Goal: Information Seeking & Learning: Learn about a topic

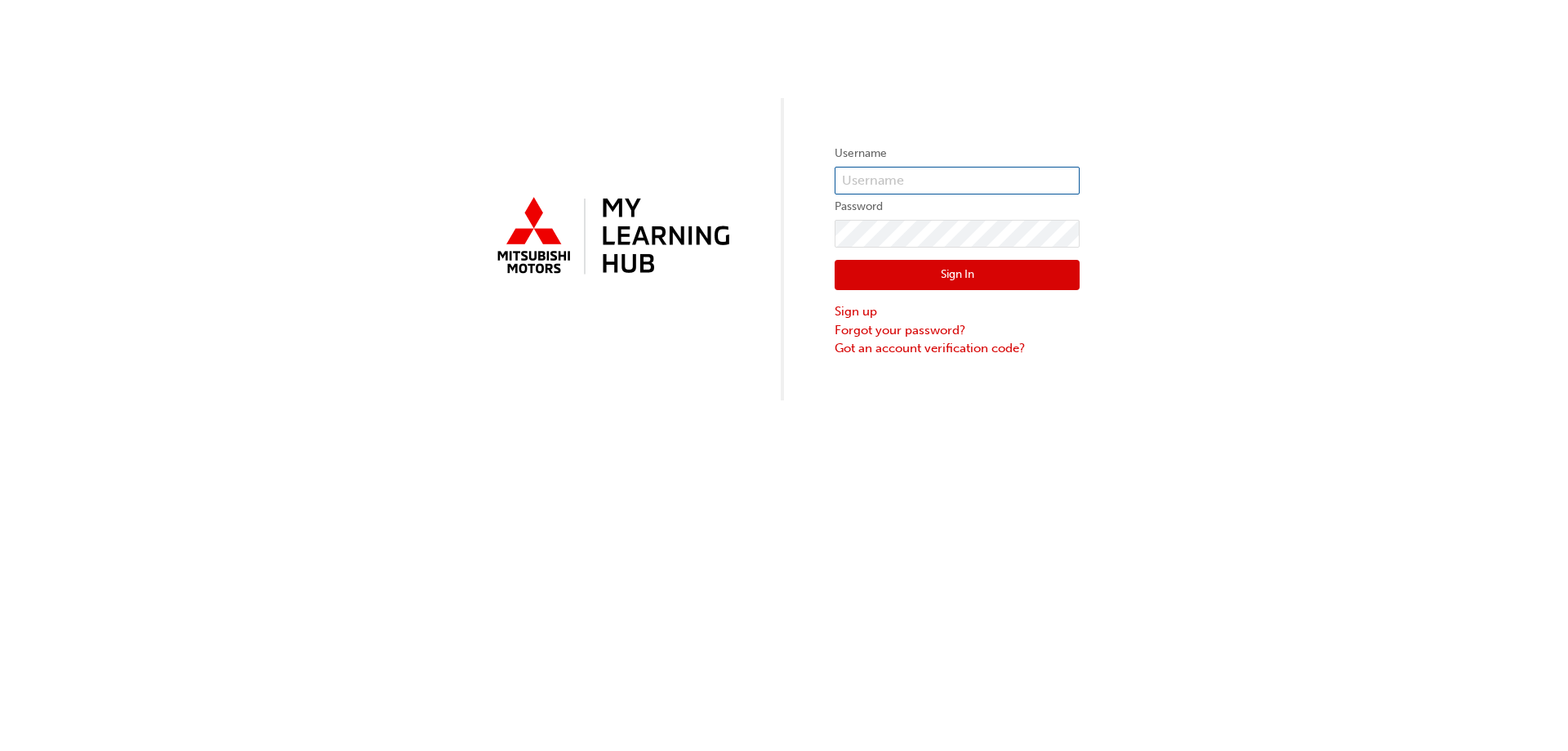
type input "[EMAIL_ADDRESS][DOMAIN_NAME]"
click at [971, 286] on button "Sign In" at bounding box center [956, 275] width 245 height 31
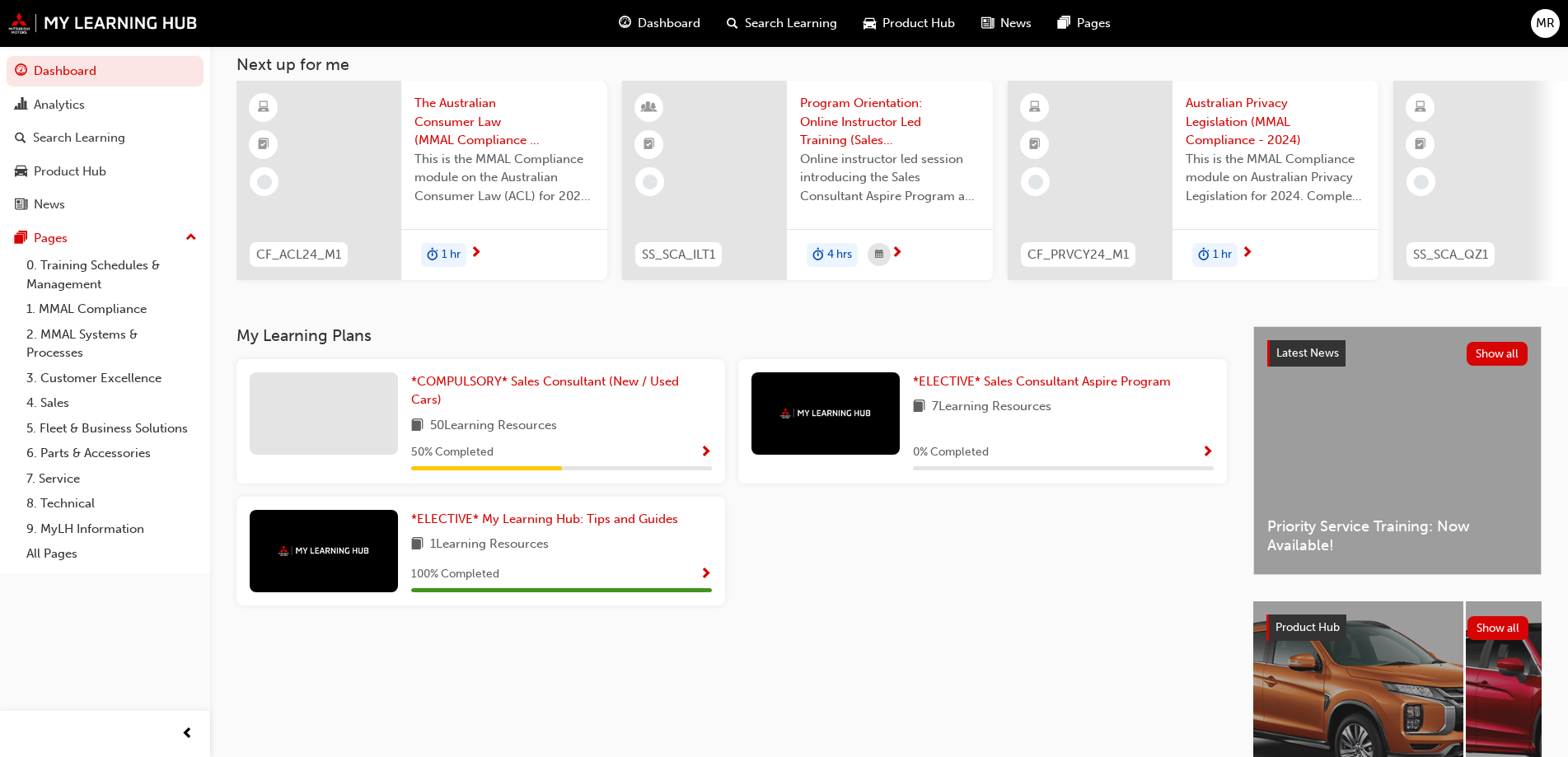
scroll to position [227, 0]
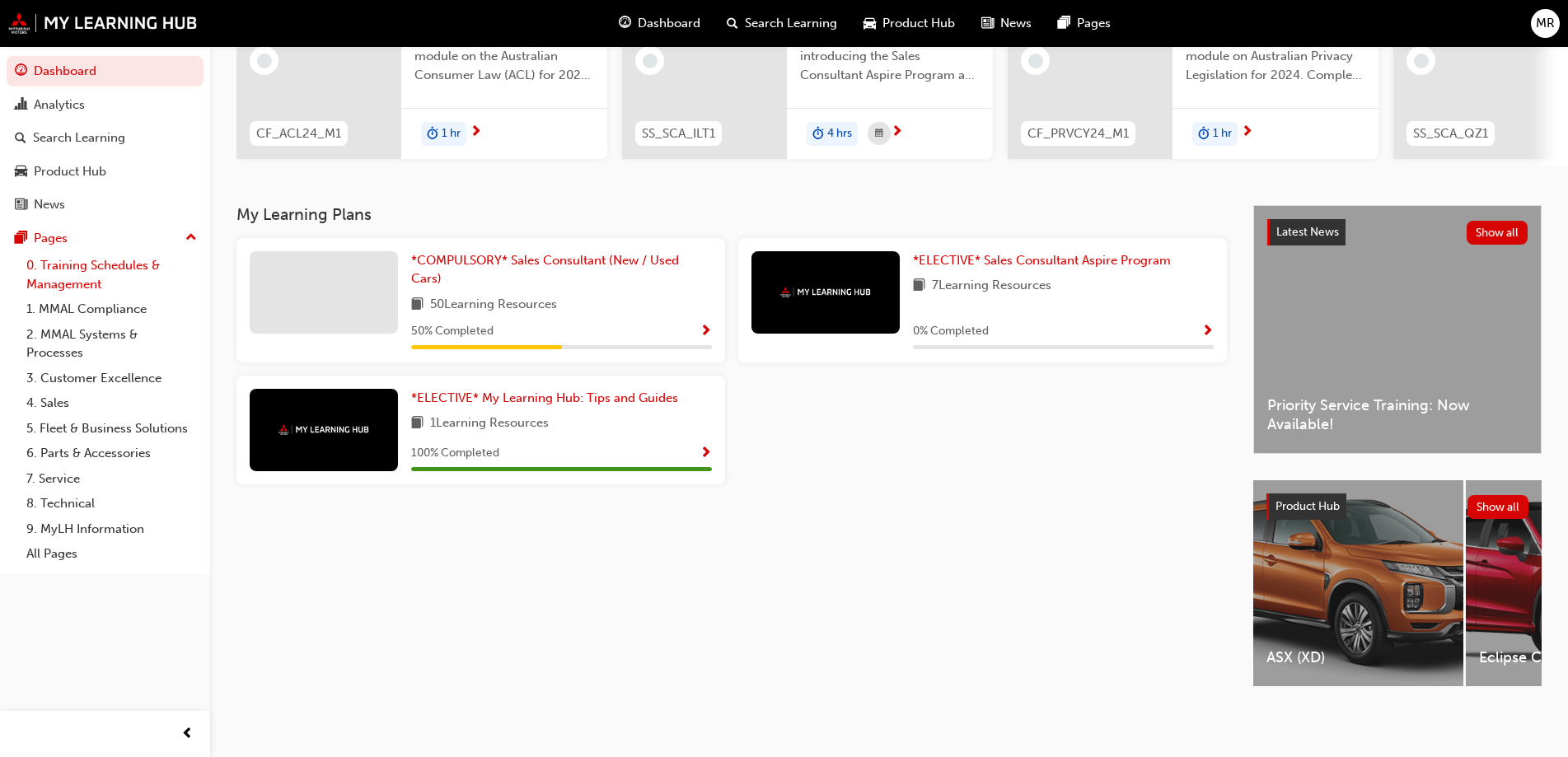
click at [146, 272] on link "0. Training Schedules & Management" at bounding box center [112, 274] width 184 height 44
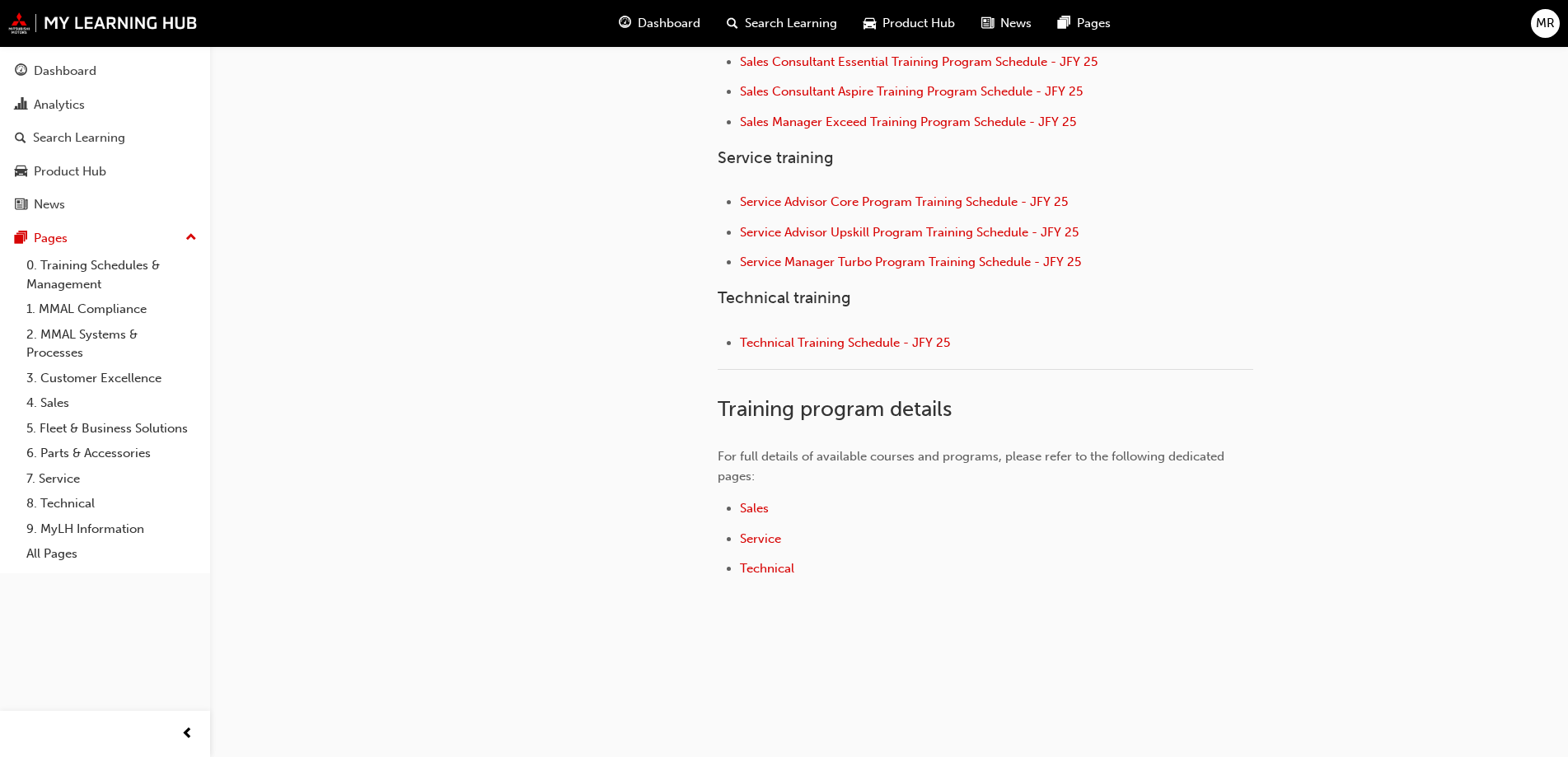
scroll to position [726, 0]
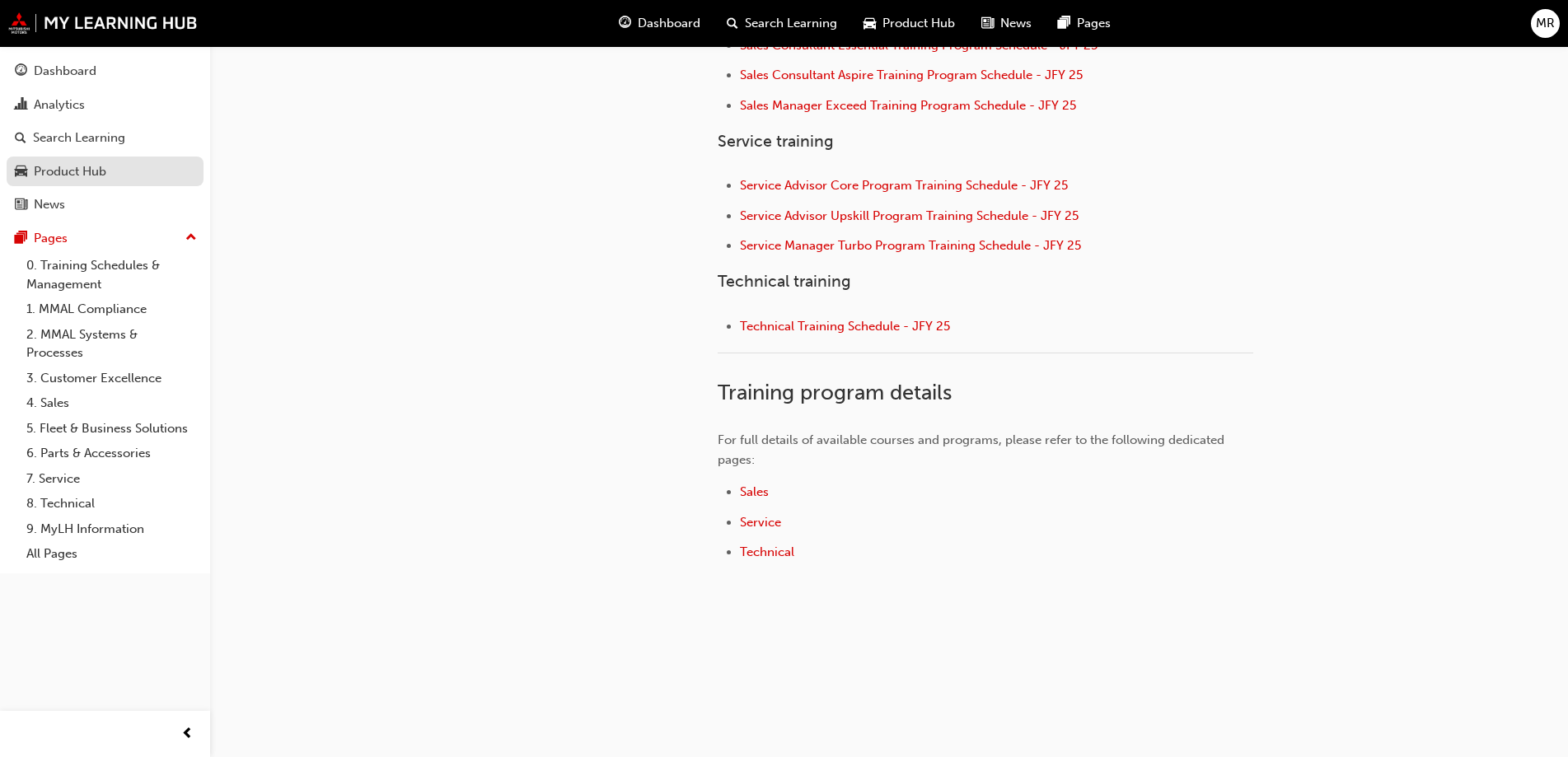
click at [101, 163] on div "Product Hub" at bounding box center [70, 172] width 72 height 19
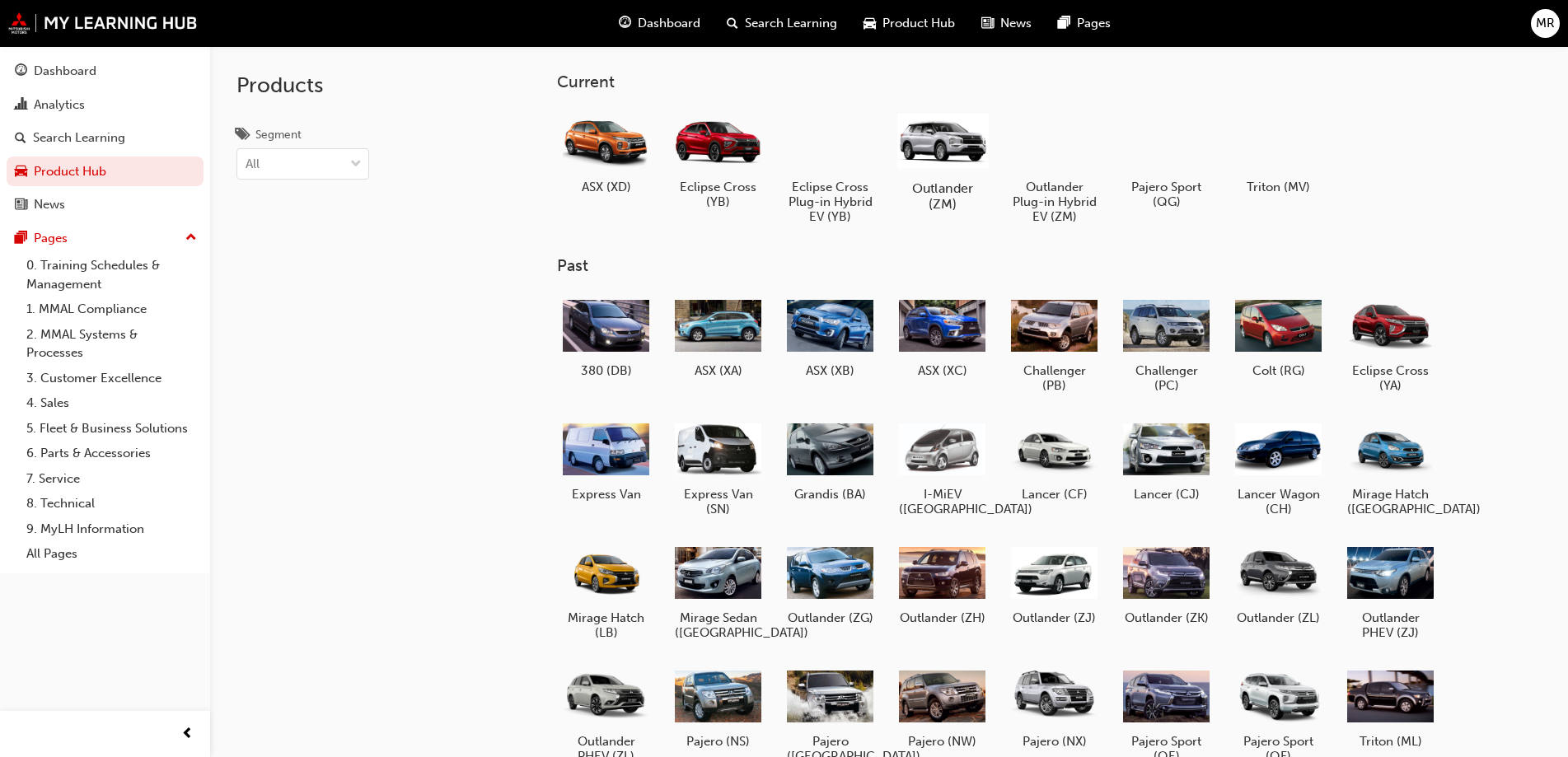
click at [952, 203] on h5 "Outlander (ZM)" at bounding box center [942, 196] width 91 height 31
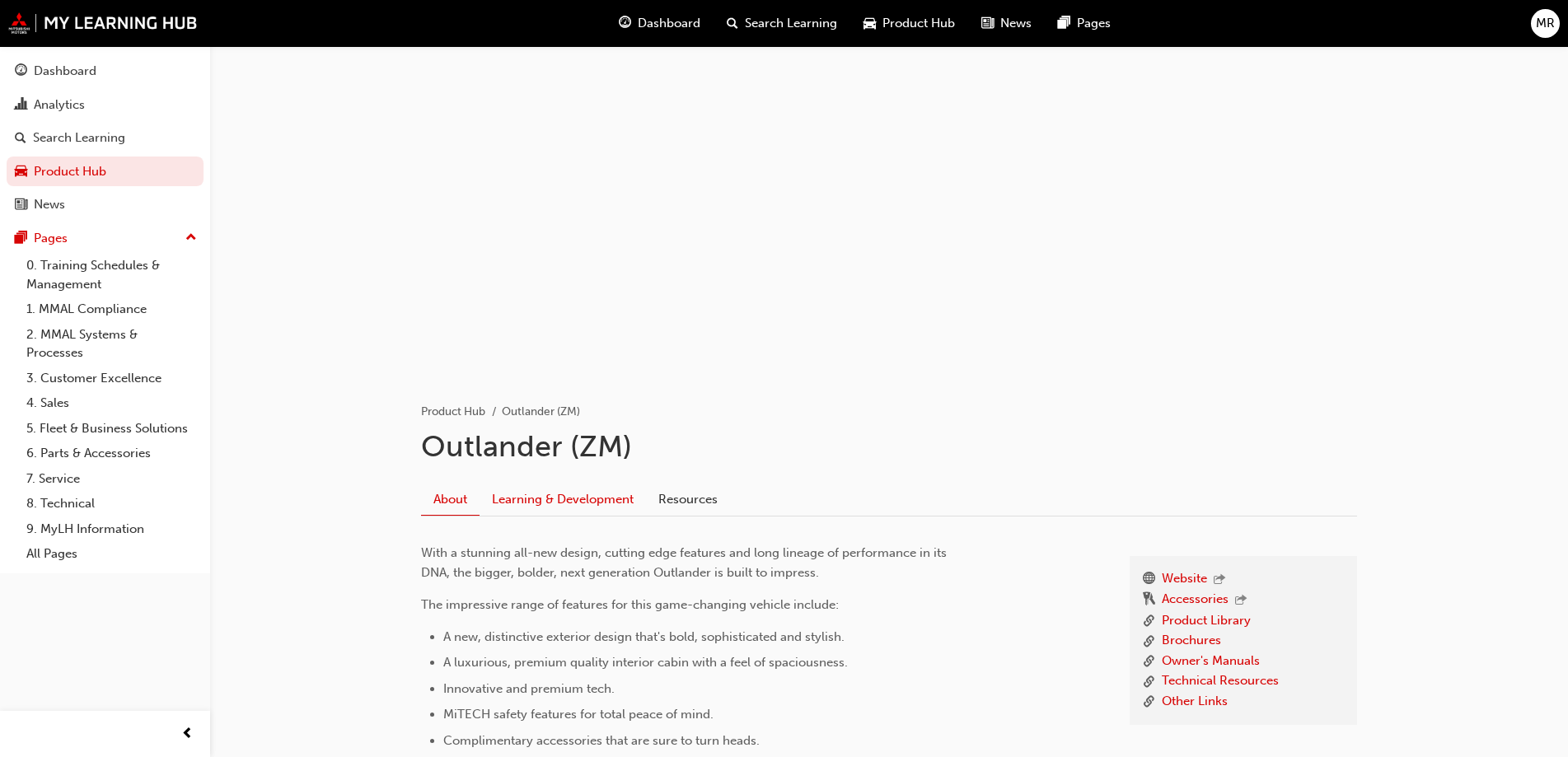
click at [603, 486] on link "Learning & Development" at bounding box center [563, 498] width 167 height 31
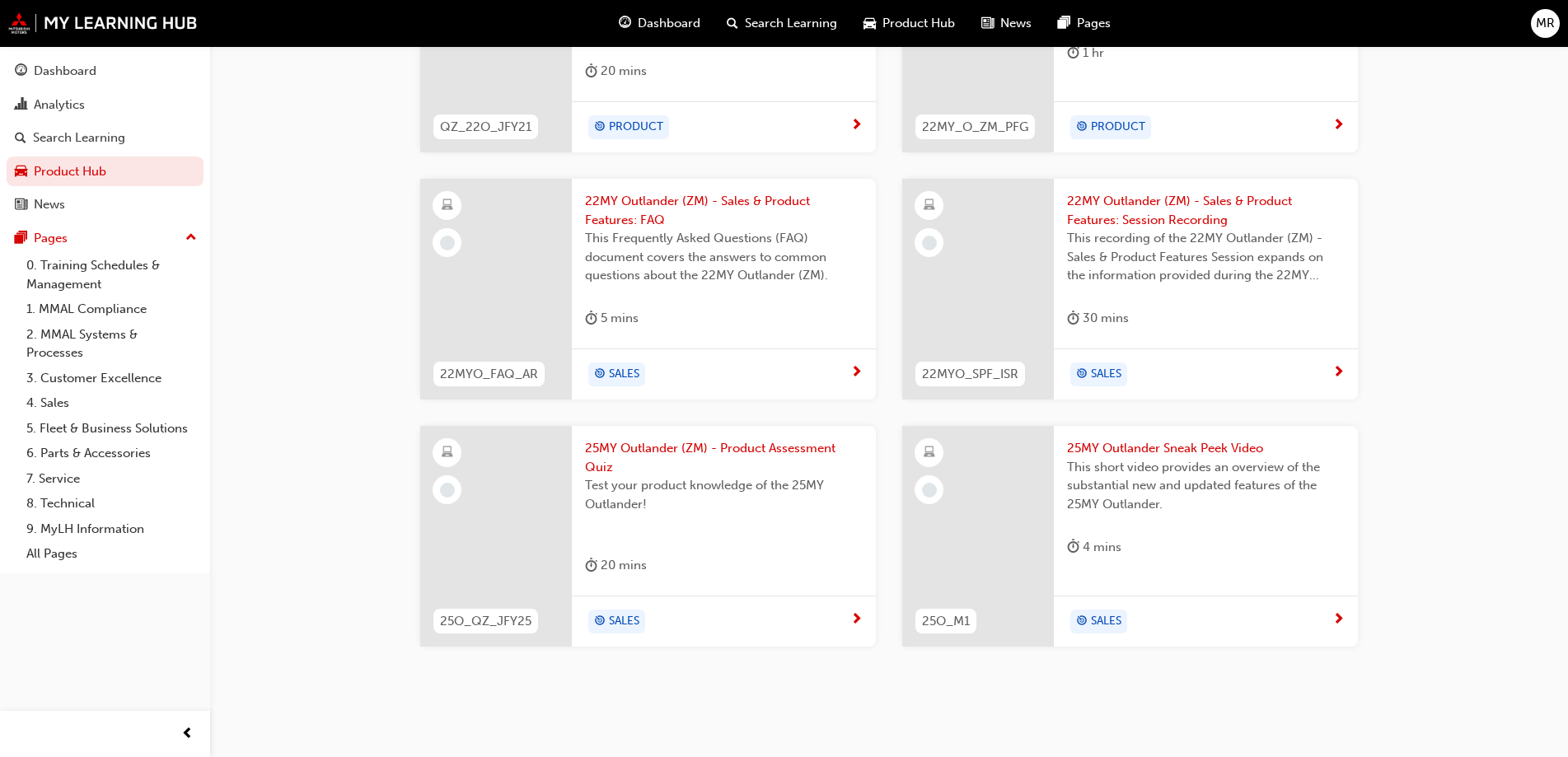
scroll to position [873, 0]
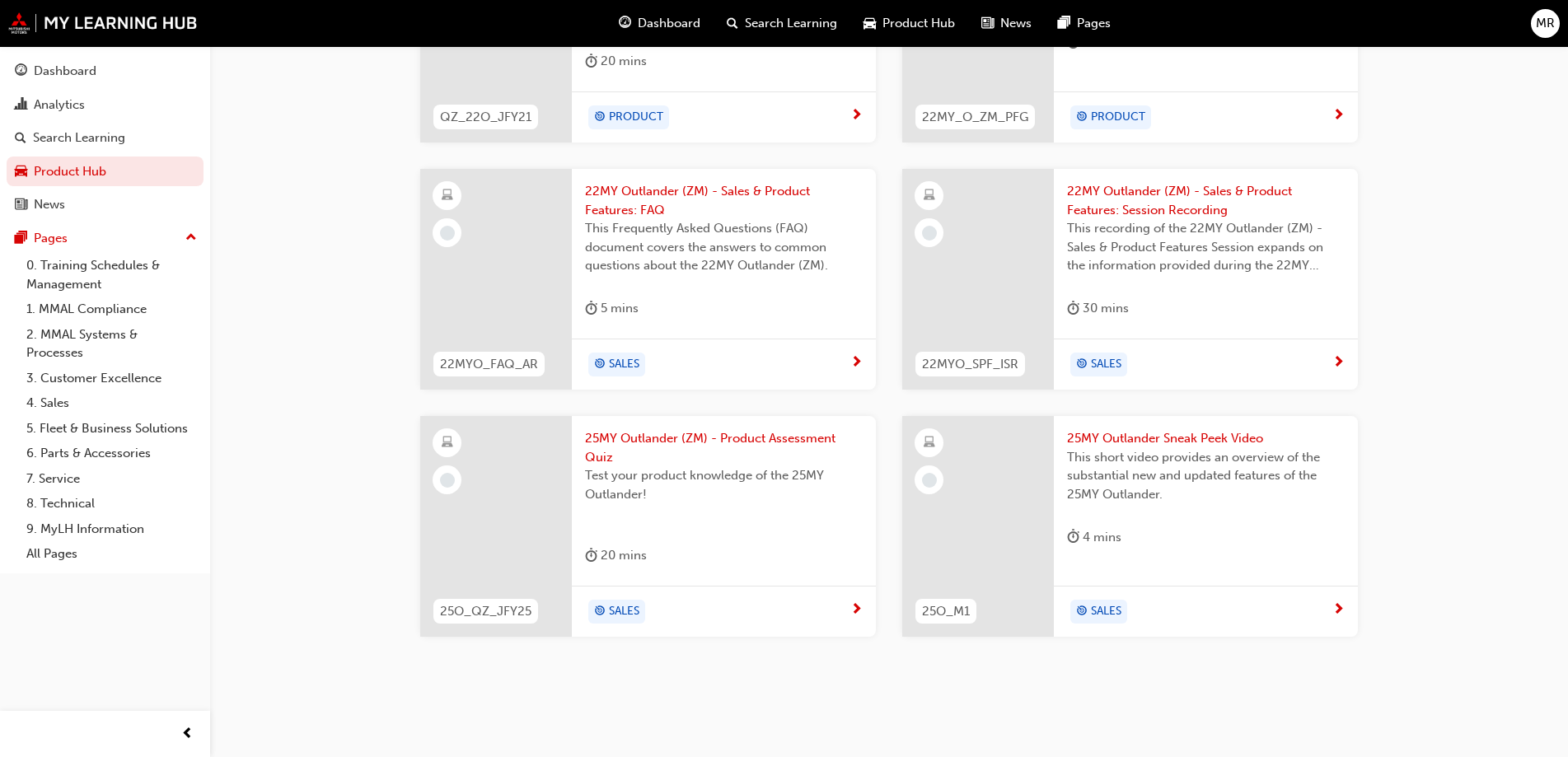
click at [1233, 436] on span "25MY Outlander Sneak Peek Video" at bounding box center [1205, 438] width 278 height 19
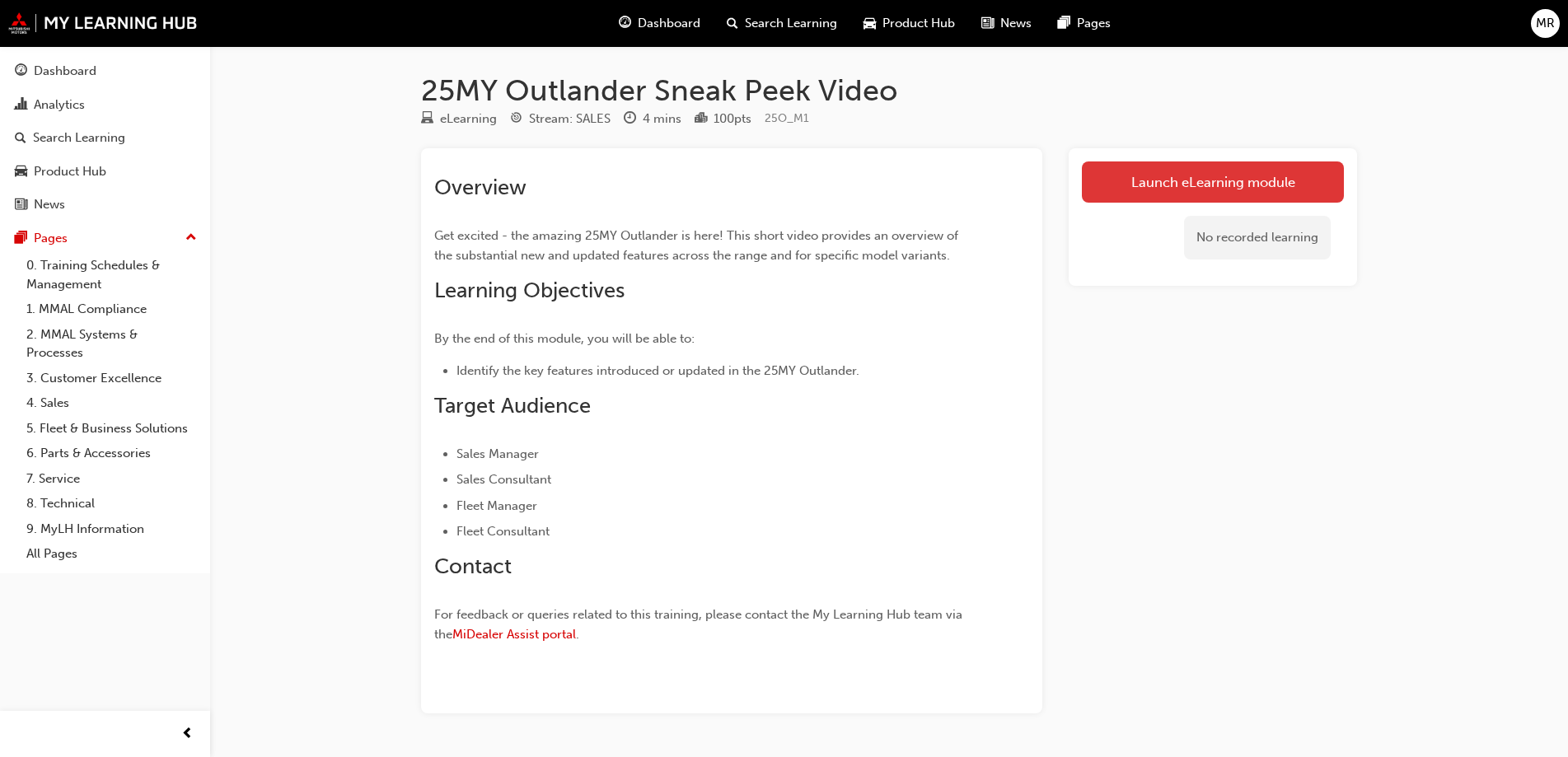
click at [1161, 191] on link "Launch eLearning module" at bounding box center [1212, 182] width 262 height 41
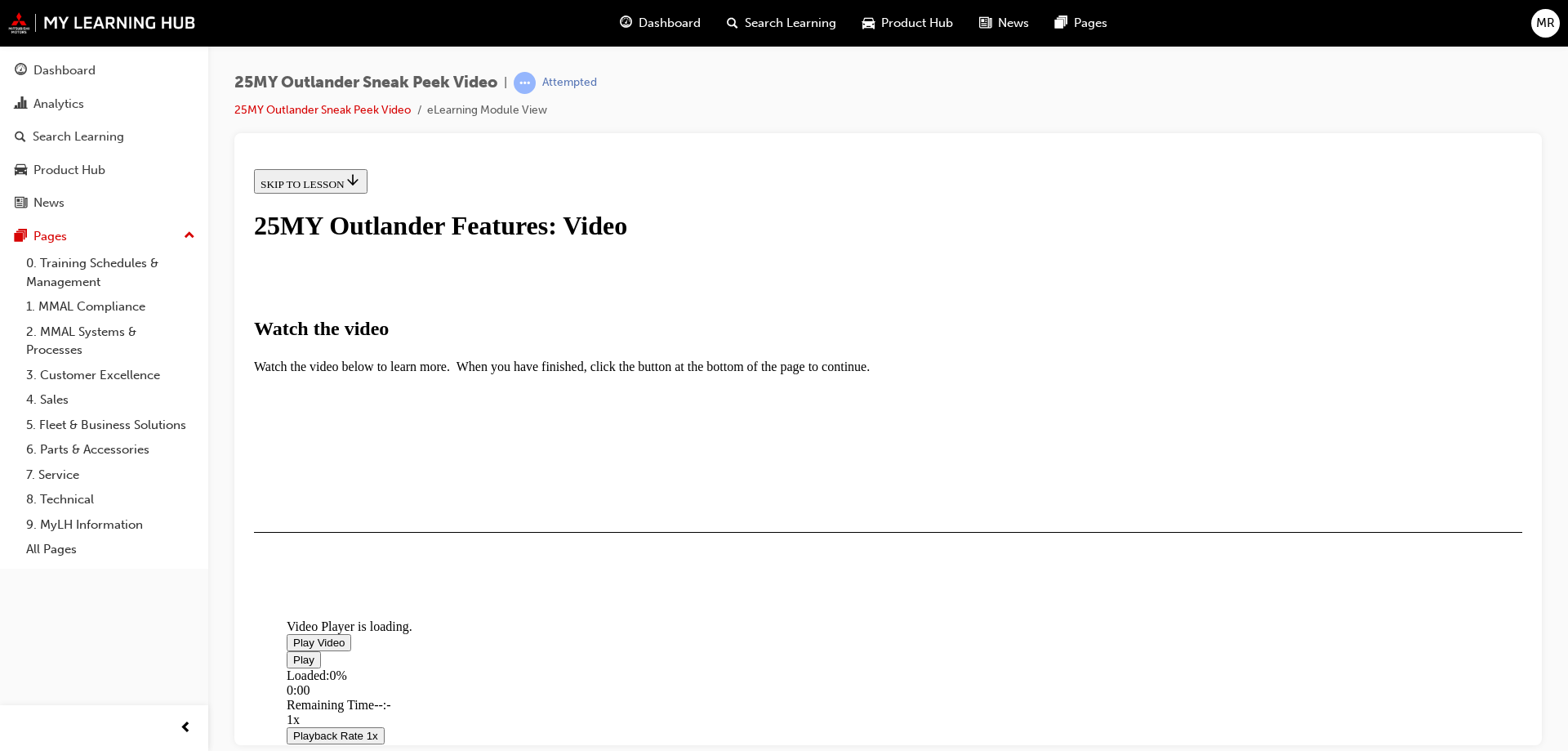
click at [293, 635] on span "Video player" at bounding box center [293, 641] width 0 height 12
drag, startPoint x: 1321, startPoint y: 638, endPoint x: 1300, endPoint y: 648, distance: 23.3
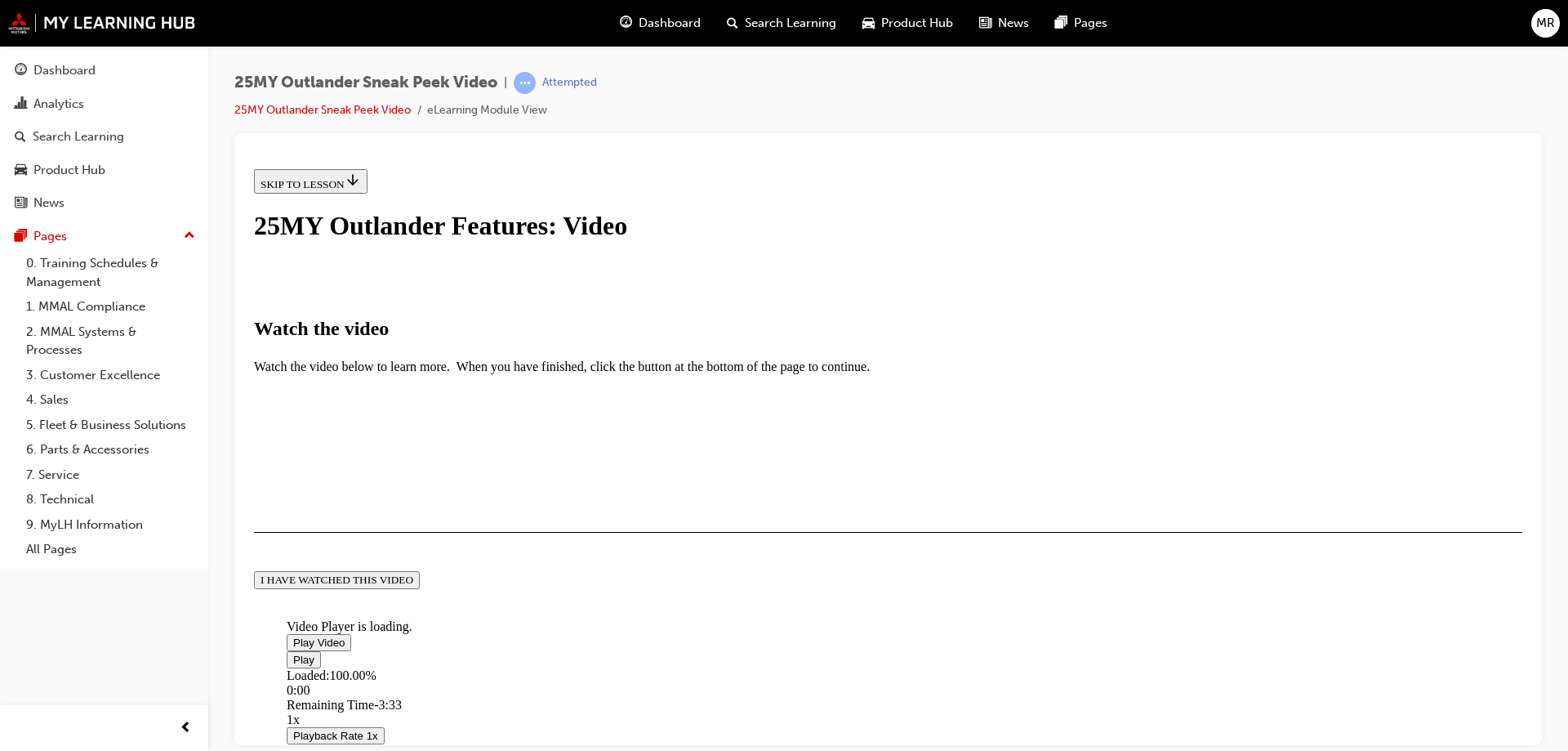
click at [413, 586] on div "I HAVE WATCHED THIS VIDEO" at bounding box center [337, 579] width 153 height 13
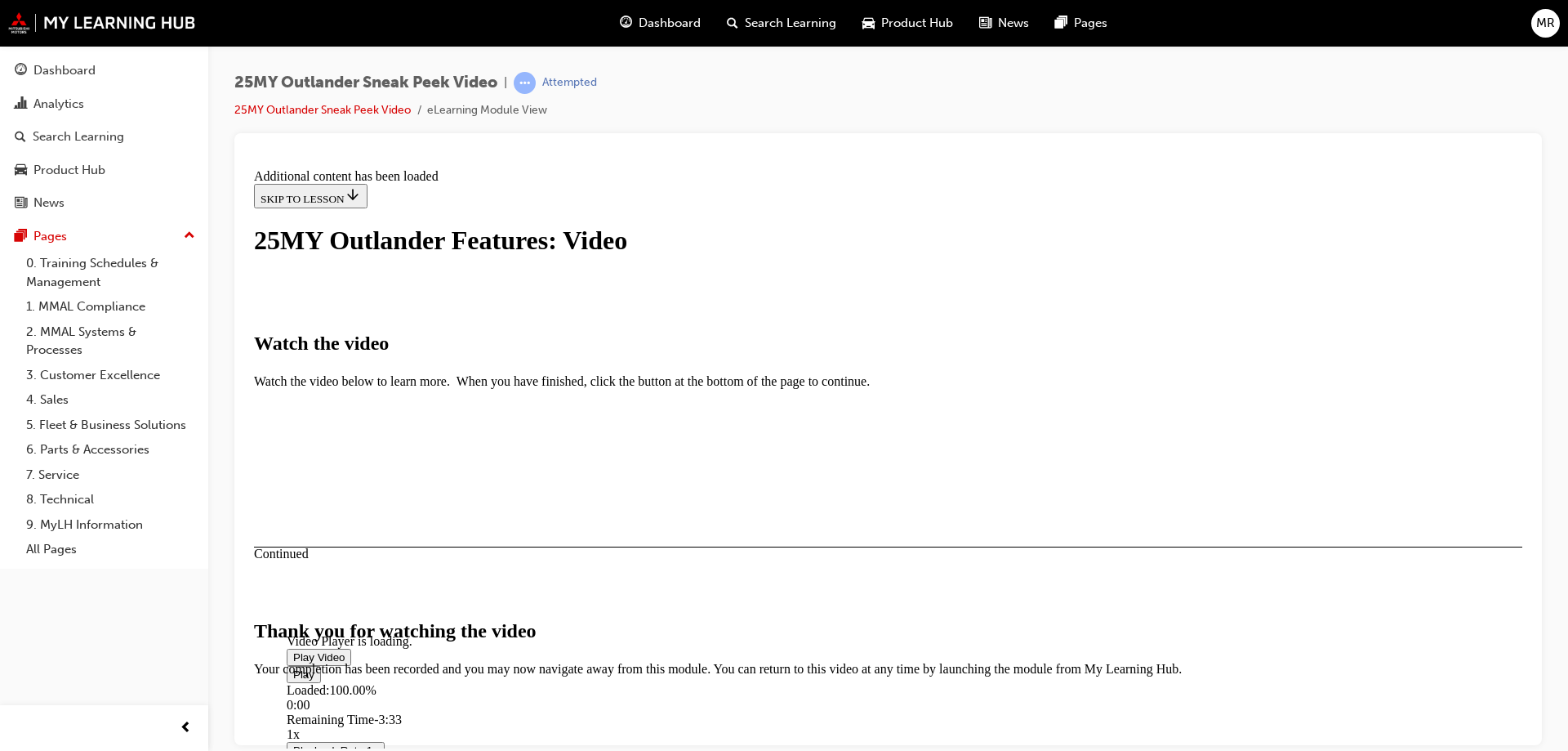
scroll to position [512, 0]
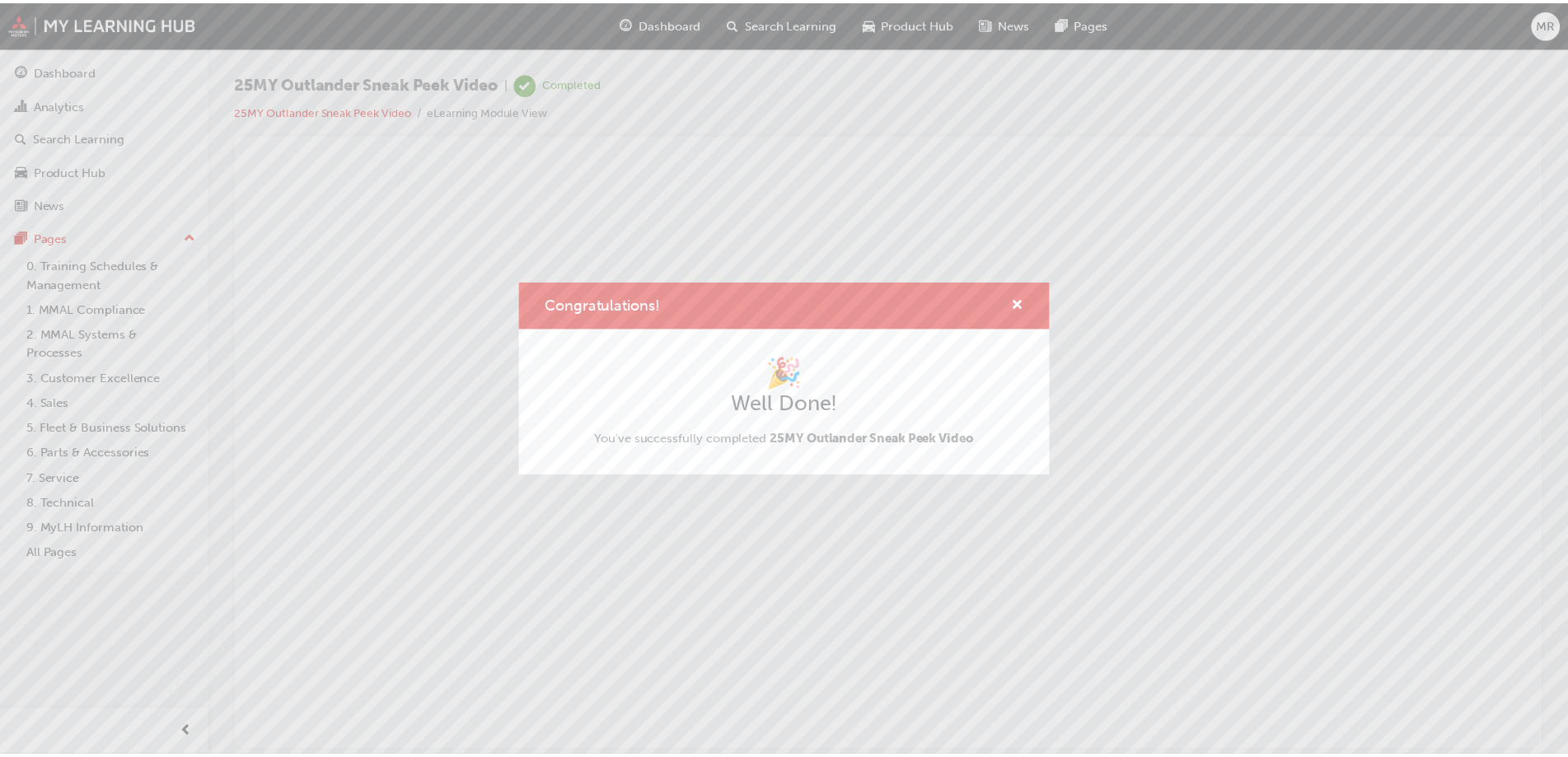
scroll to position [0, 0]
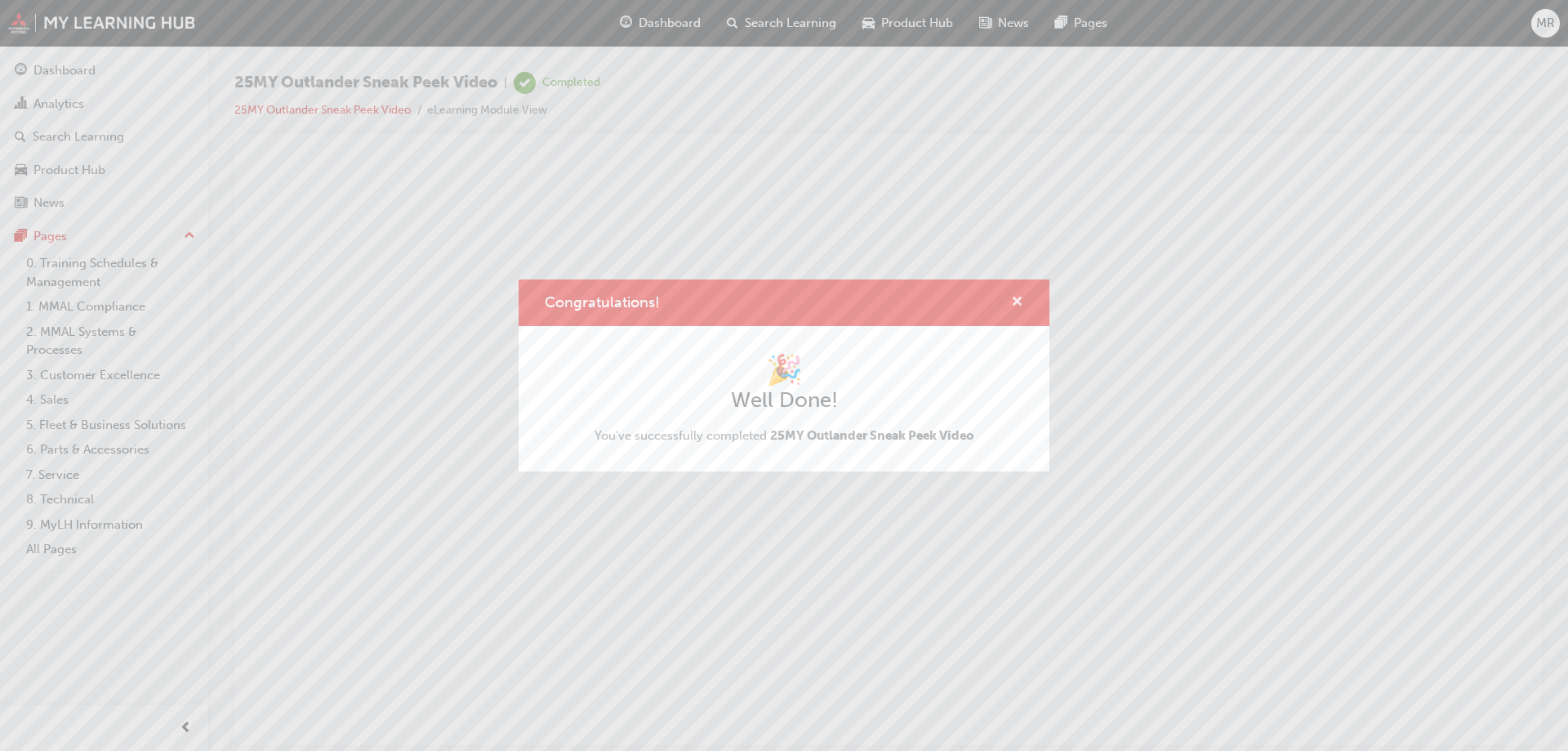
click at [1012, 303] on span "cross-icon" at bounding box center [1017, 303] width 12 height 14
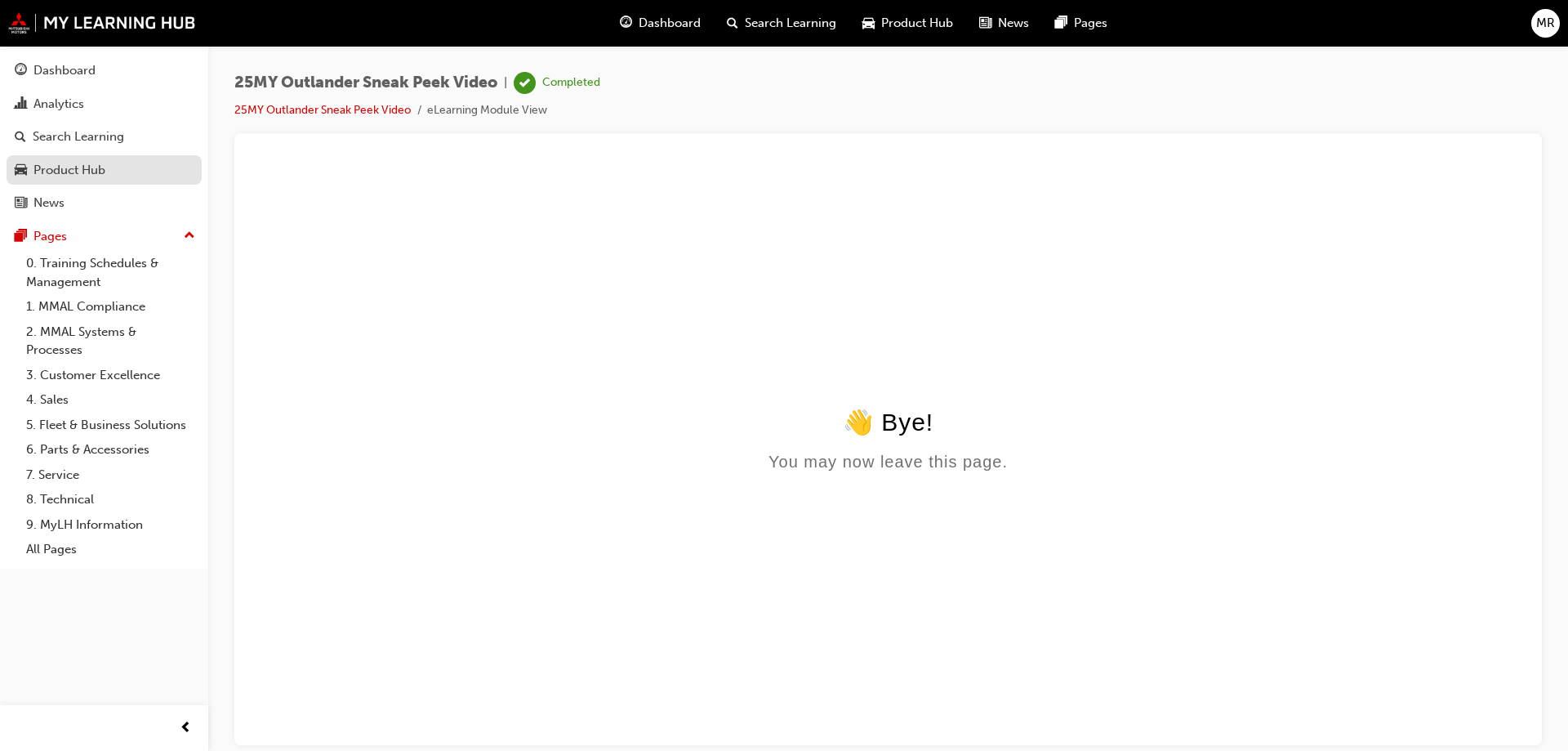
click at [95, 161] on div "Product Hub" at bounding box center [69, 170] width 72 height 19
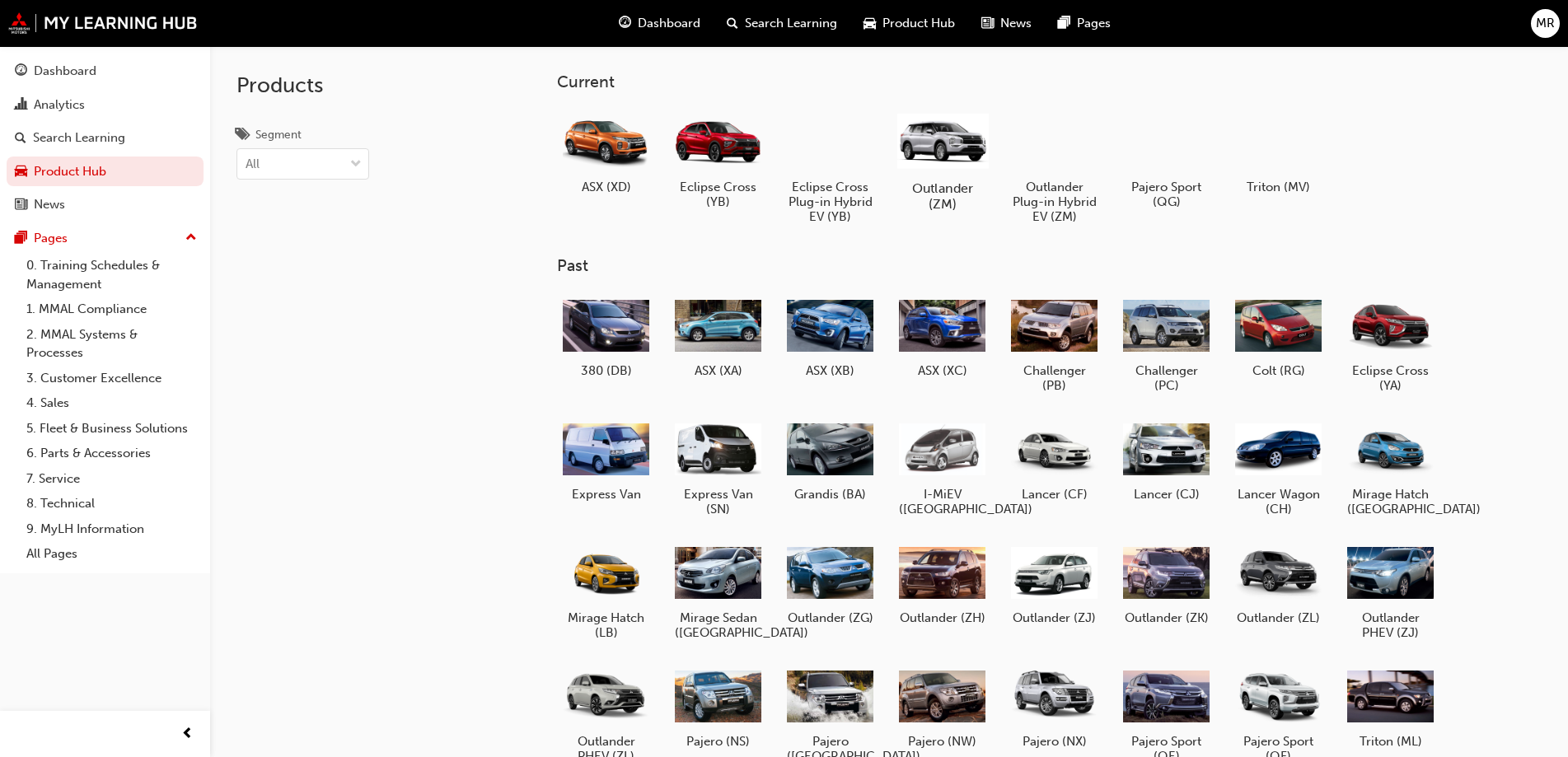
click at [938, 177] on div "Outlander (ZM)" at bounding box center [942, 160] width 105 height 117
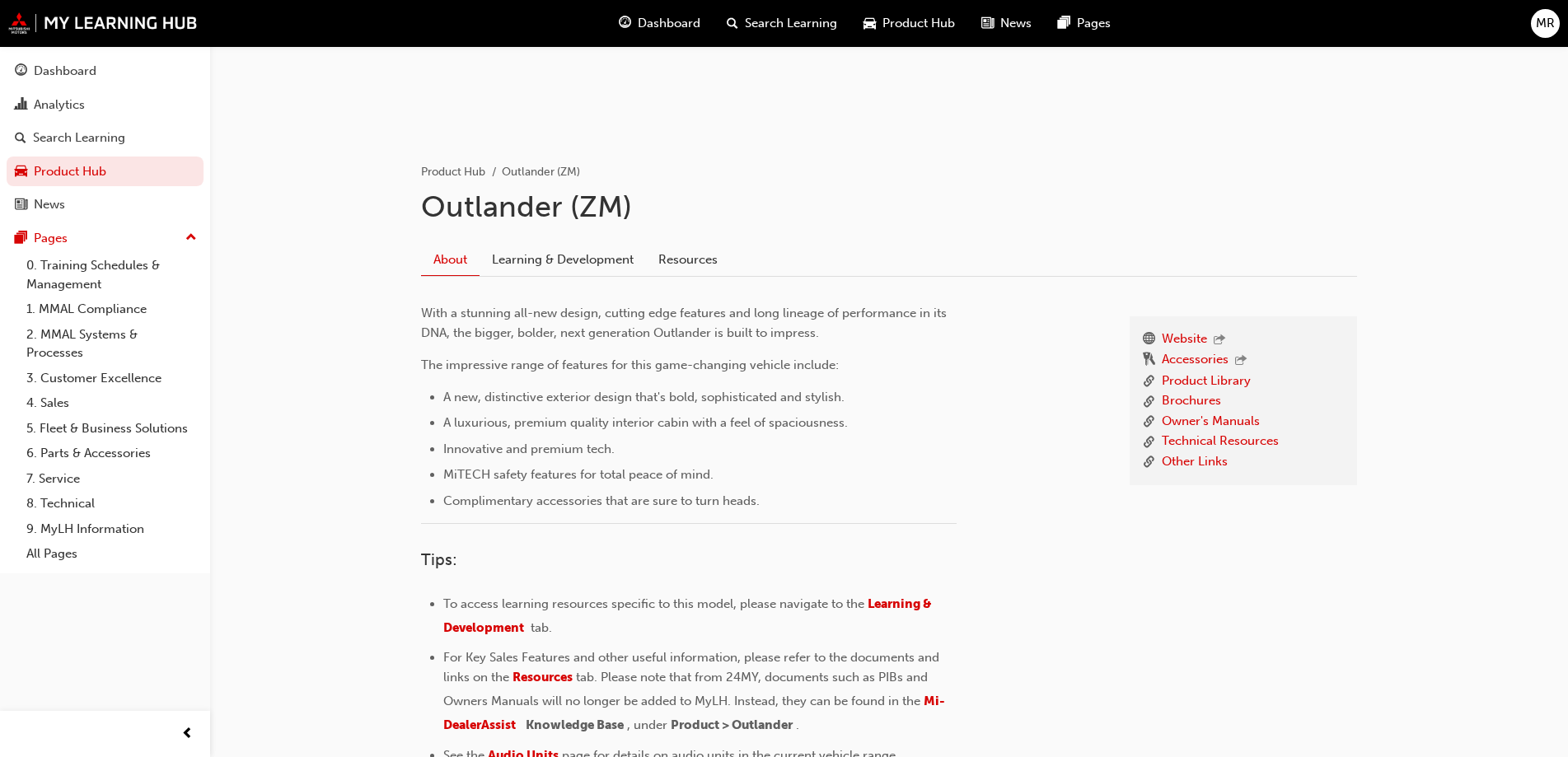
scroll to position [220, 0]
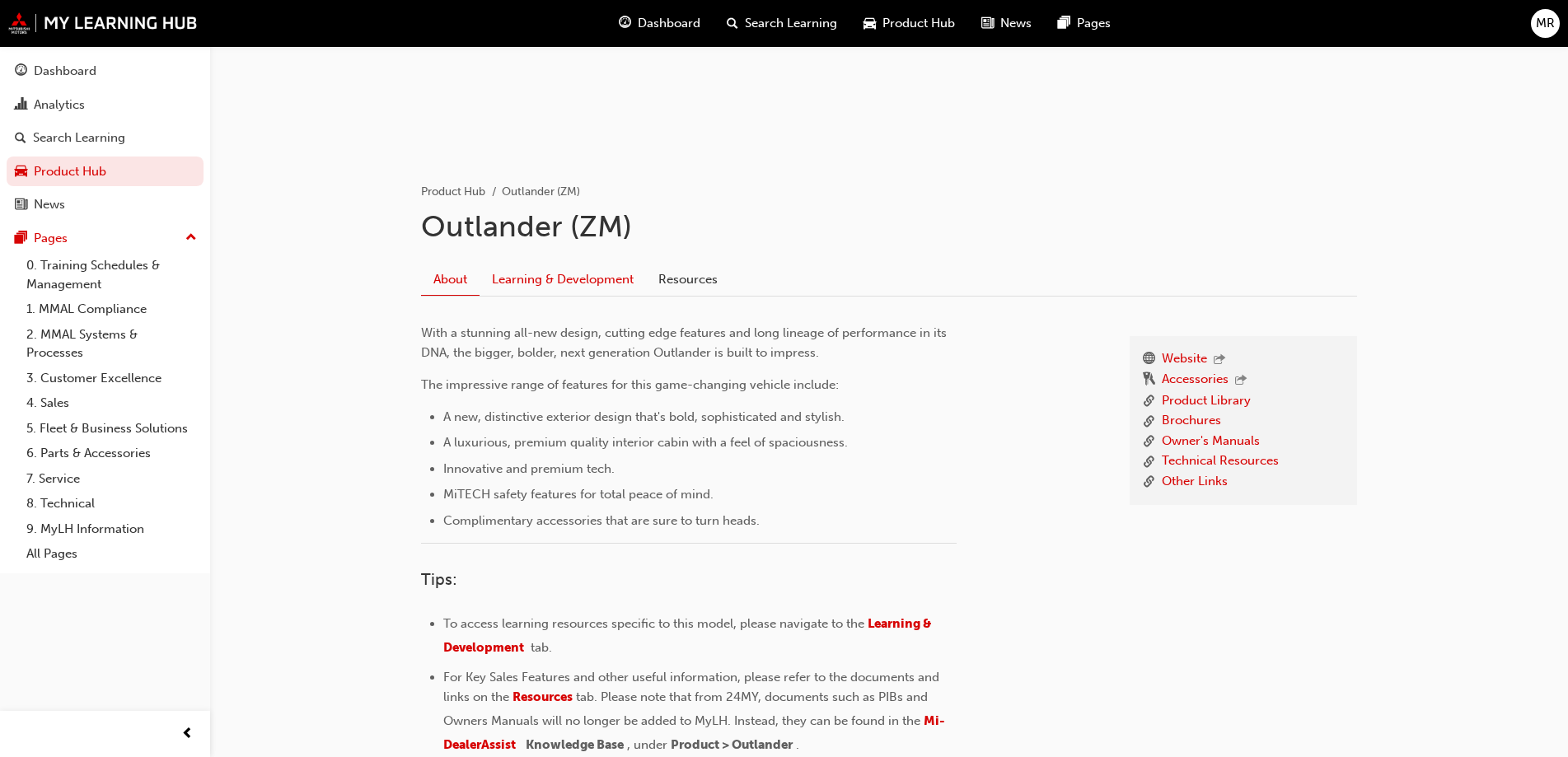
click at [569, 290] on link "Learning & Development" at bounding box center [563, 279] width 167 height 31
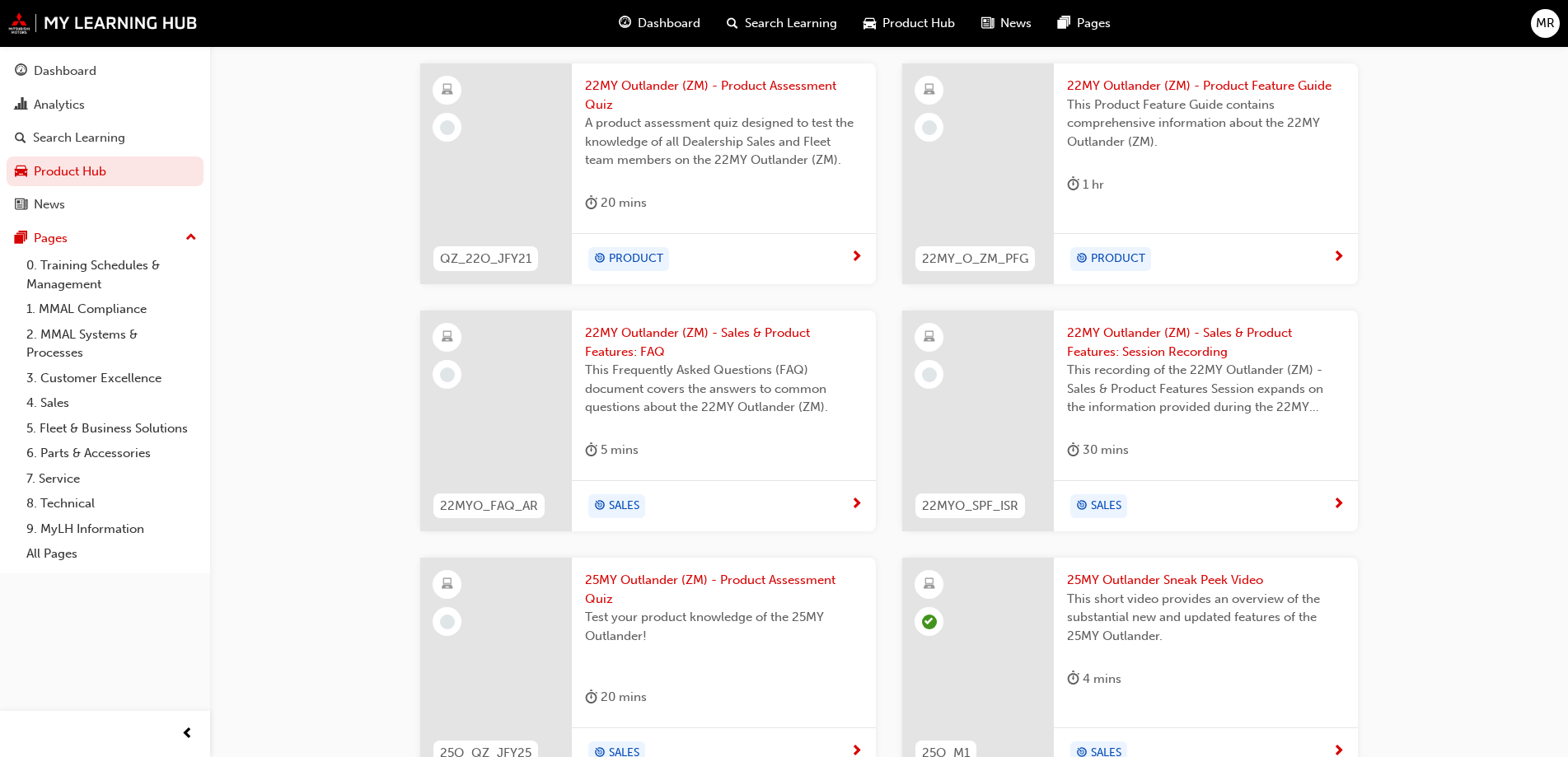
scroll to position [873, 0]
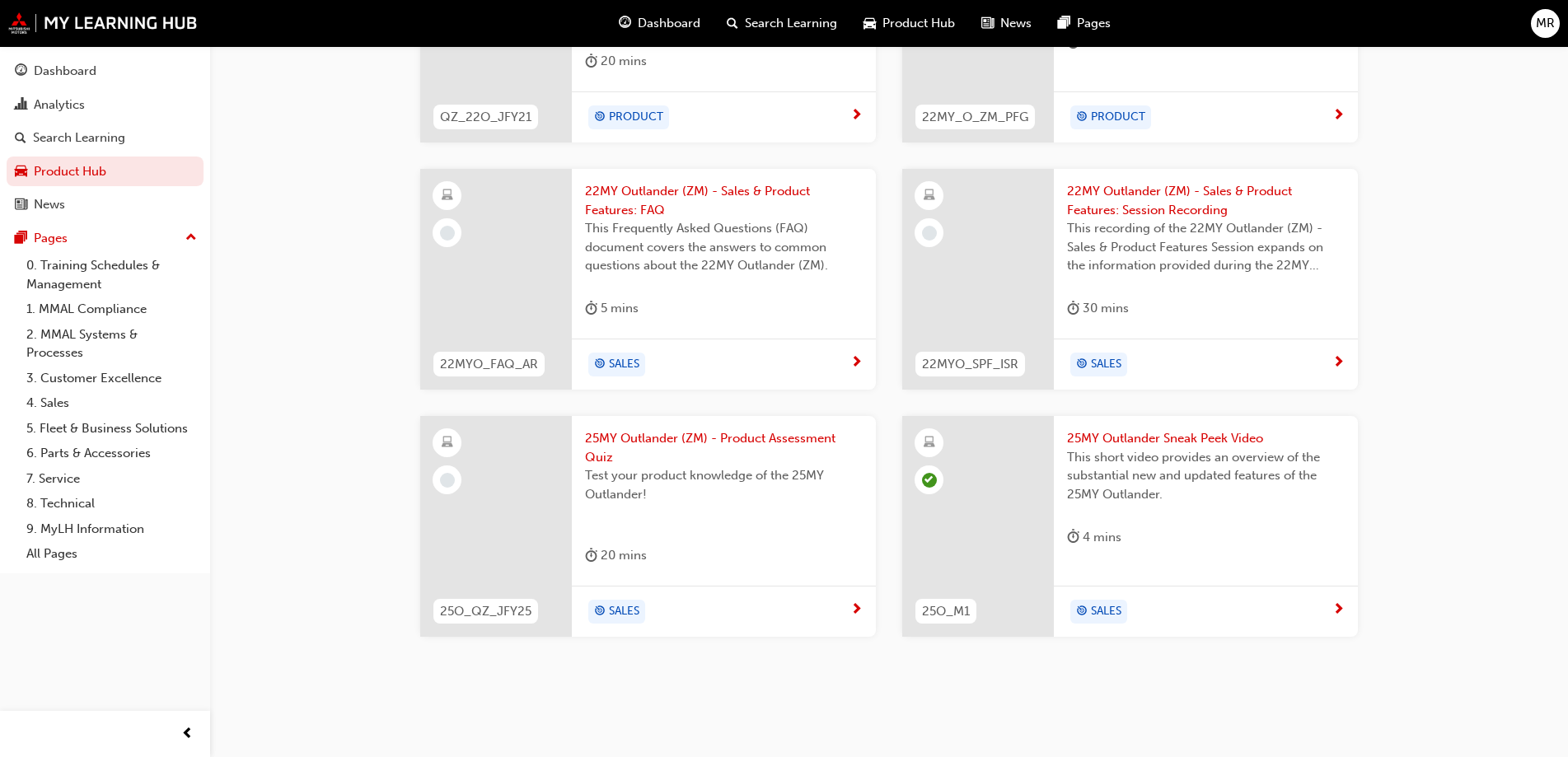
click at [618, 587] on div "SALES" at bounding box center [724, 611] width 304 height 52
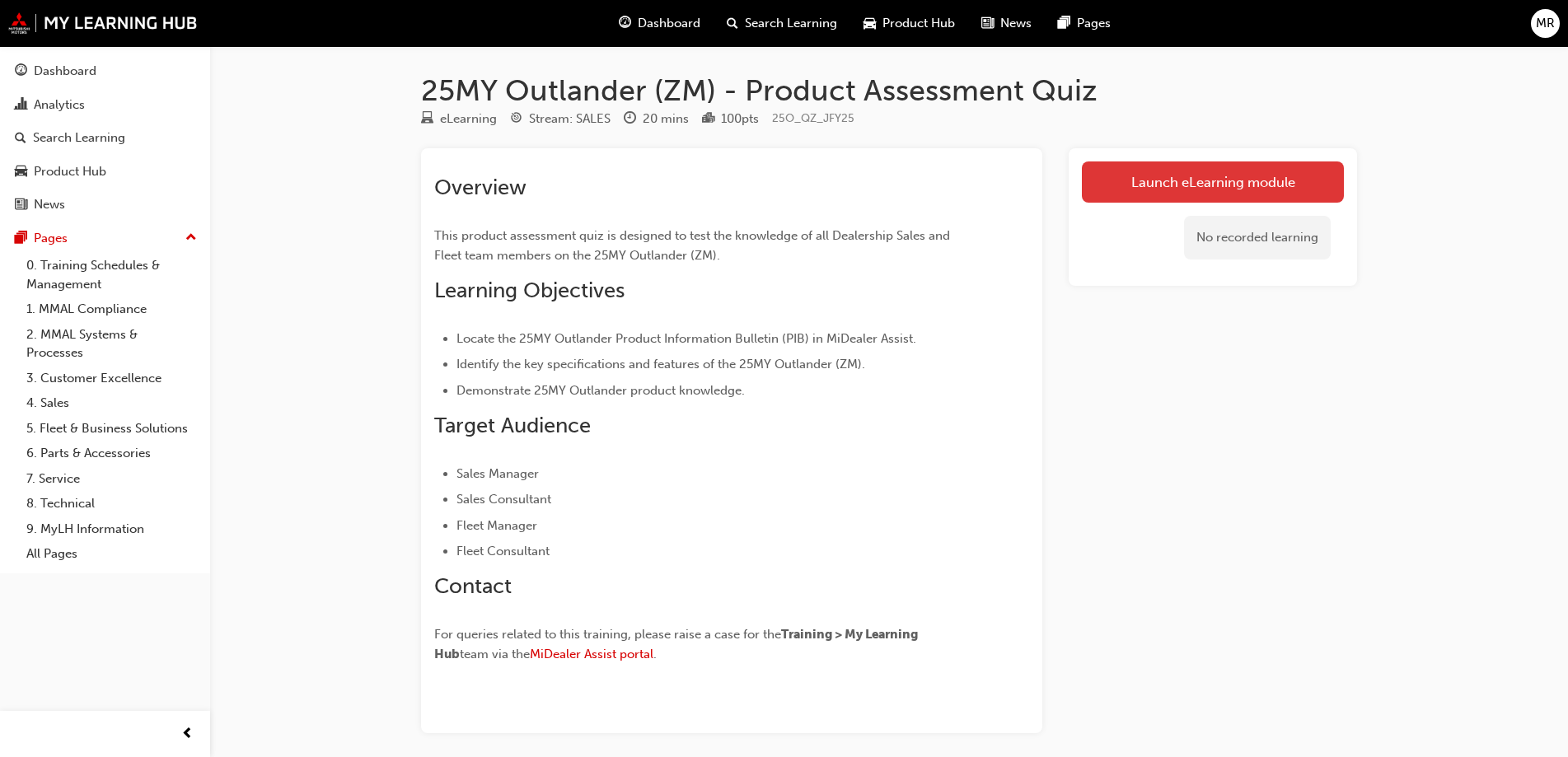
click at [1200, 194] on link "Launch eLearning module" at bounding box center [1212, 182] width 262 height 41
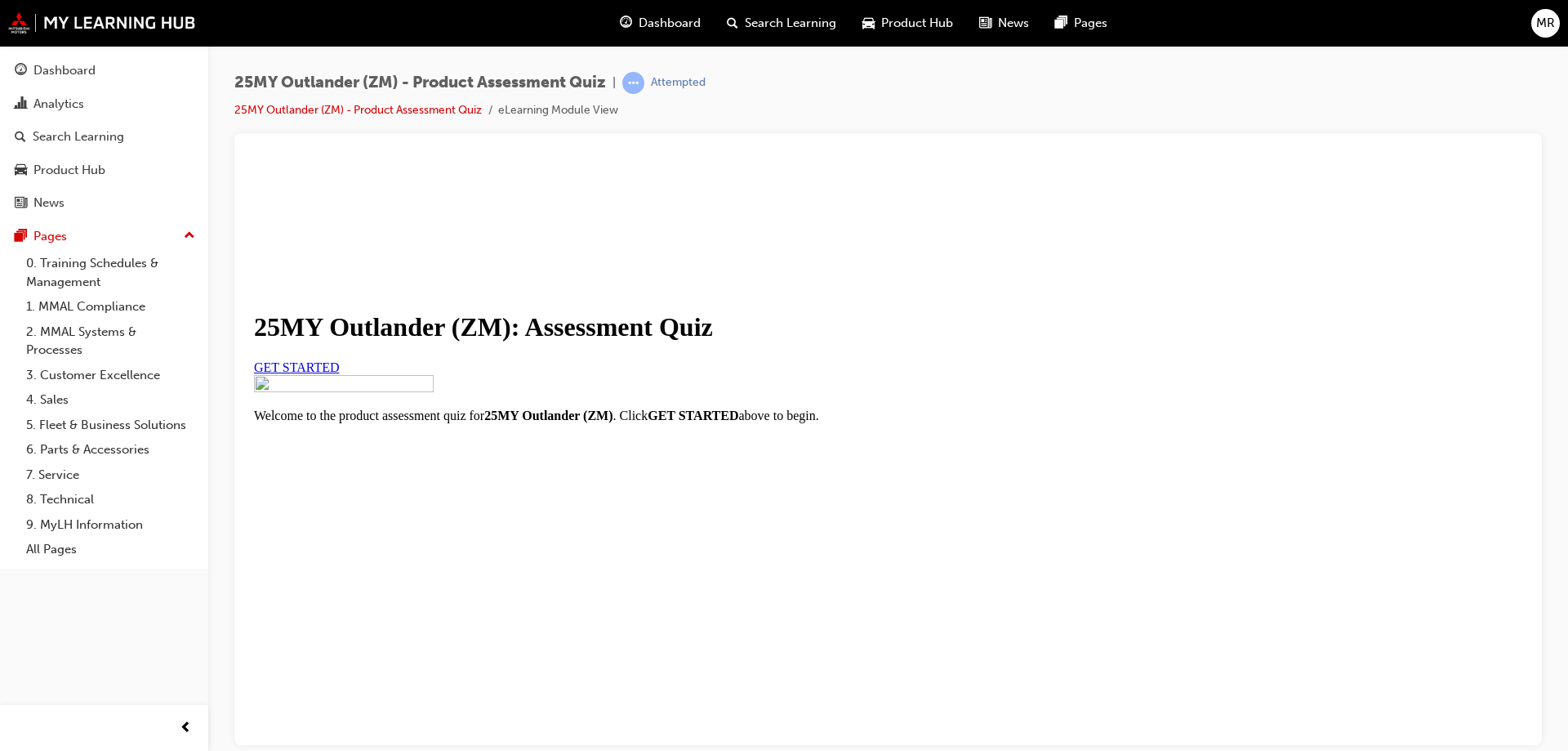
scroll to position [186, 0]
click at [340, 360] on span "GET STARTED" at bounding box center [297, 367] width 86 height 14
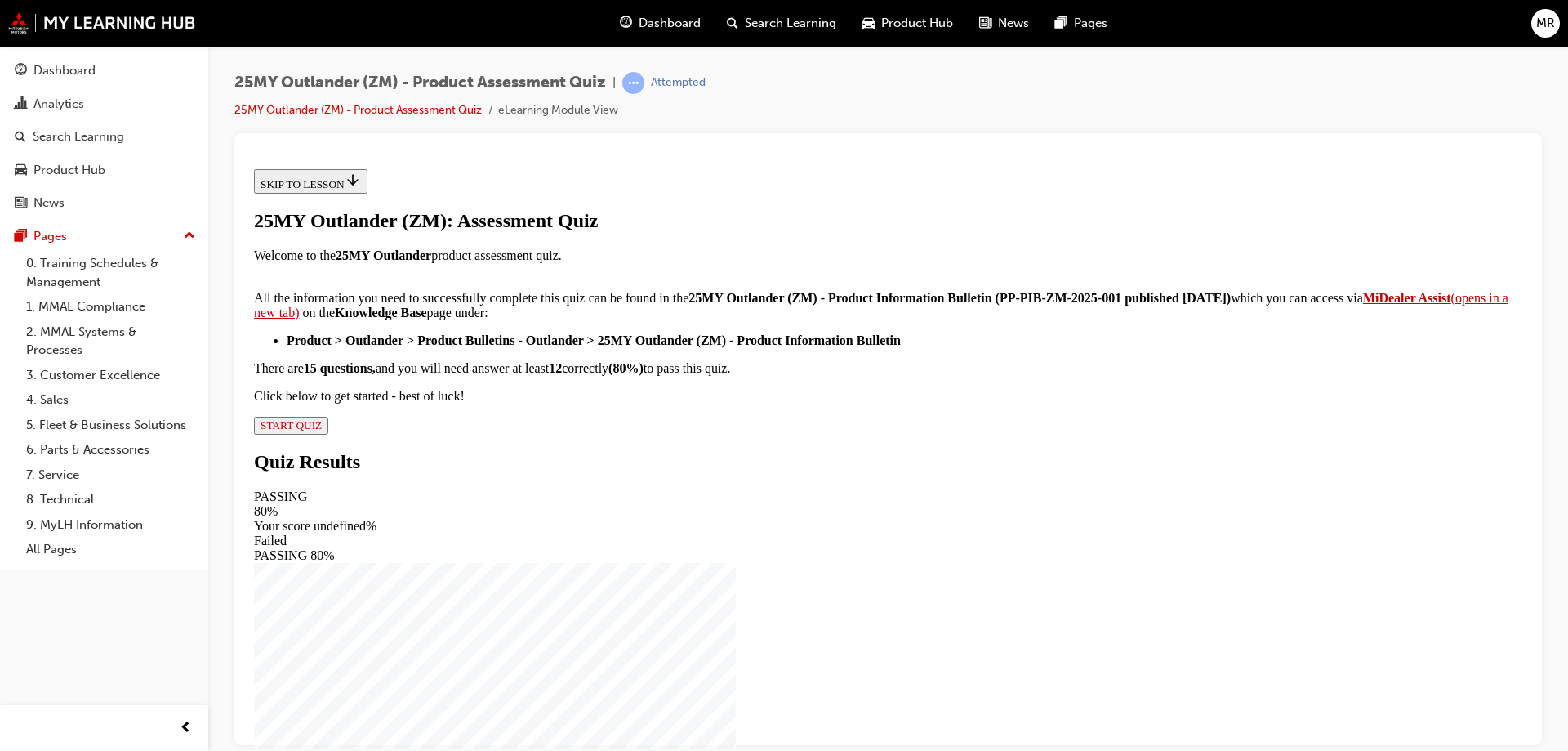
scroll to position [82, 0]
click at [1363, 303] on strong "MiDealer Assist" at bounding box center [1406, 297] width 88 height 14
click at [322, 430] on span "START QUIZ" at bounding box center [291, 425] width 61 height 12
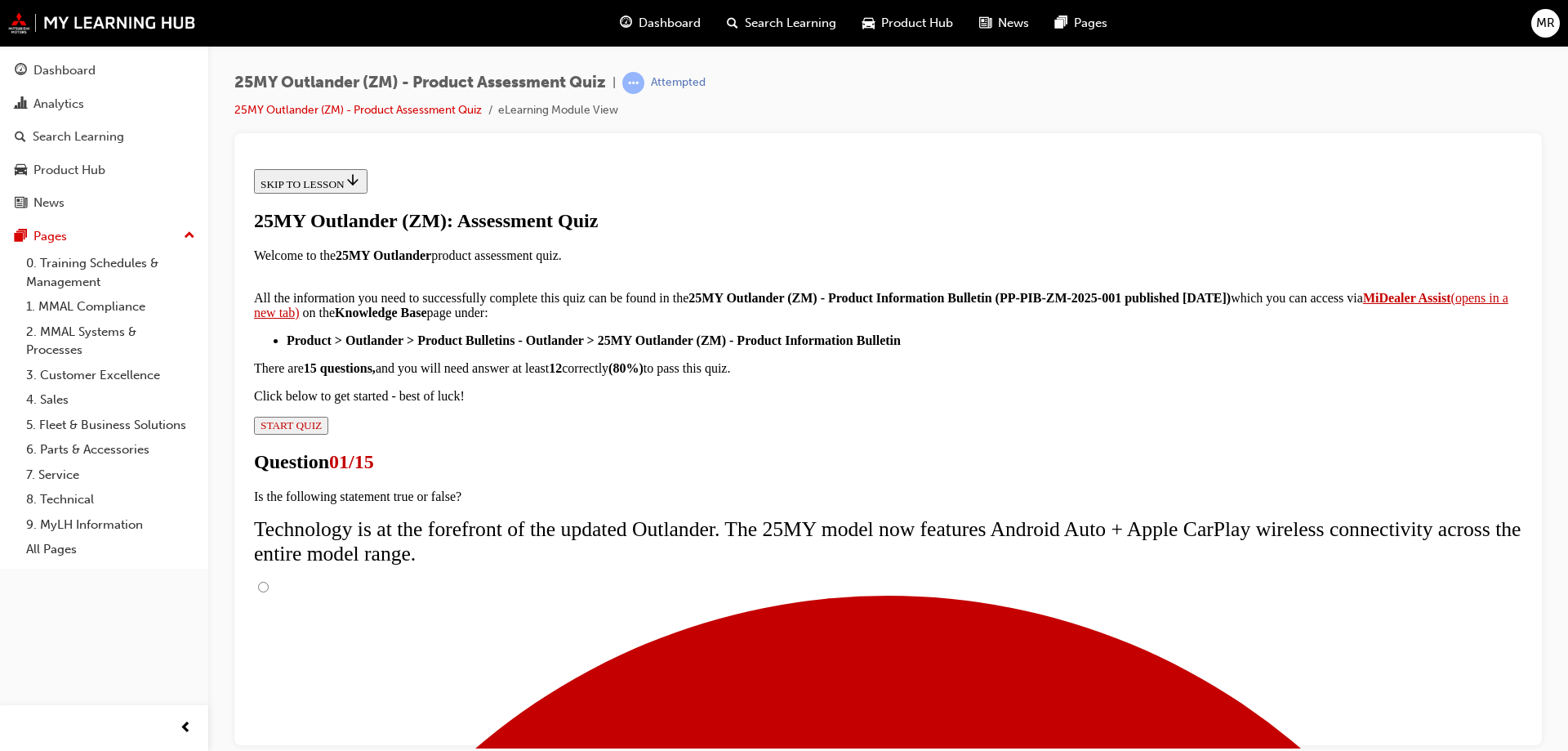
scroll to position [130, 0]
click at [268, 581] on input "True" at bounding box center [263, 586] width 10 height 10
radio input "true"
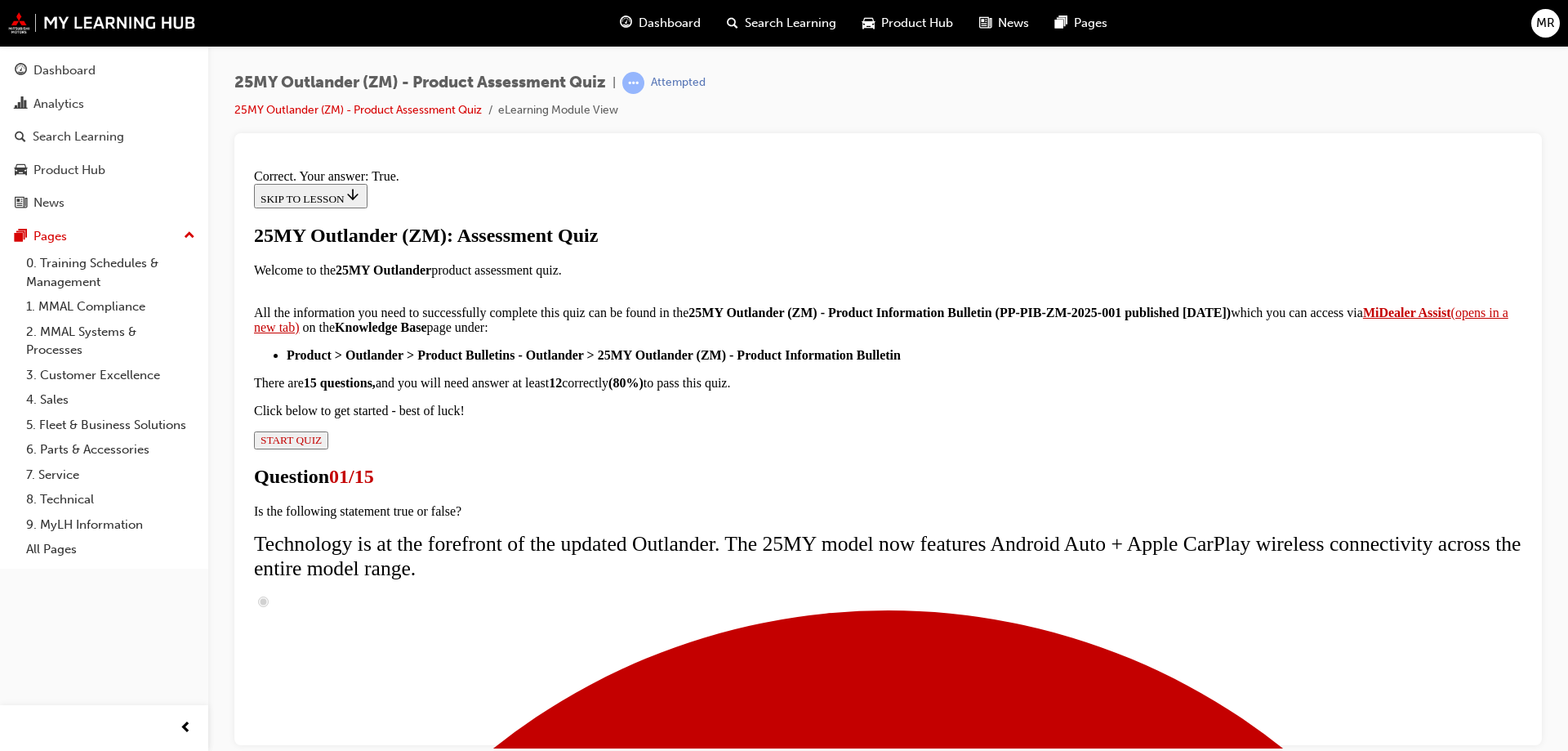
scroll to position [191, 0]
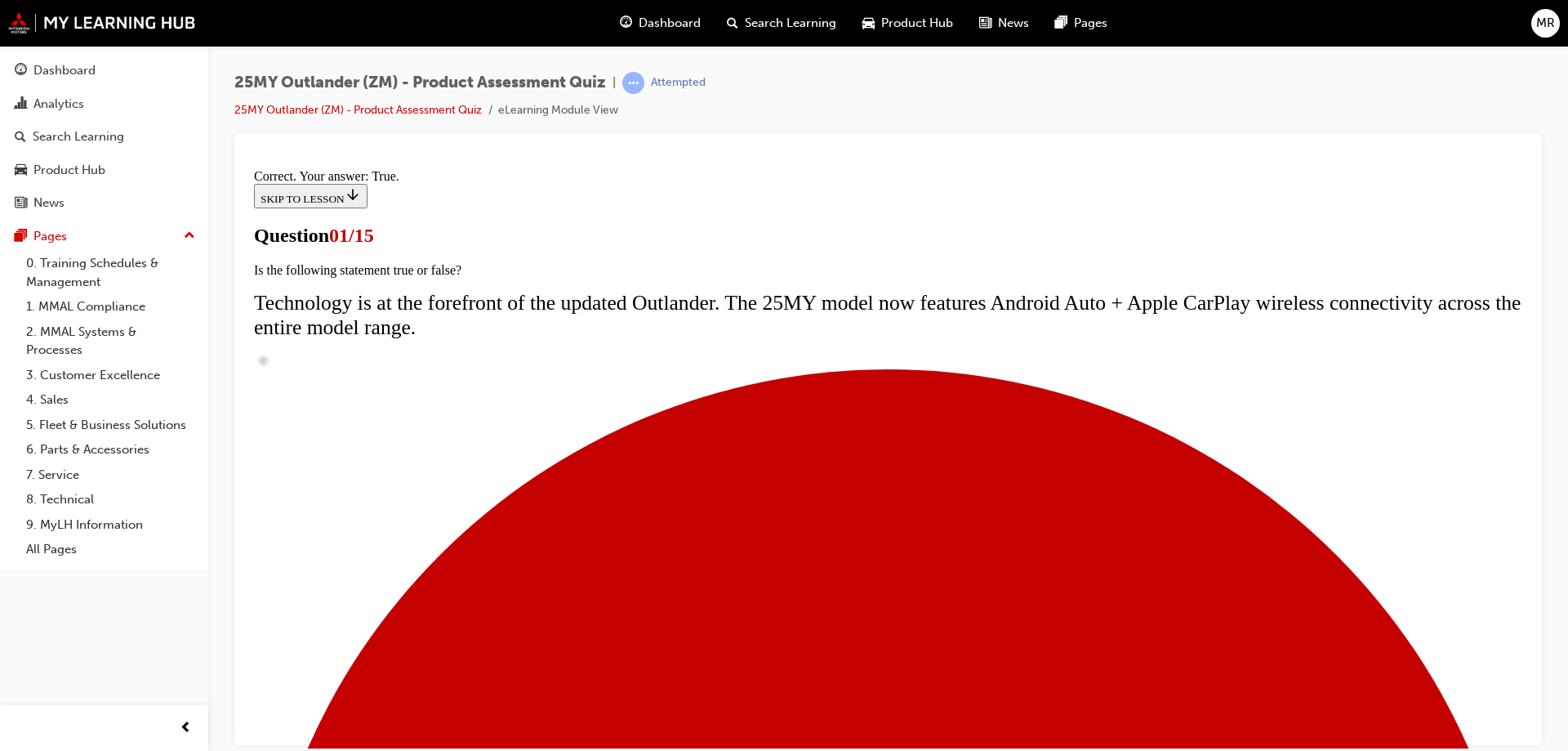
scroll to position [245, 0]
radio input "true"
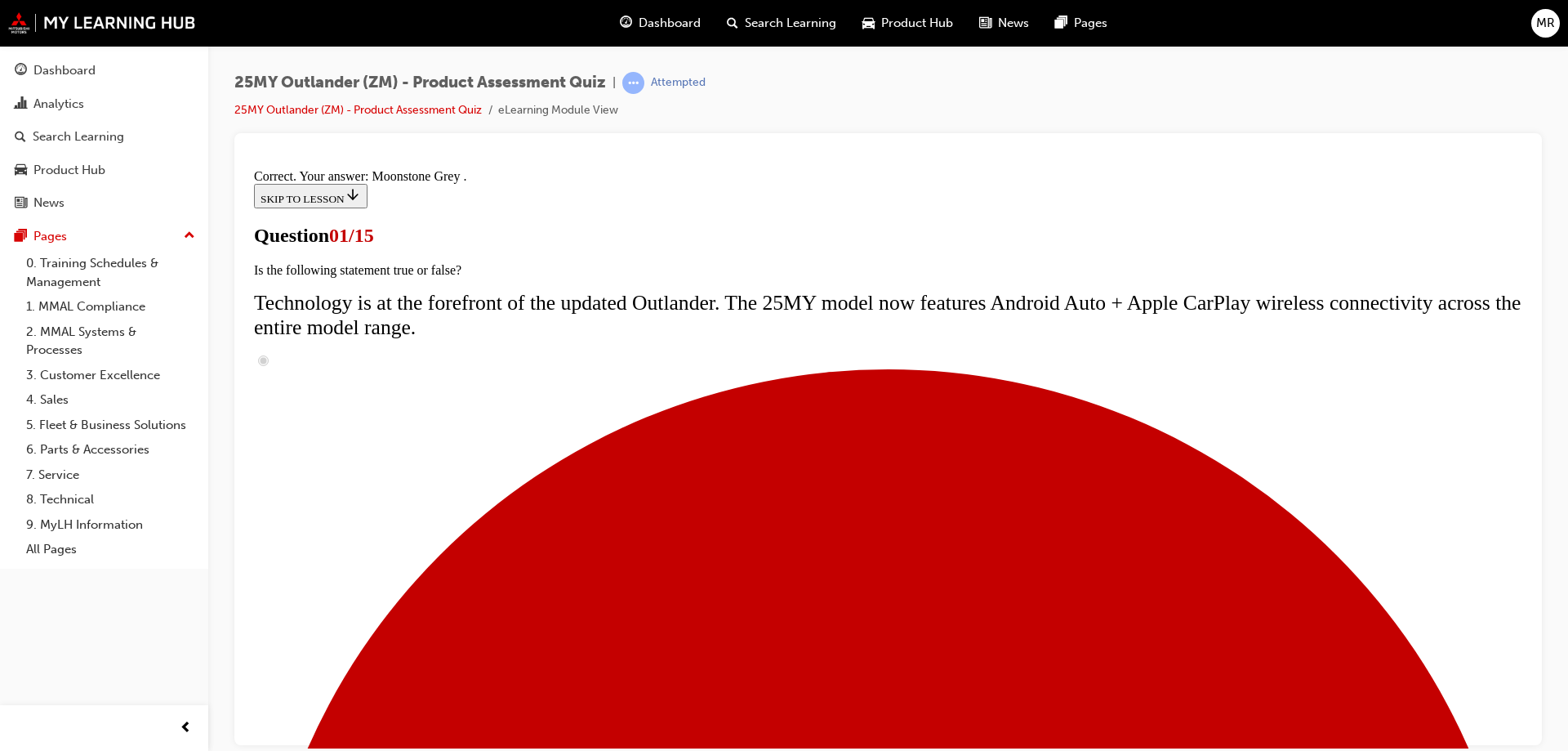
scroll to position [397, 0]
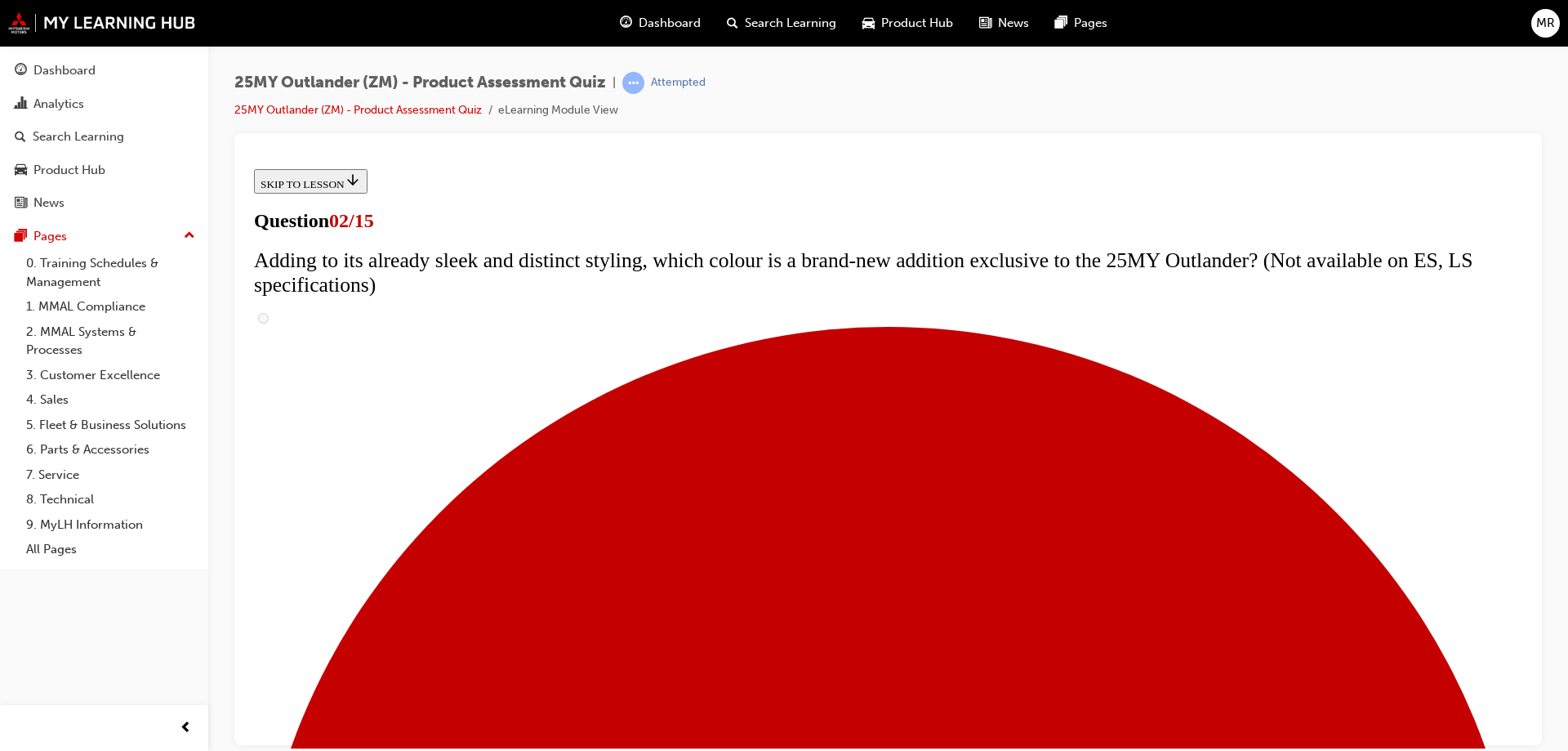
scroll to position [326, 0]
checkbox input "true"
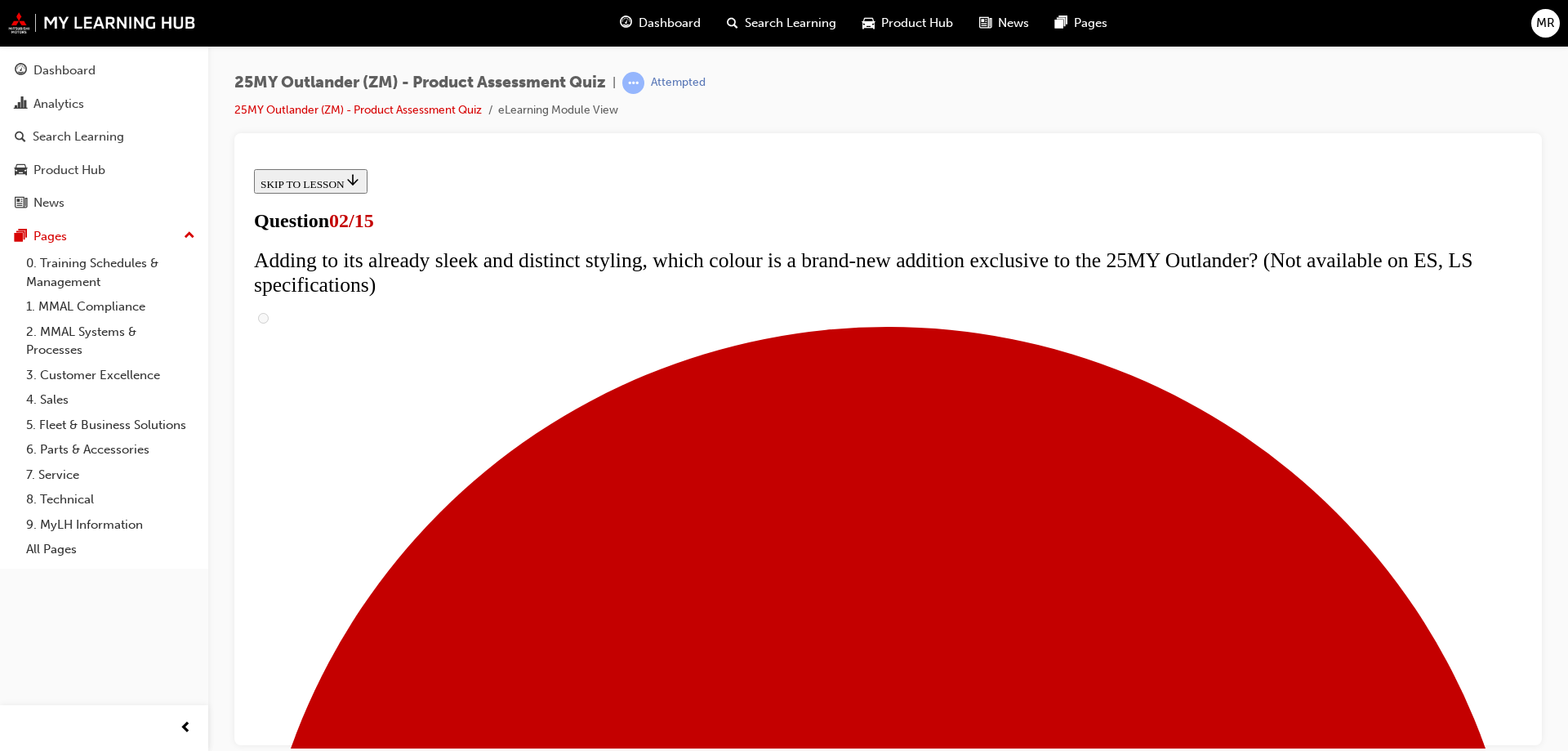
checkbox input "true"
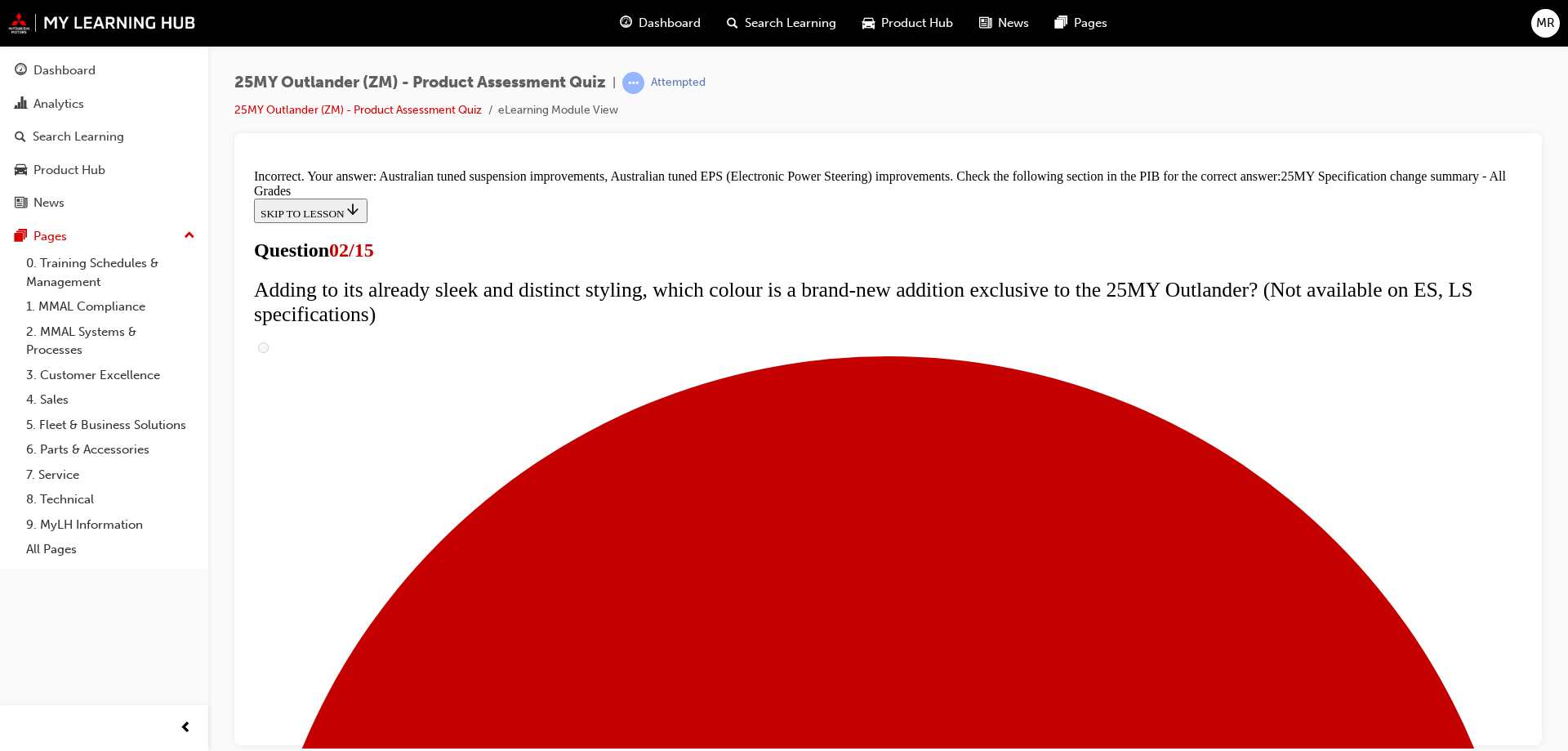
scroll to position [553, 0]
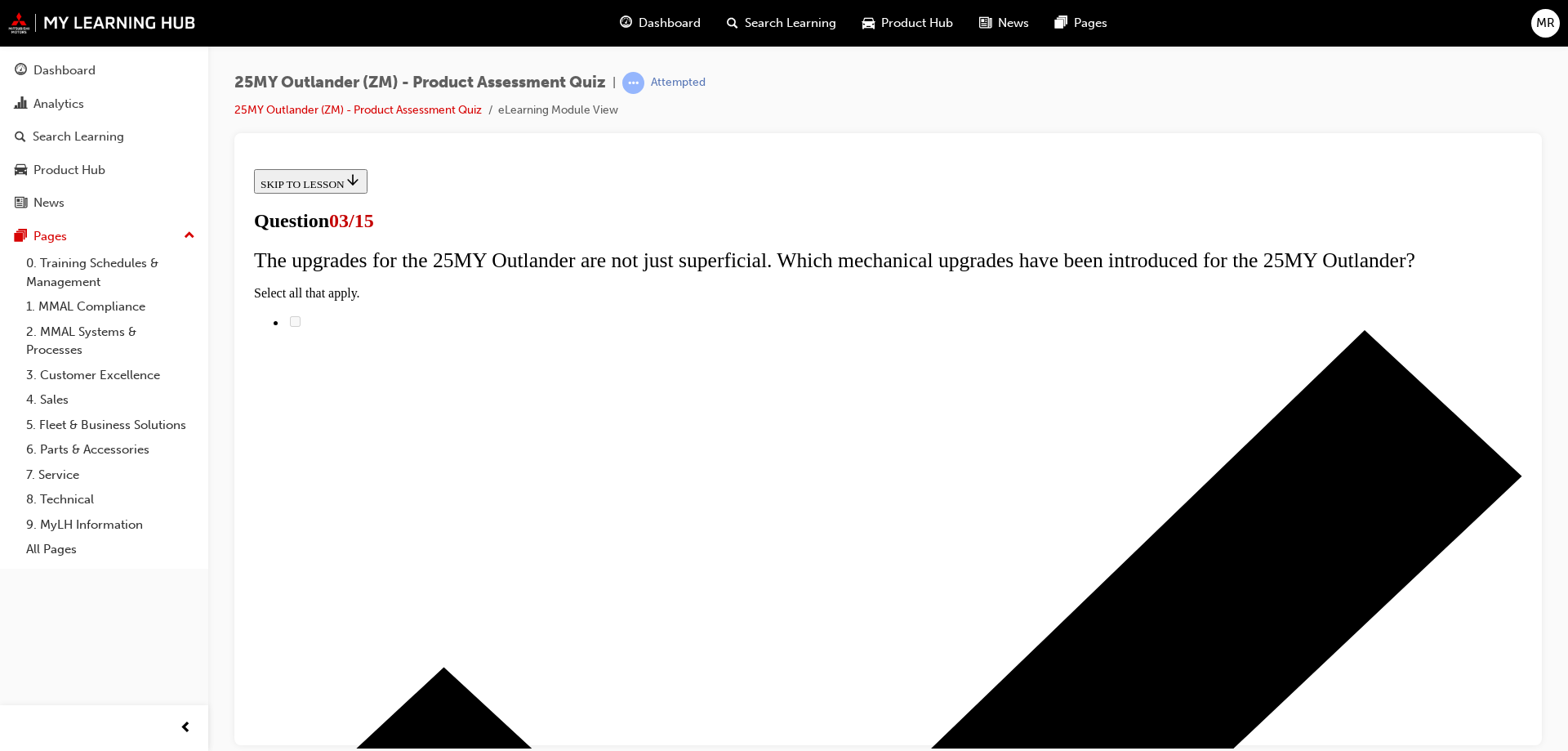
scroll to position [164, 0]
radio input "true"
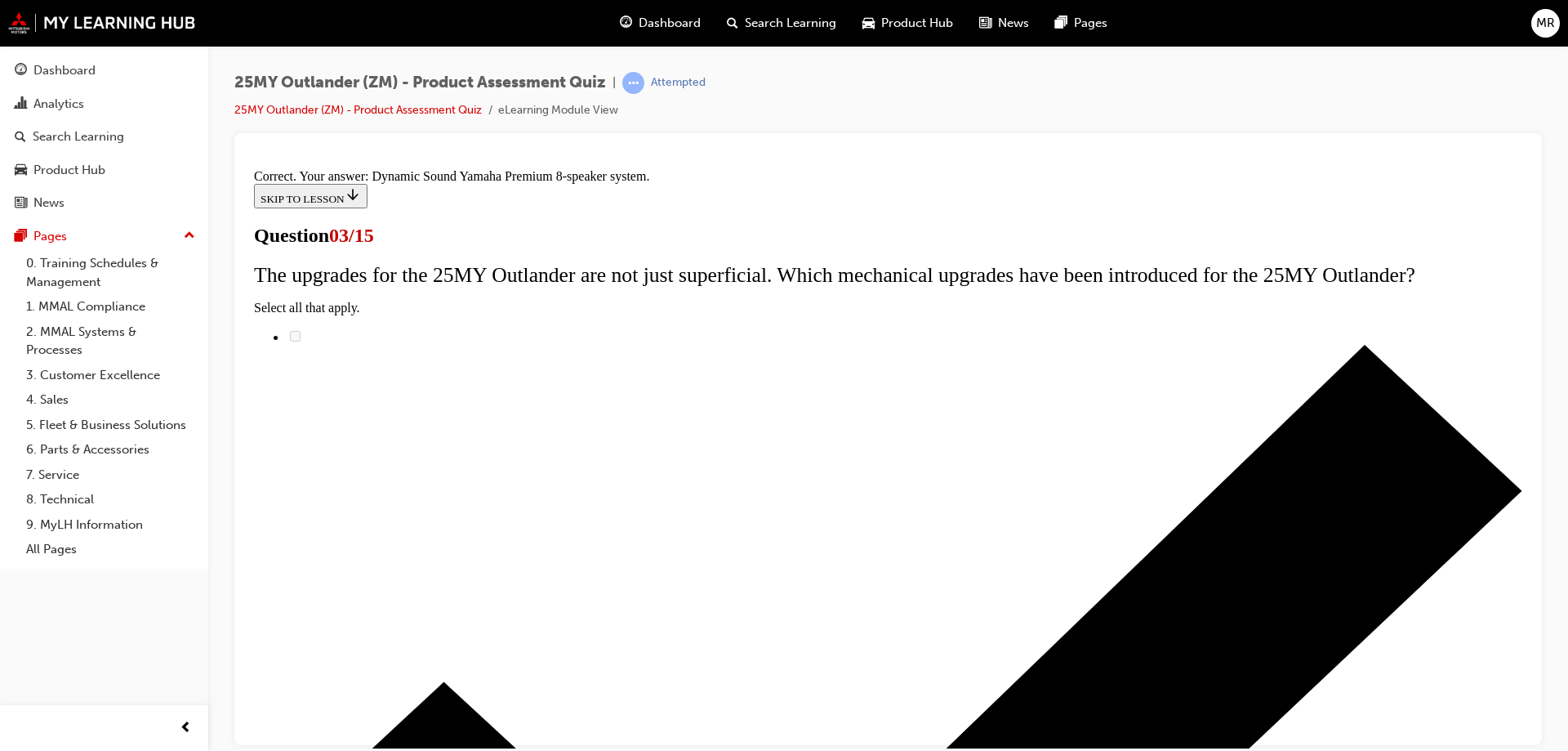
scroll to position [266, 0]
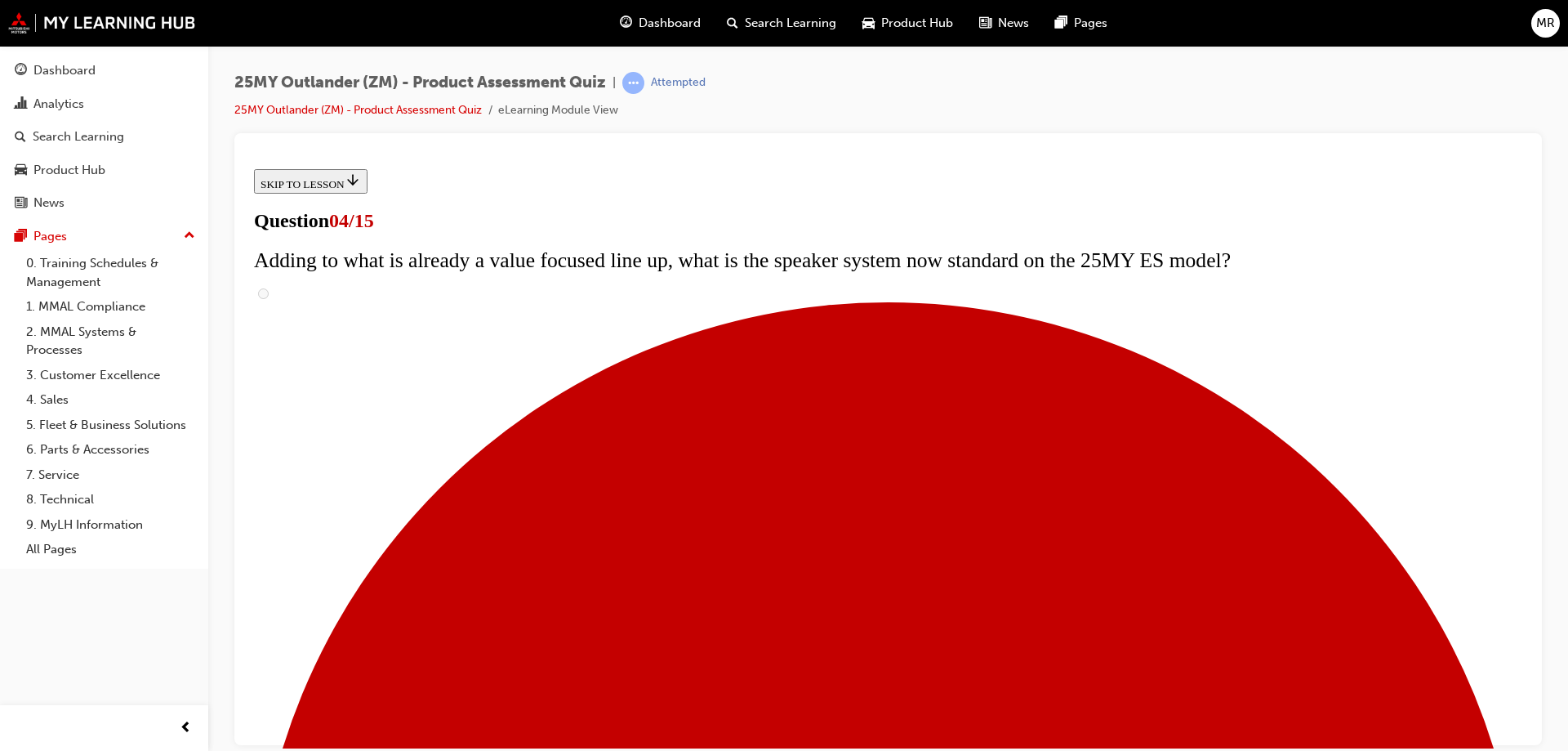
scroll to position [164, 0]
checkbox input "true"
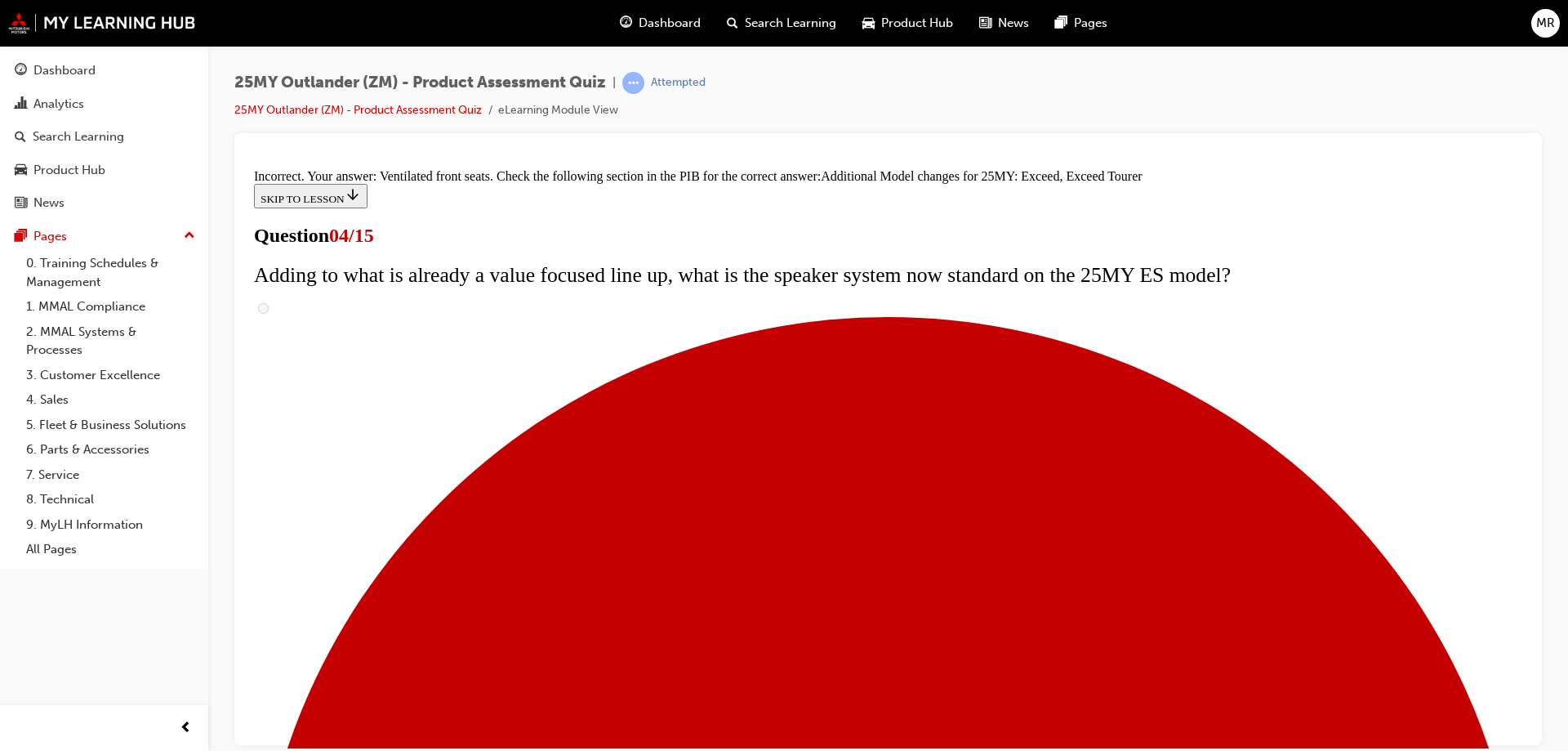
scroll to position [618, 0]
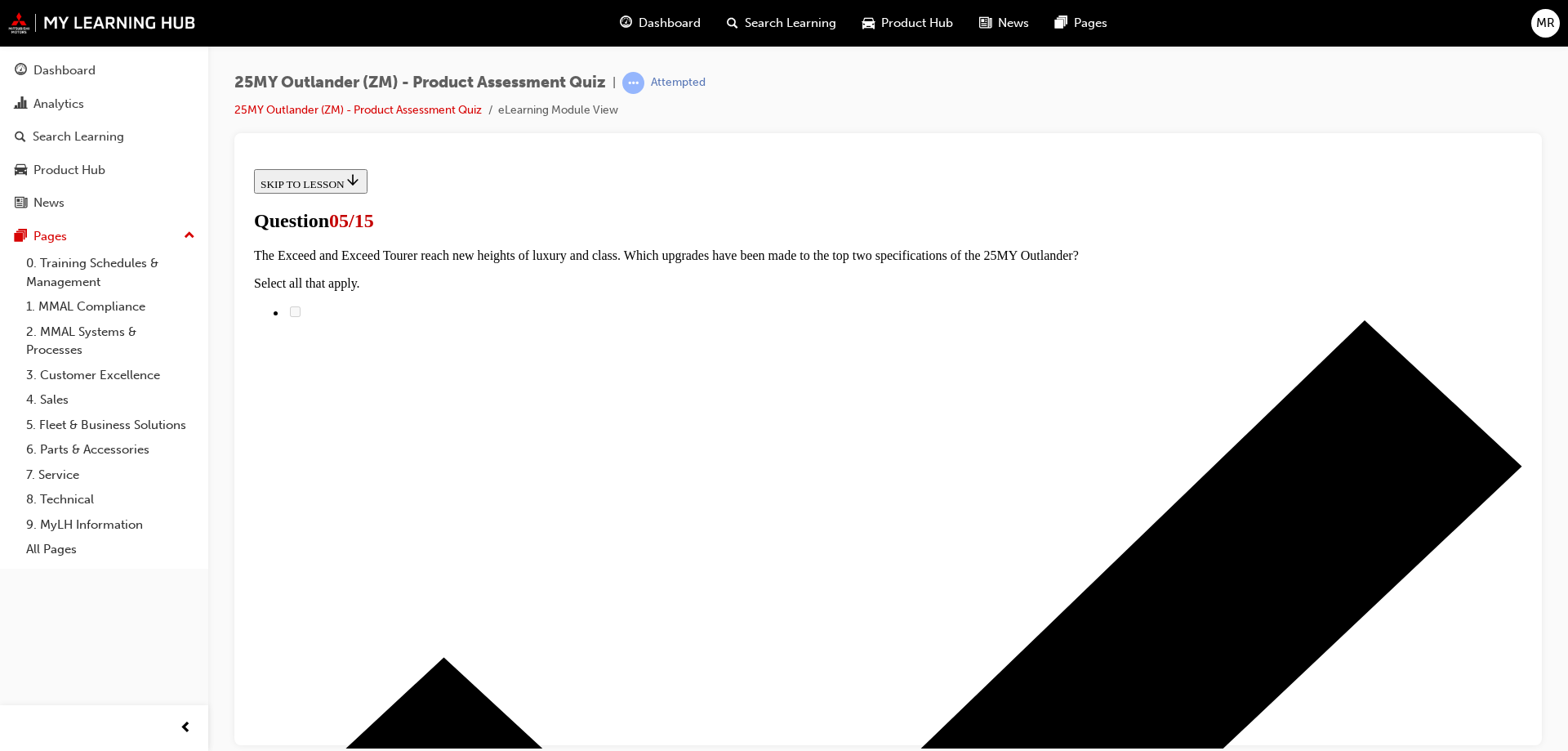
scroll to position [245, 0]
radio input "true"
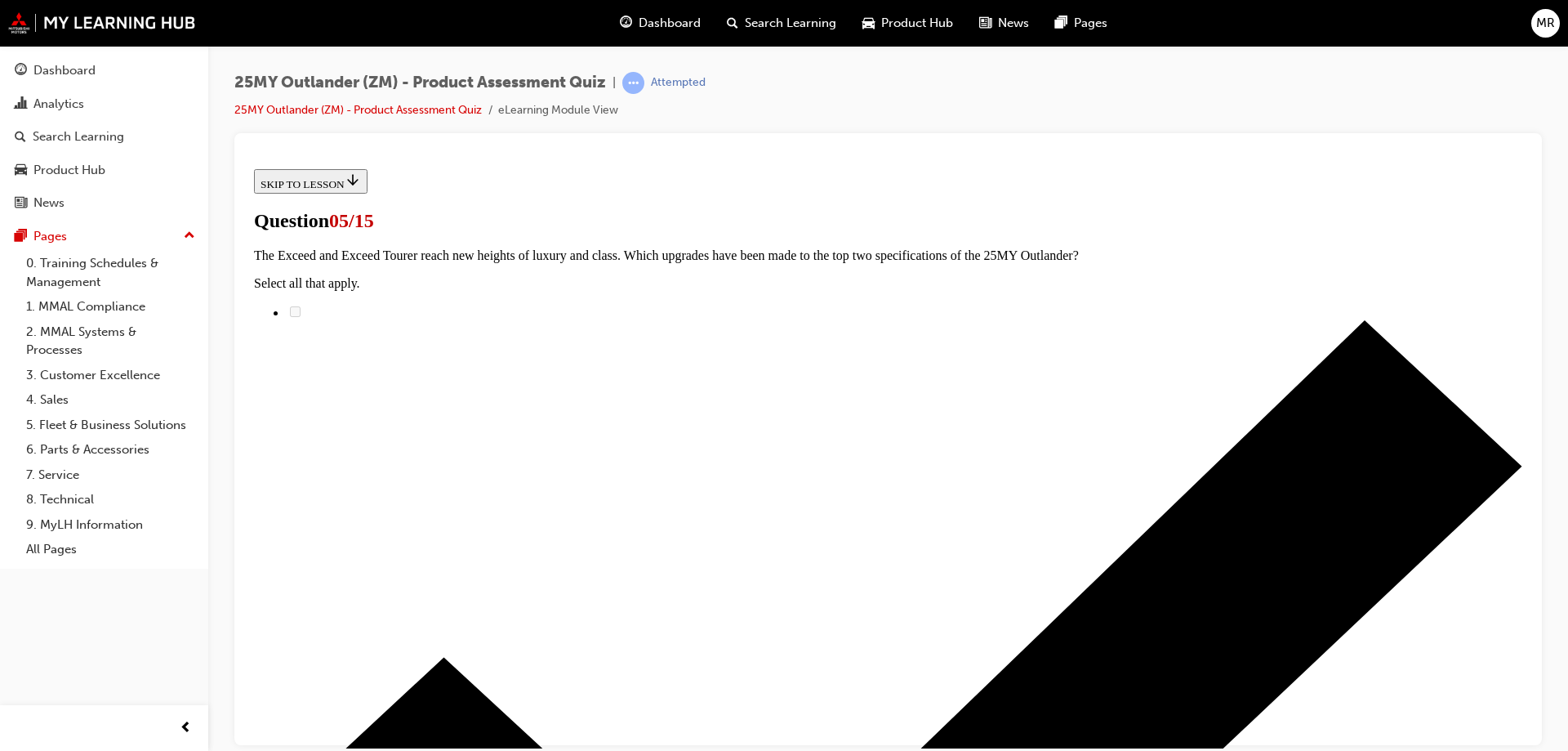
radio input "true"
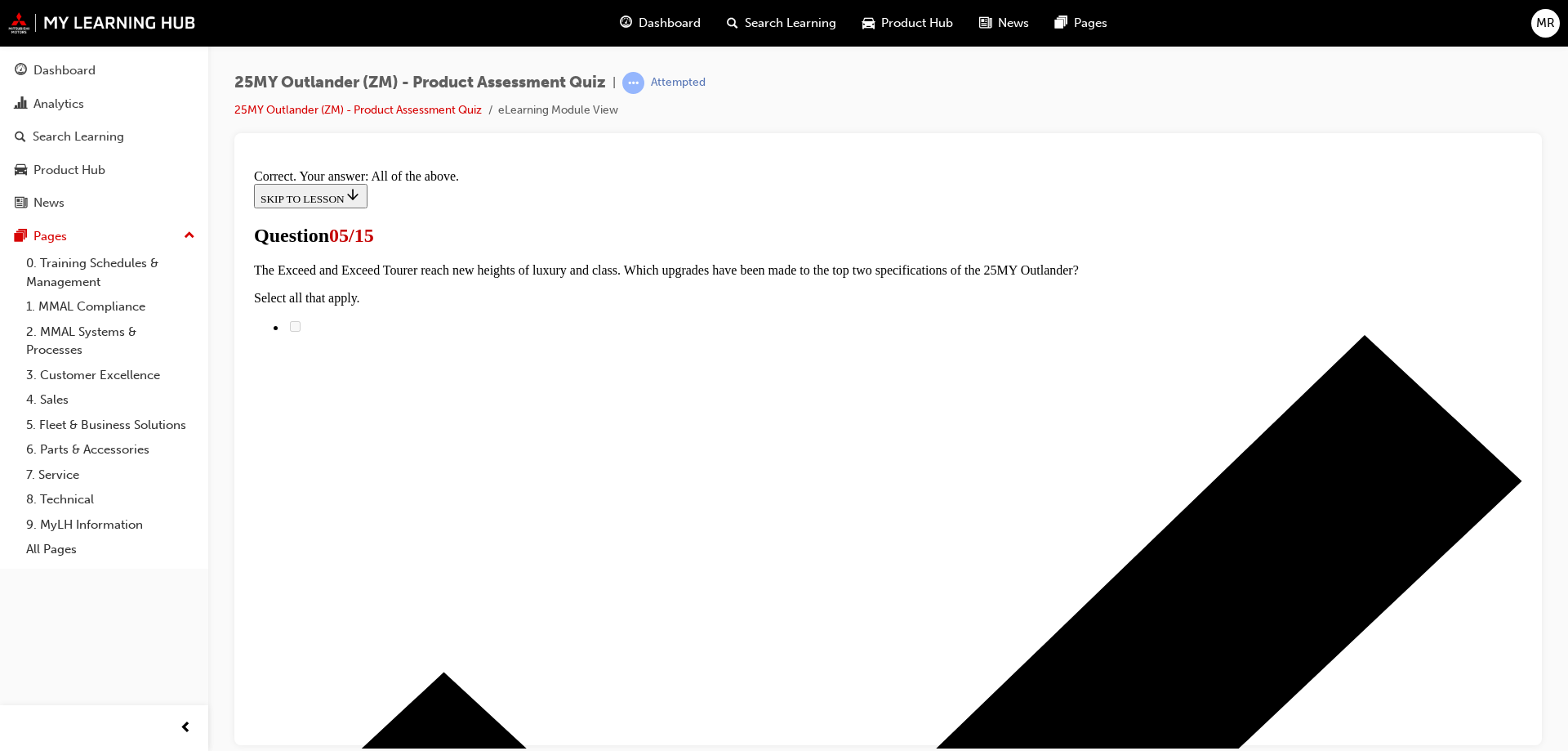
scroll to position [397, 0]
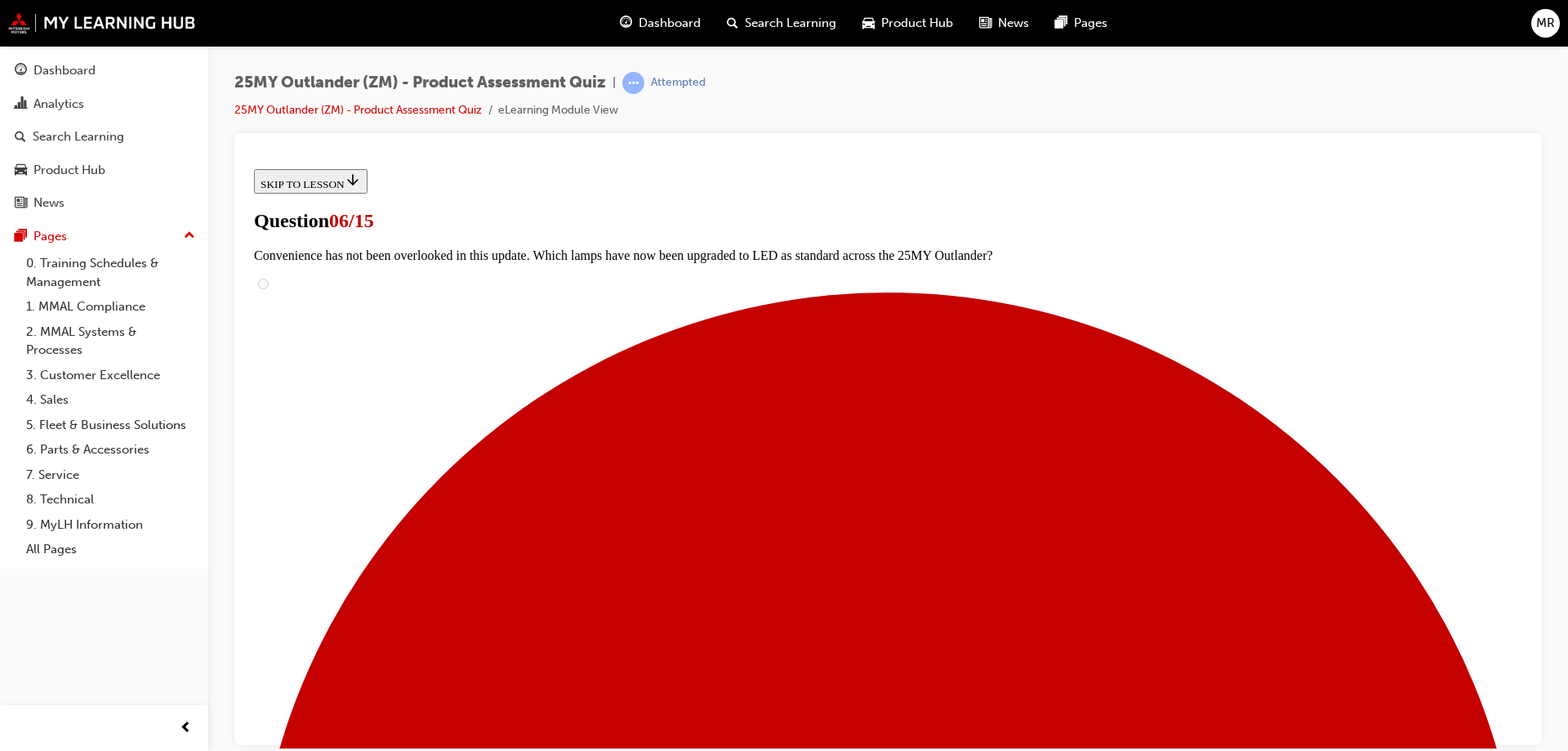
scroll to position [408, 0]
radio input "true"
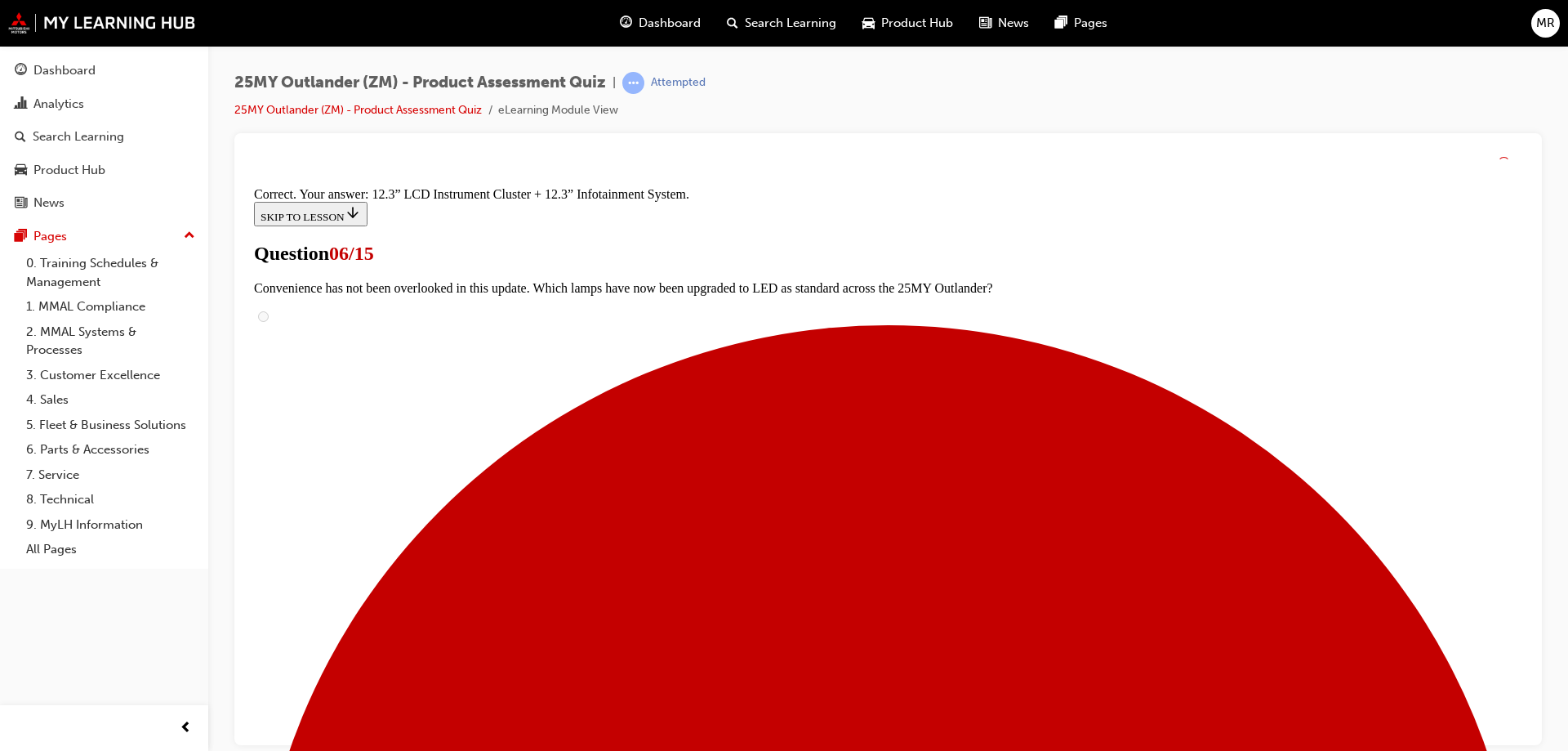
scroll to position [552, 0]
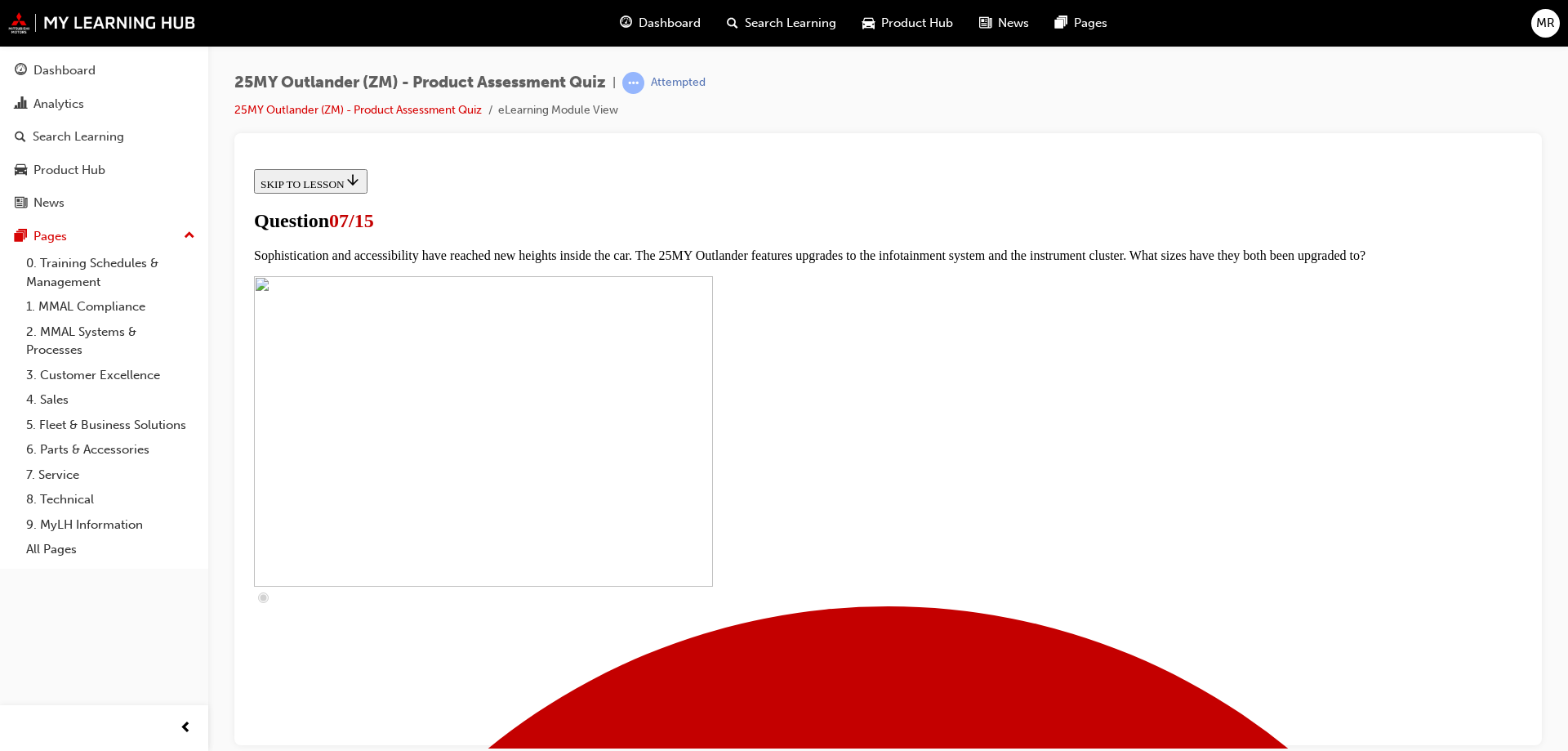
scroll to position [572, 0]
checkbox input "true"
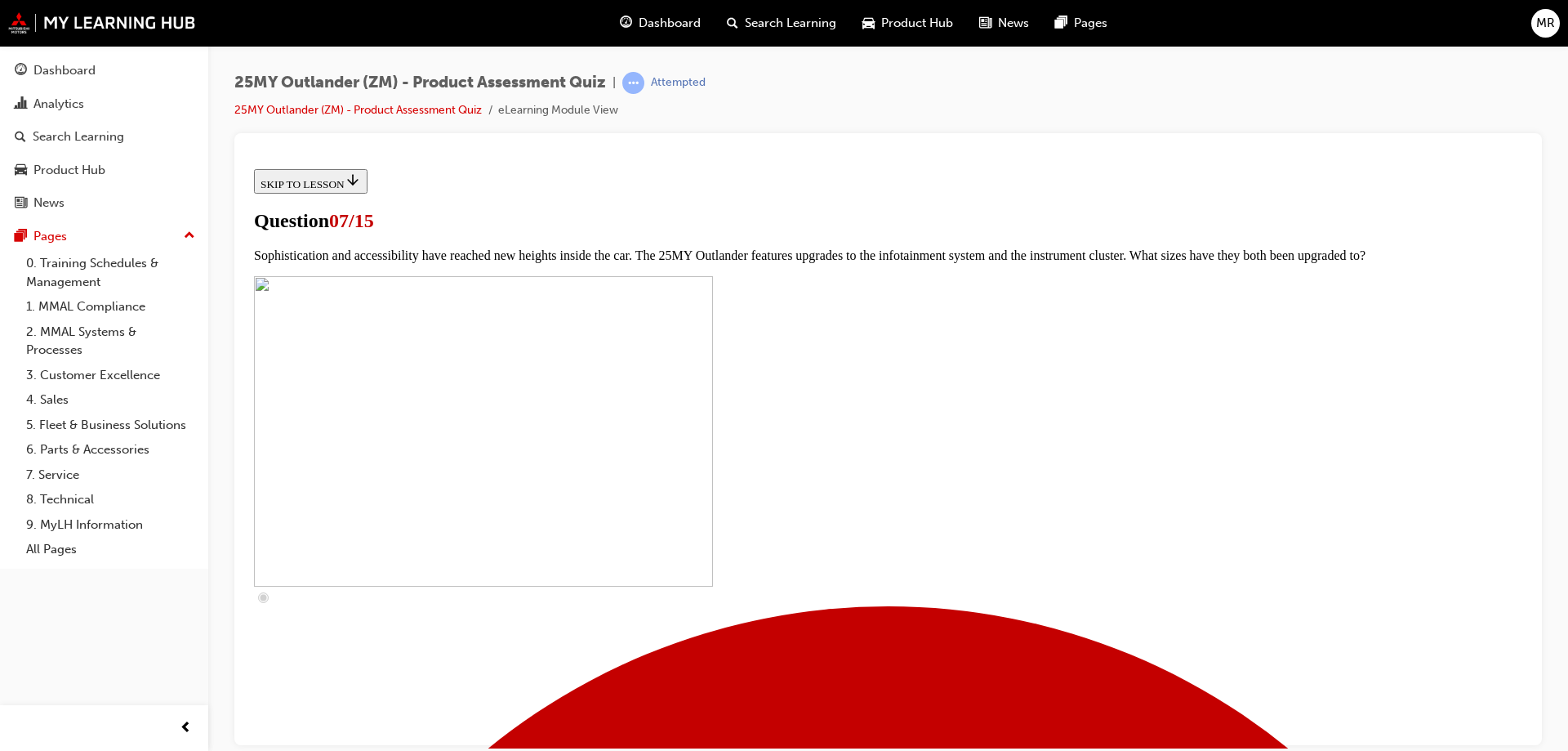
checkbox input "true"
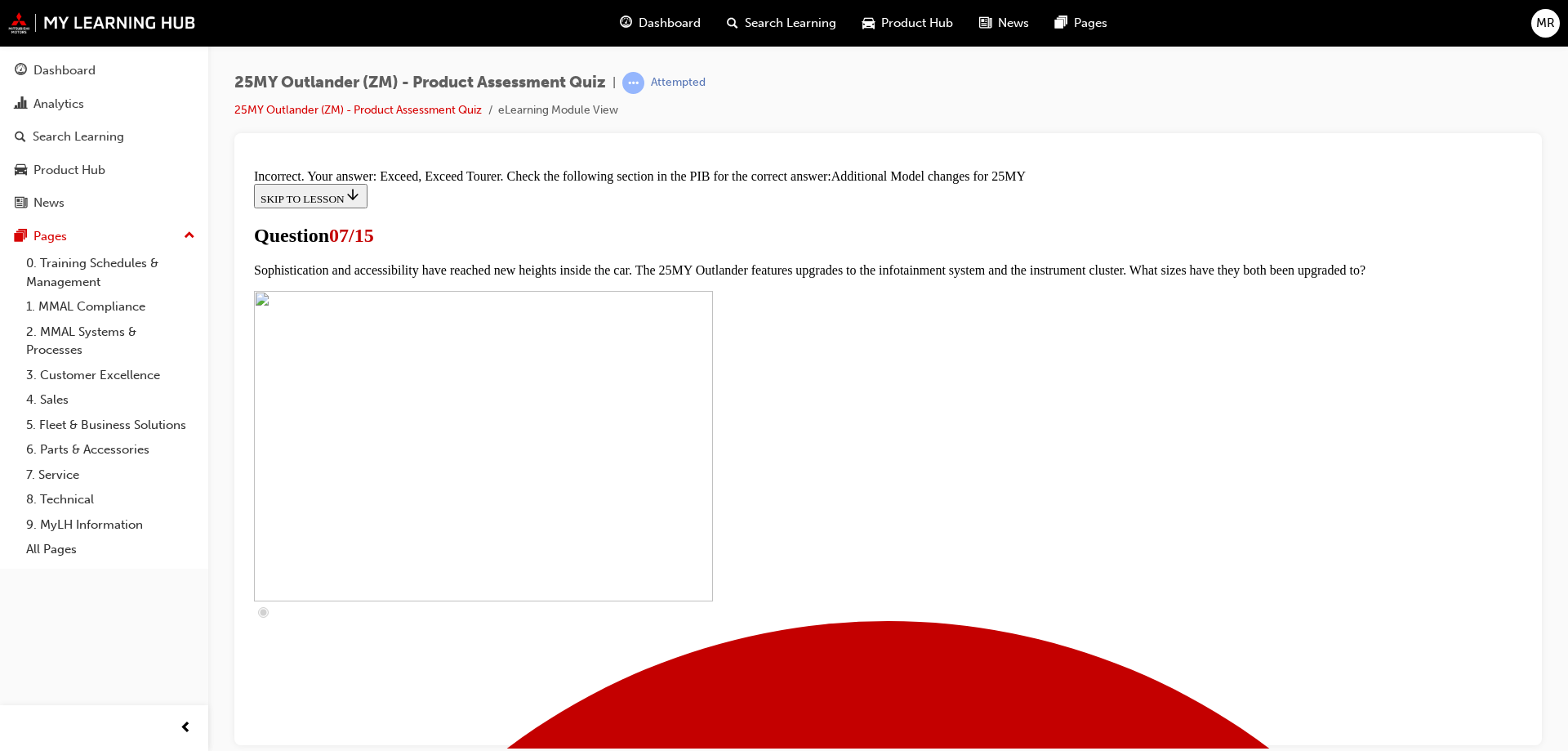
scroll to position [838, 0]
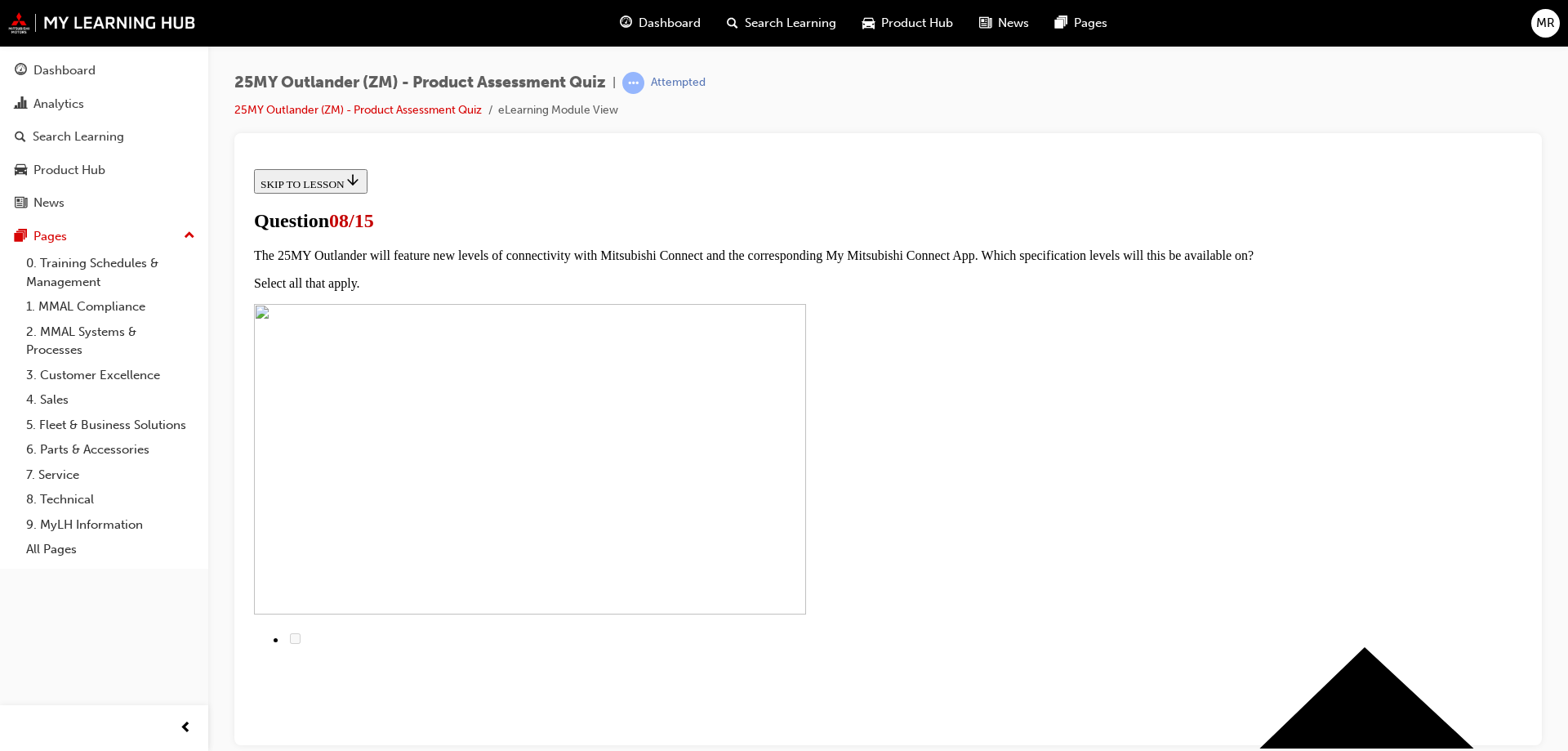
scroll to position [164, 0]
radio input "true"
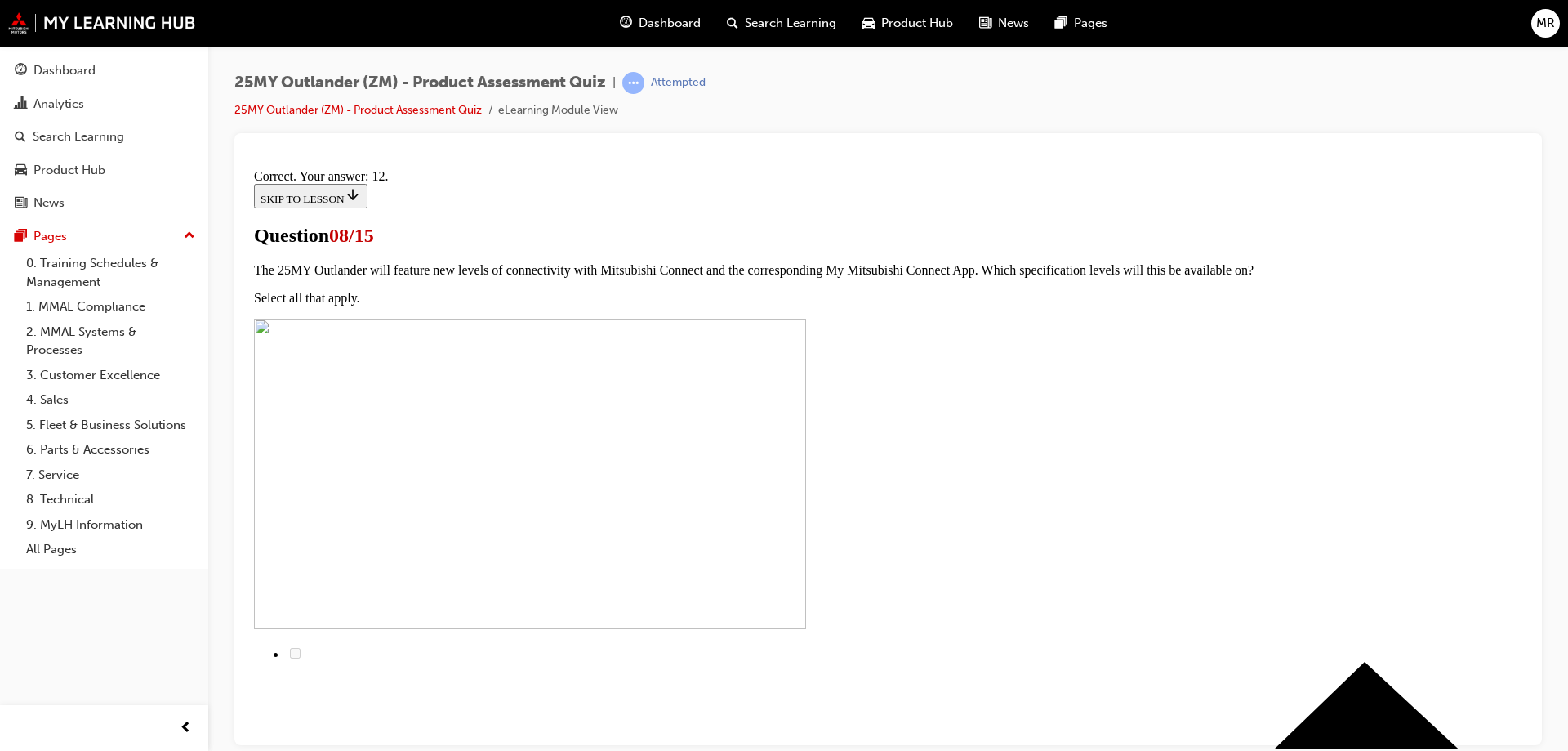
scroll to position [266, 0]
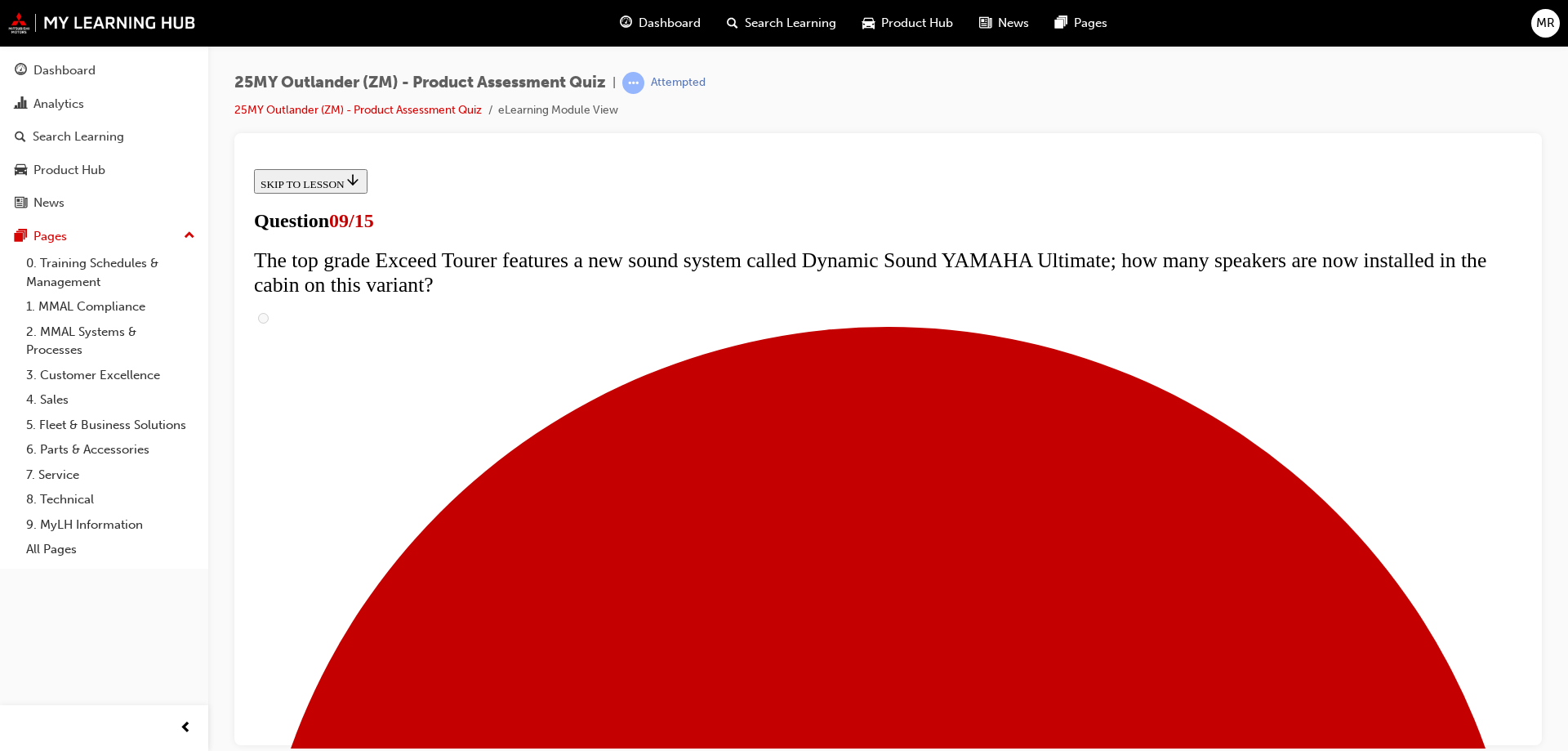
scroll to position [490, 0]
radio input "true"
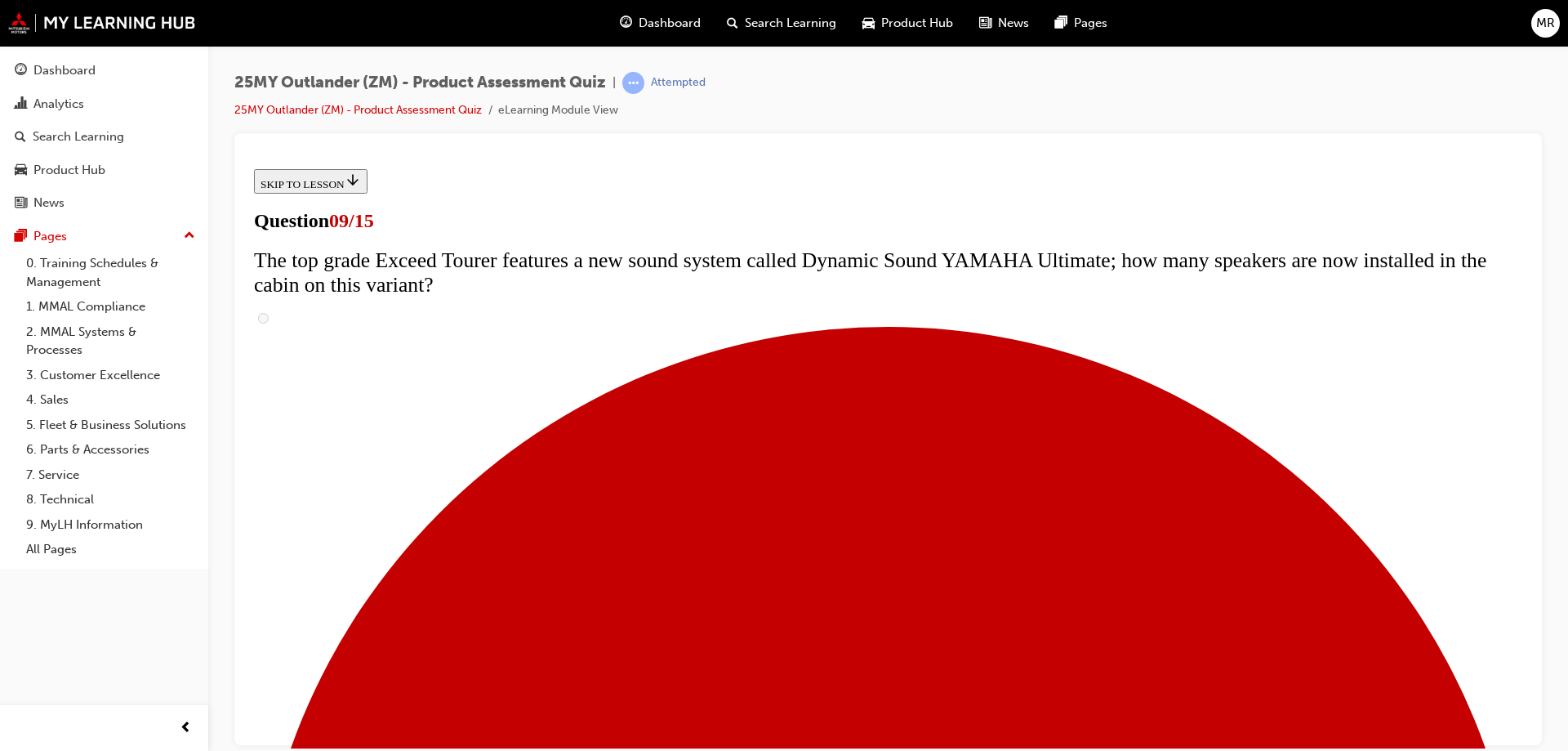
radio input "true"
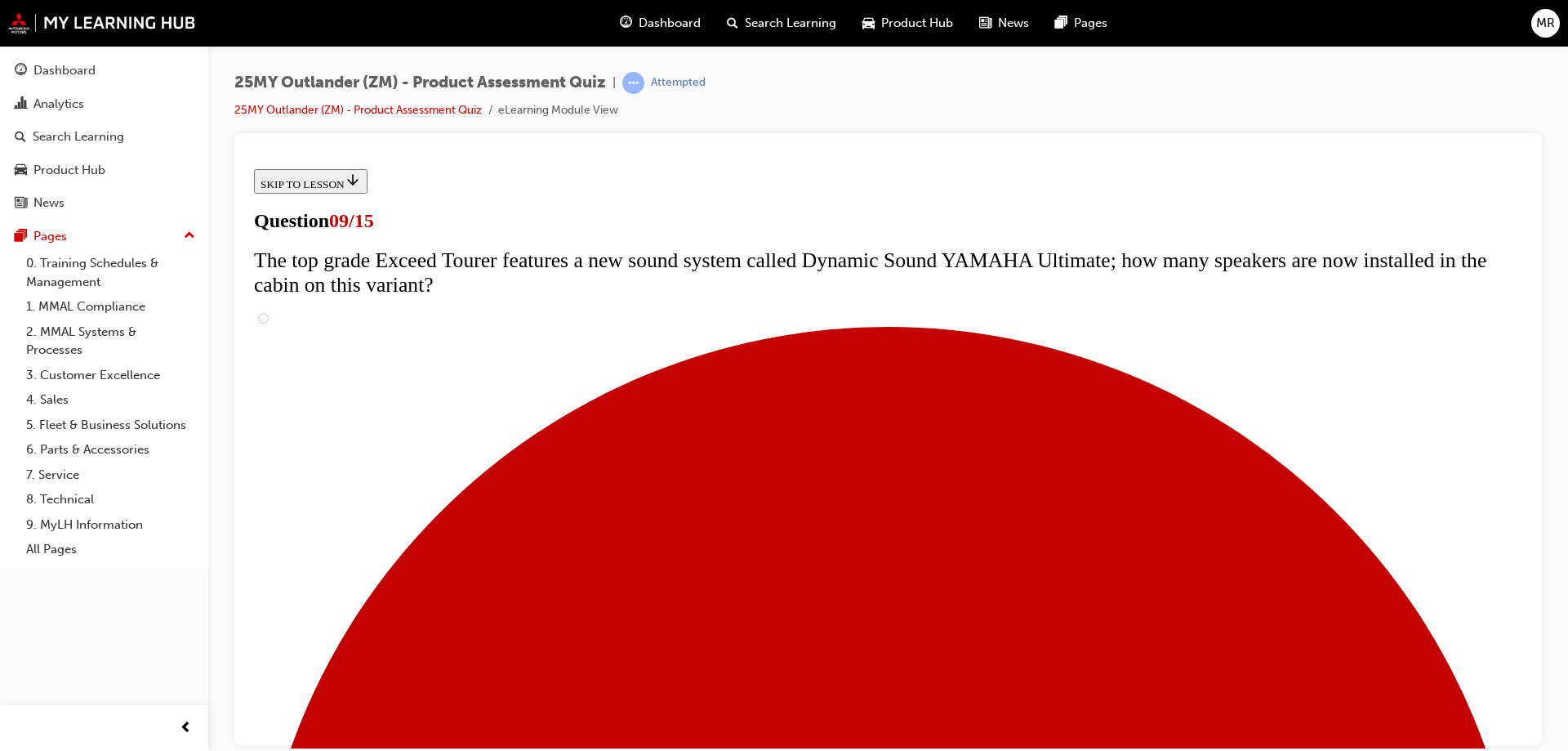
radio input "true"
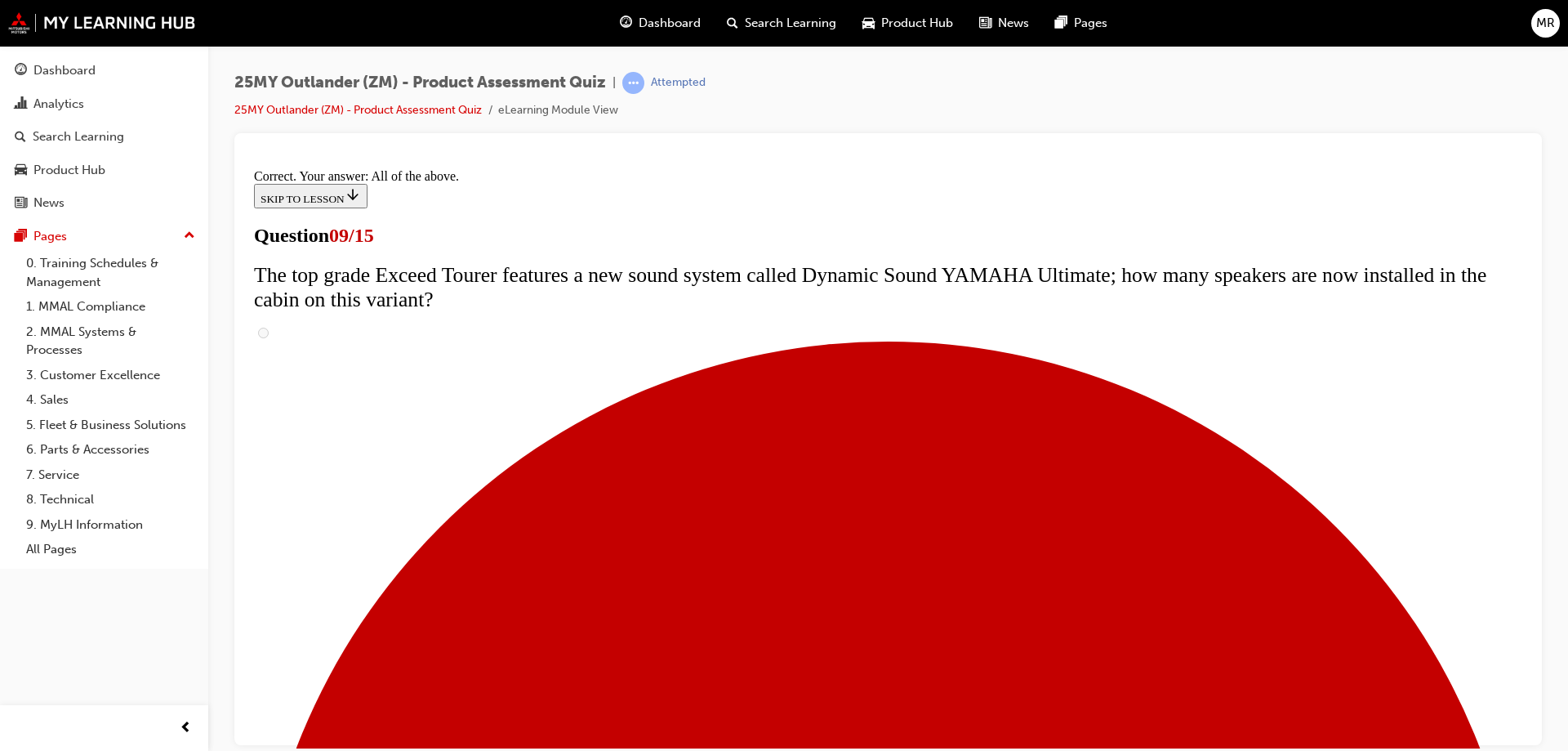
scroll to position [851, 0]
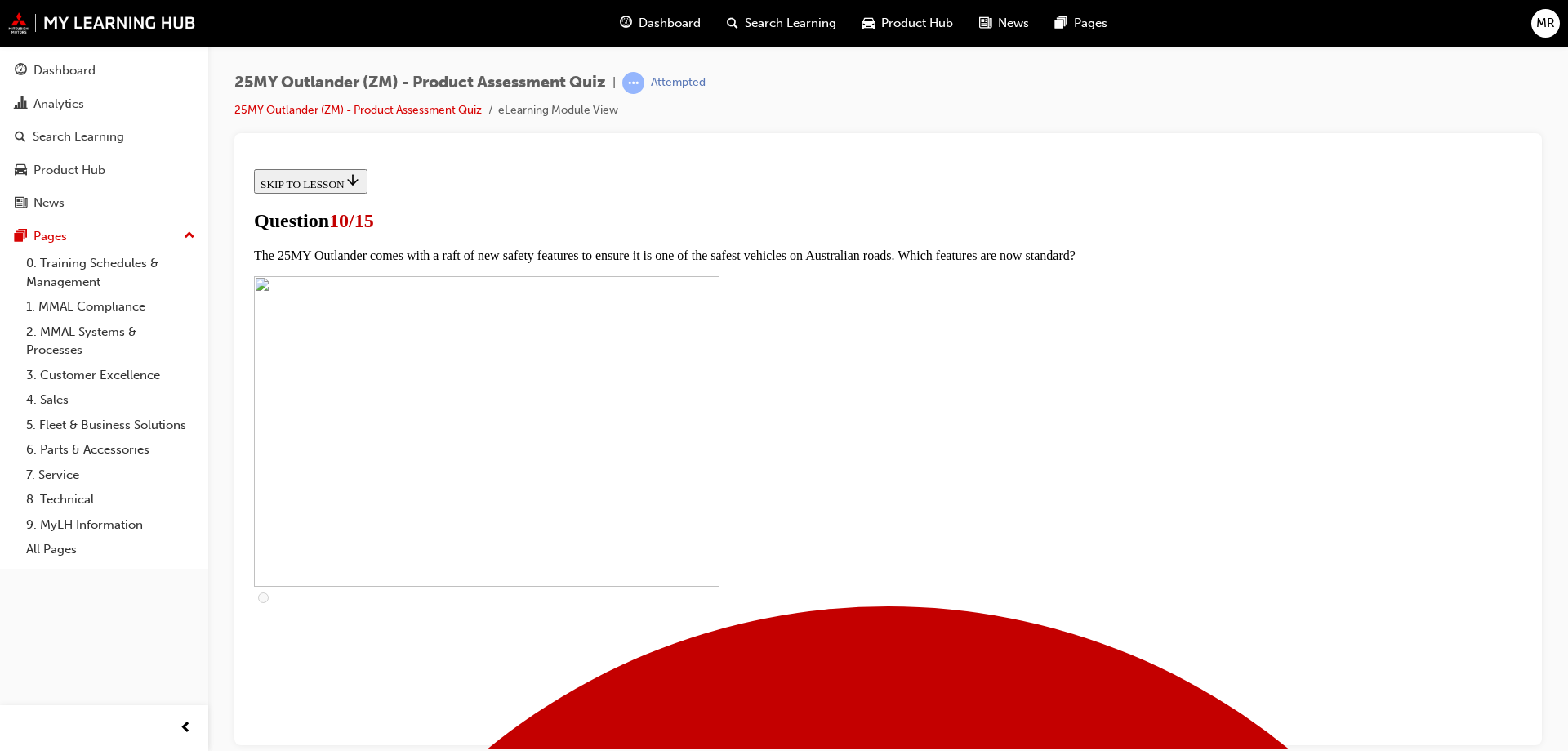
scroll to position [408, 0]
checkbox input "true"
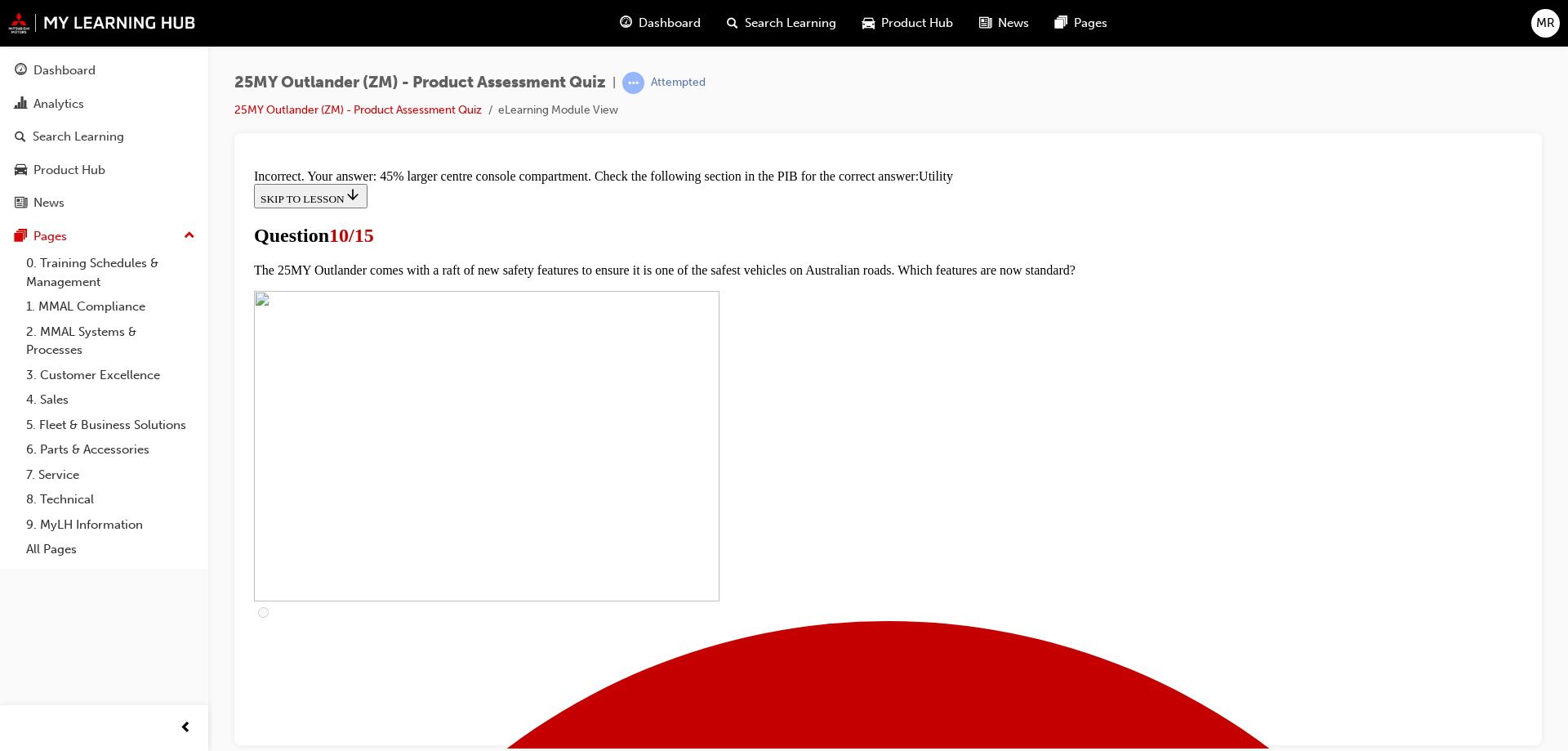
scroll to position [798, 0]
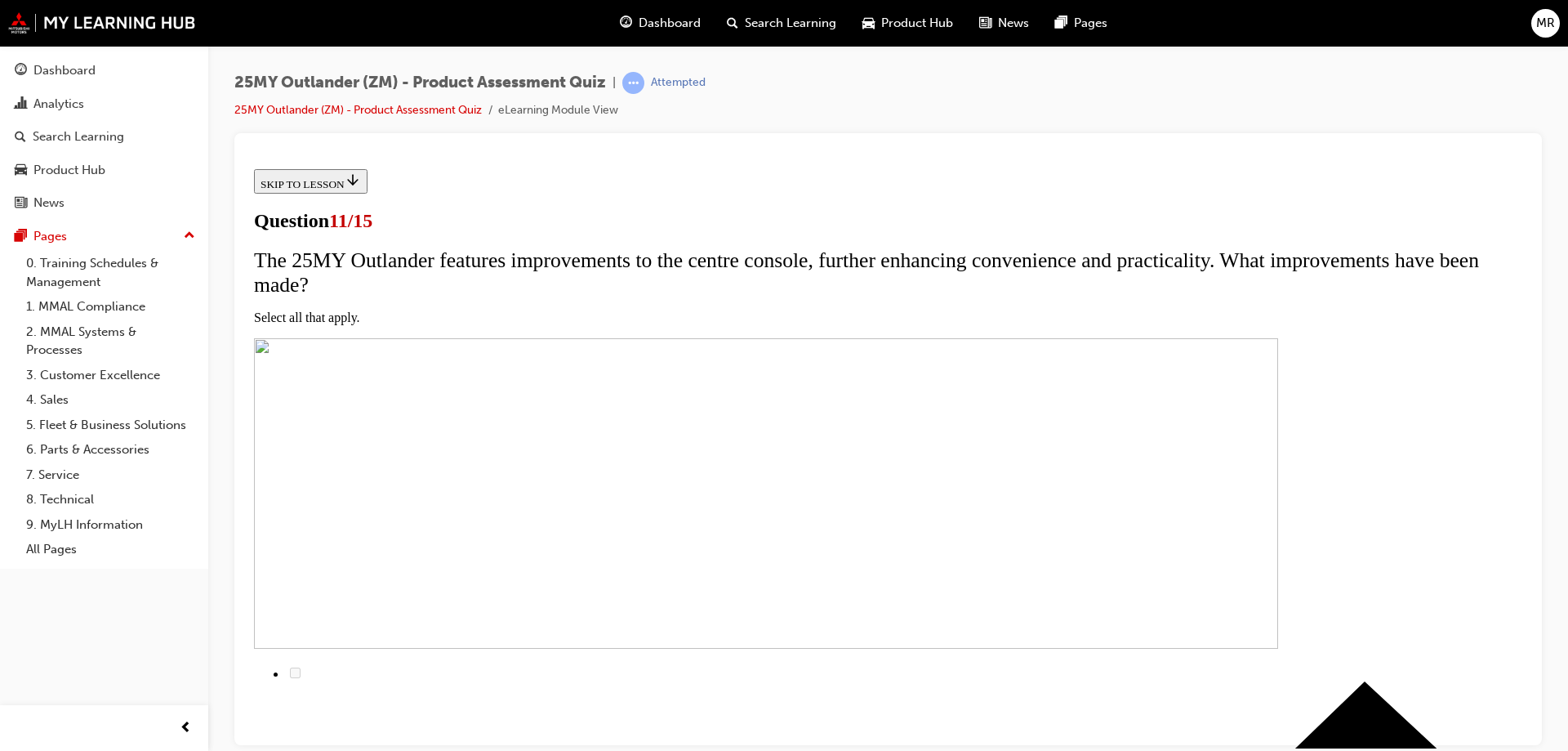
scroll to position [164, 0]
checkbox input "true"
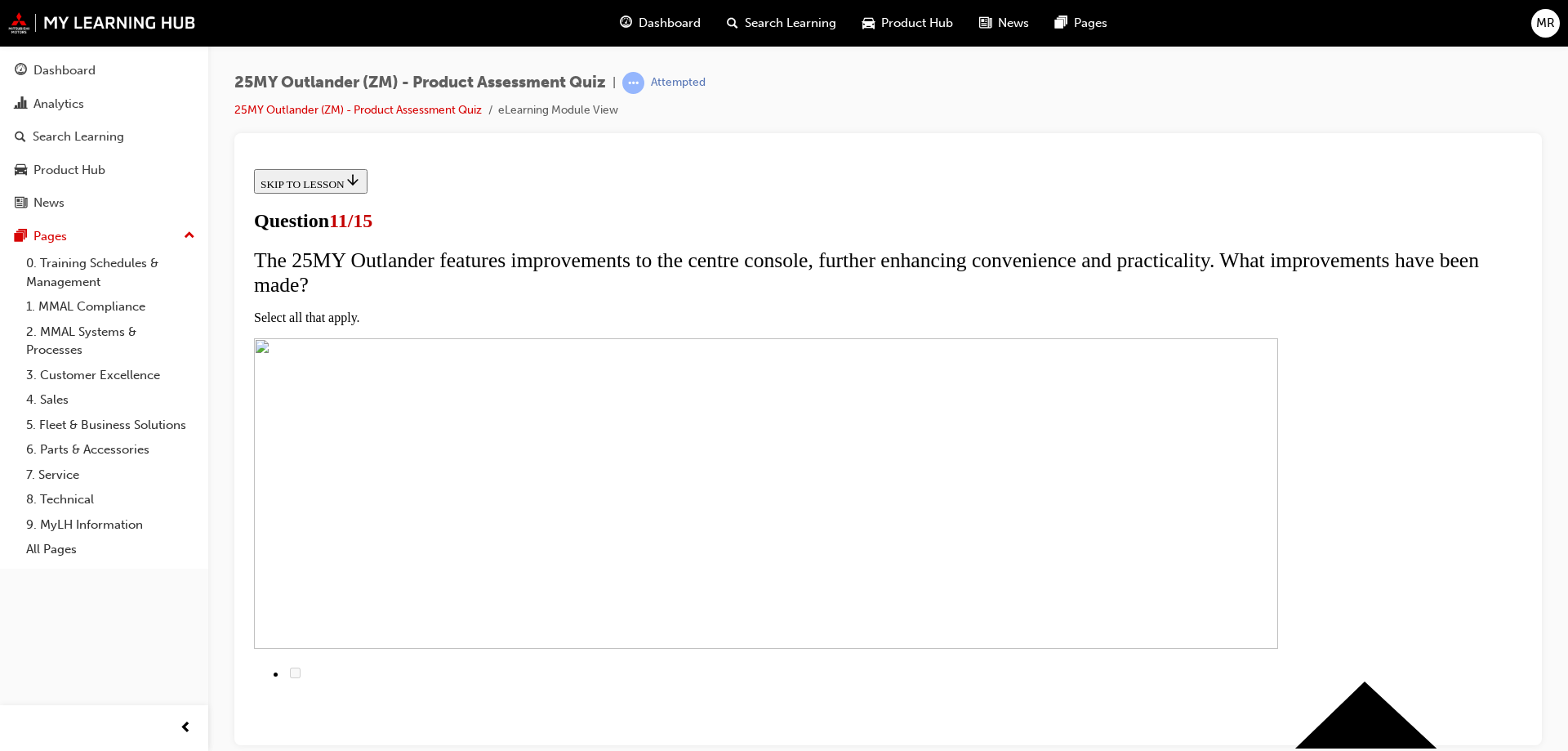
checkbox input "true"
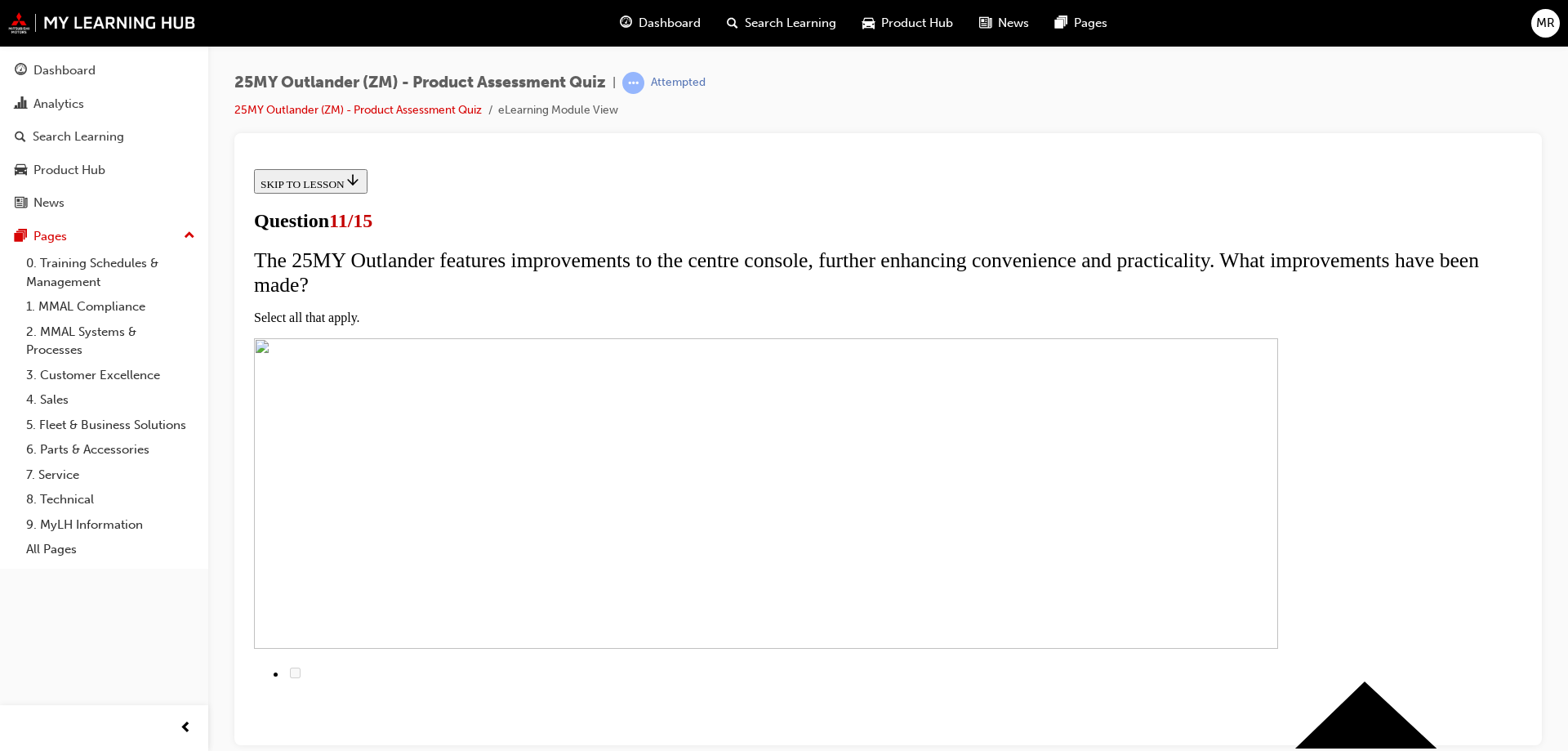
scroll to position [336, 0]
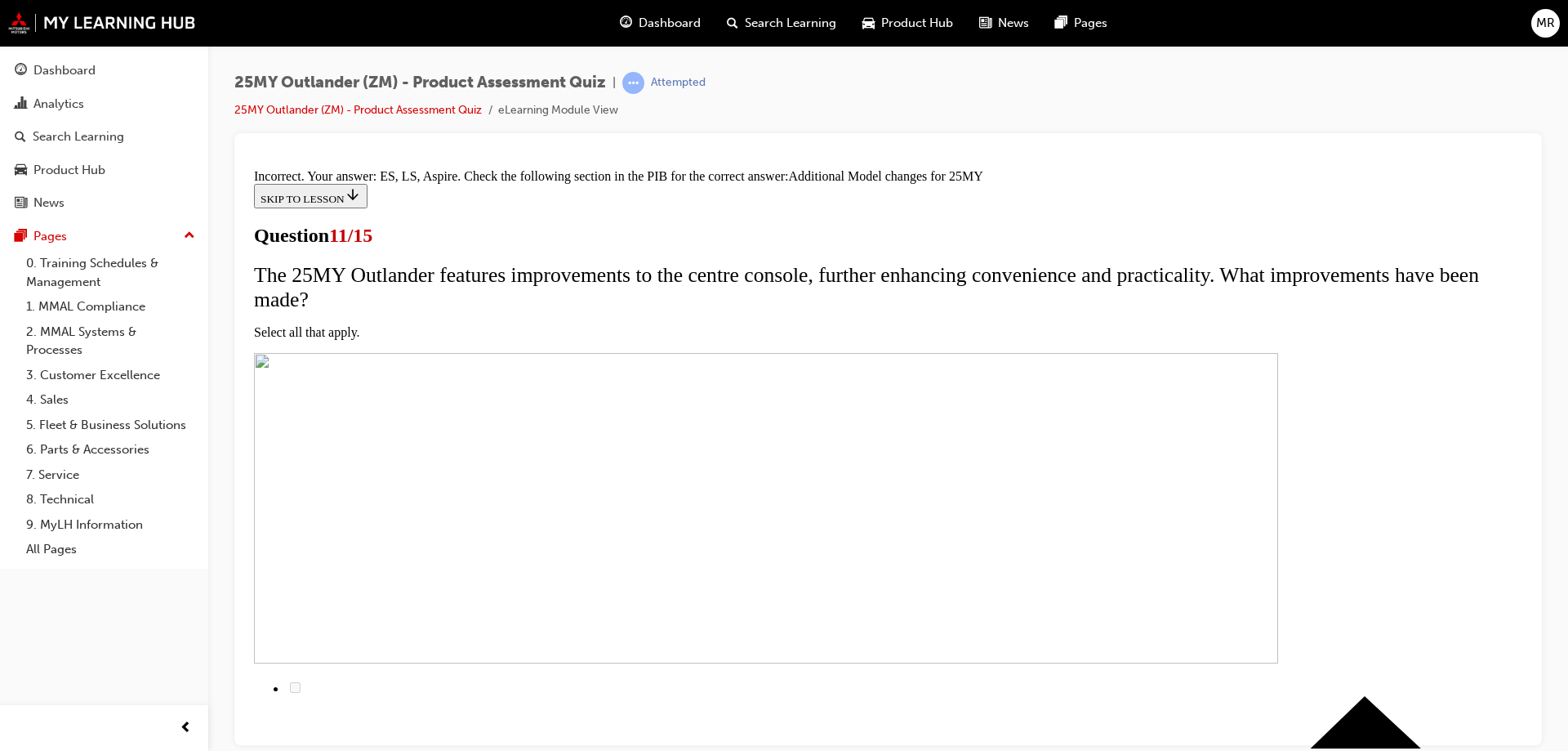
scroll to position [488, 0]
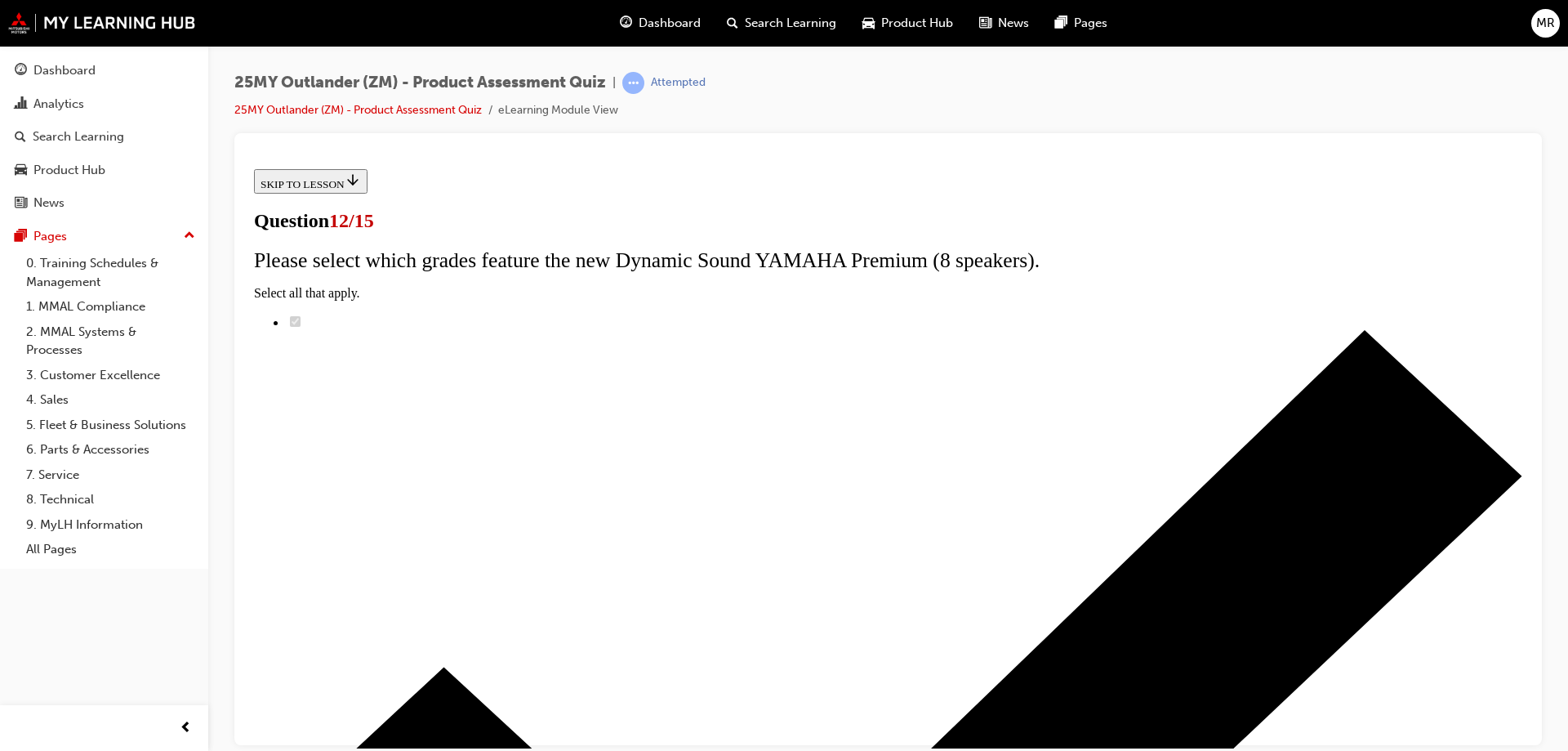
scroll to position [130, 0]
radio input "true"
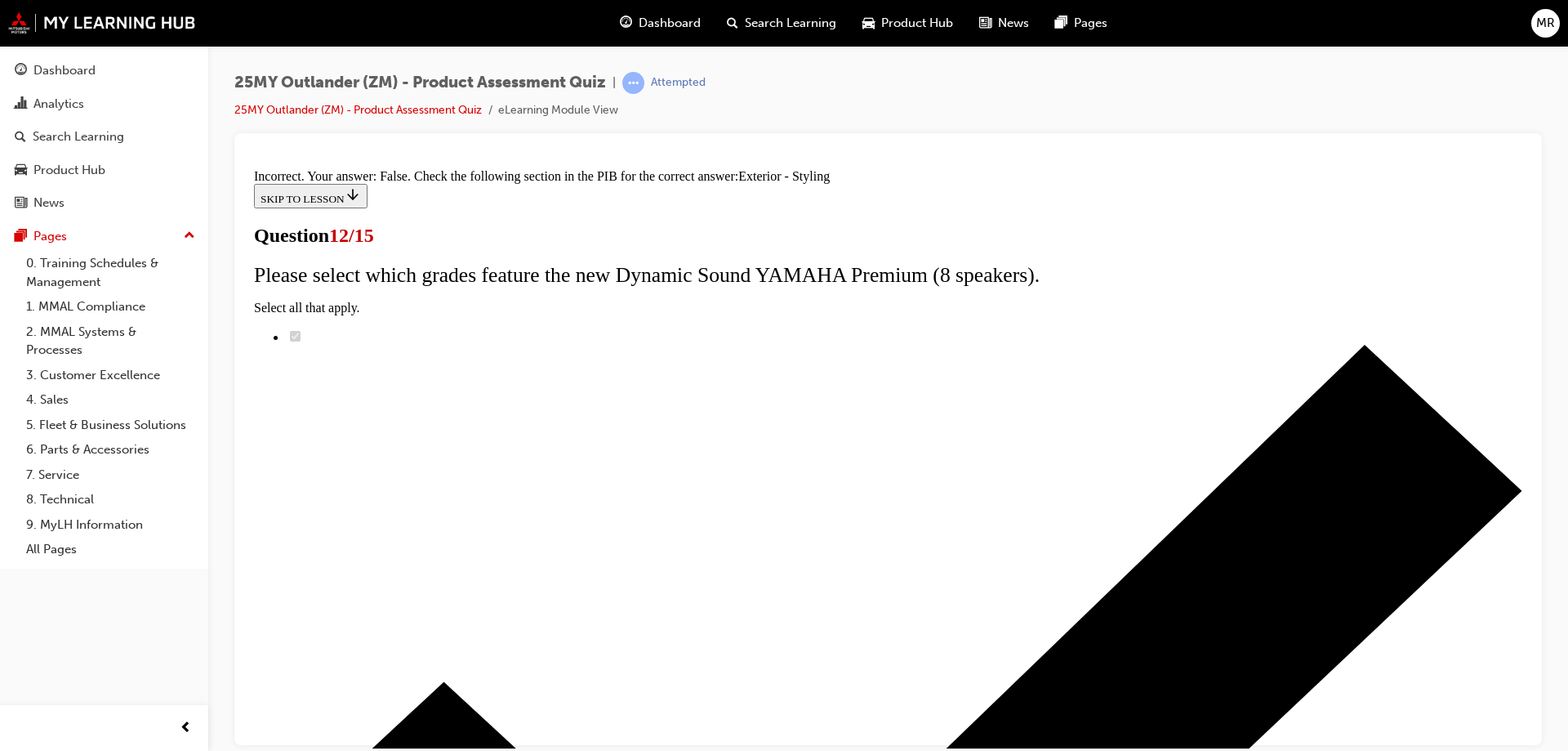
scroll to position [292, 0]
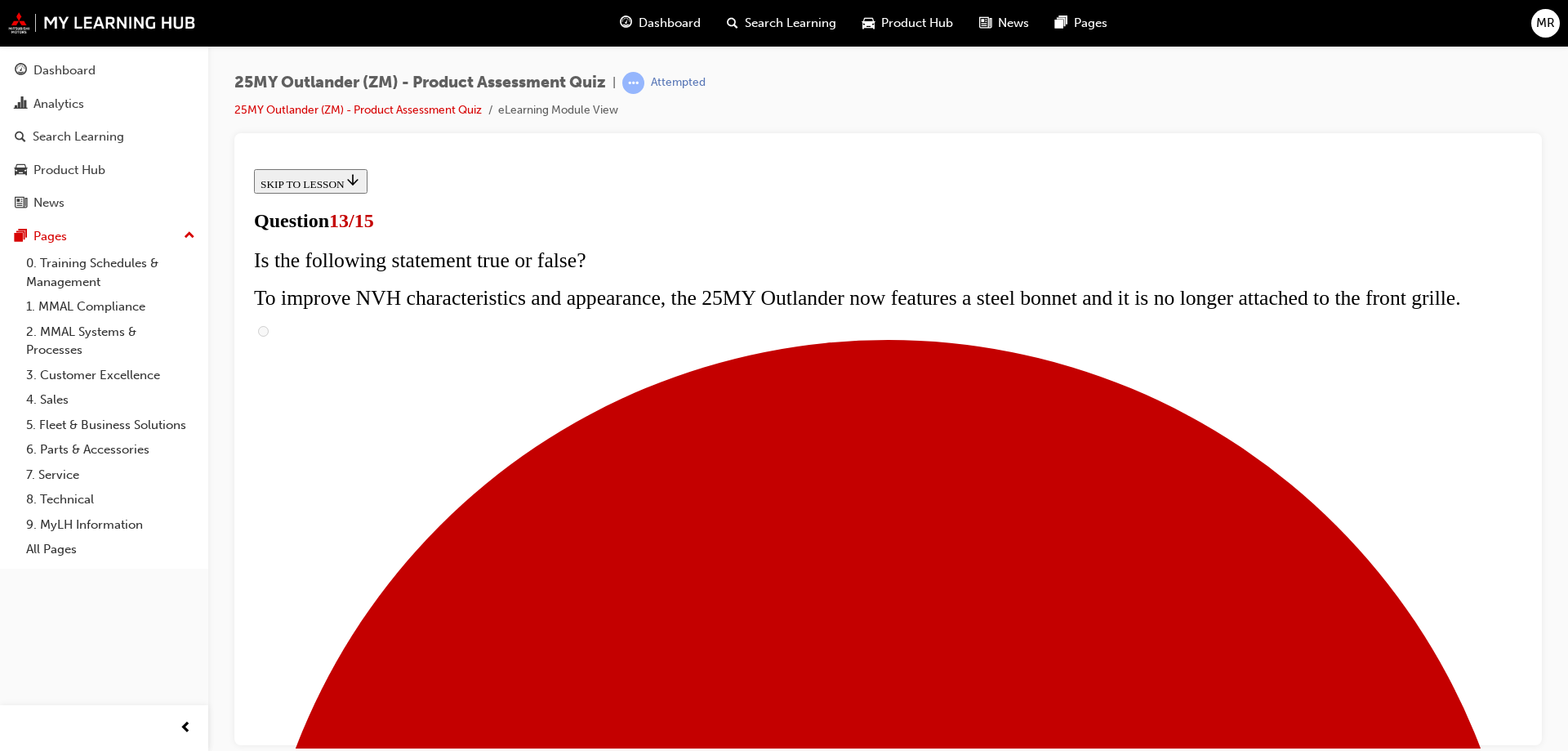
scroll to position [326, 0]
radio input "true"
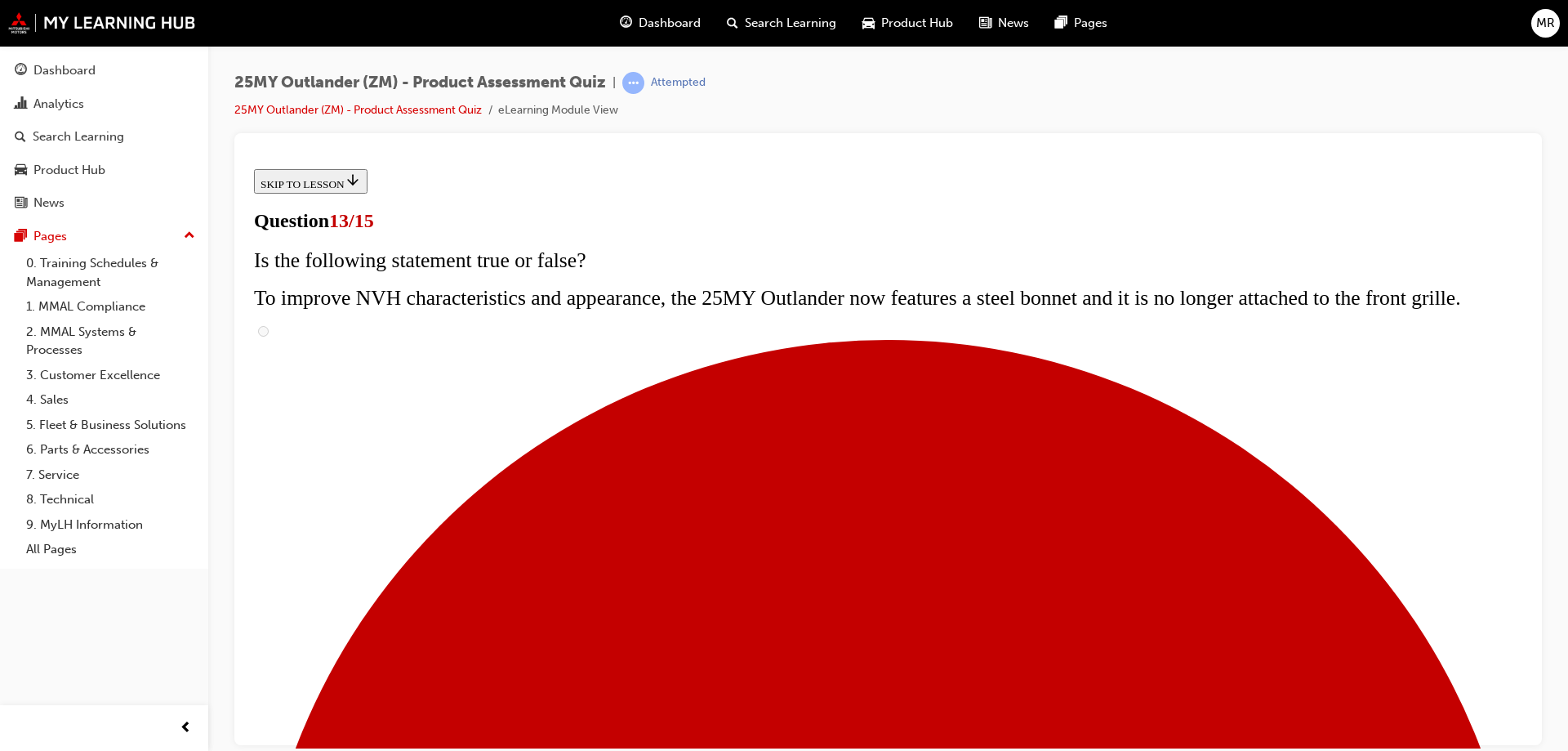
radio input "true"
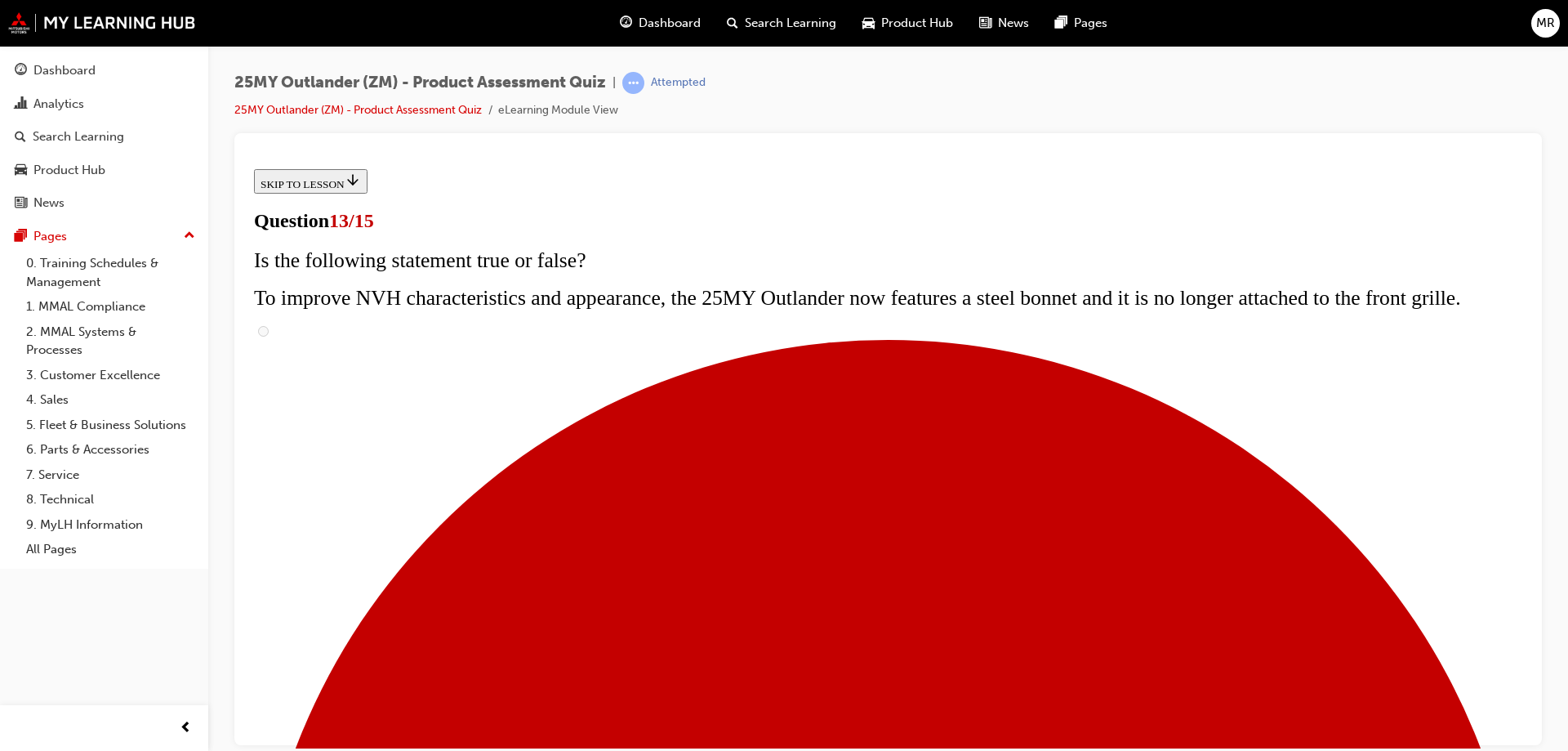
radio input "true"
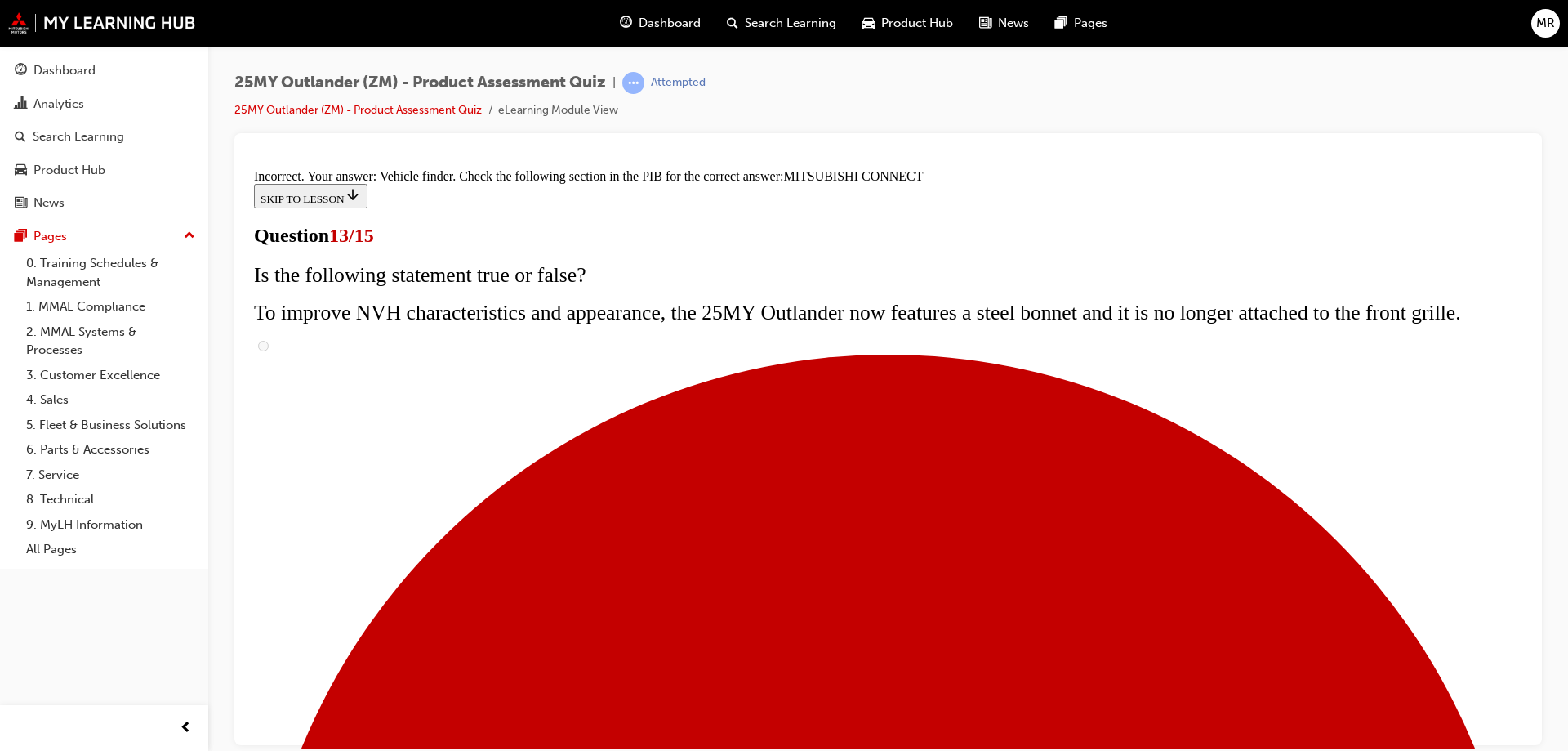
scroll to position [525, 0]
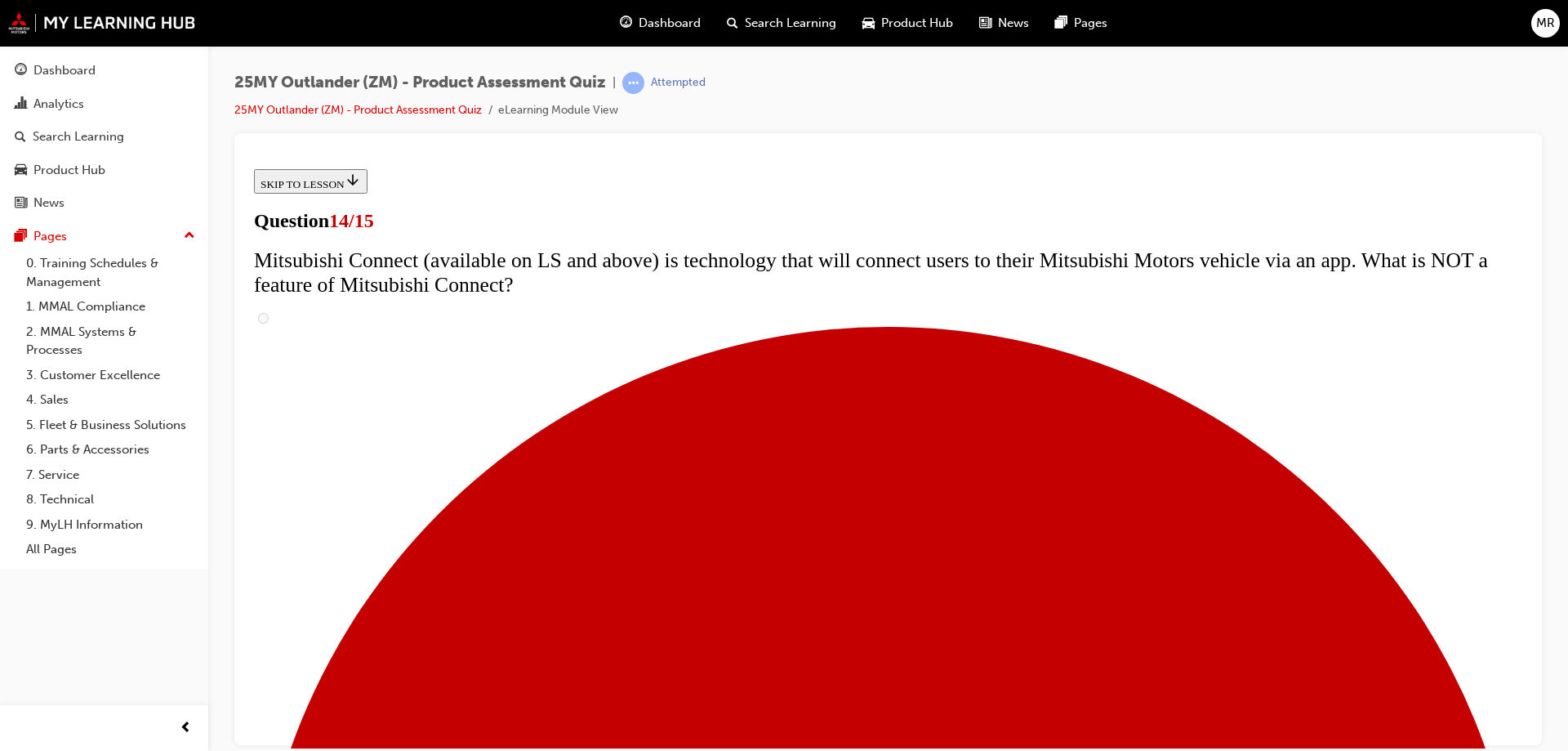
scroll to position [572, 0]
radio input "true"
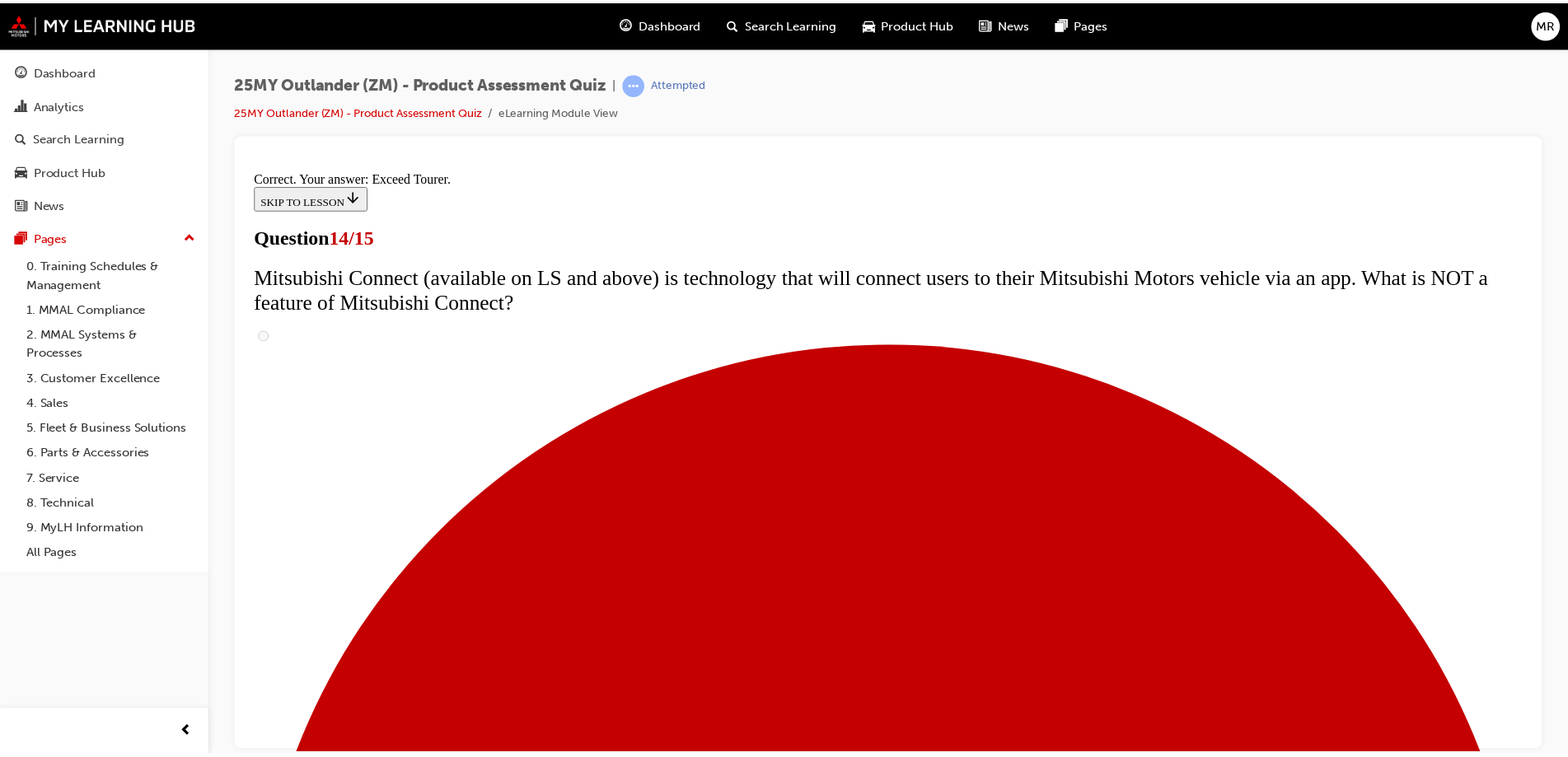
scroll to position [687, 0]
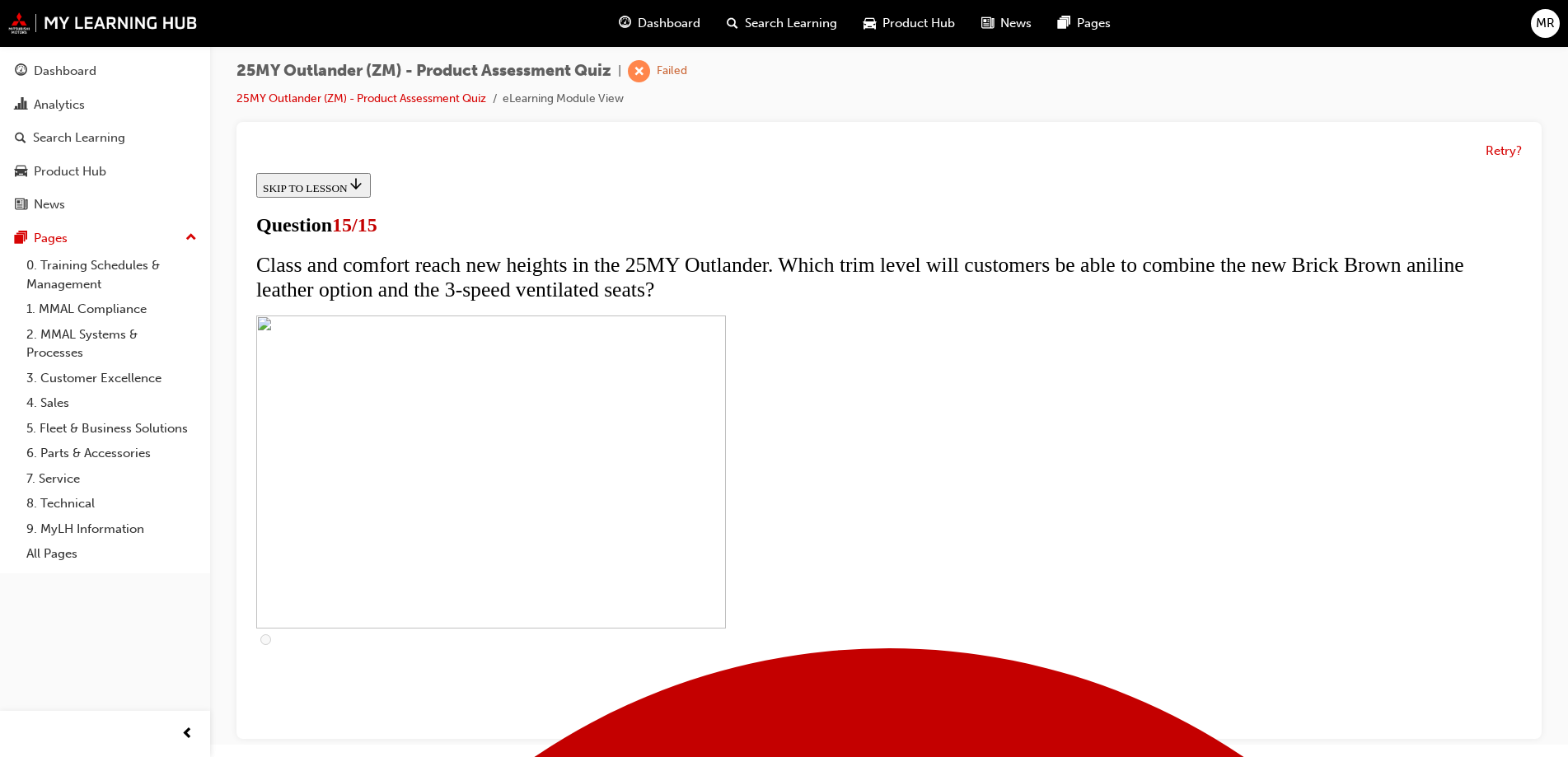
scroll to position [0, 0]
click at [340, 96] on link "25MY Outlander (ZM) - Product Assessment Quiz" at bounding box center [361, 98] width 249 height 14
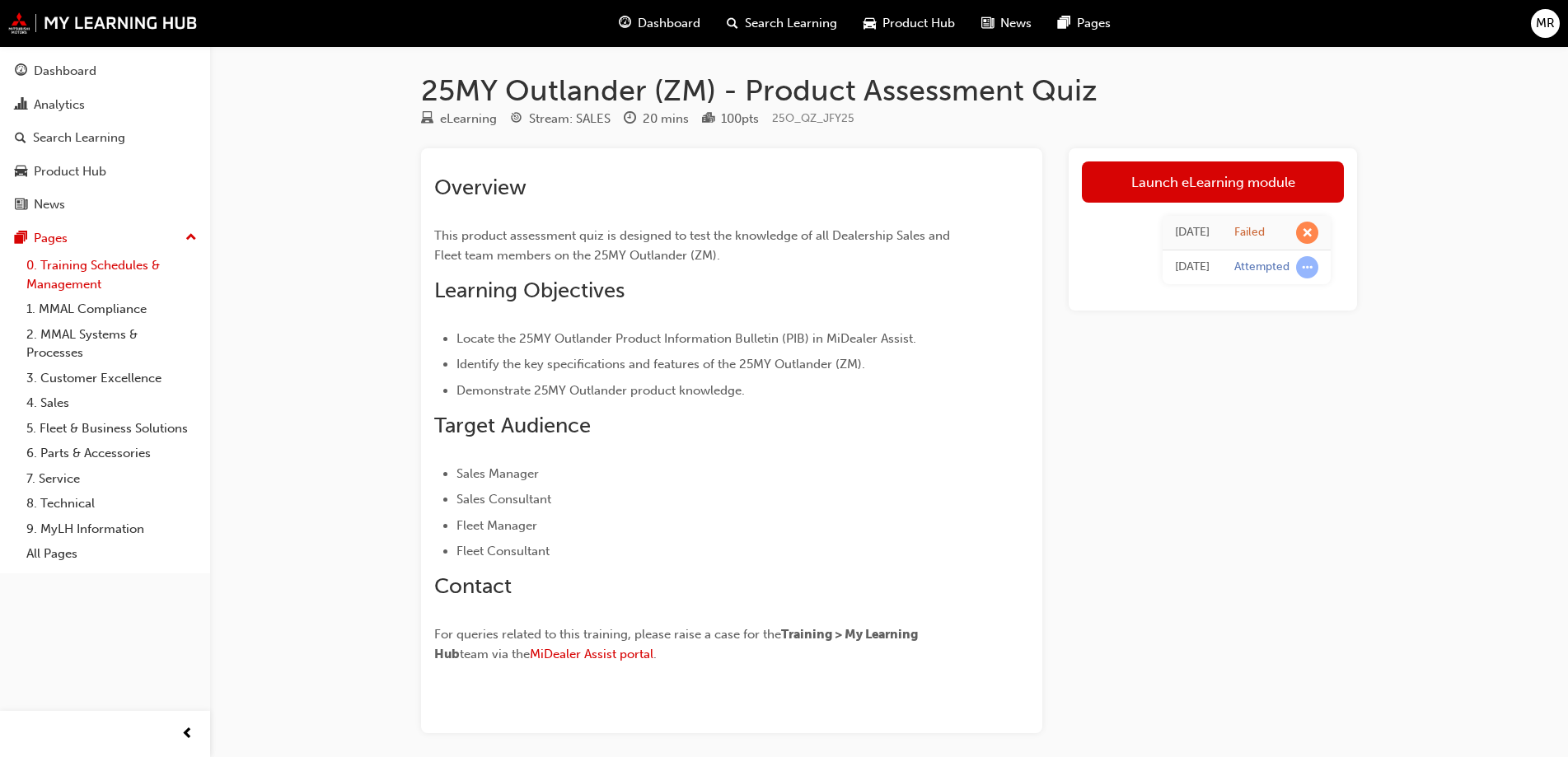
click at [52, 263] on link "0. Training Schedules & Management" at bounding box center [112, 274] width 184 height 44
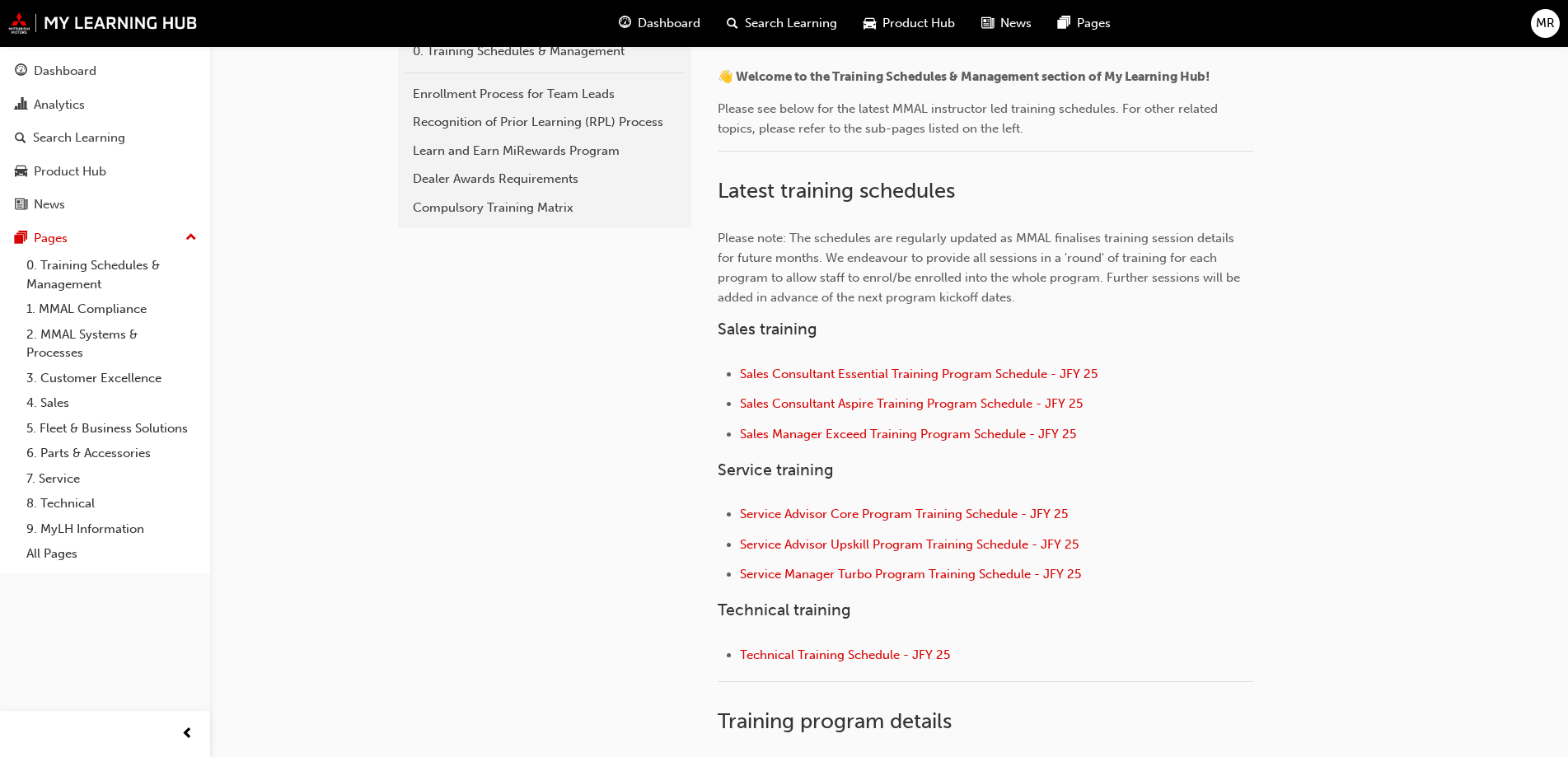
scroll to position [412, 0]
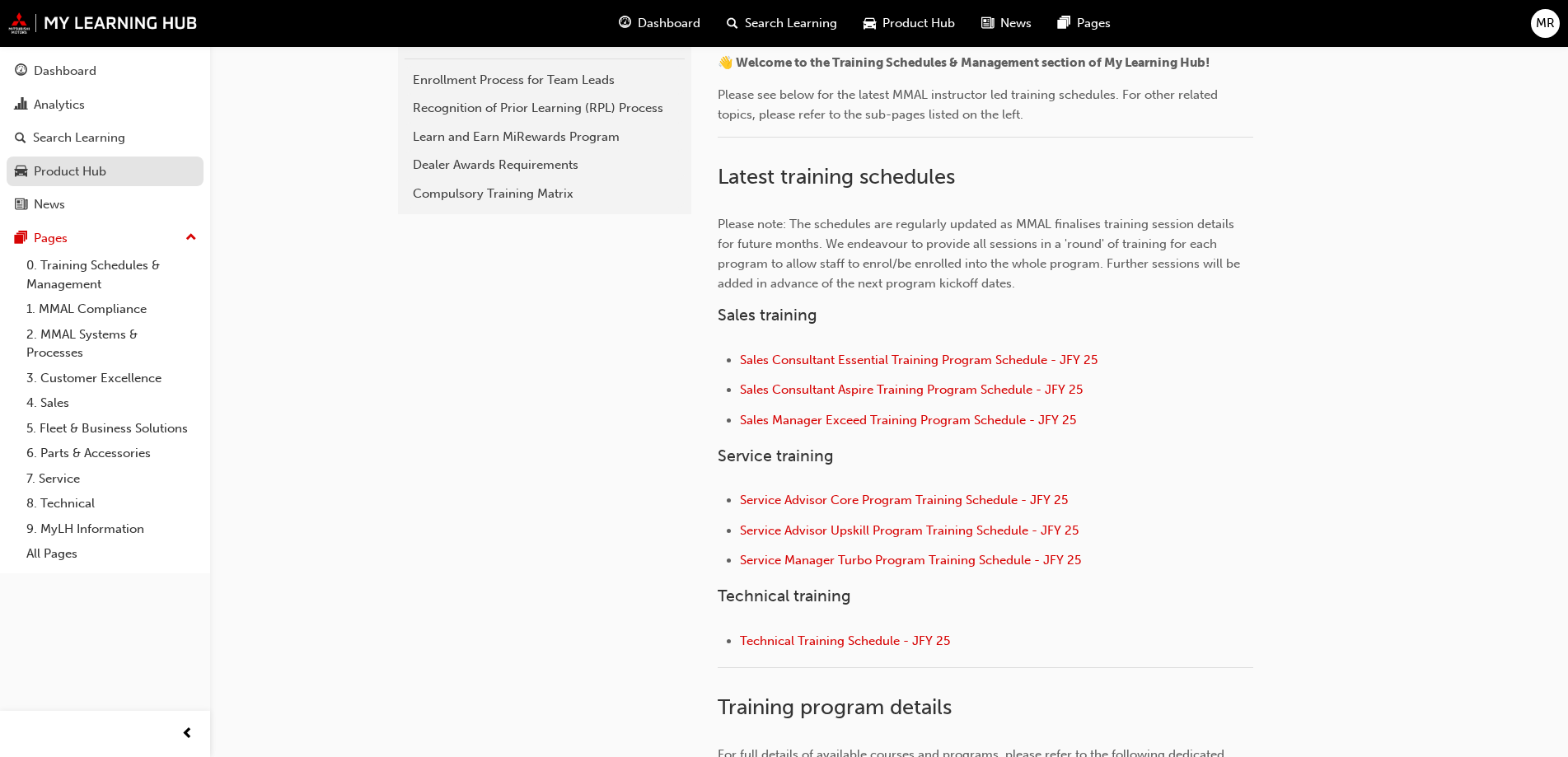
click at [47, 166] on div "Product Hub" at bounding box center [70, 172] width 72 height 19
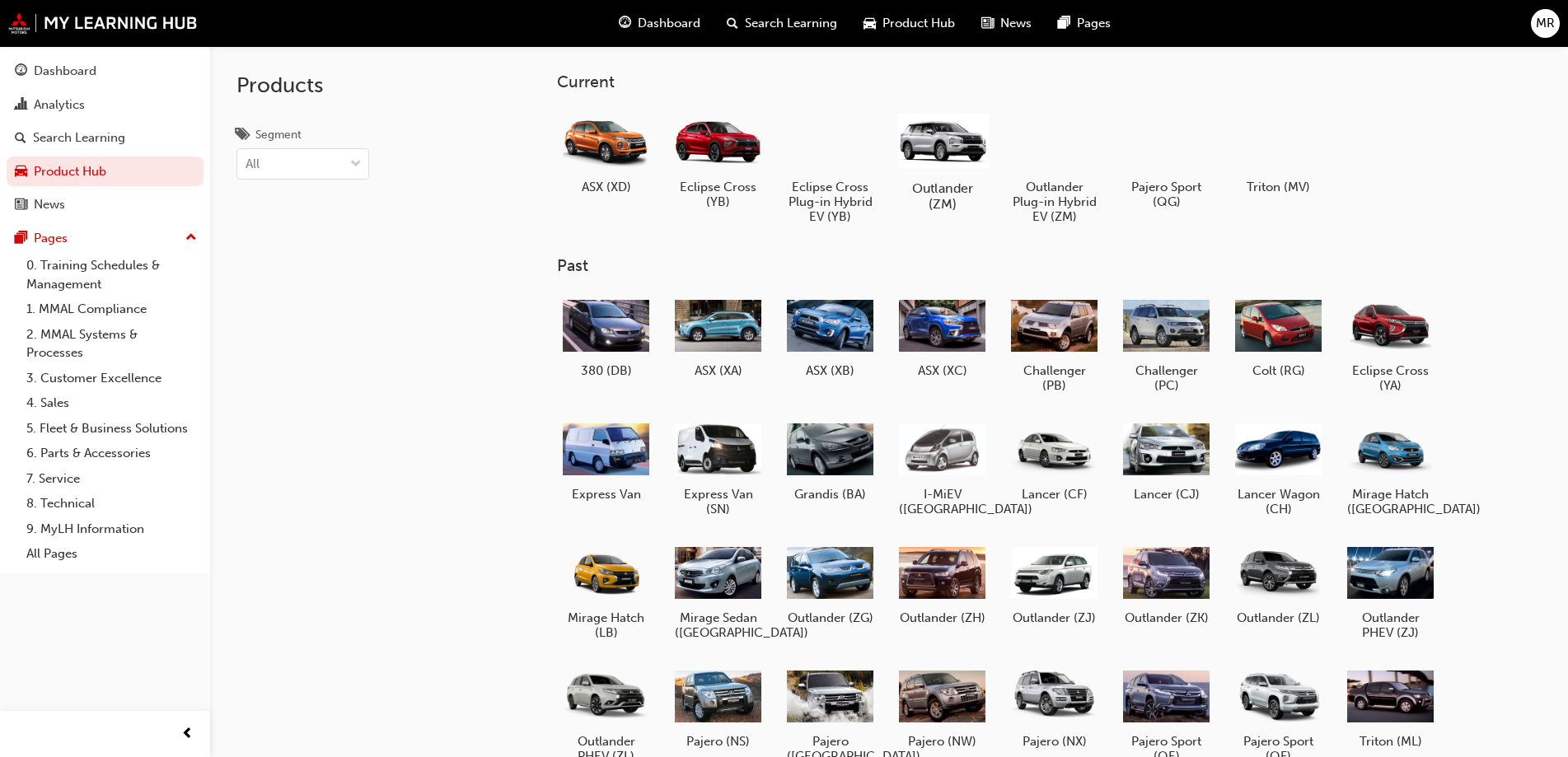
click at [963, 183] on h5 "Outlander (ZM)" at bounding box center [942, 196] width 91 height 31
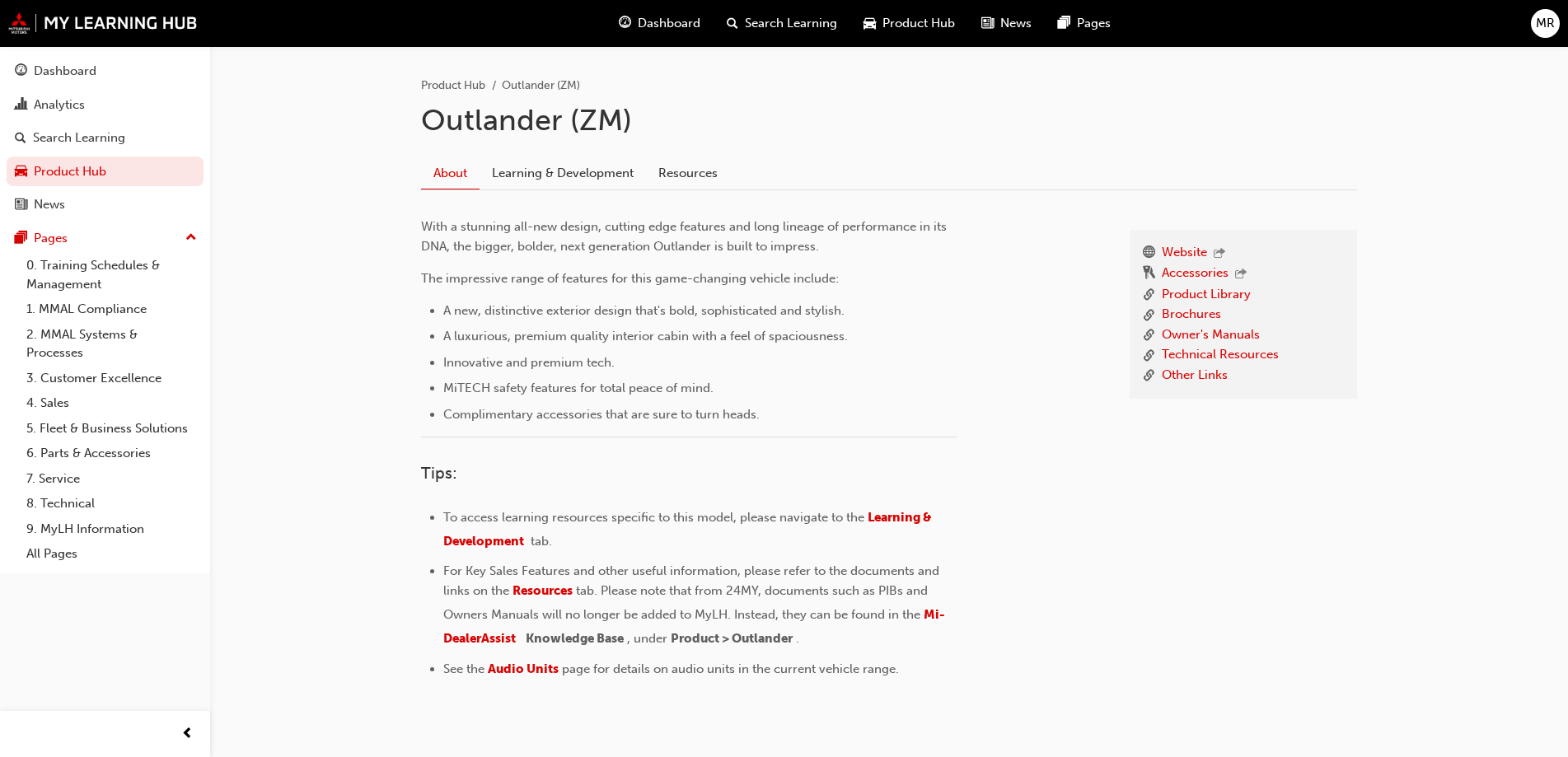
scroll to position [329, 0]
click at [591, 180] on link "Learning & Development" at bounding box center [563, 169] width 167 height 31
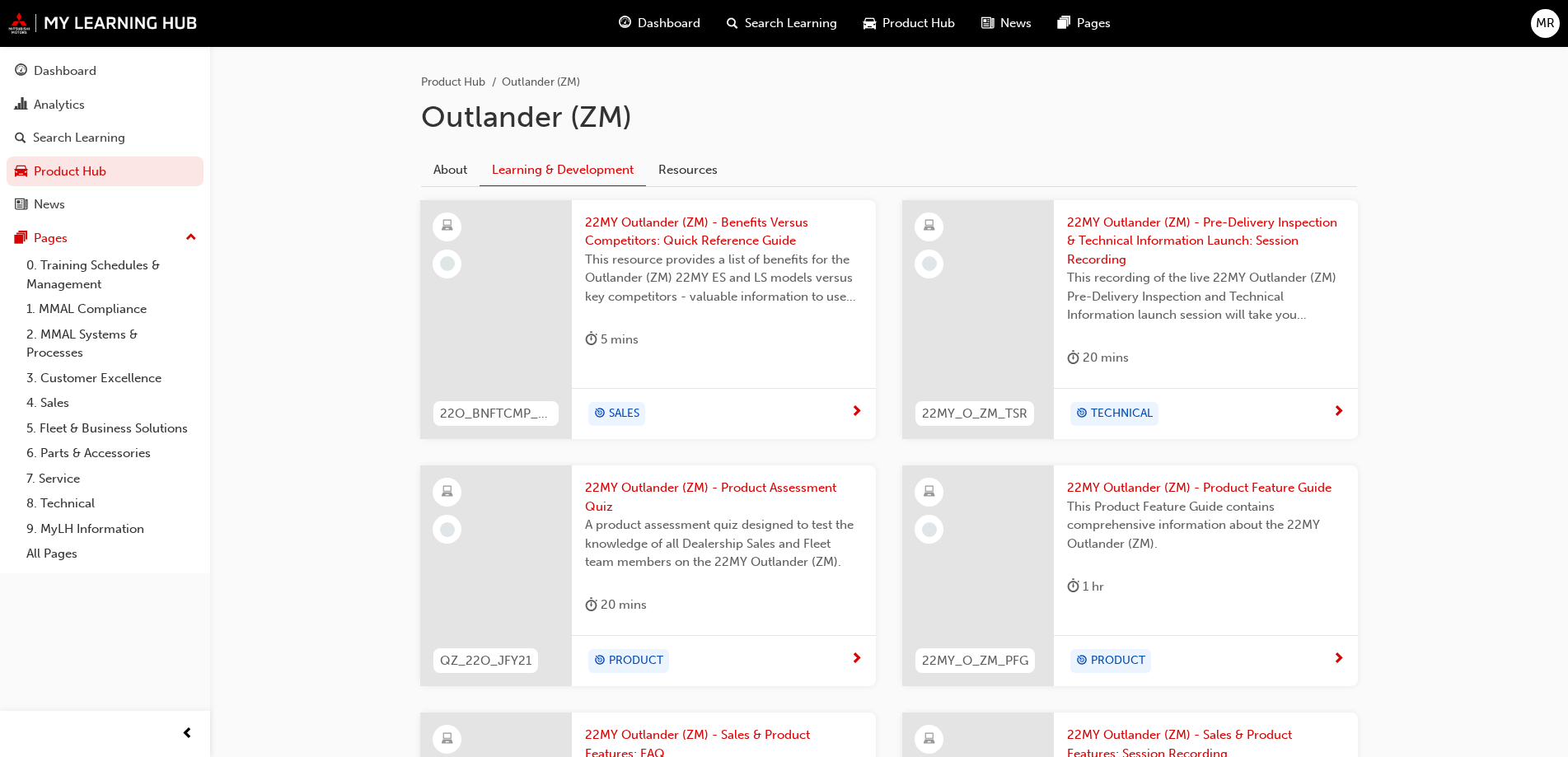
click at [711, 490] on span "22MY Outlander (ZM) - Product Assessment Quiz" at bounding box center [723, 497] width 278 height 37
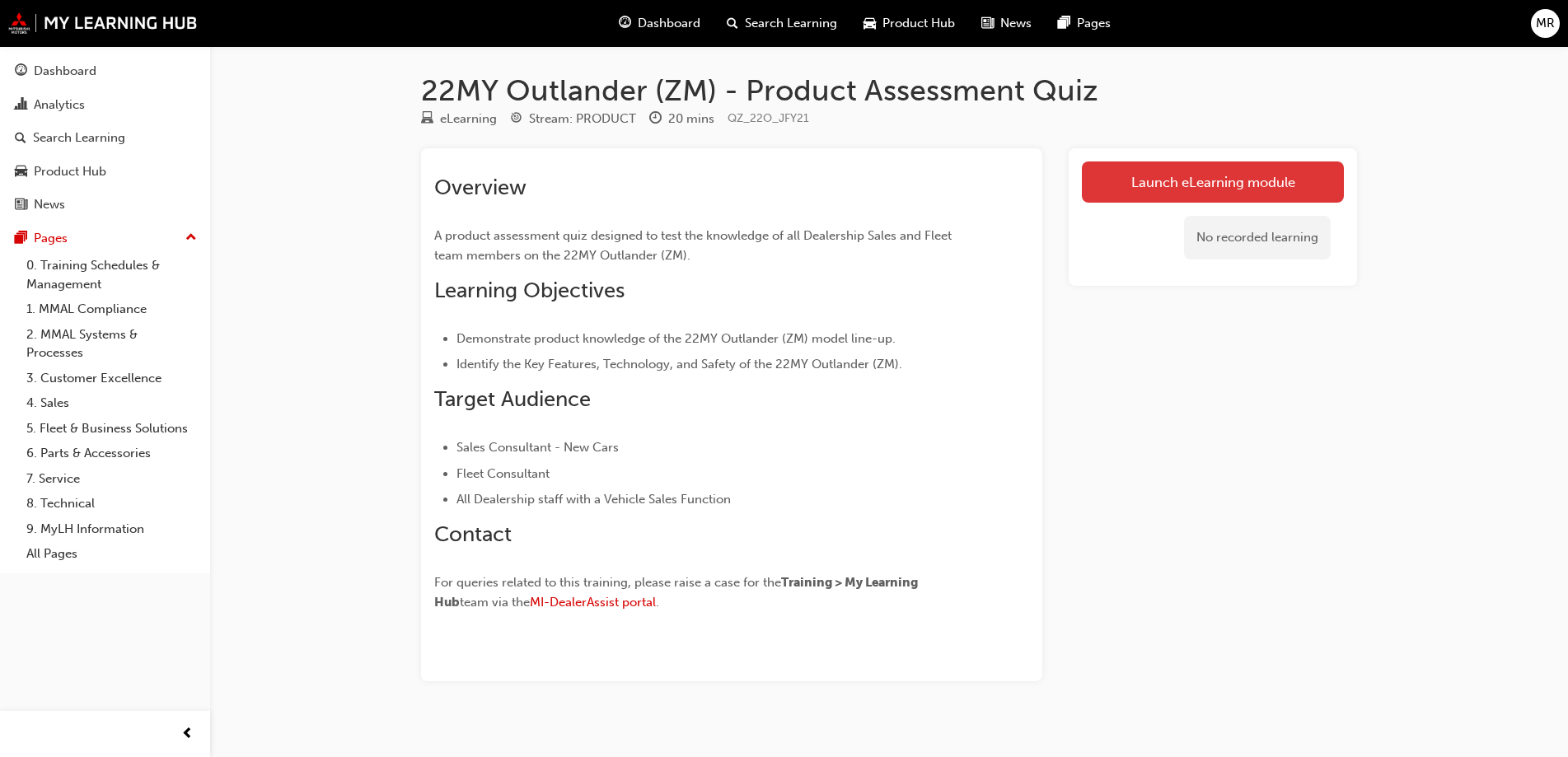
click at [1185, 176] on link "Launch eLearning module" at bounding box center [1212, 182] width 262 height 41
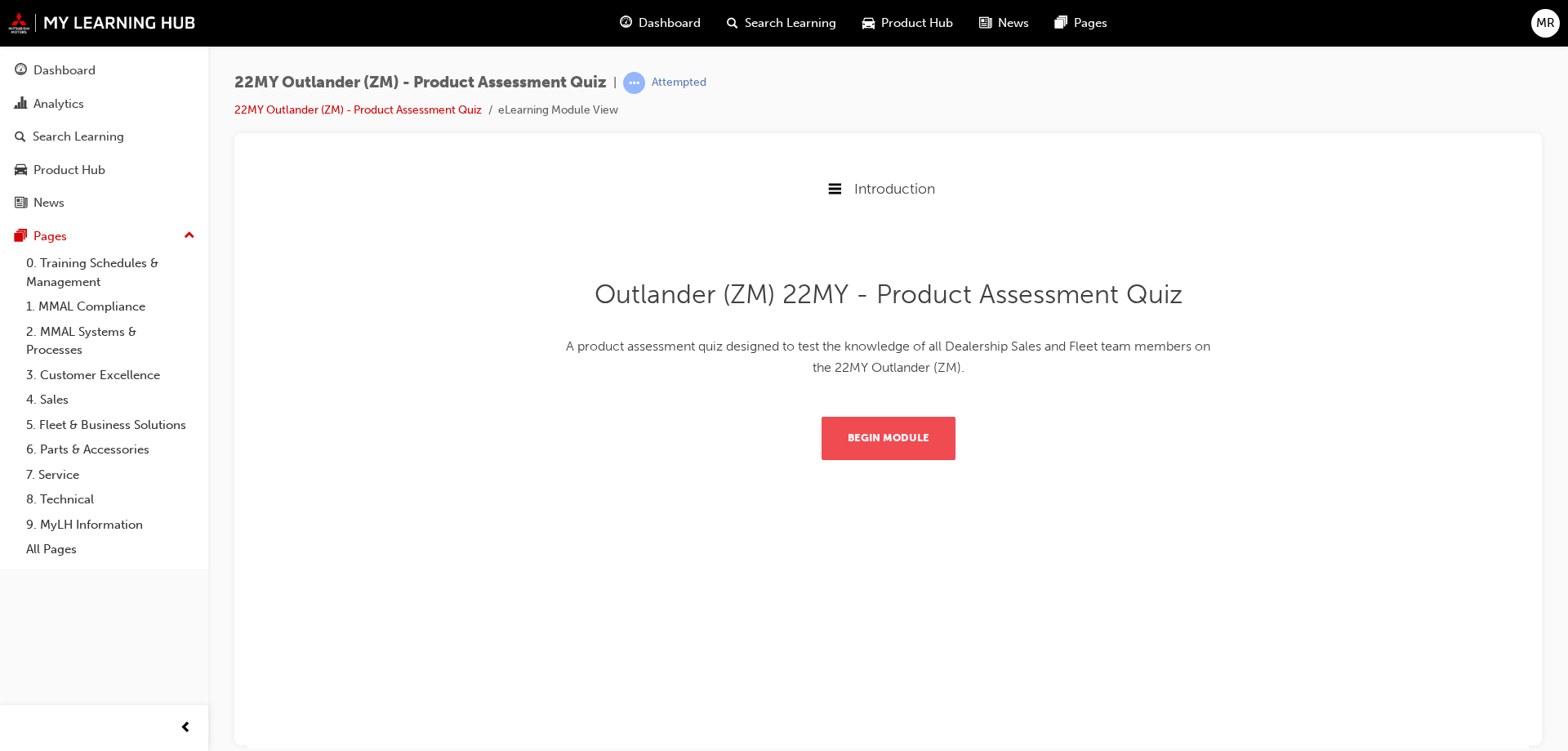
click at [883, 435] on button "Begin Module" at bounding box center [888, 437] width 134 height 43
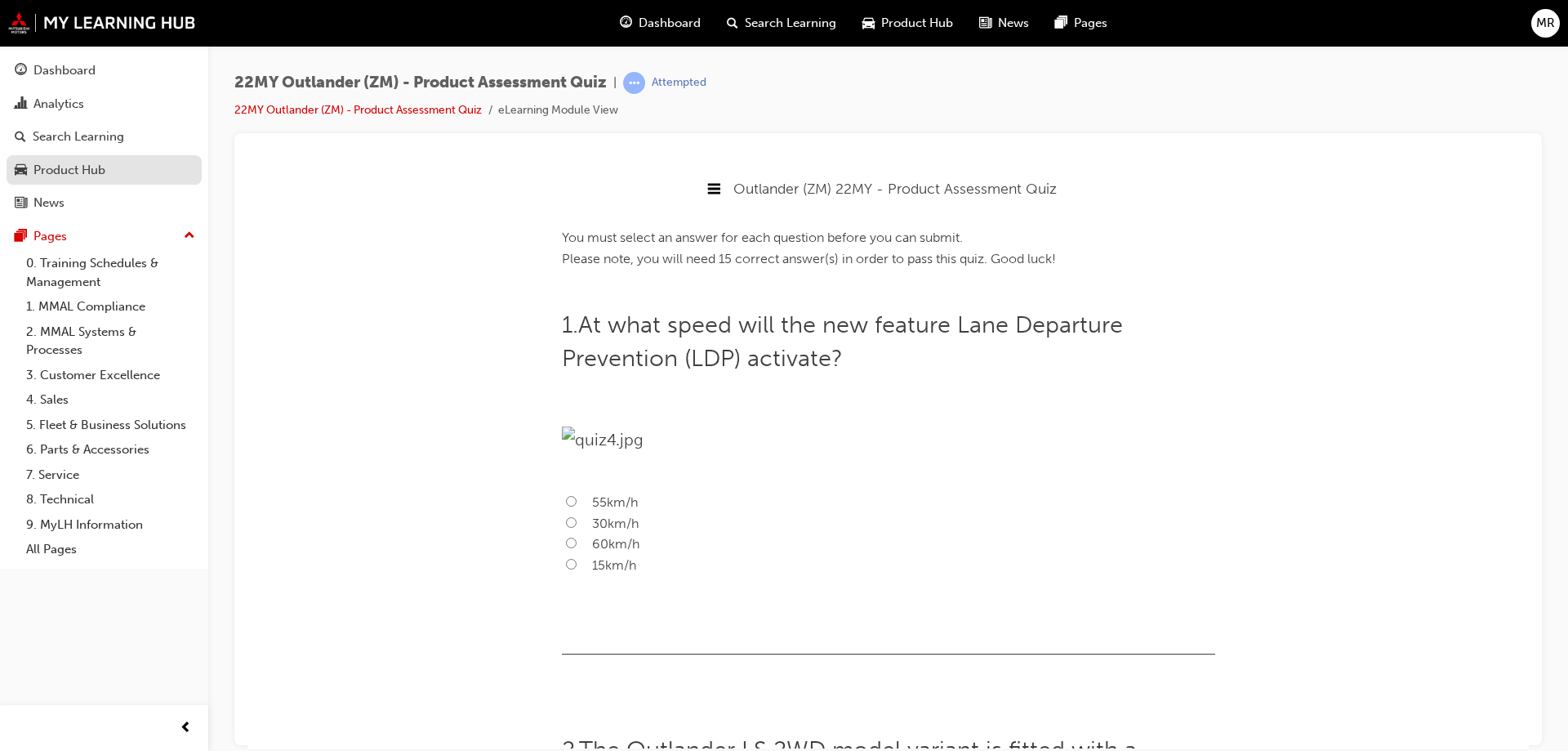
click at [98, 173] on div "Product Hub" at bounding box center [69, 170] width 72 height 19
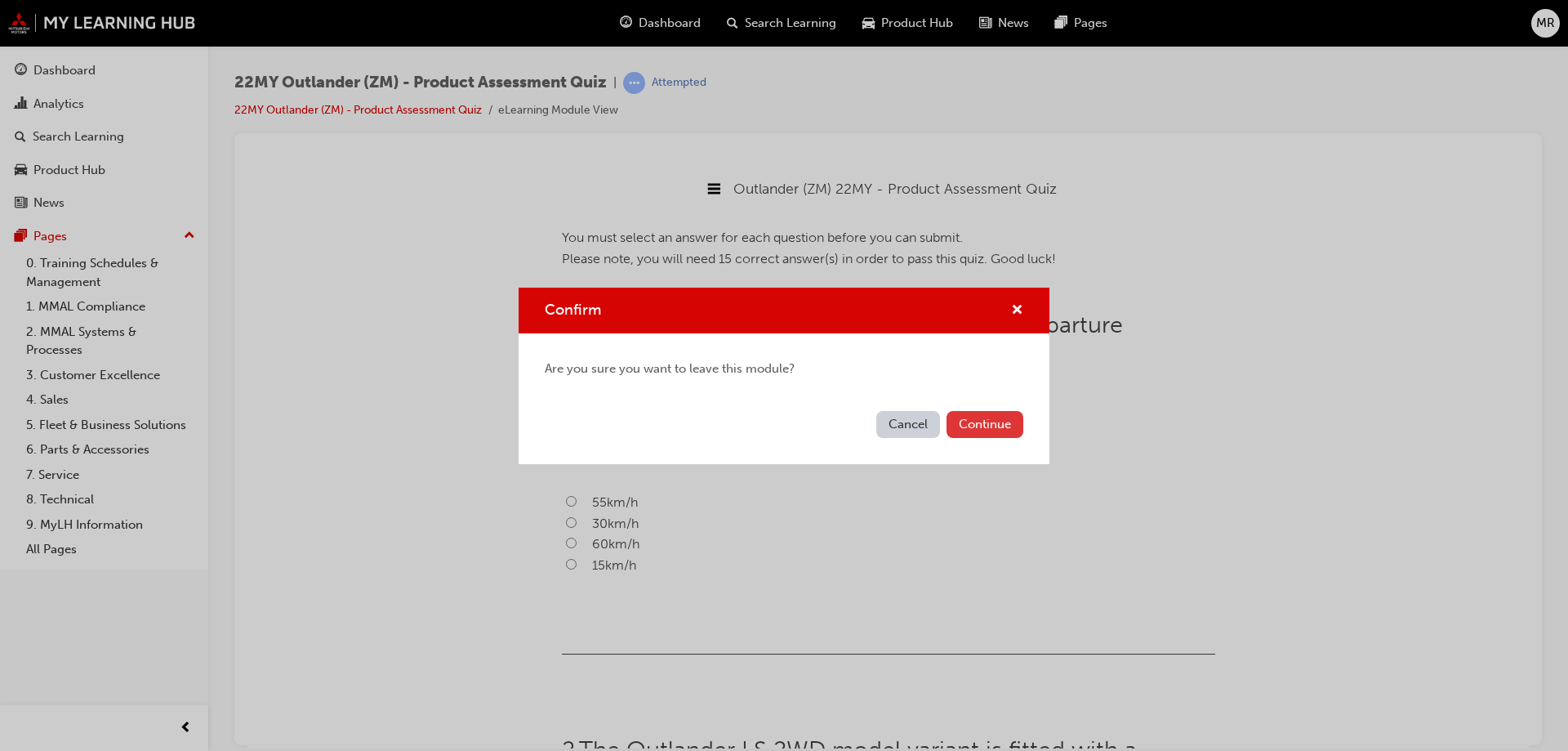
click at [961, 425] on button "Continue" at bounding box center [985, 425] width 77 height 27
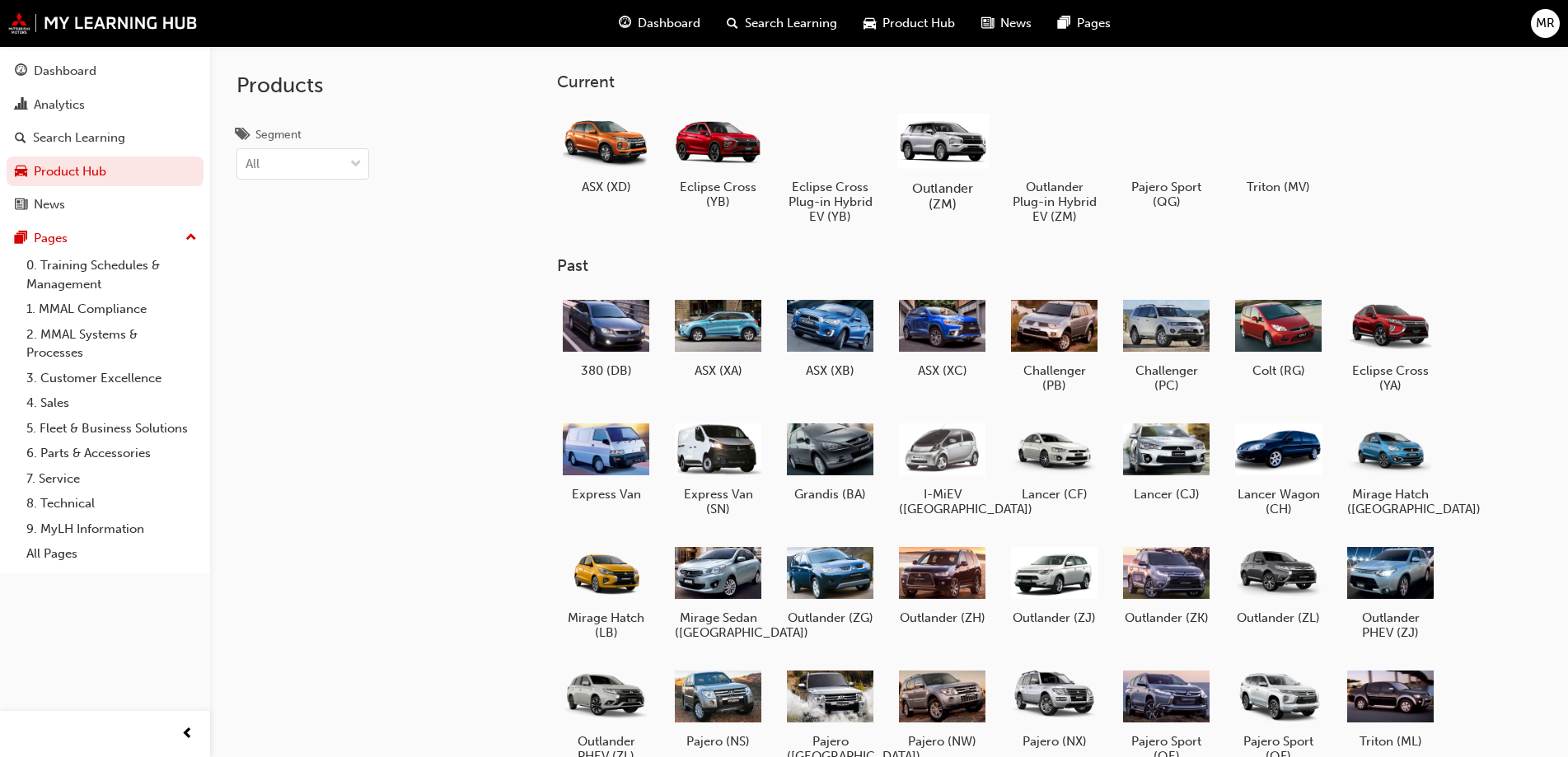
click at [932, 199] on h5 "Outlander (ZM)" at bounding box center [942, 196] width 91 height 31
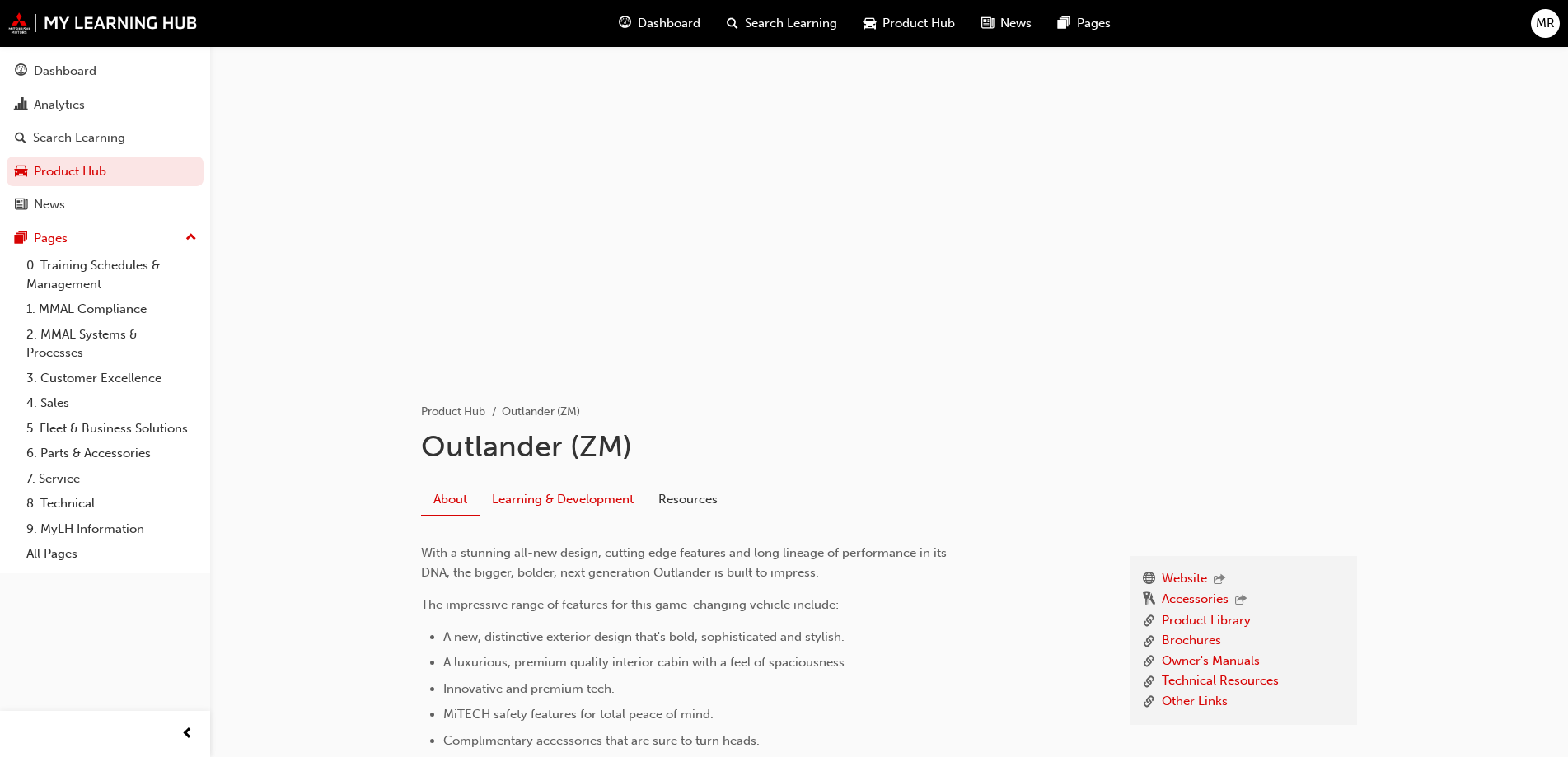
click at [612, 503] on link "Learning & Development" at bounding box center [563, 498] width 167 height 31
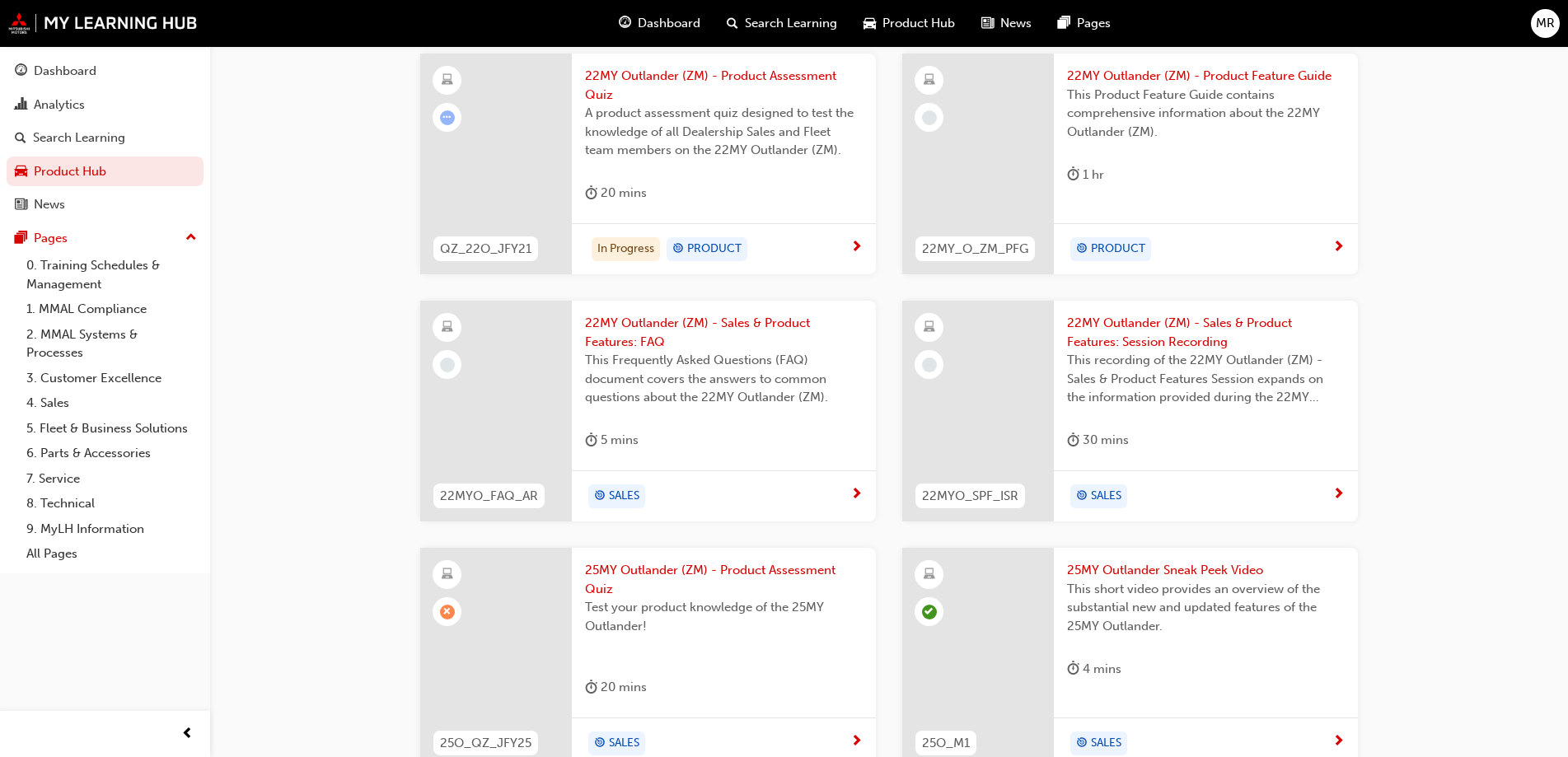
scroll to position [873, 0]
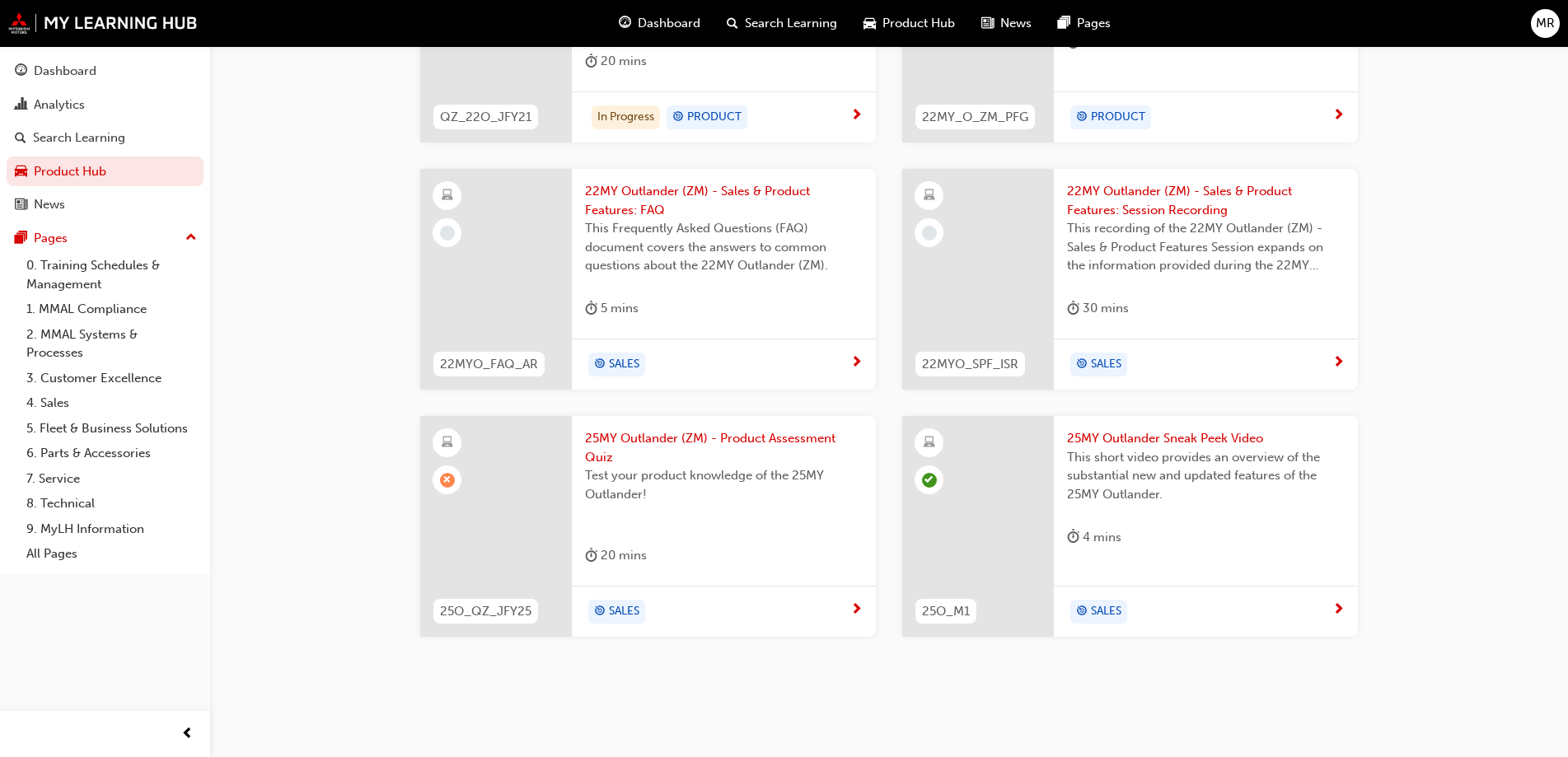
click at [699, 443] on span "25MY Outlander (ZM) - Product Assessment Quiz" at bounding box center [723, 447] width 278 height 37
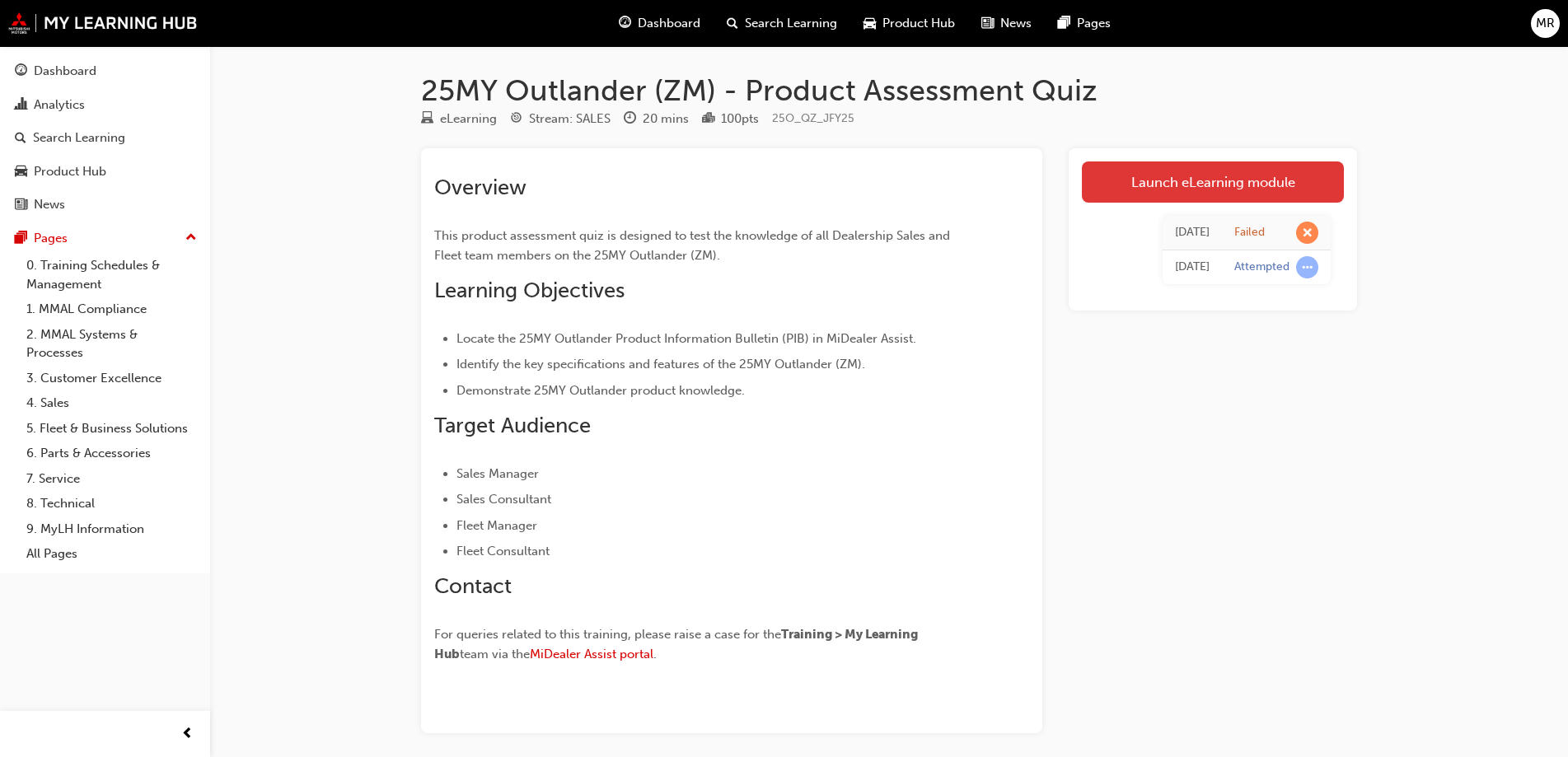
click at [1222, 183] on link "Launch eLearning module" at bounding box center [1212, 182] width 262 height 41
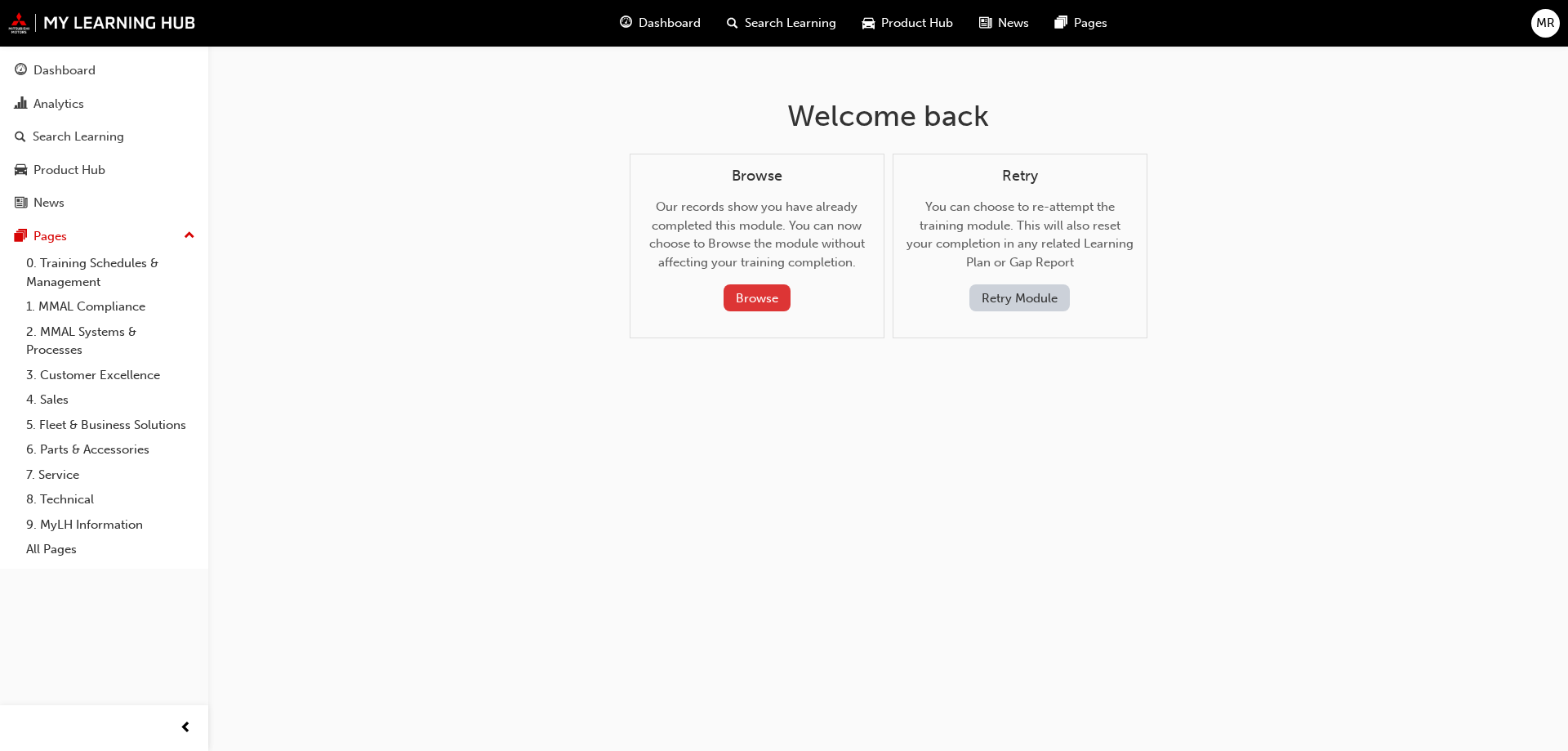
click at [752, 294] on button "Browse" at bounding box center [757, 298] width 67 height 27
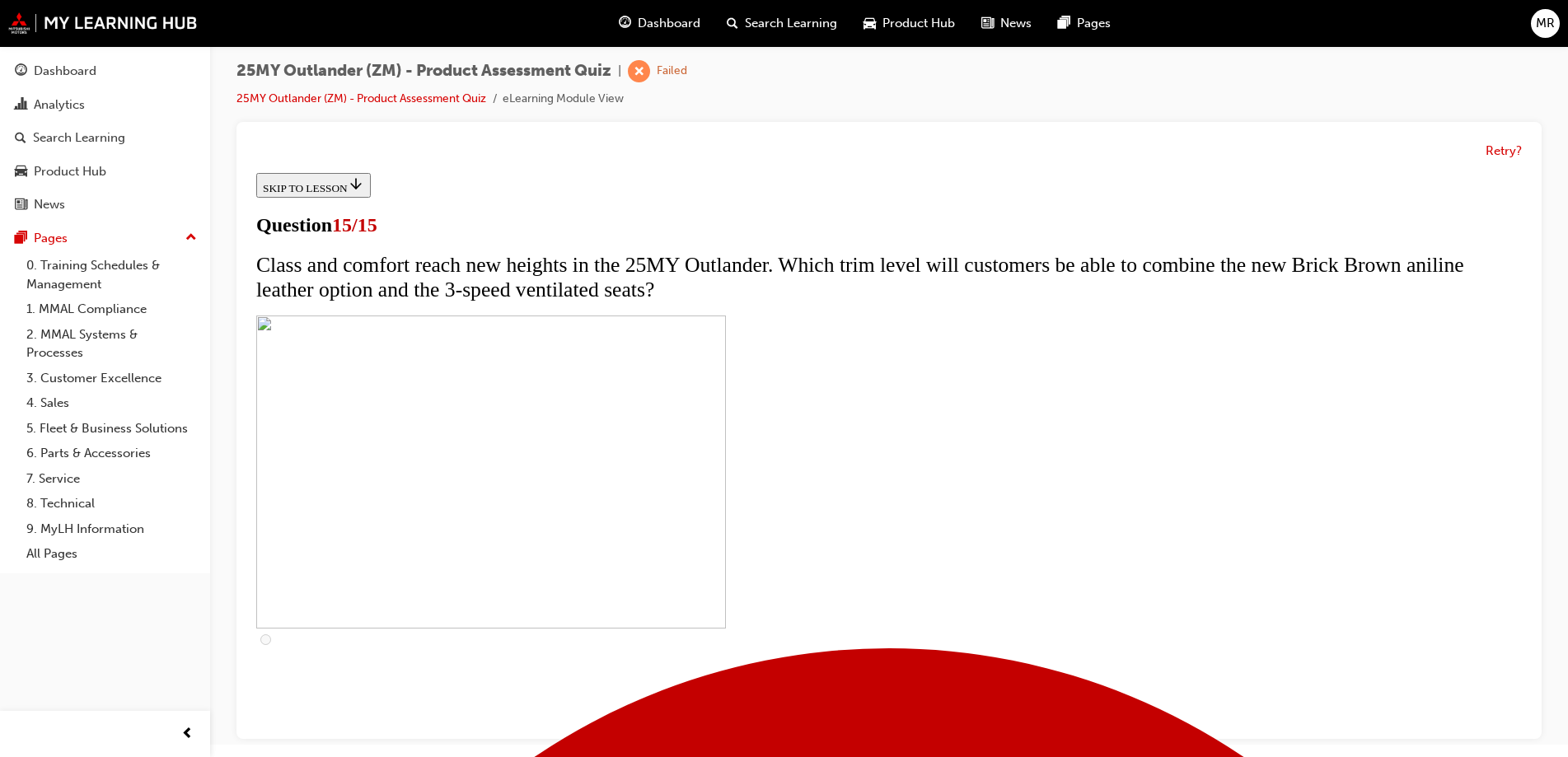
scroll to position [270, 0]
click at [309, 95] on link "25MY Outlander (ZM) - Product Assessment Quiz" at bounding box center [361, 98] width 249 height 14
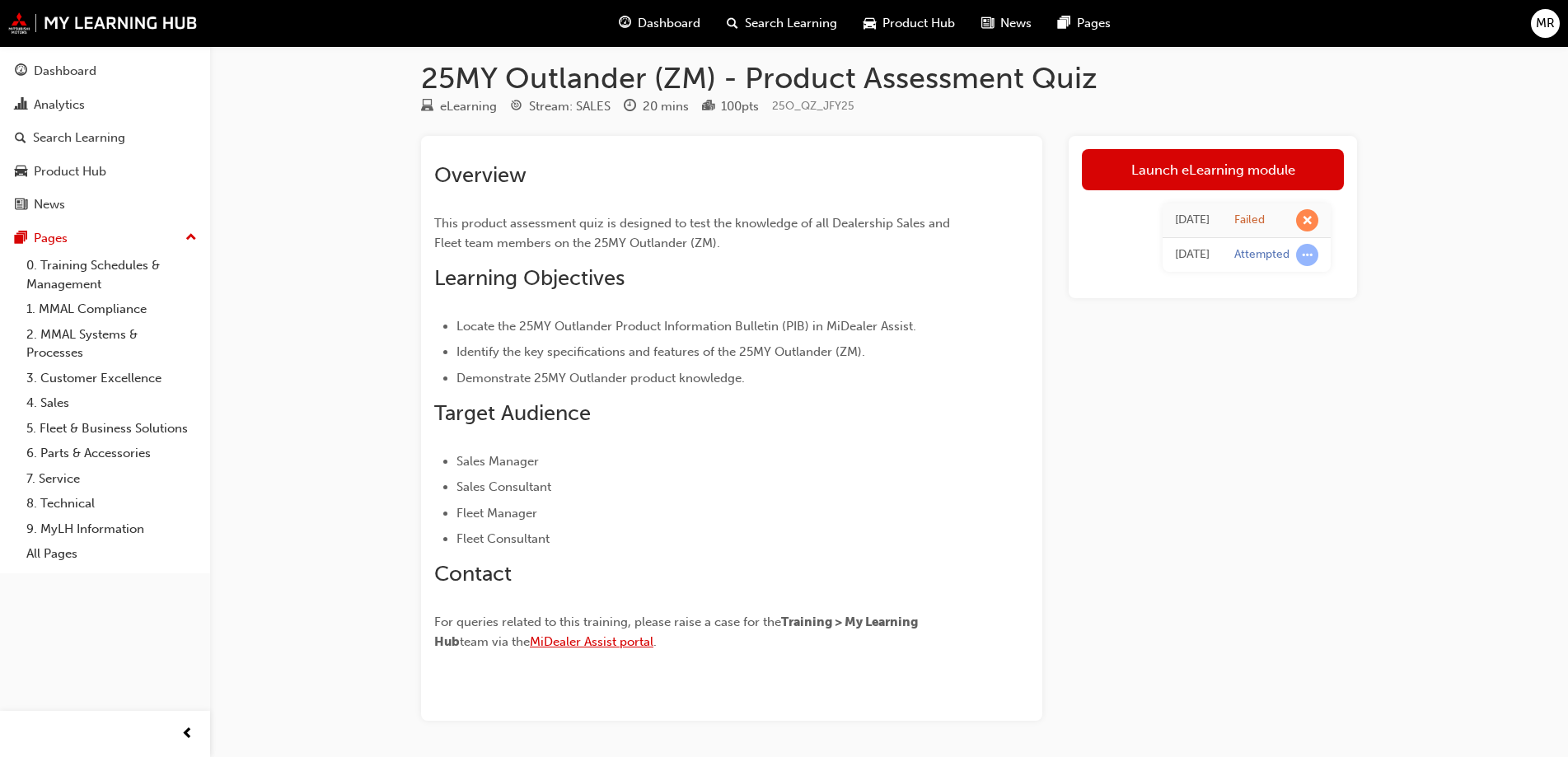
click at [543, 648] on span "MiDealer Assist portal" at bounding box center [591, 641] width 124 height 15
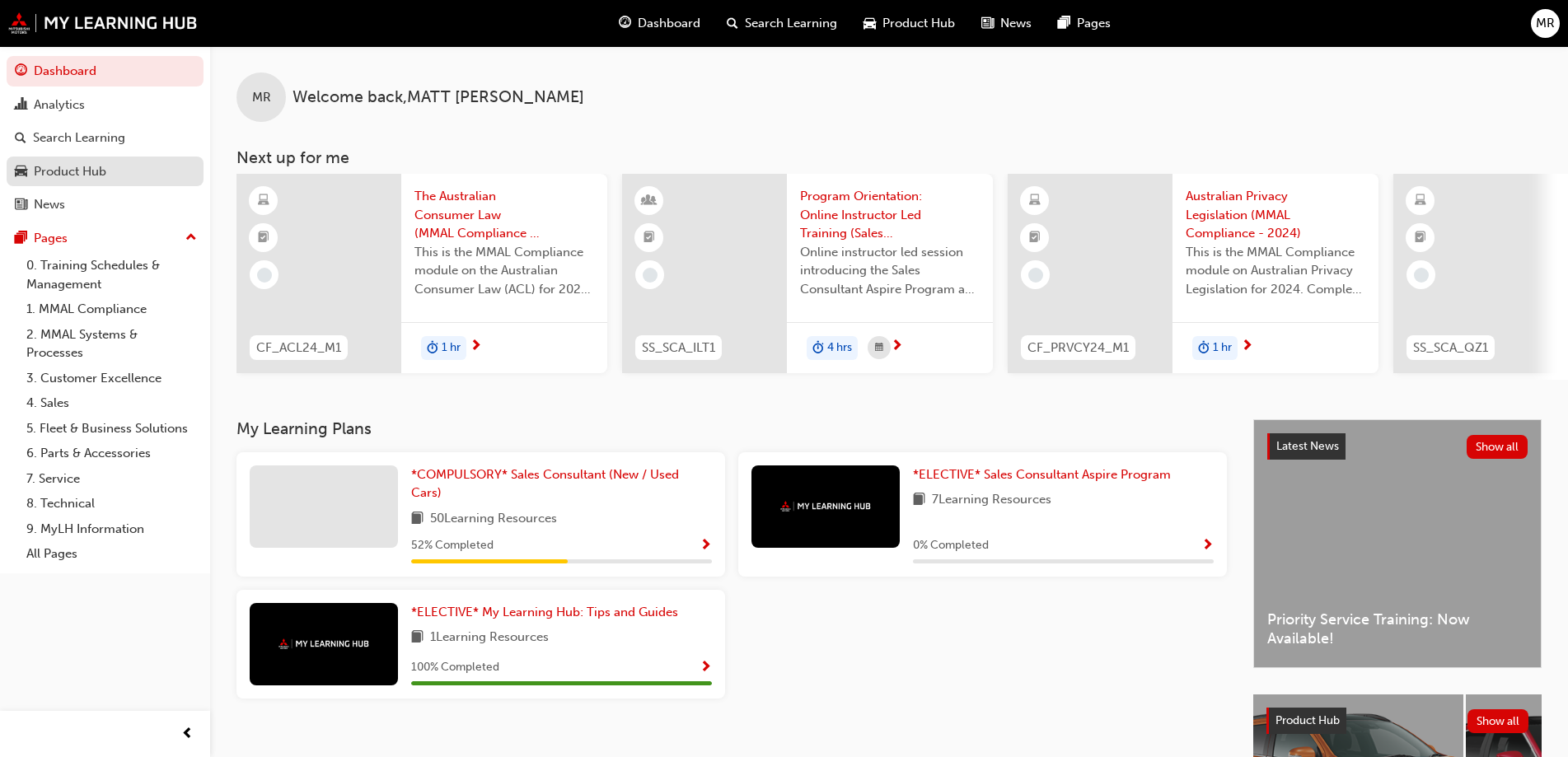
click at [78, 184] on link "Product Hub" at bounding box center [105, 171] width 197 height 30
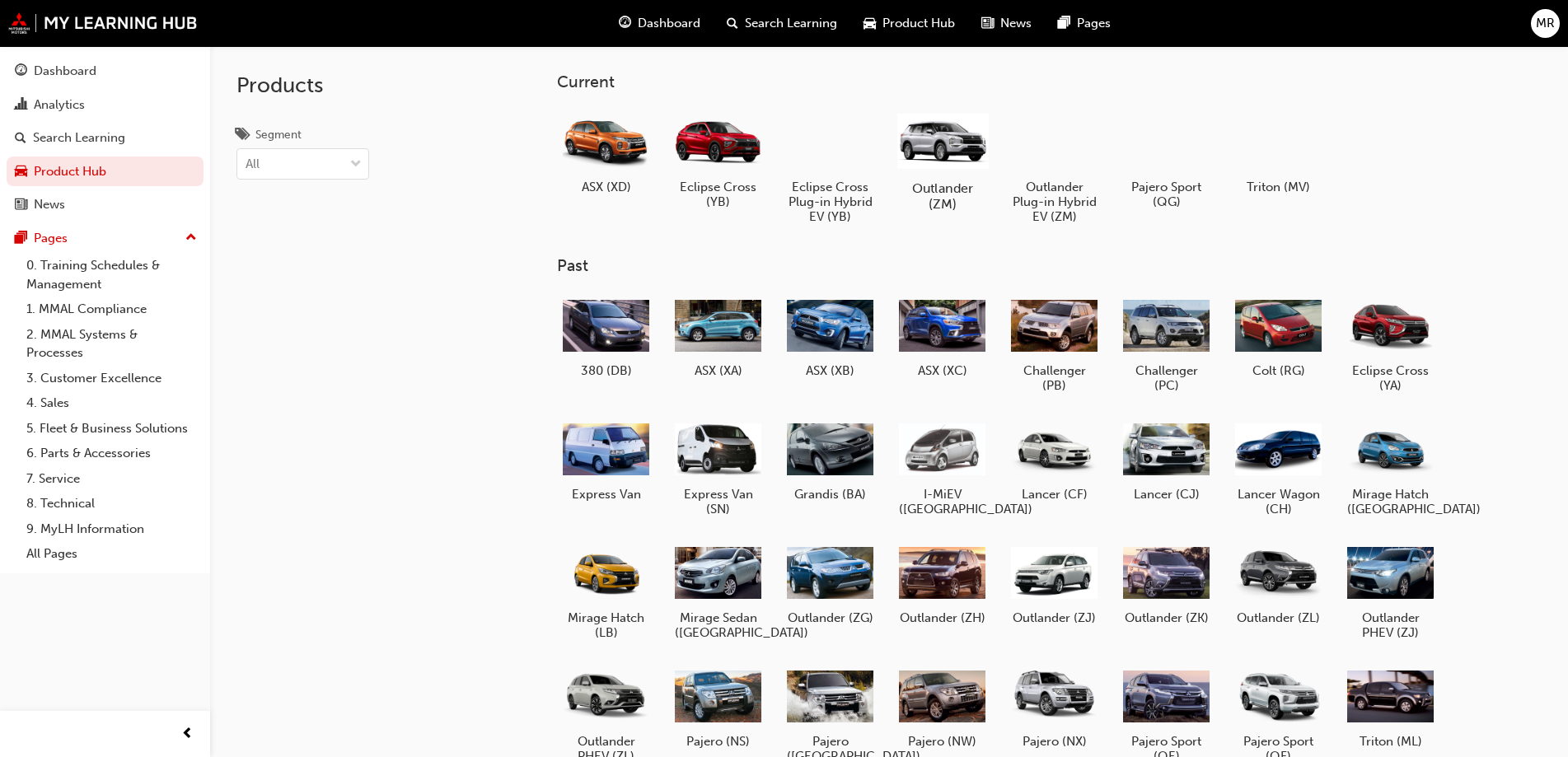
click at [960, 192] on h5 "Outlander (ZM)" at bounding box center [942, 196] width 91 height 31
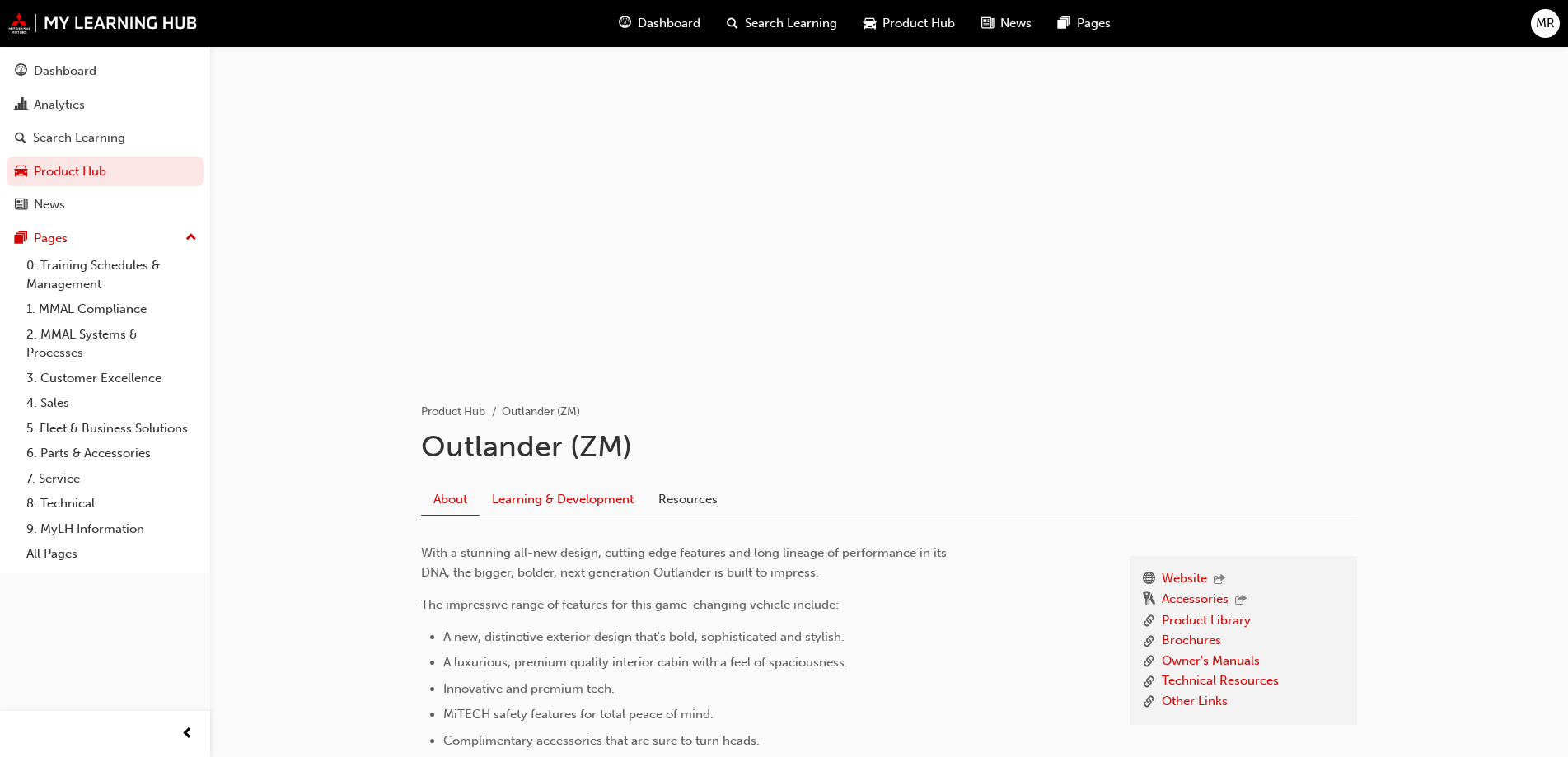
click at [619, 499] on link "Learning & Development" at bounding box center [563, 498] width 167 height 31
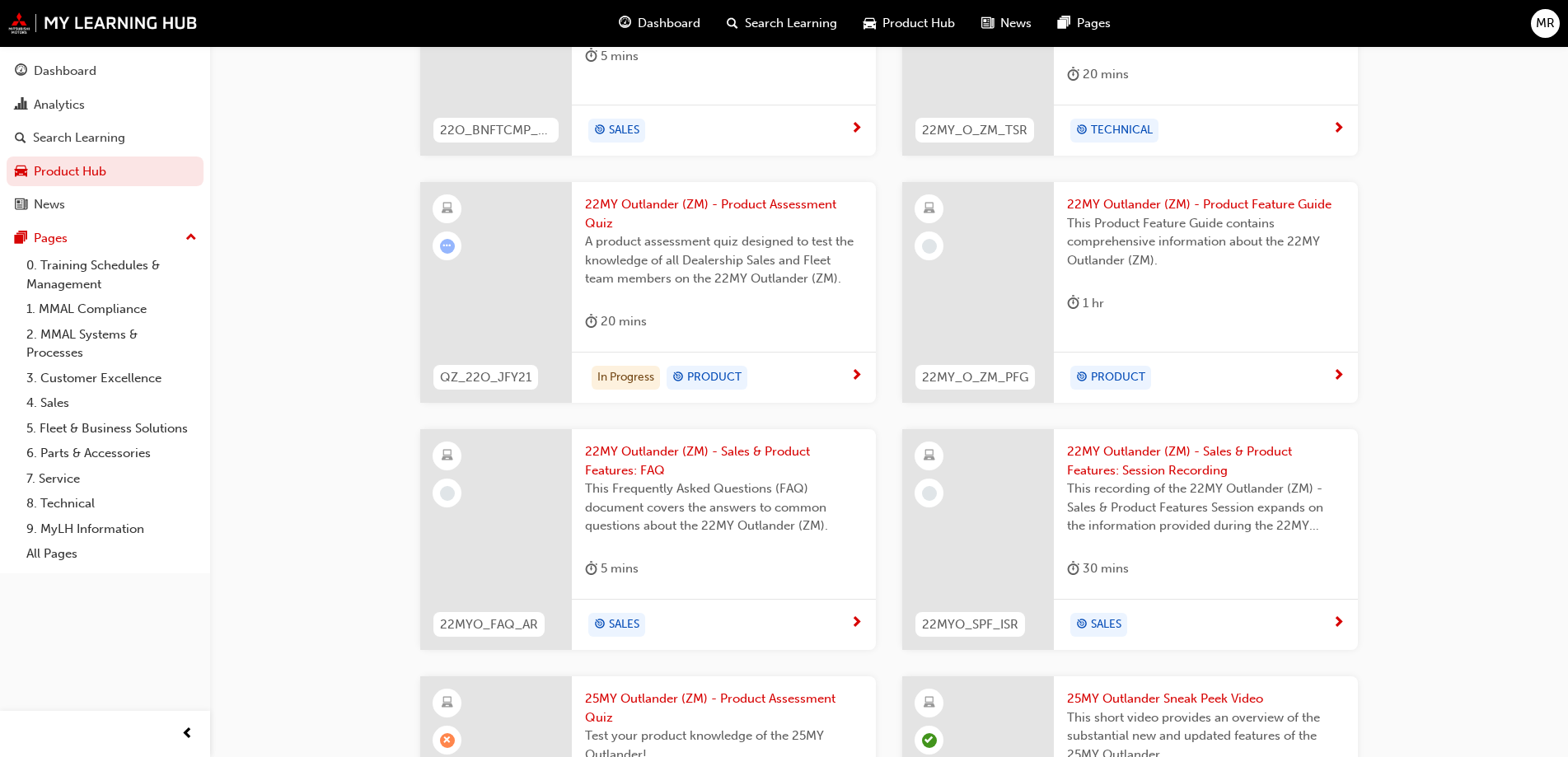
scroll to position [873, 0]
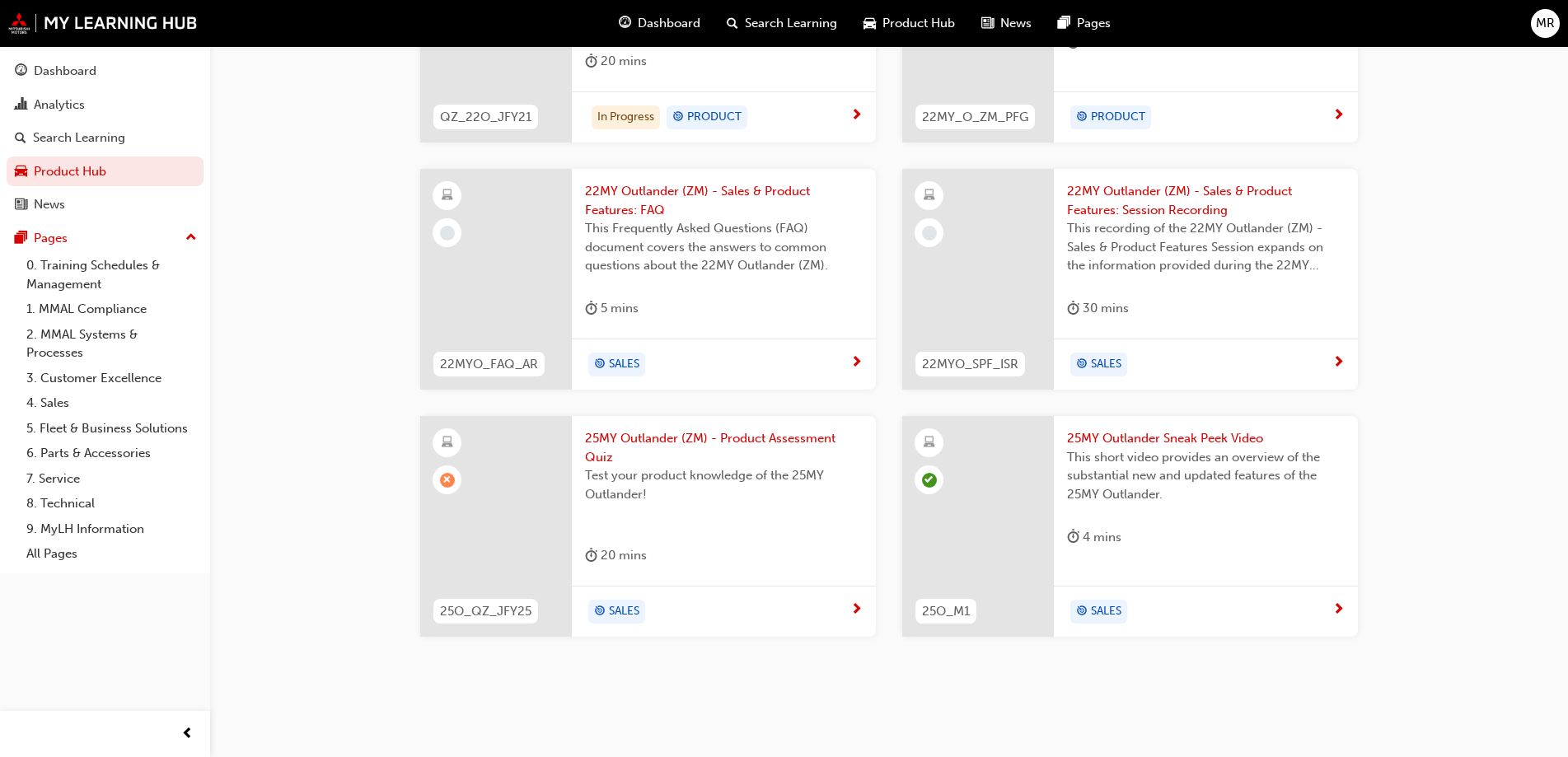
click at [791, 438] on span "25MY Outlander (ZM) - Product Assessment Quiz" at bounding box center [723, 447] width 278 height 37
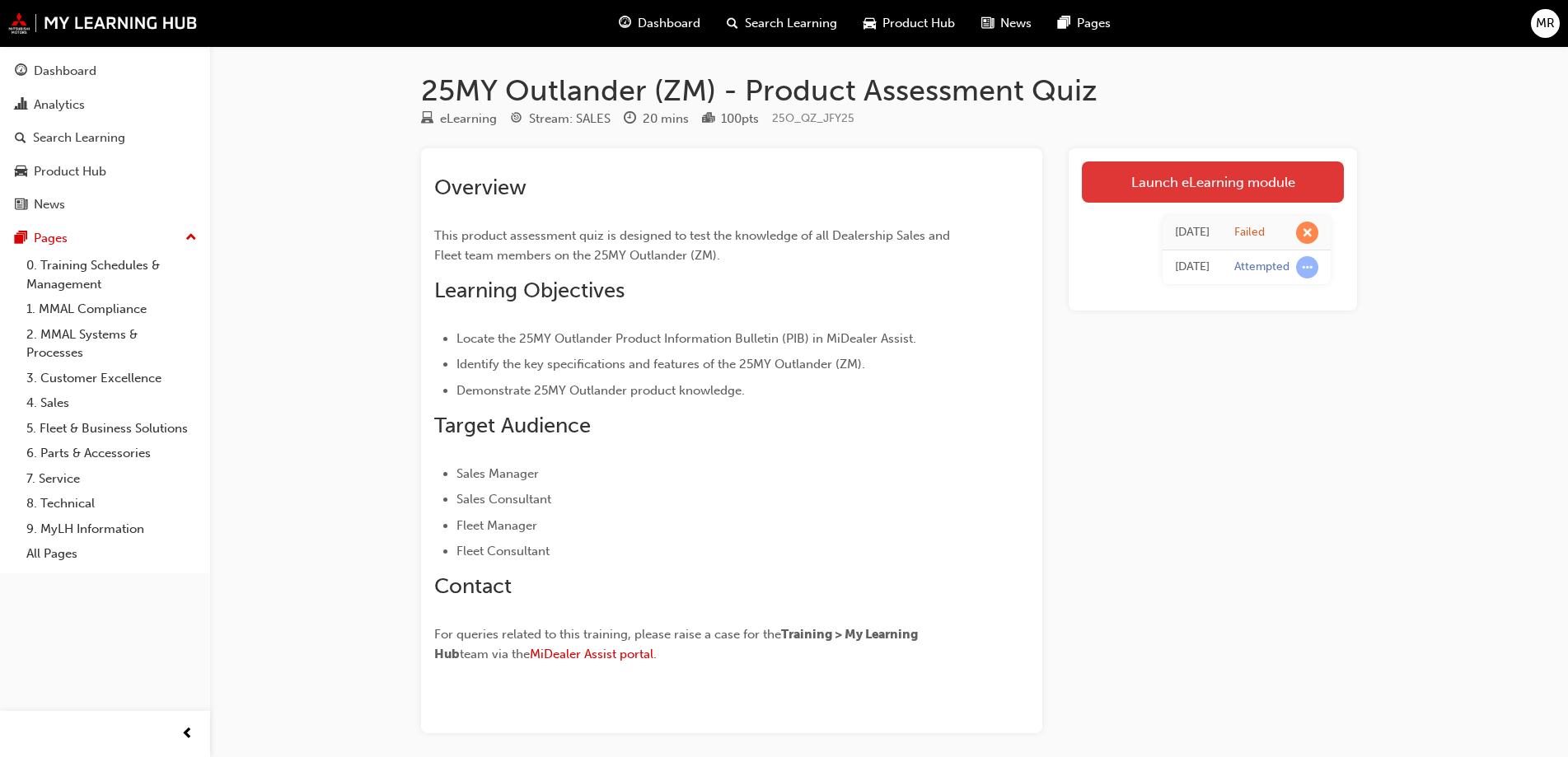
click at [1188, 172] on link "Launch eLearning module" at bounding box center [1212, 182] width 262 height 41
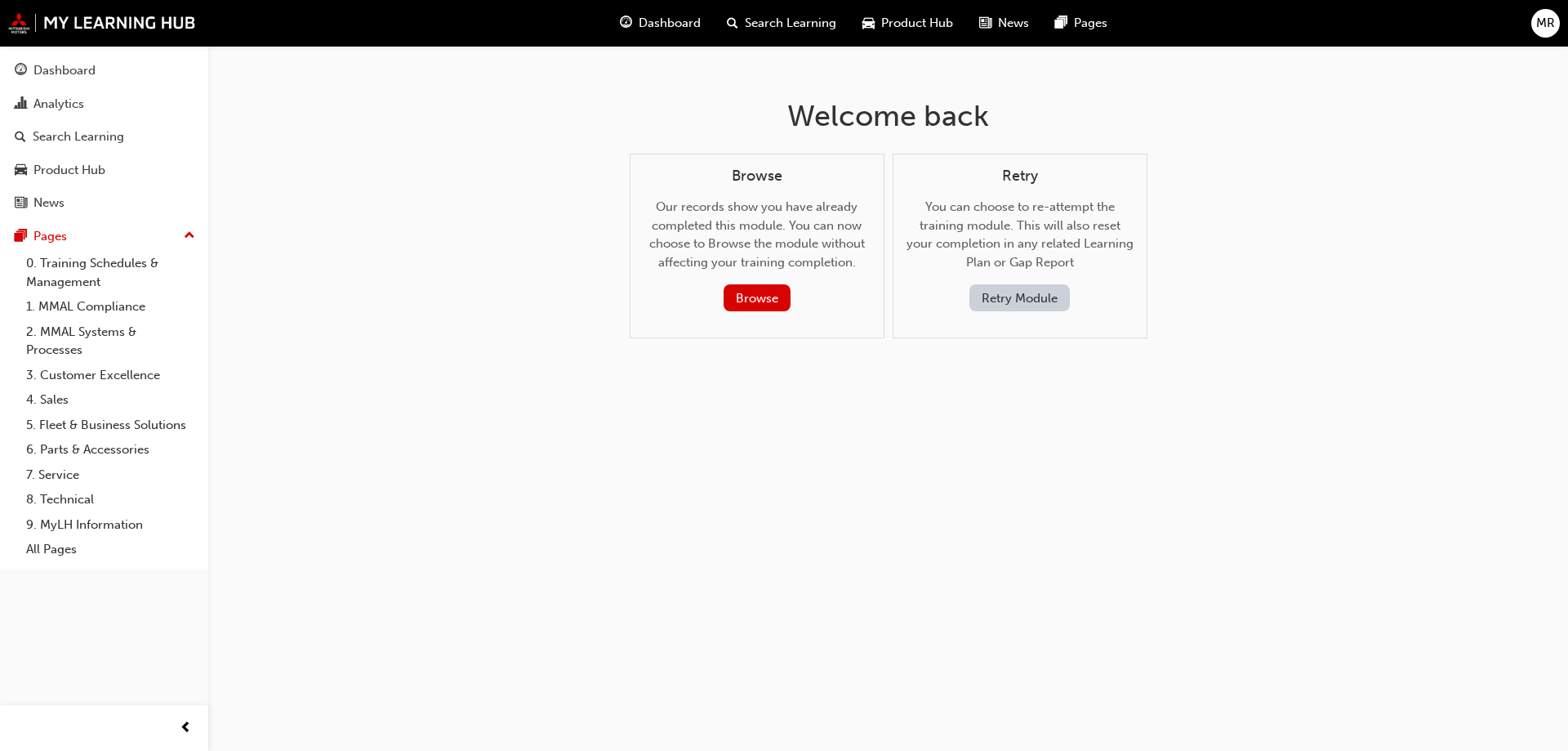
click at [1027, 292] on button "Retry Module" at bounding box center [1019, 298] width 101 height 27
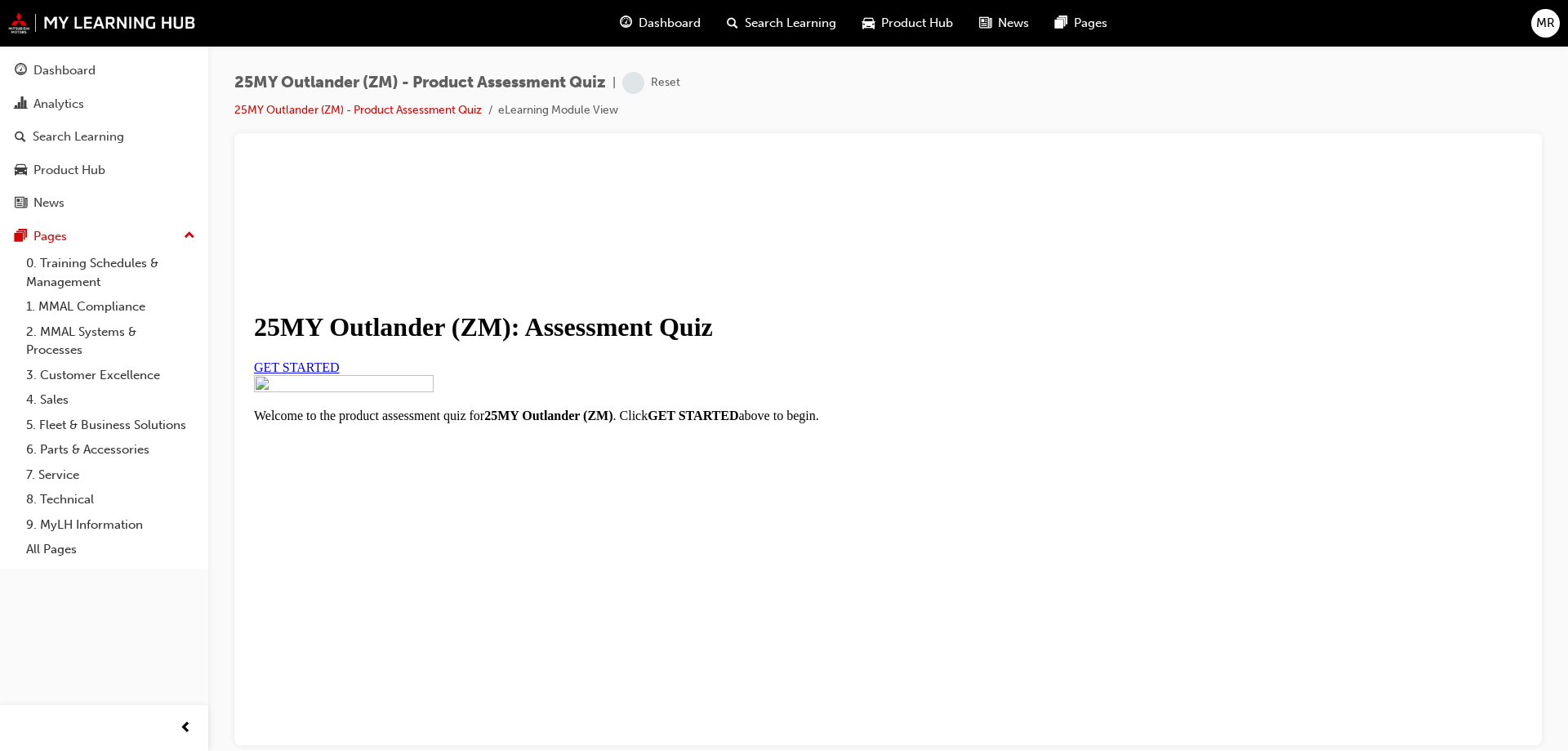
scroll to position [186, 0]
click at [340, 360] on span "GET STARTED" at bounding box center [297, 367] width 86 height 14
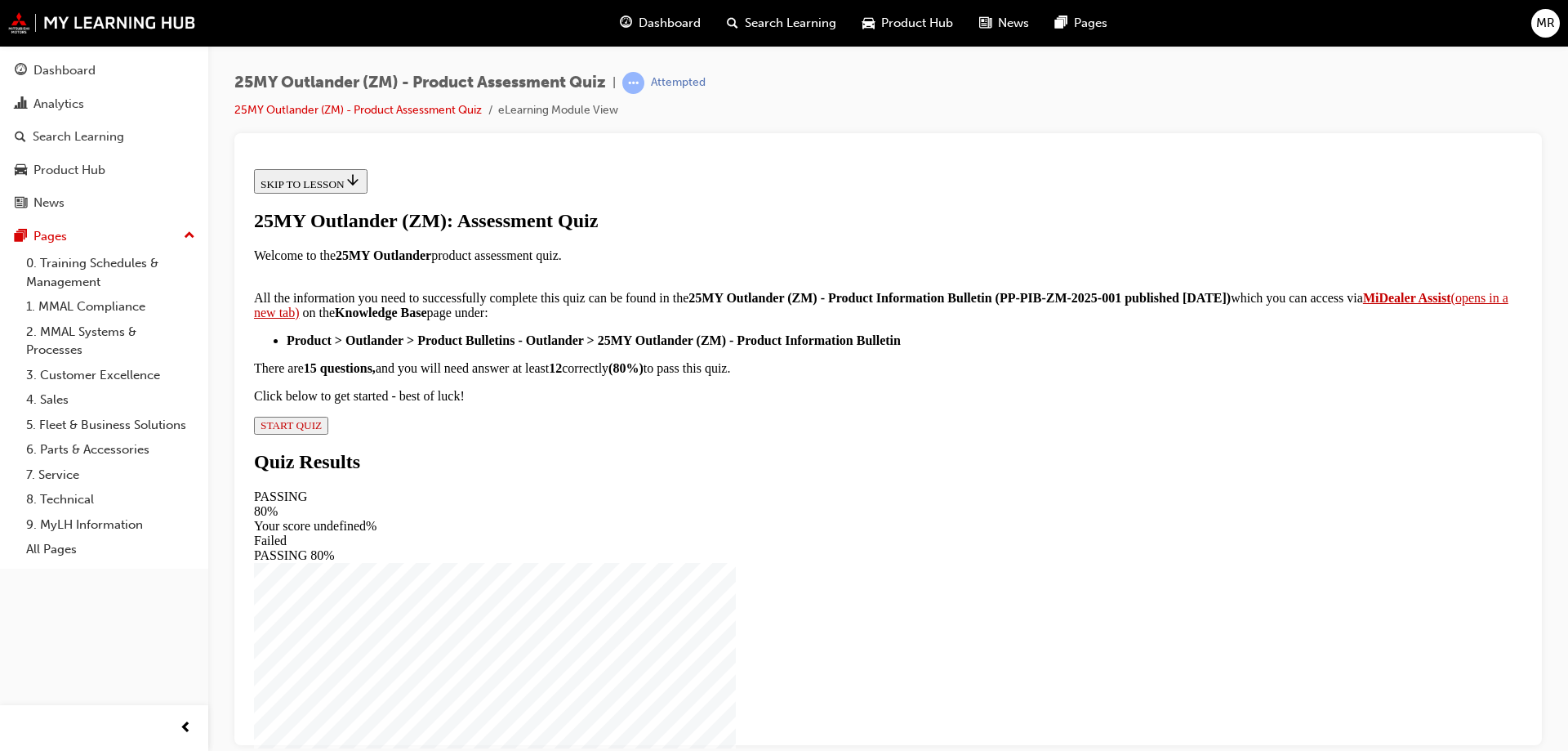
scroll to position [265, 0]
click at [322, 430] on span "START QUIZ" at bounding box center [291, 425] width 61 height 12
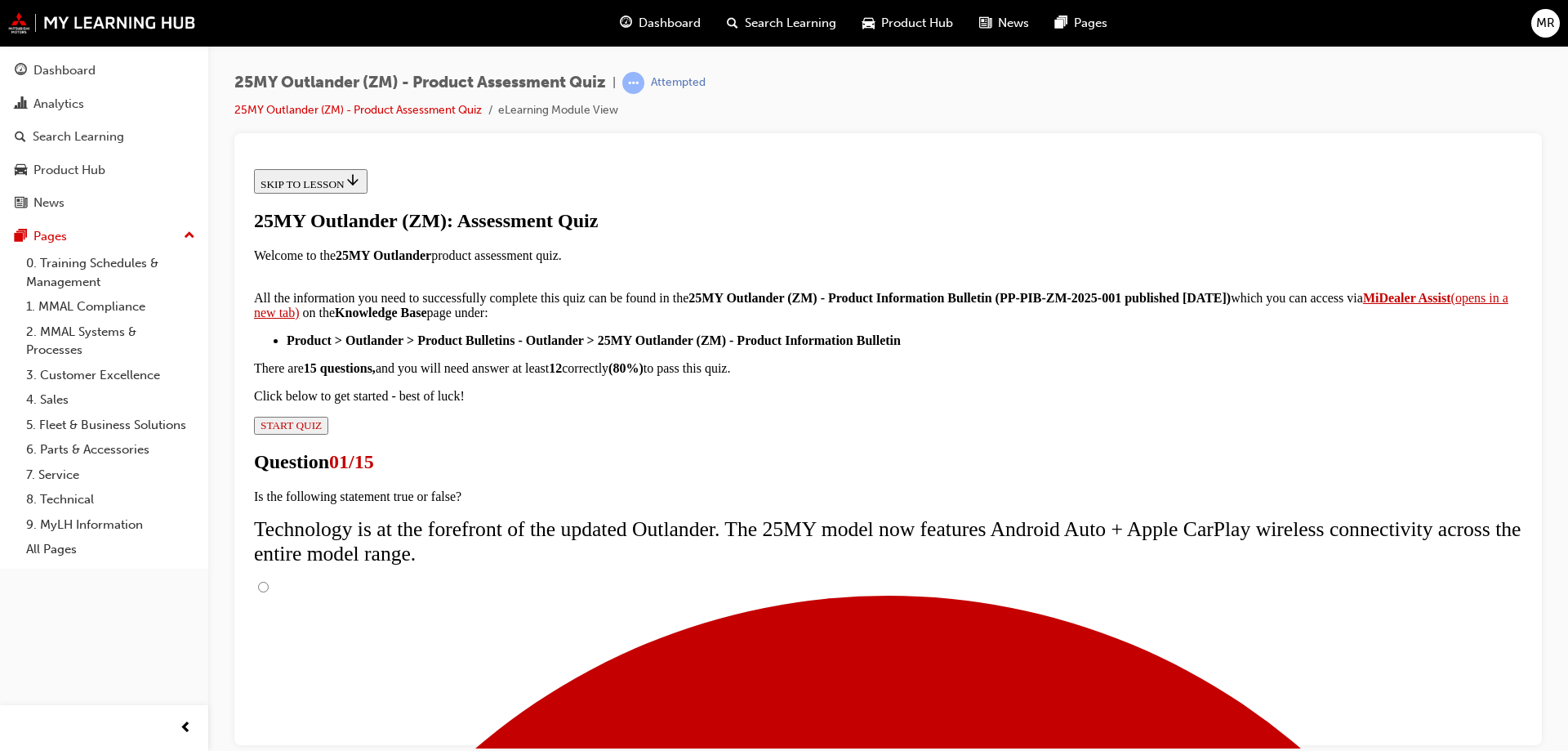
scroll to position [130, 0]
click at [268, 581] on input "True" at bounding box center [263, 586] width 10 height 10
radio input "true"
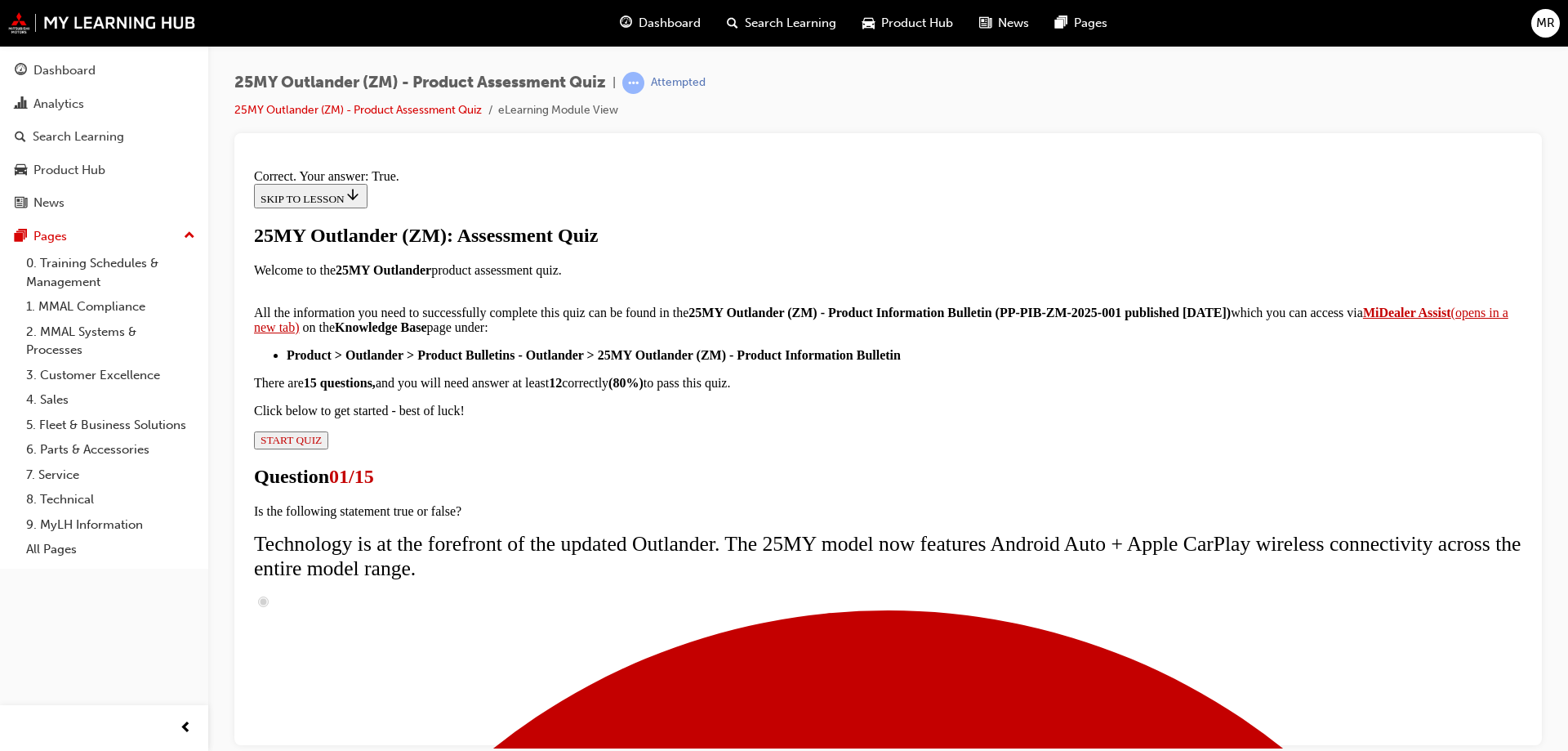
scroll to position [191, 0]
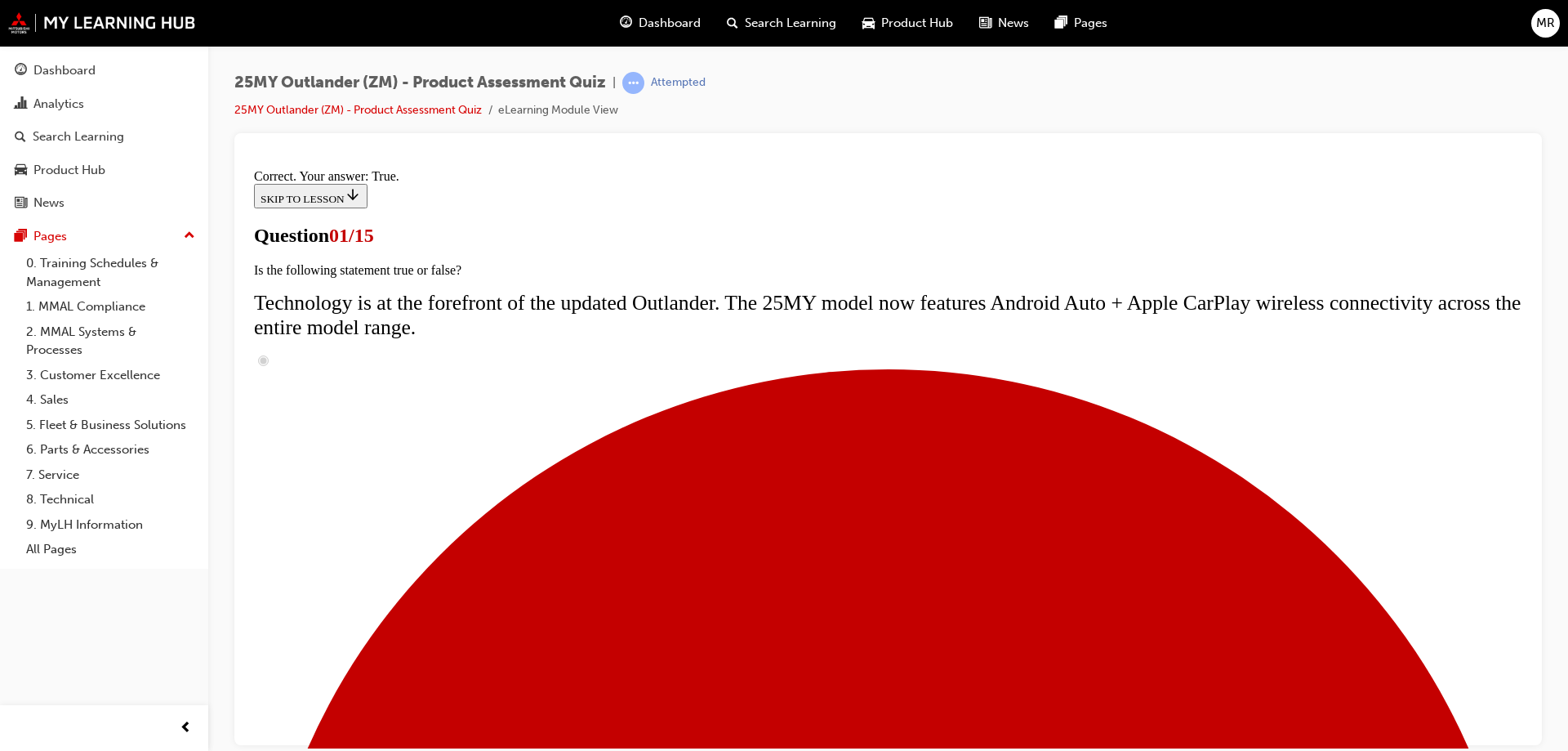
scroll to position [82, 0]
radio input "true"
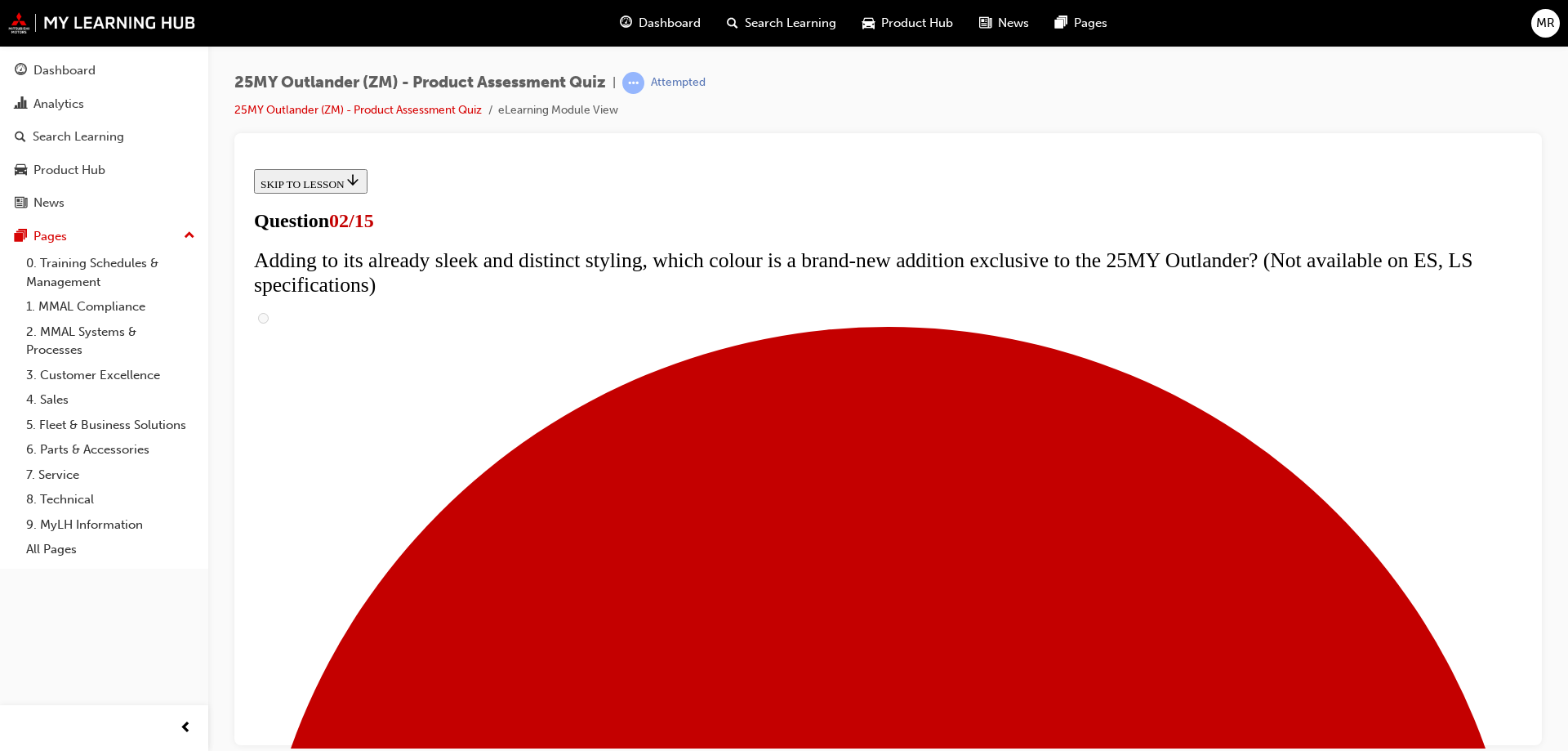
scroll to position [245, 0]
checkbox input "true"
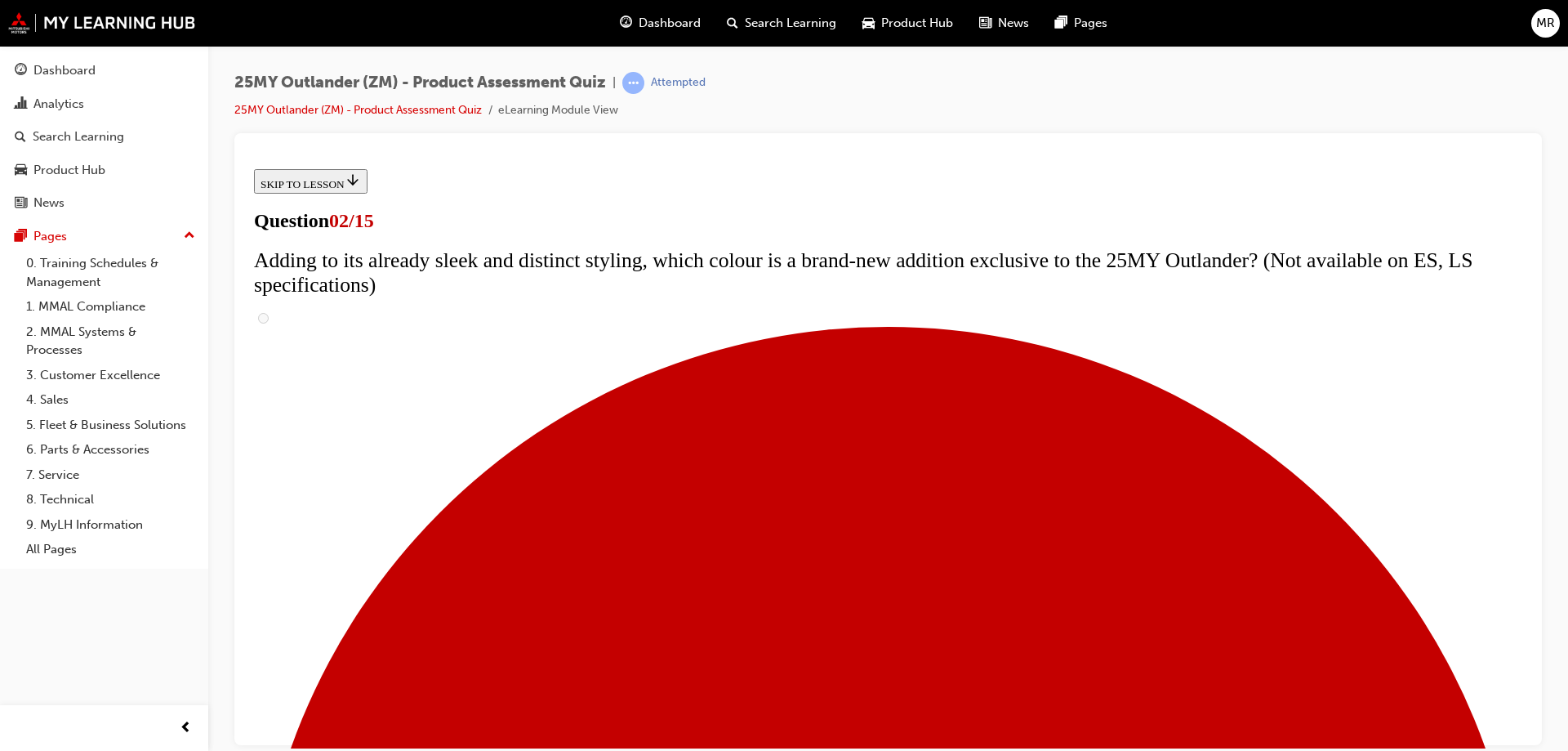
checkbox input "true"
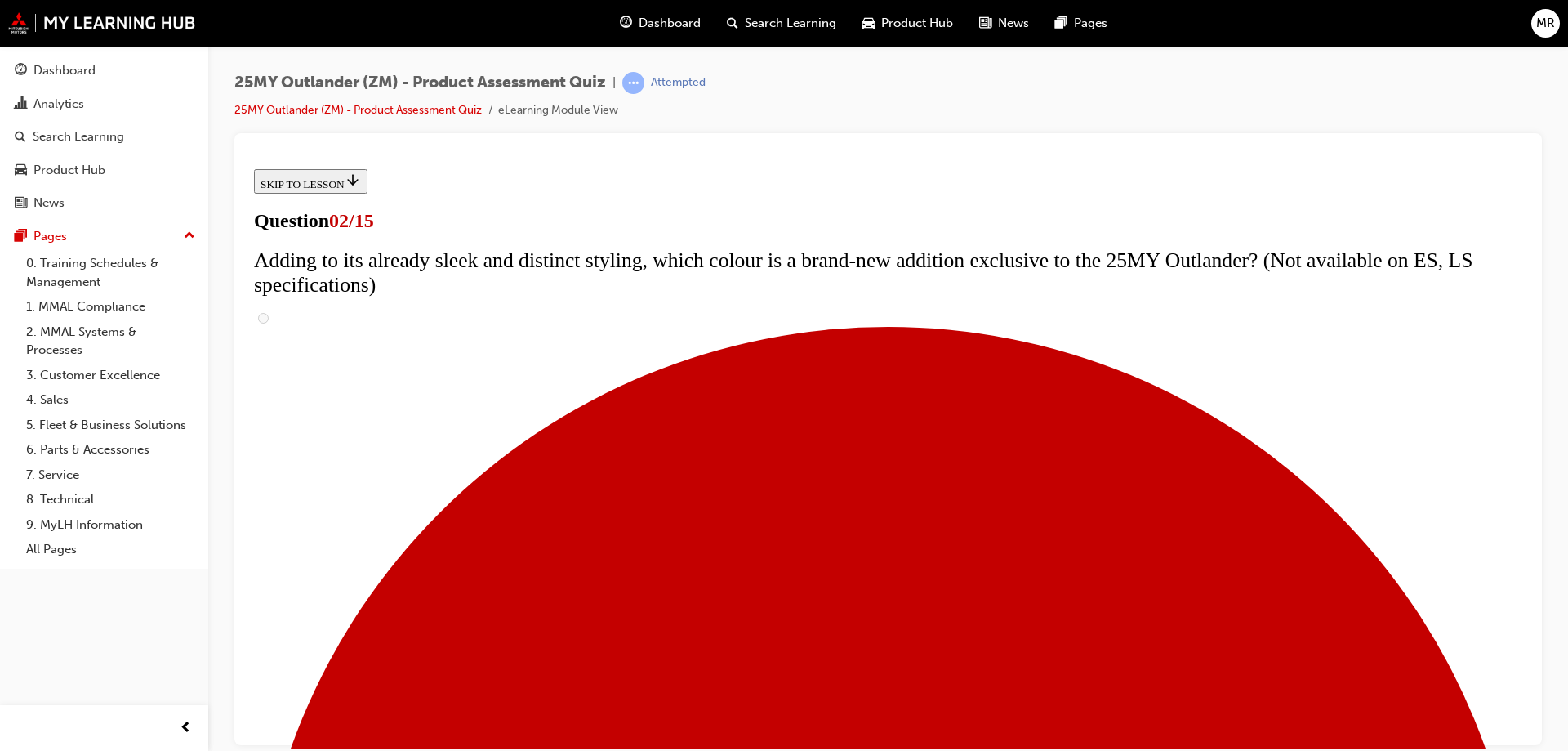
checkbox input "true"
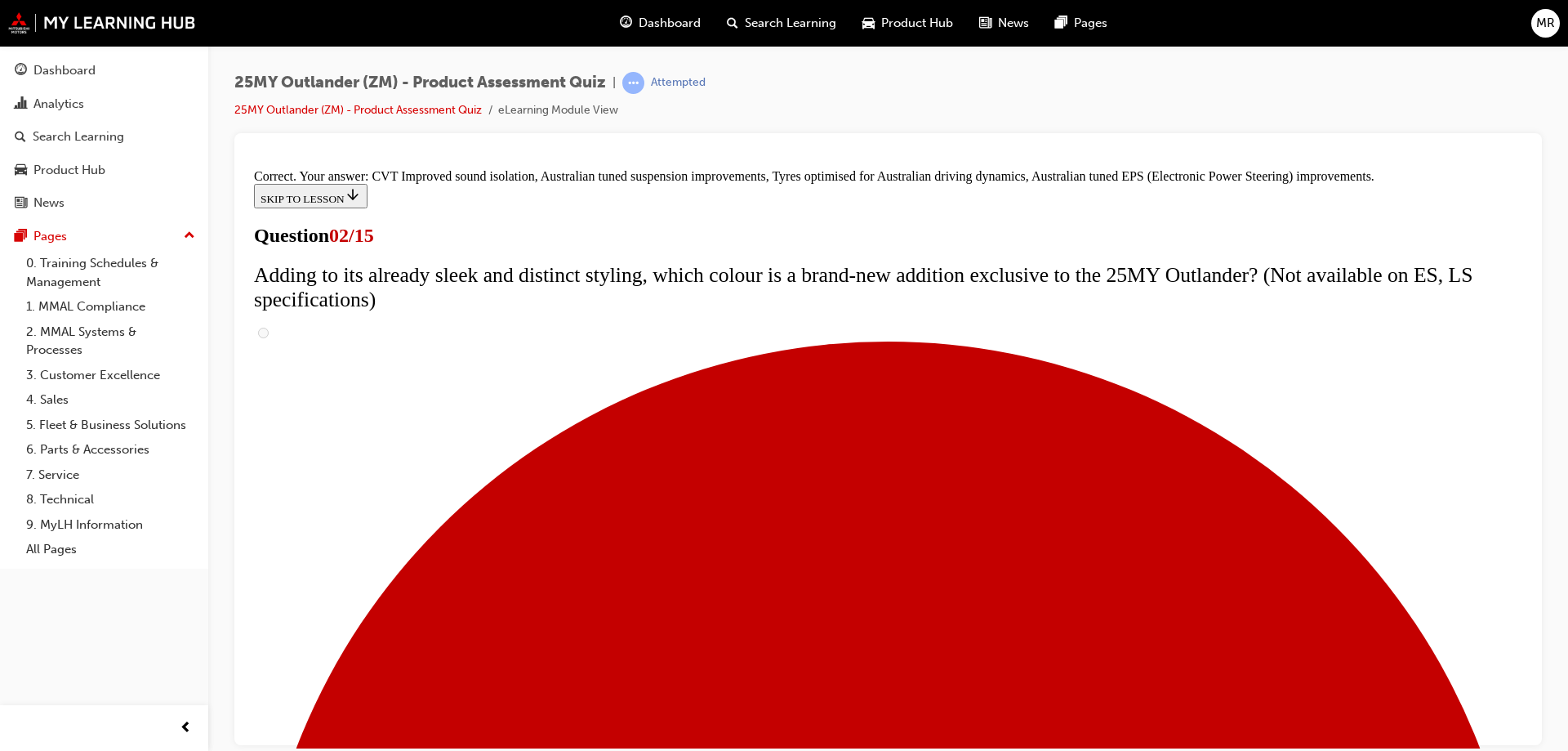
scroll to position [453, 0]
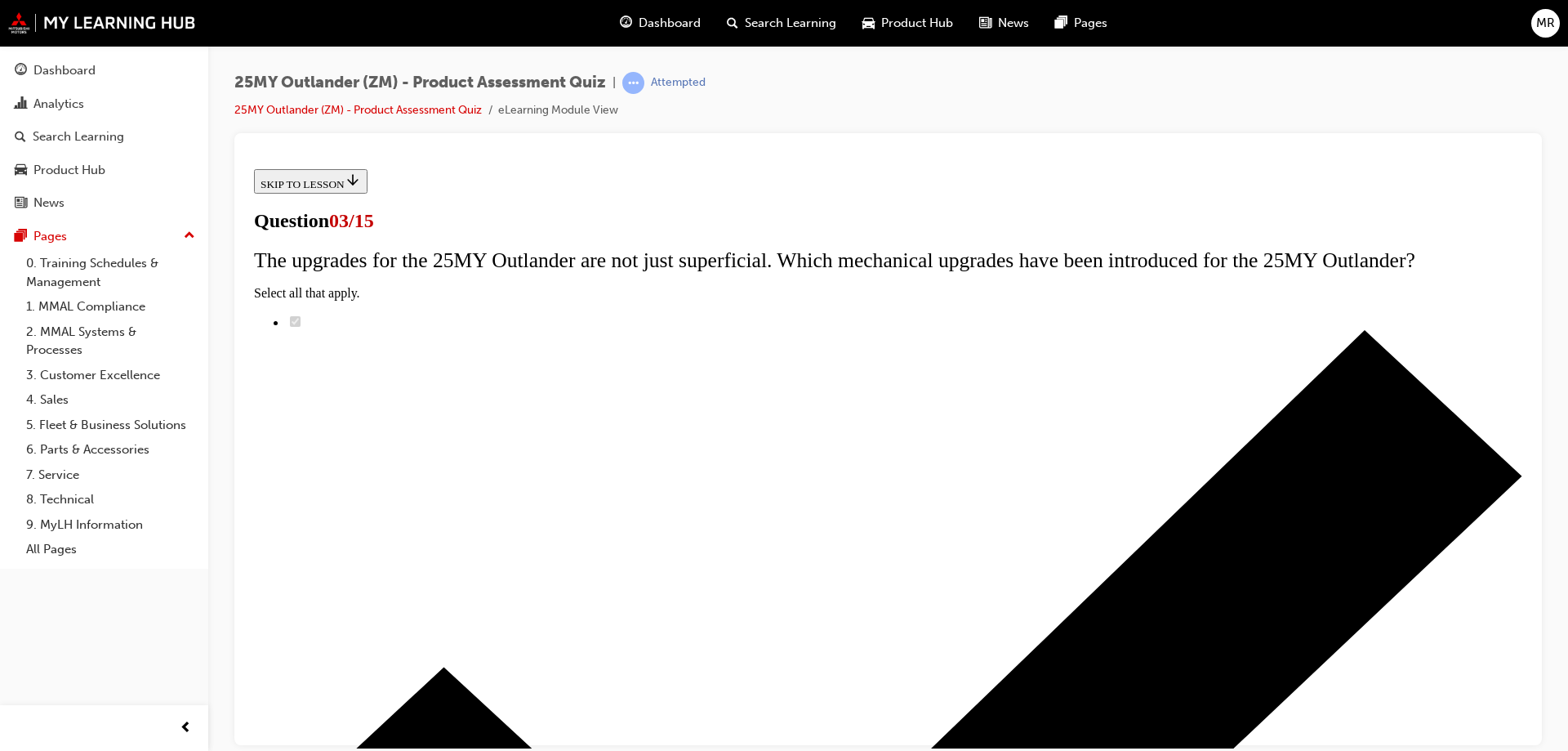
scroll to position [164, 0]
radio input "true"
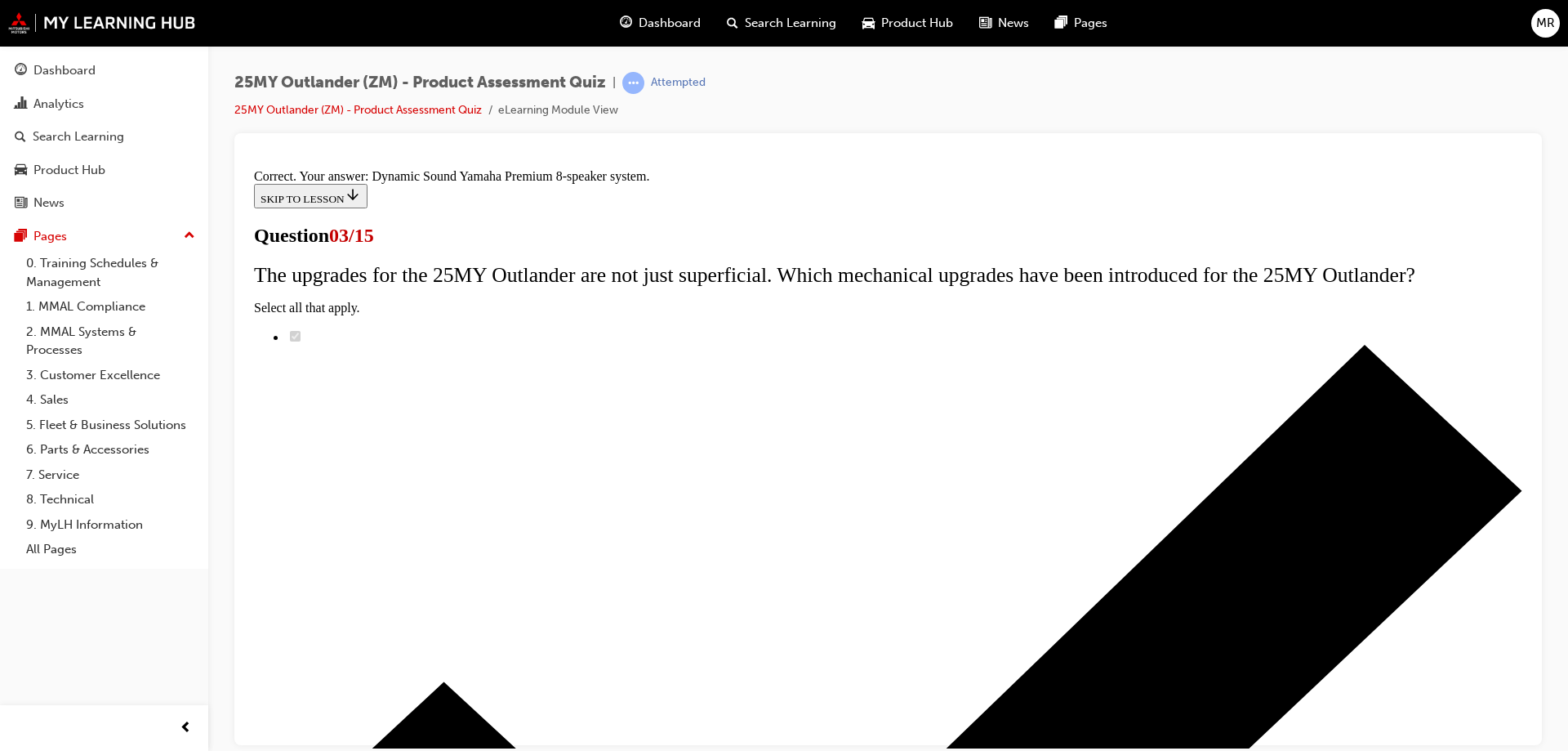
scroll to position [266, 0]
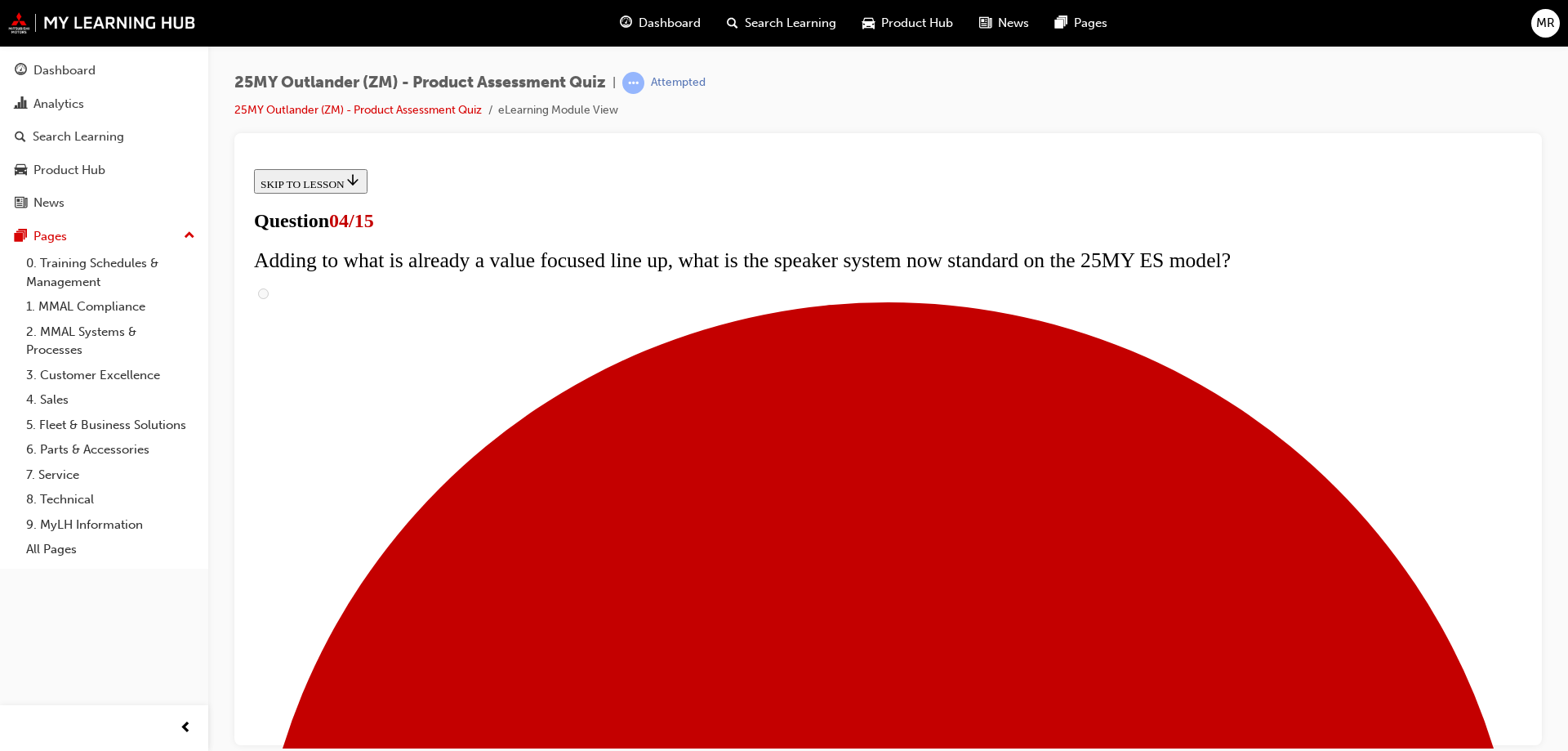
scroll to position [326, 0]
checkbox input "true"
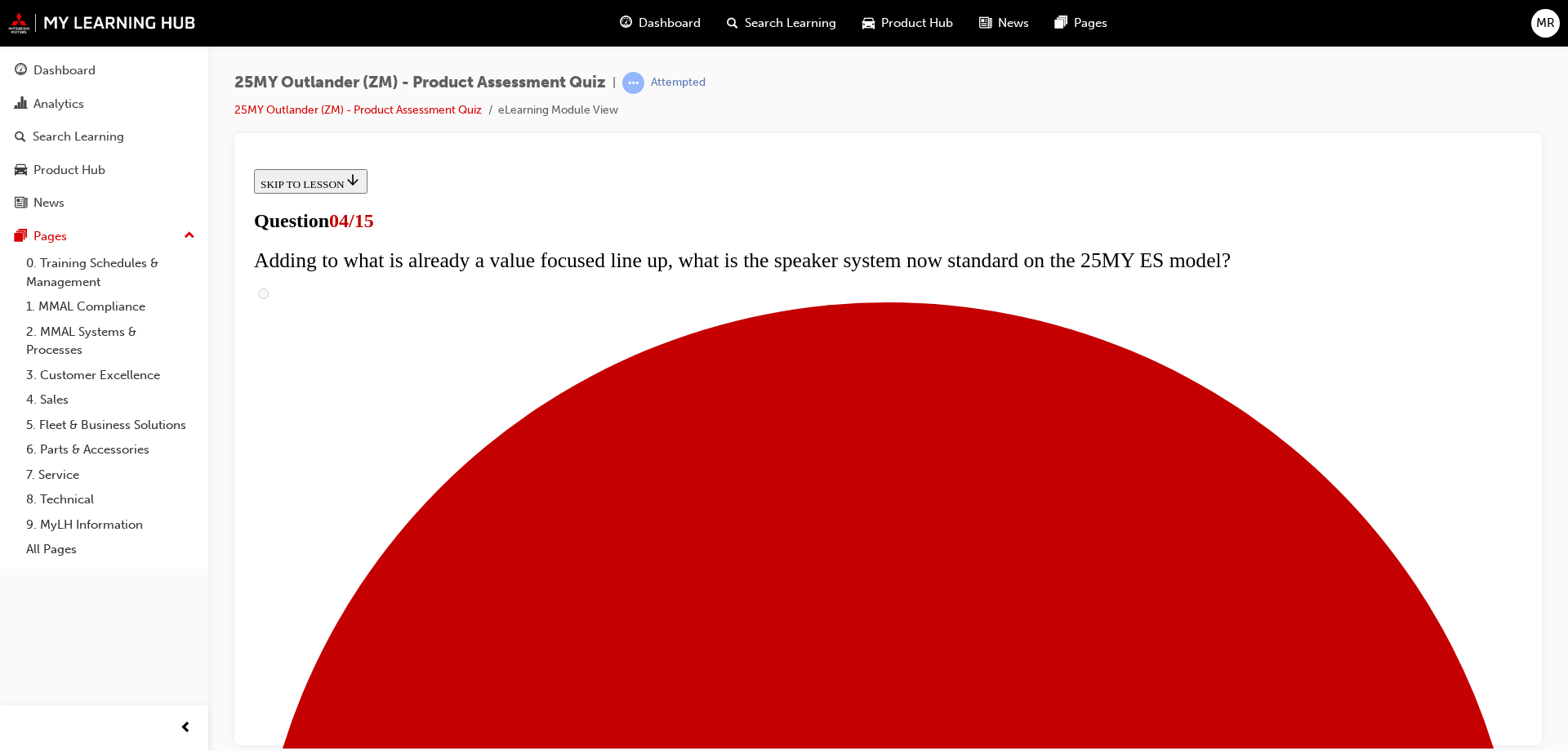
checkbox input "true"
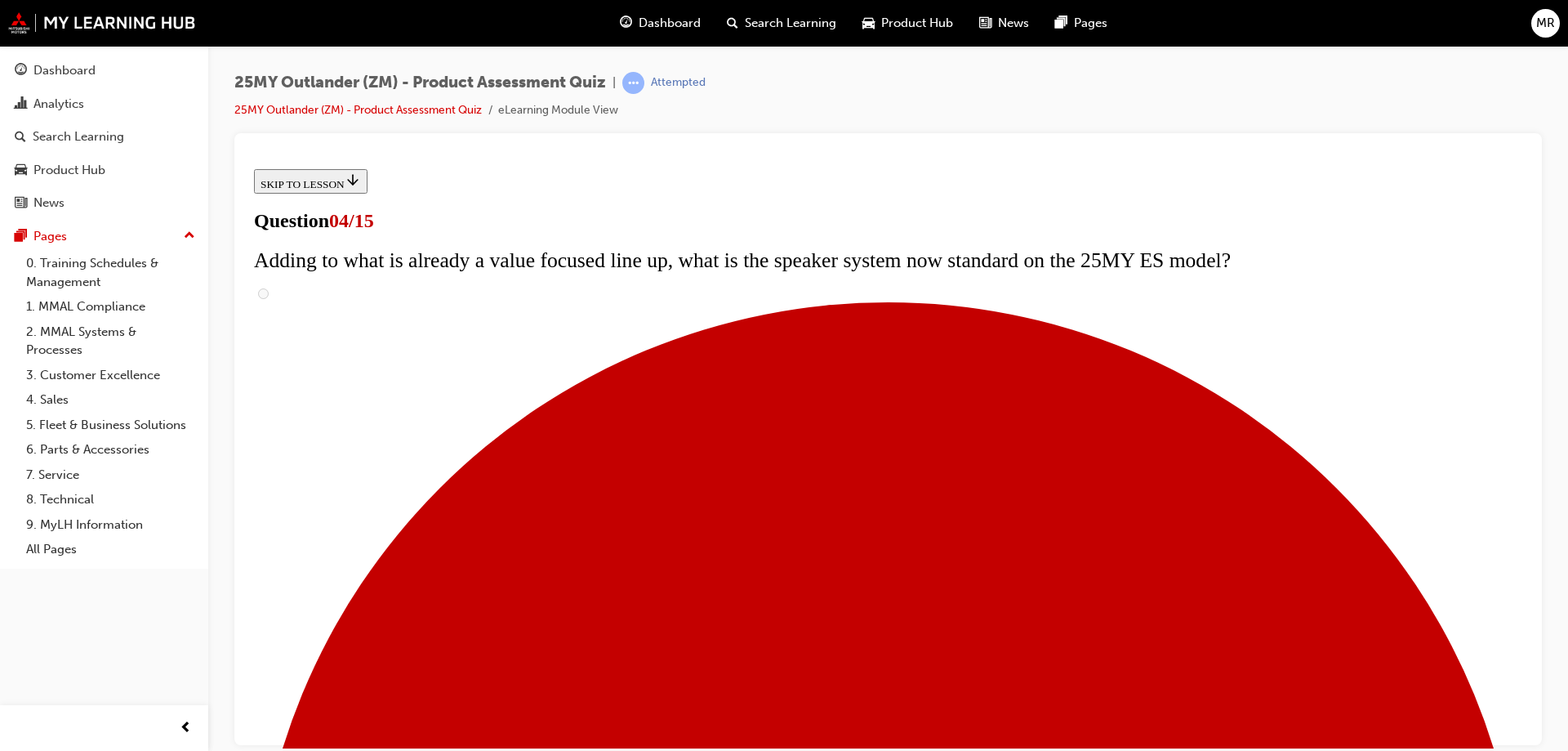
checkbox input "true"
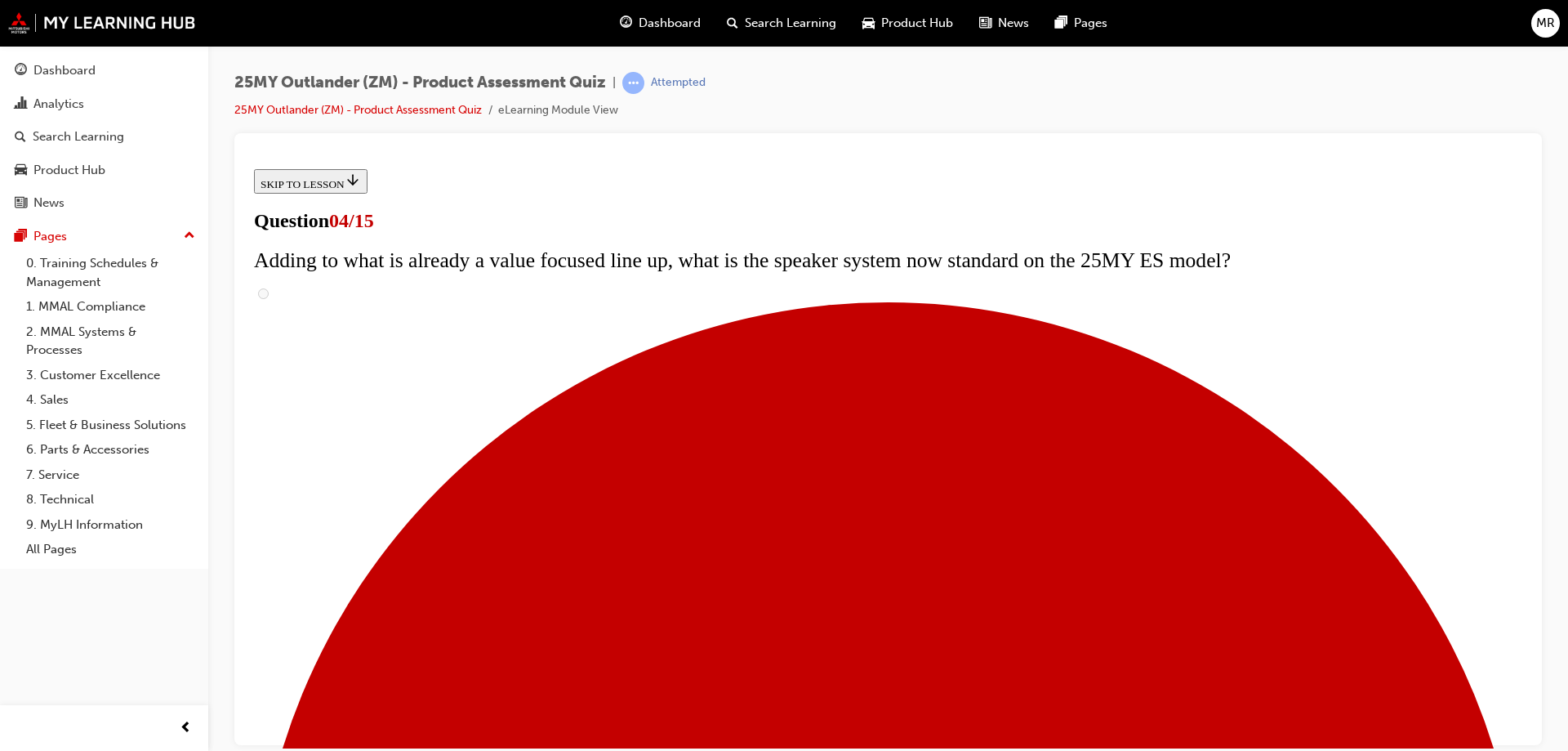
checkbox input "true"
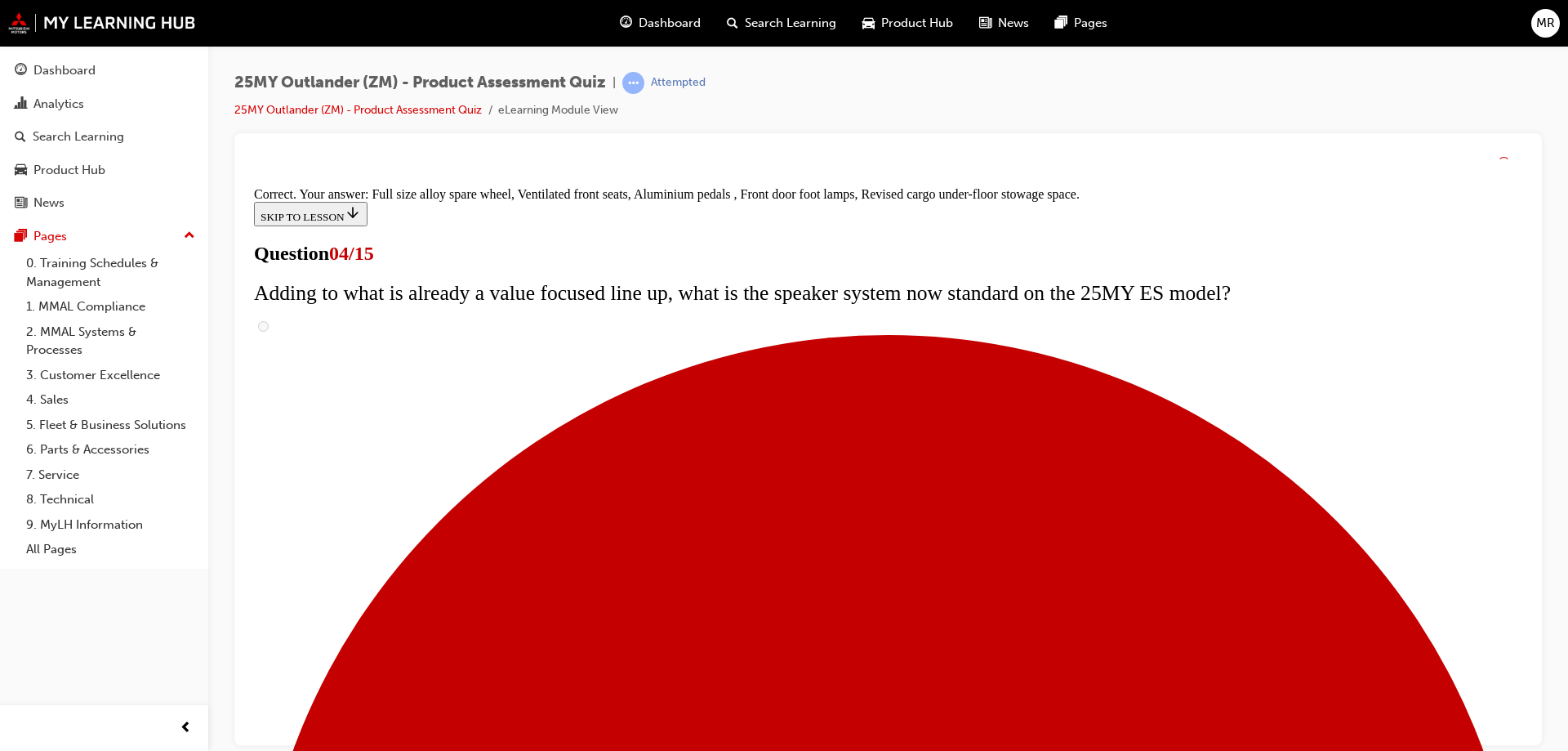
scroll to position [518, 0]
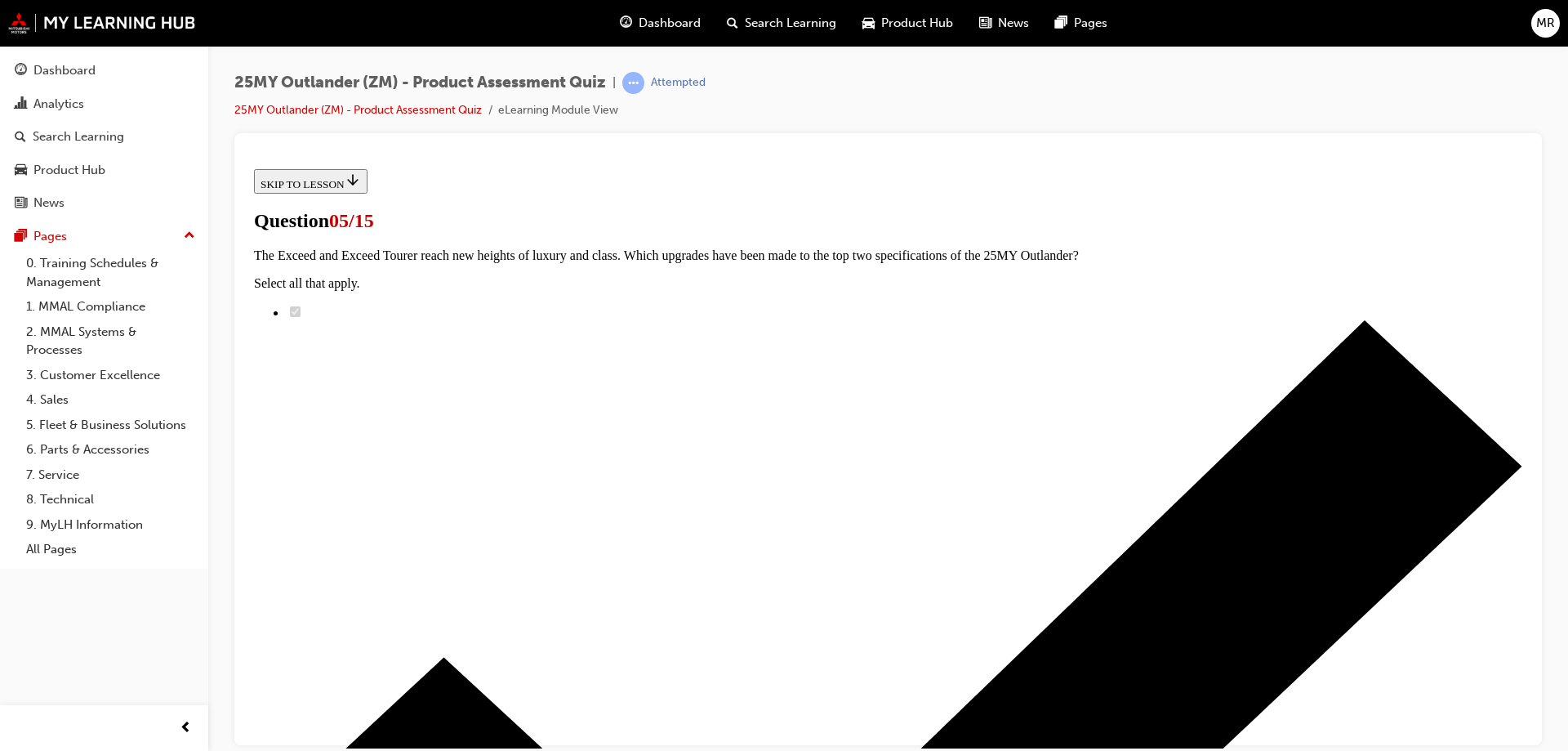
scroll to position [245, 0]
radio input "true"
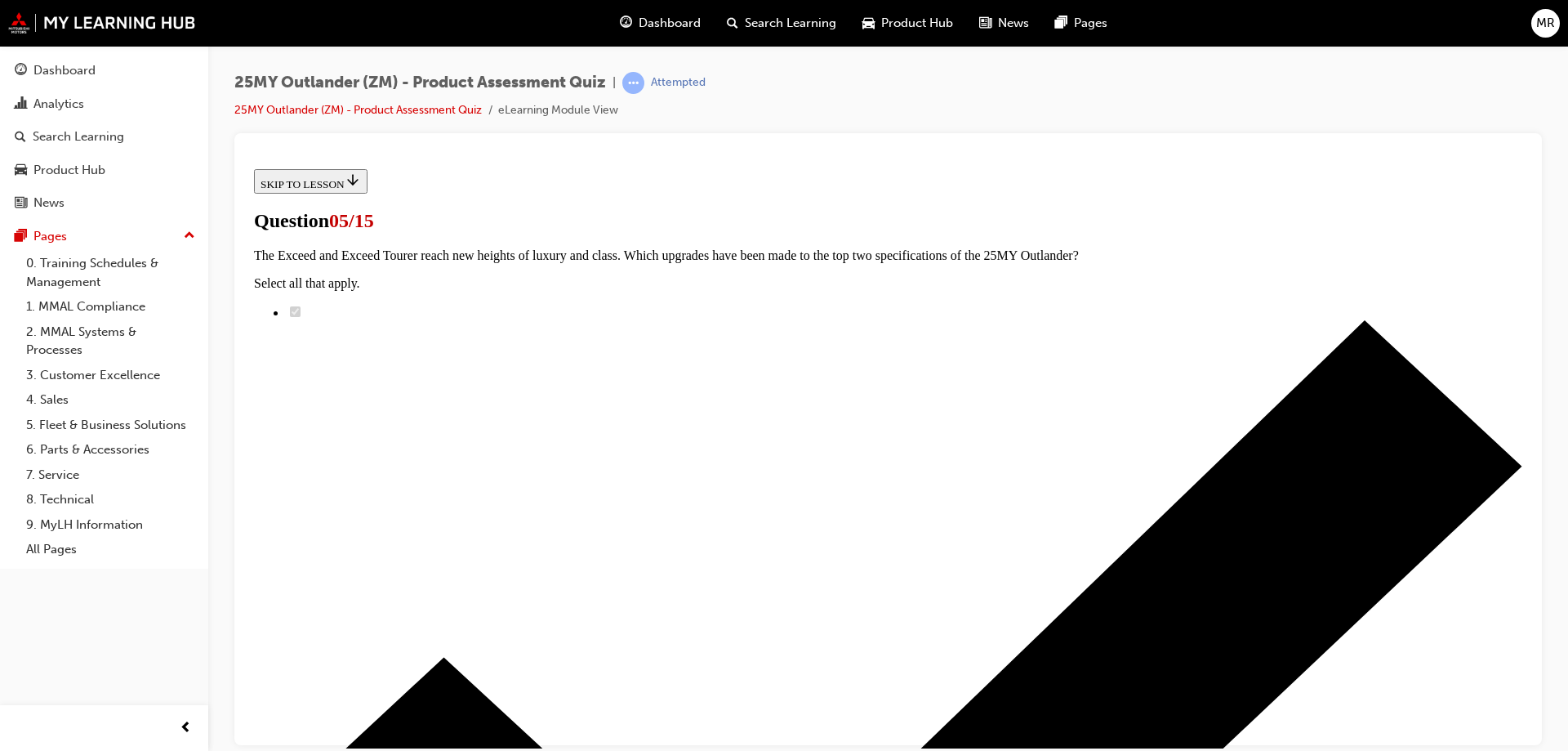
radio input "true"
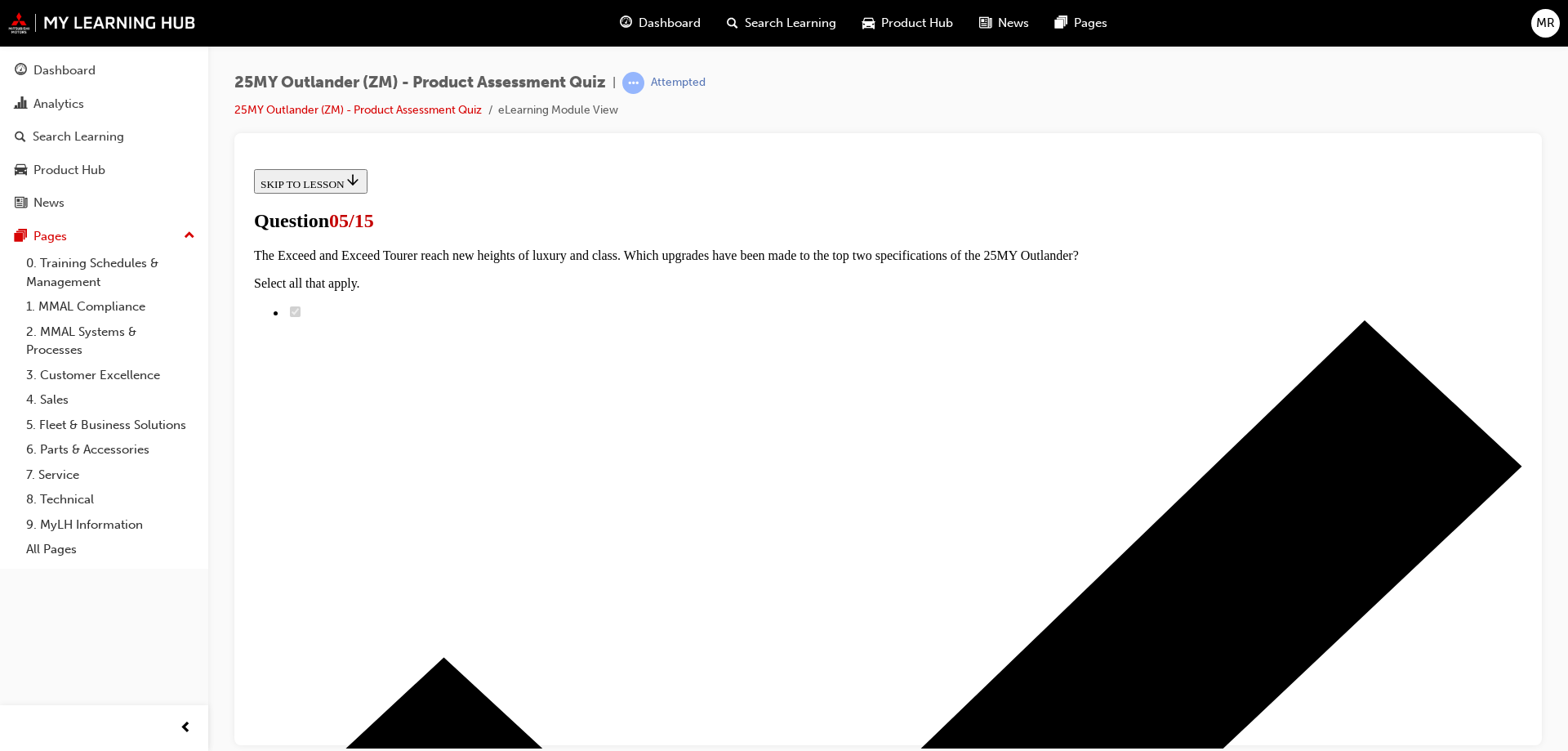
radio input "true"
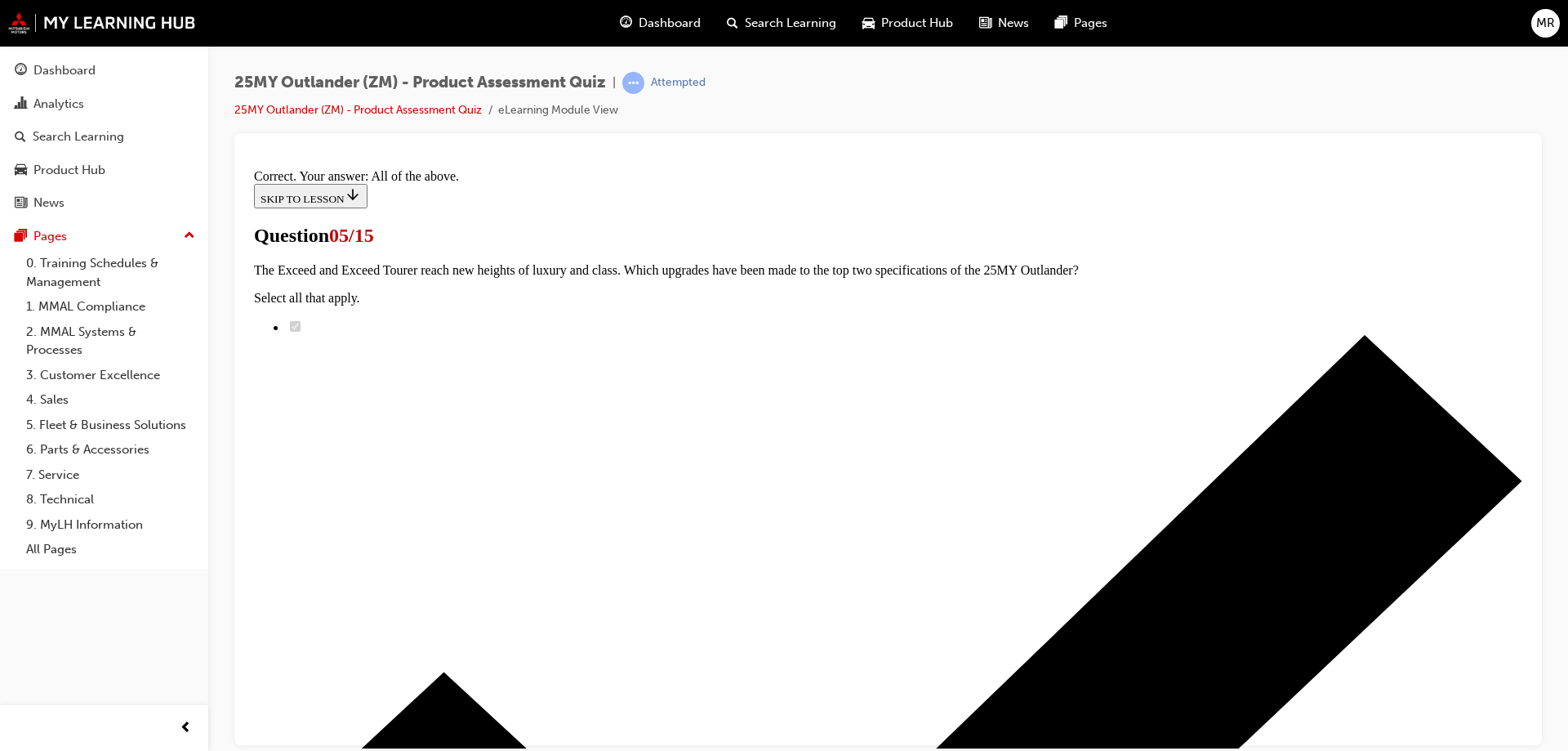
scroll to position [397, 0]
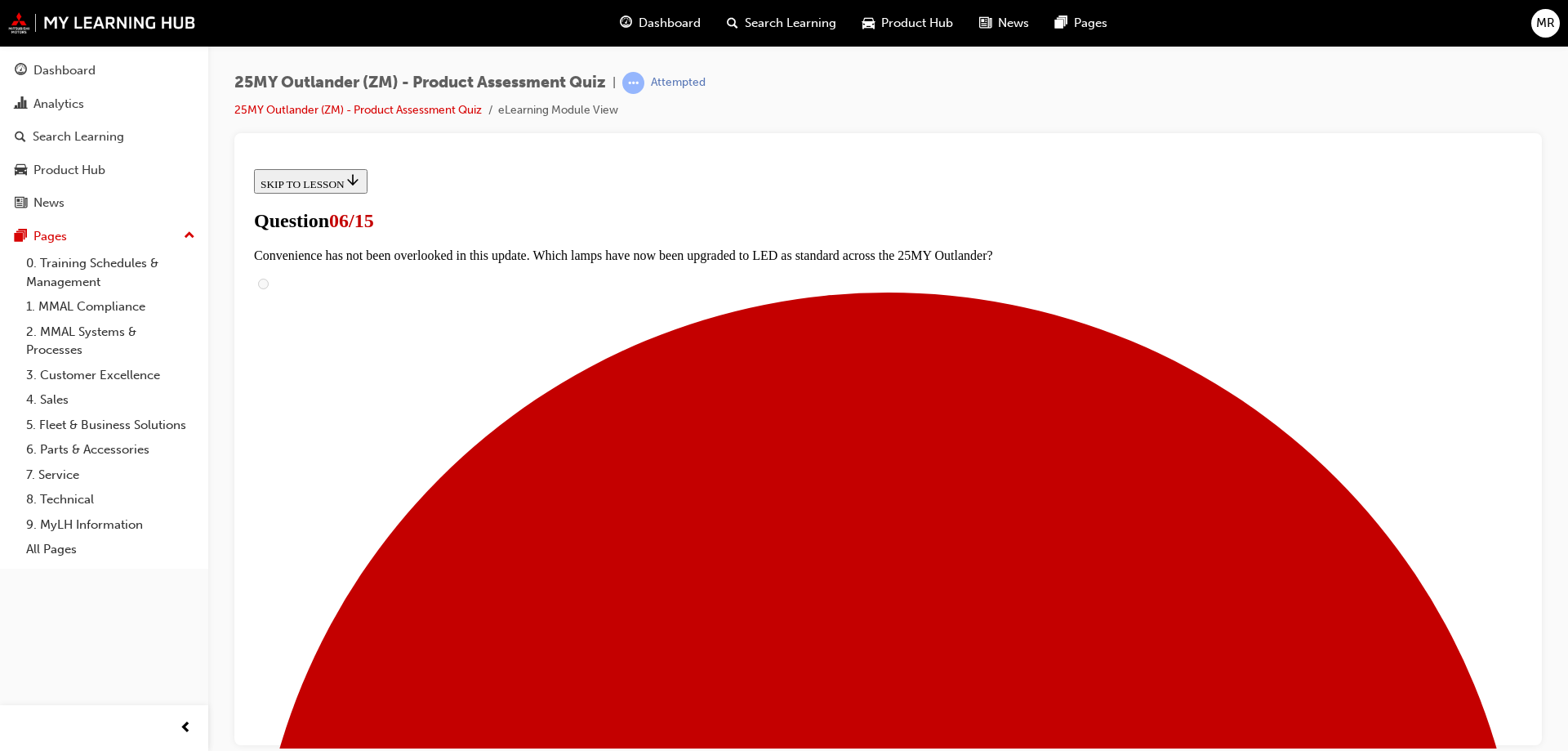
scroll to position [408, 0]
radio input "true"
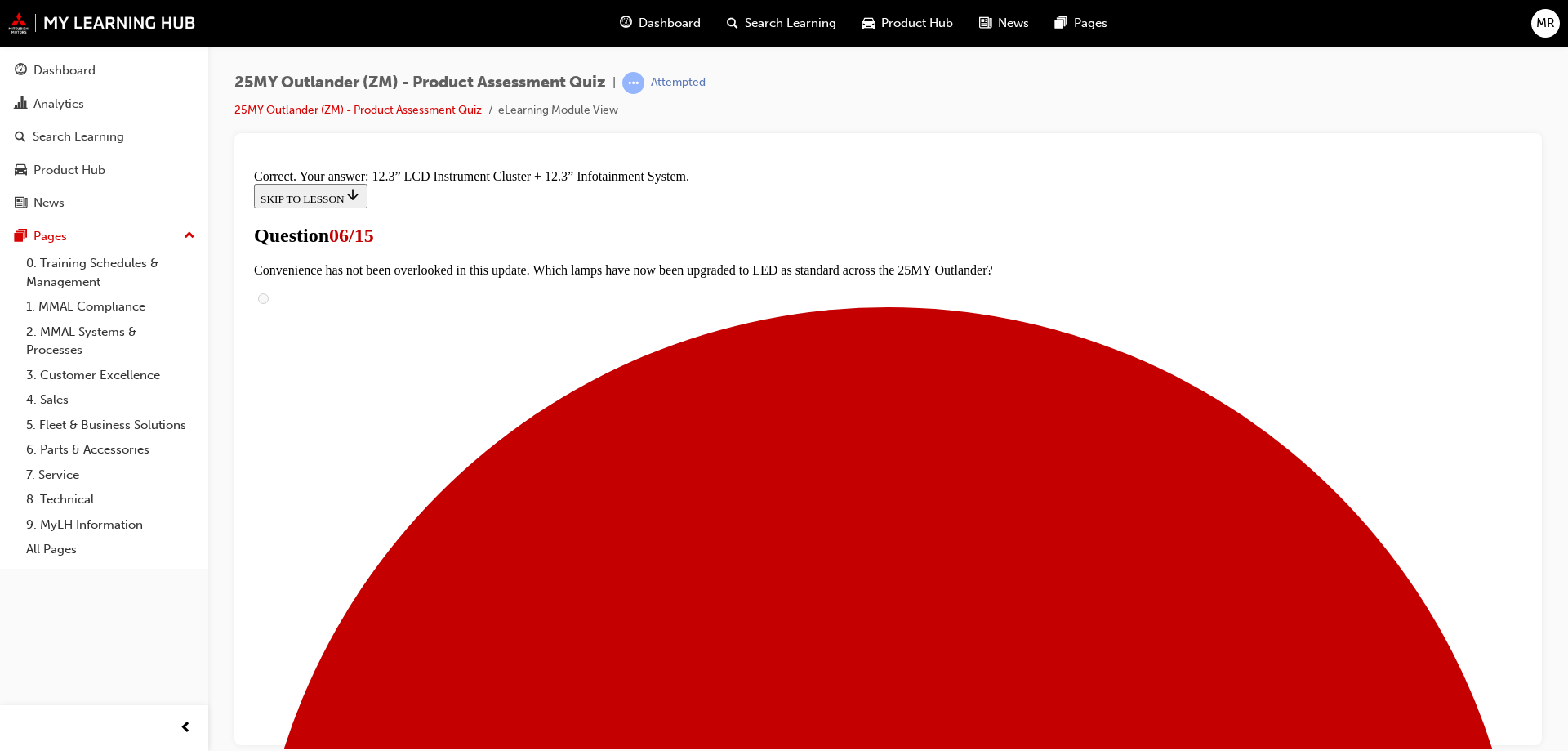
scroll to position [552, 0]
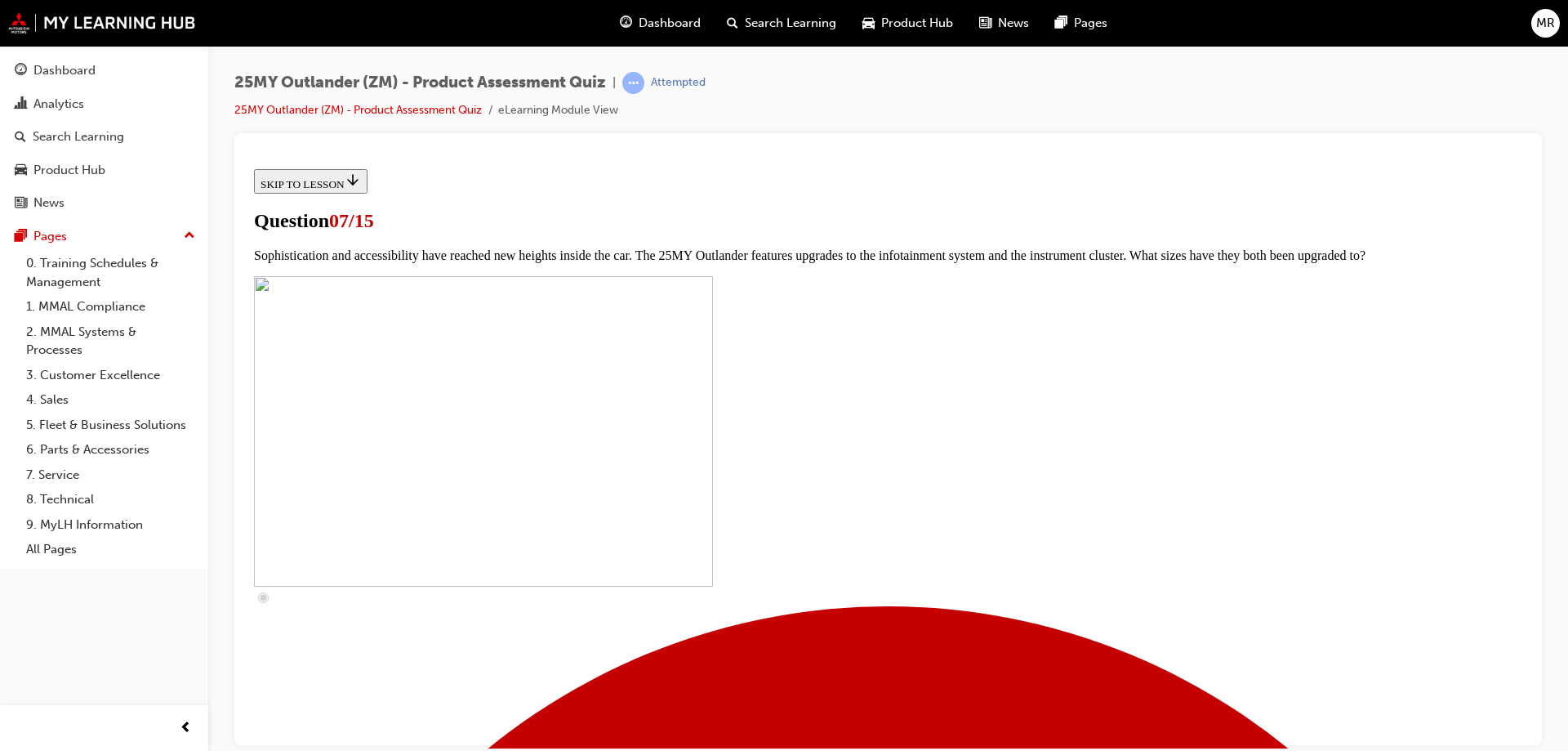
scroll to position [654, 0]
checkbox input "true"
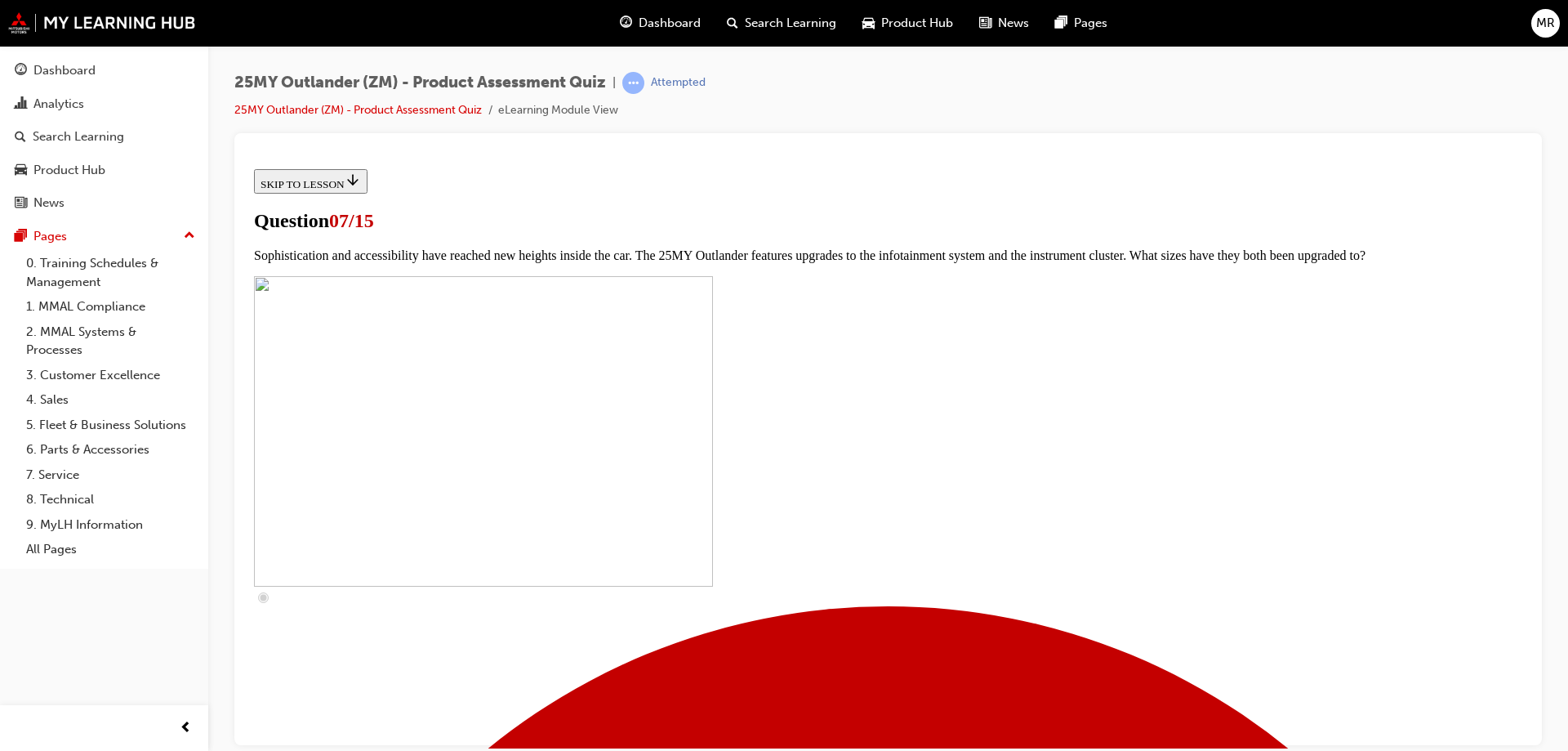
checkbox input "true"
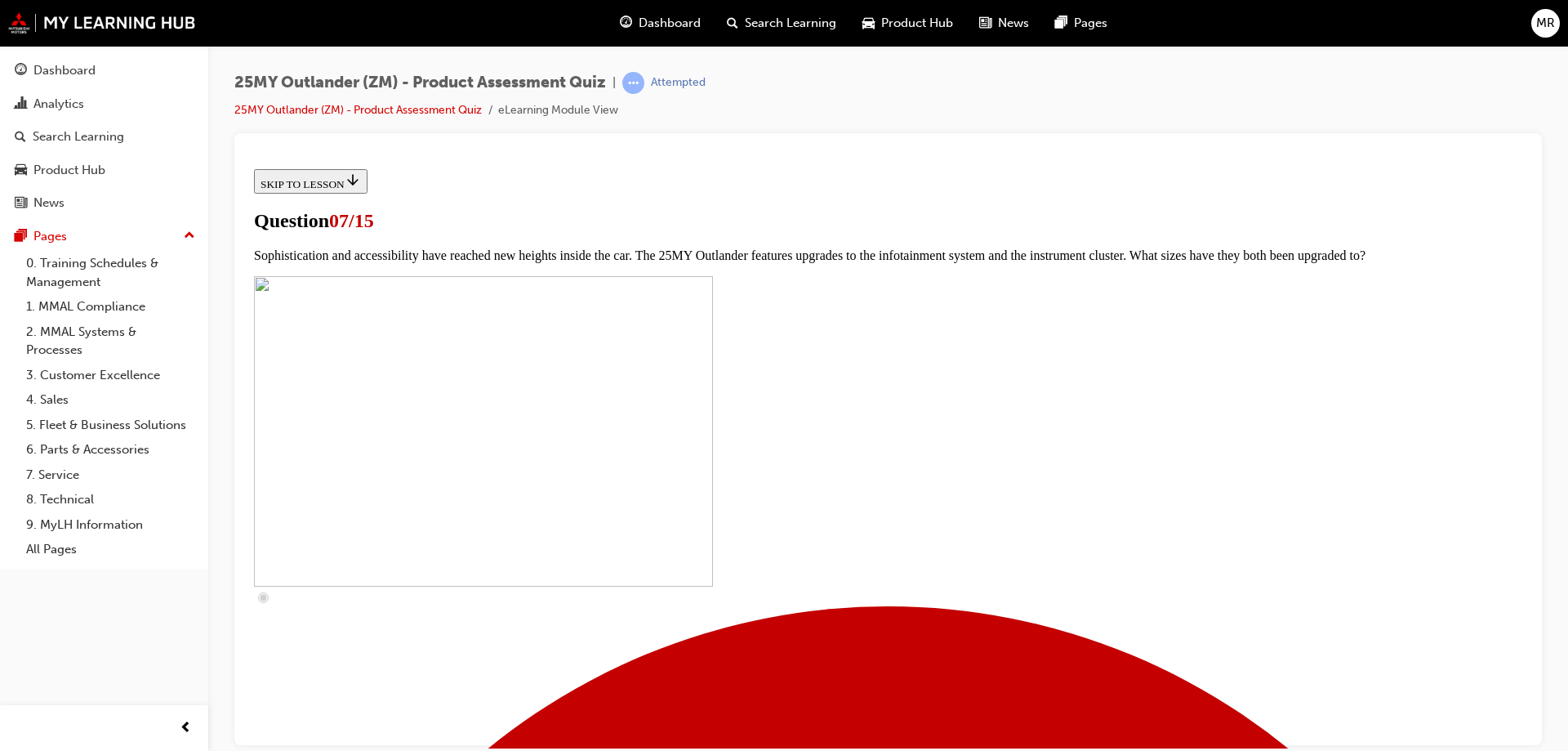
checkbox input "true"
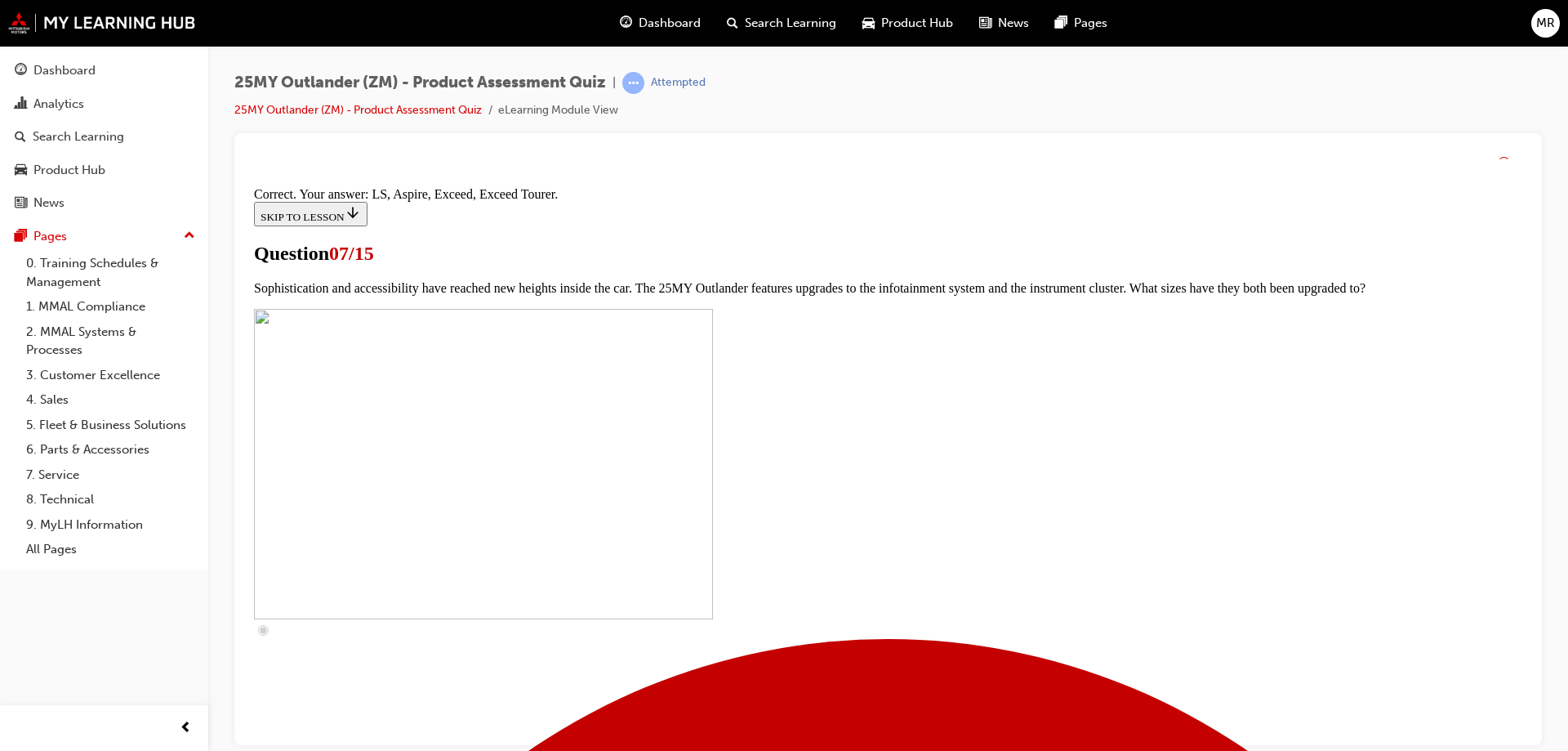
scroll to position [737, 0]
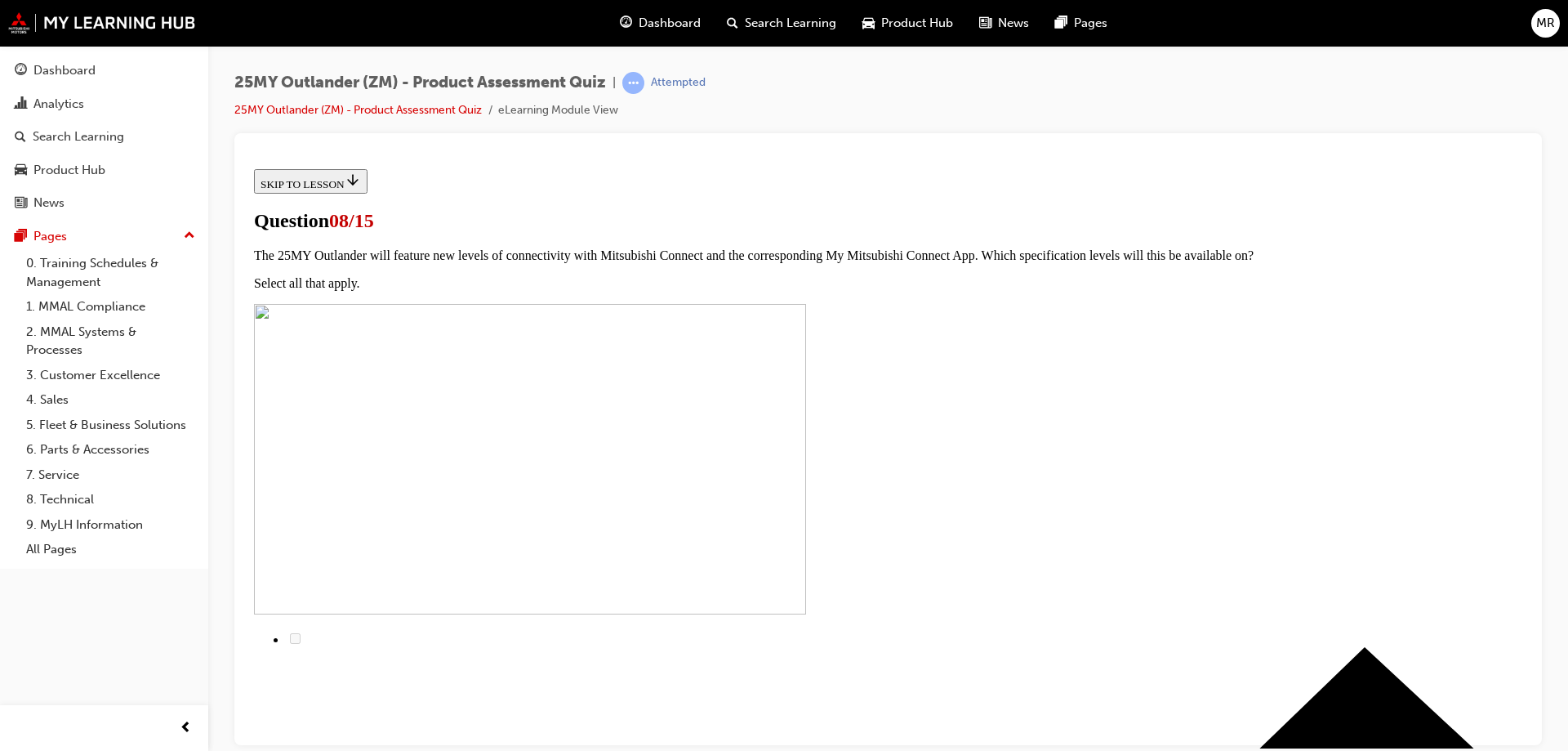
scroll to position [82, 0]
radio input "true"
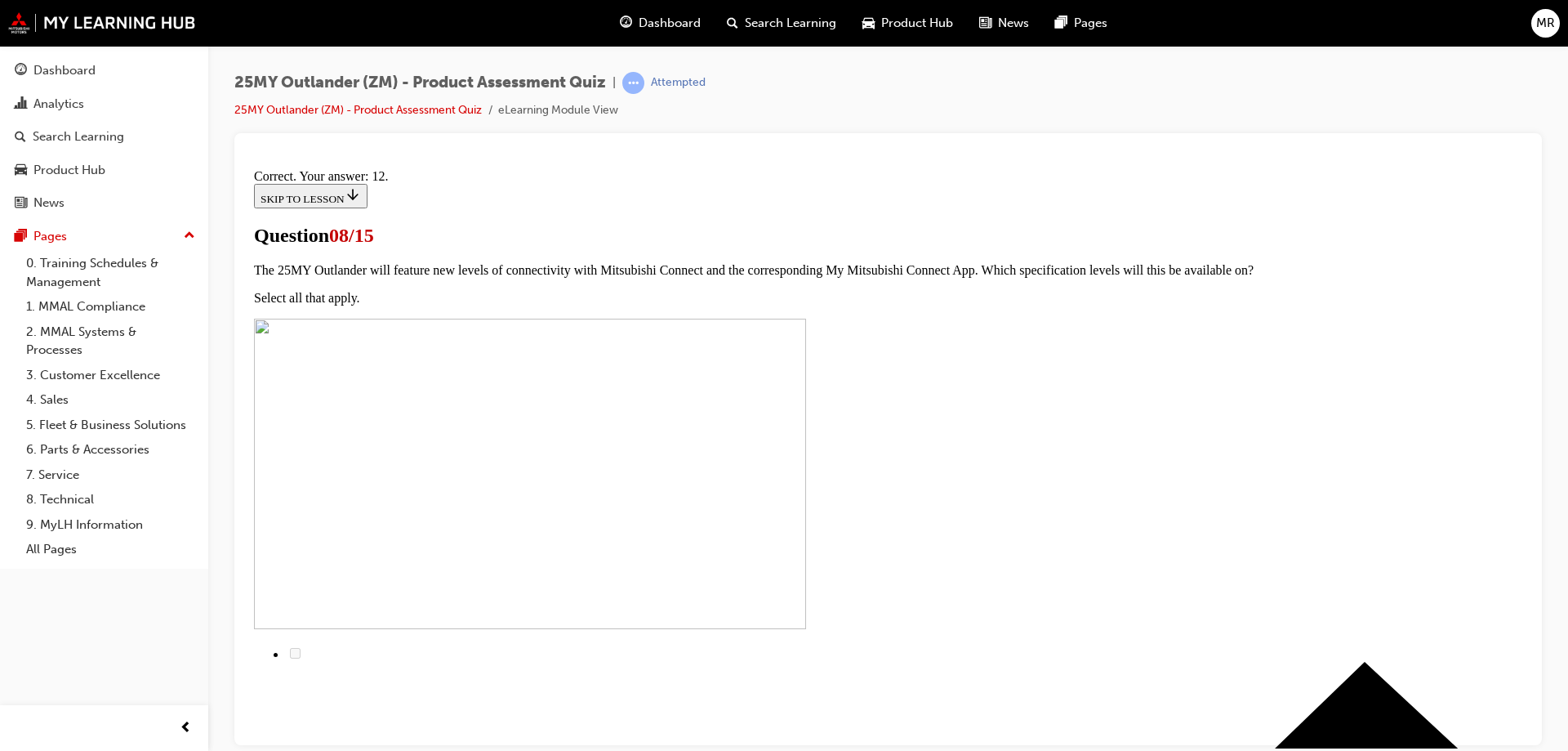
scroll to position [266, 0]
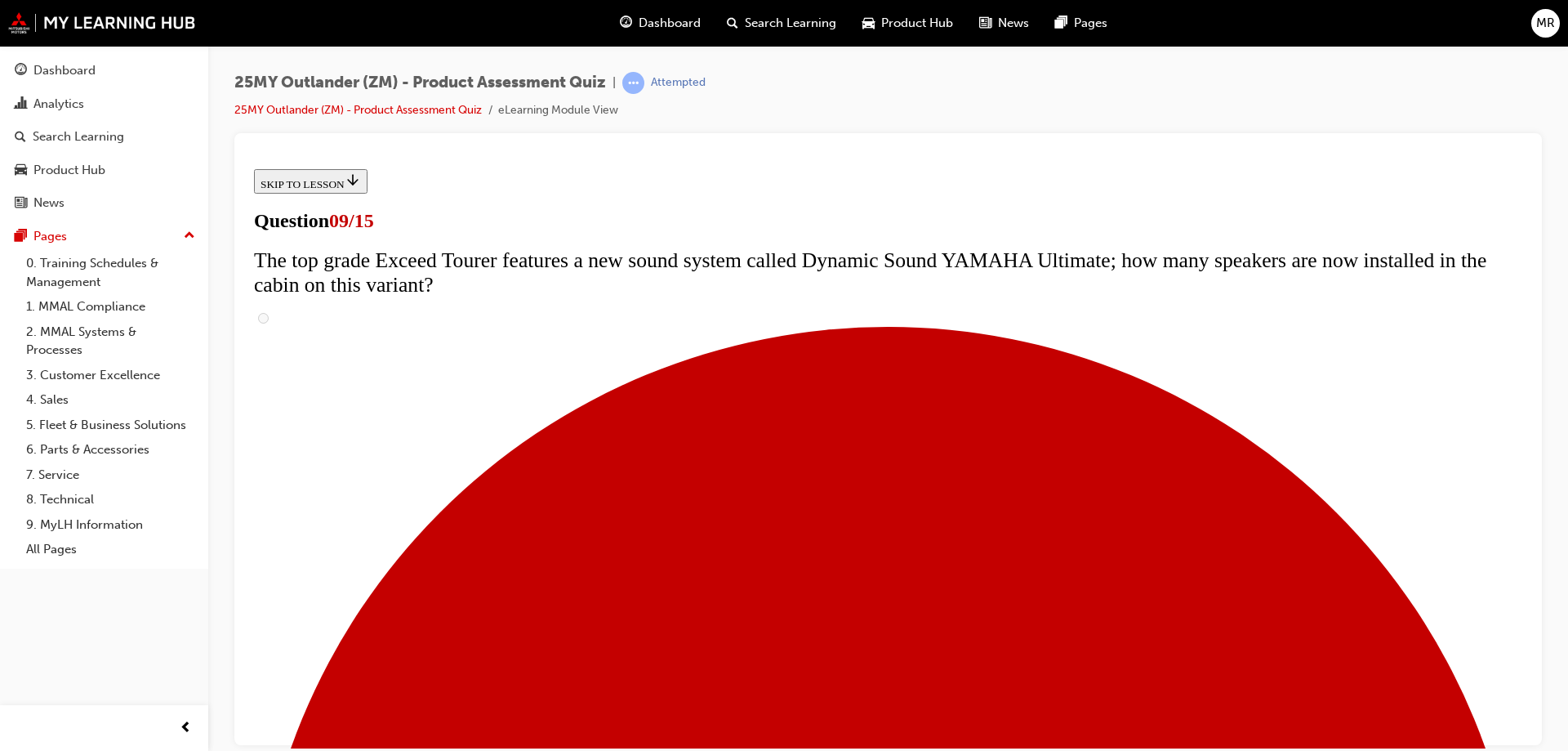
scroll to position [799, 0]
radio input "true"
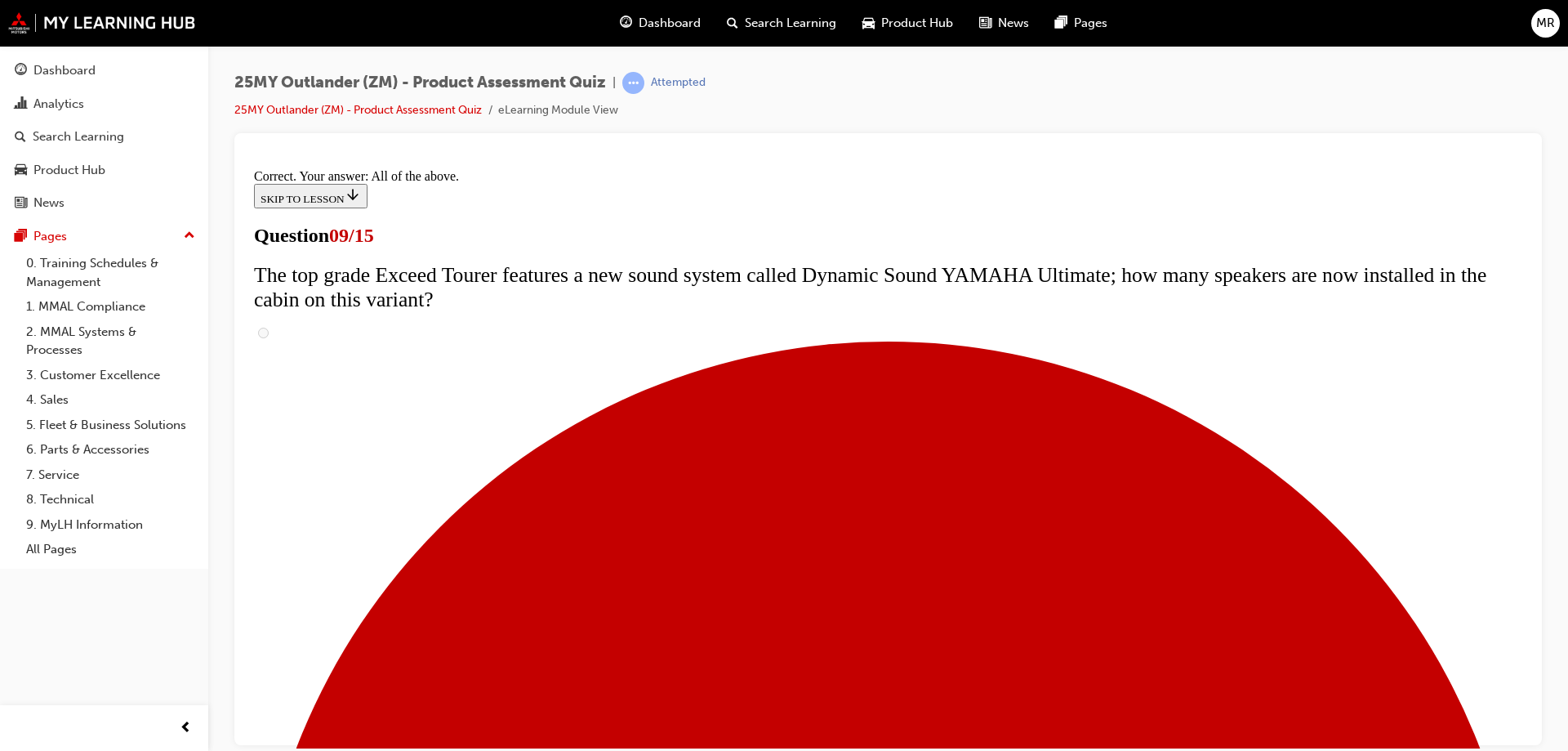
scroll to position [851, 0]
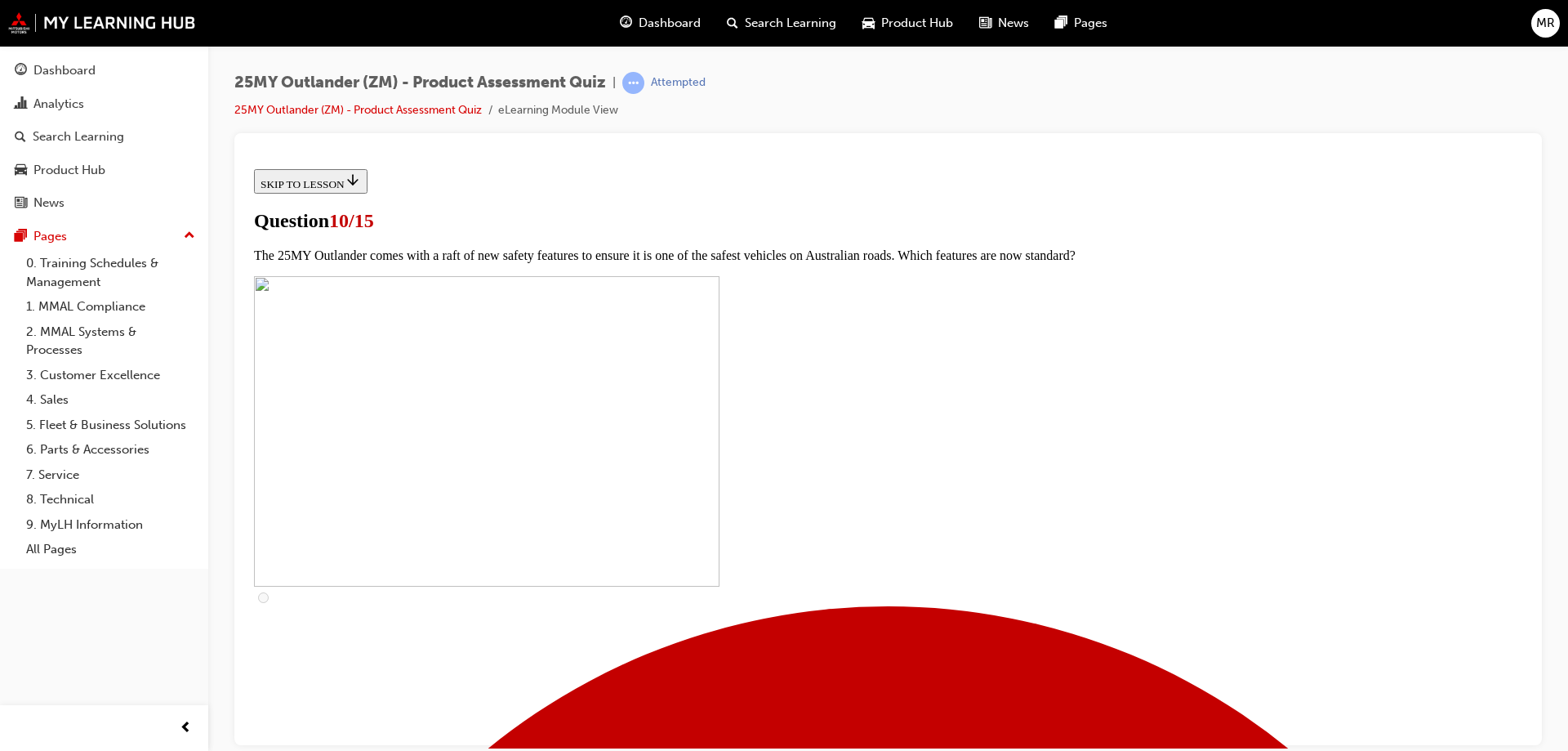
scroll to position [408, 0]
checkbox input "true"
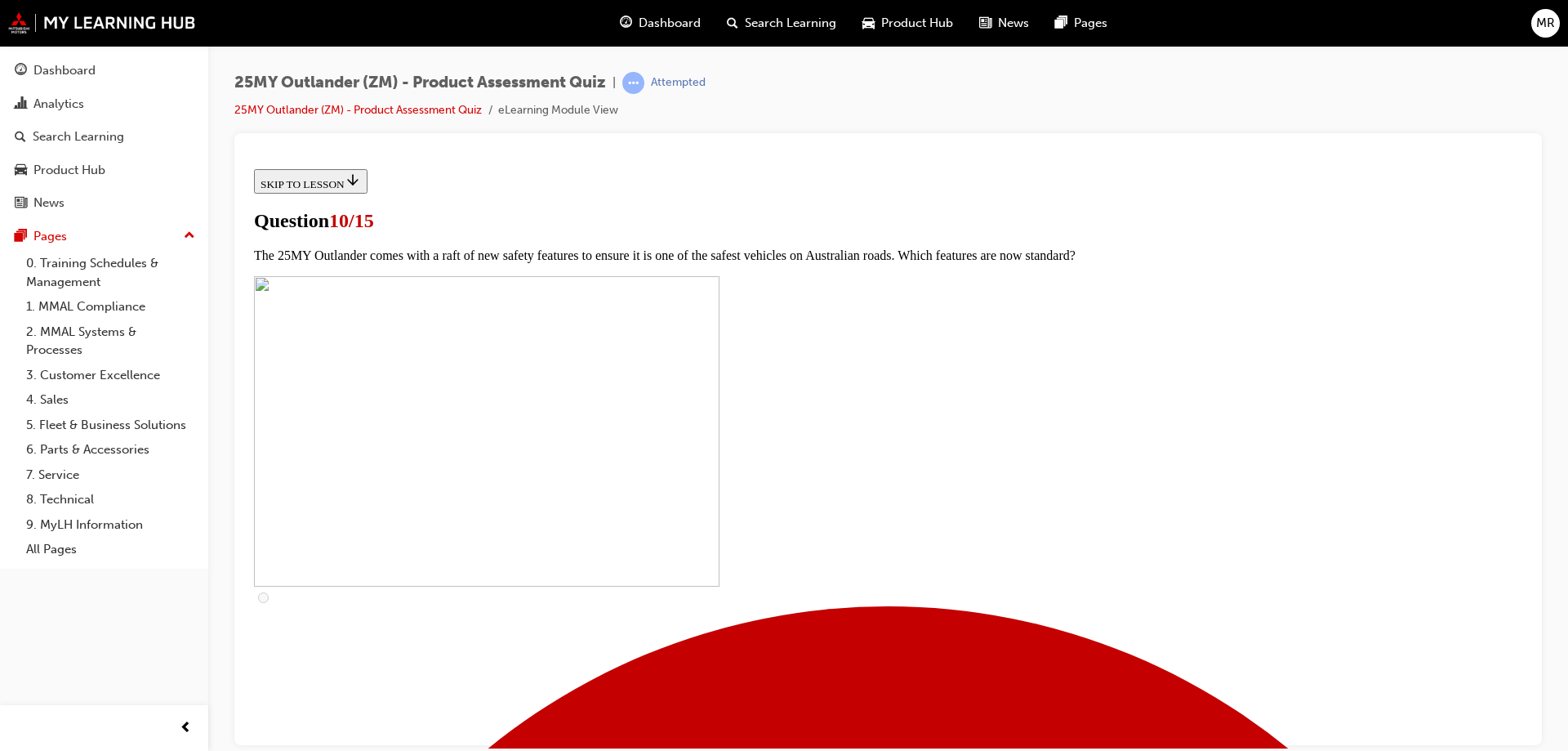
checkbox input "true"
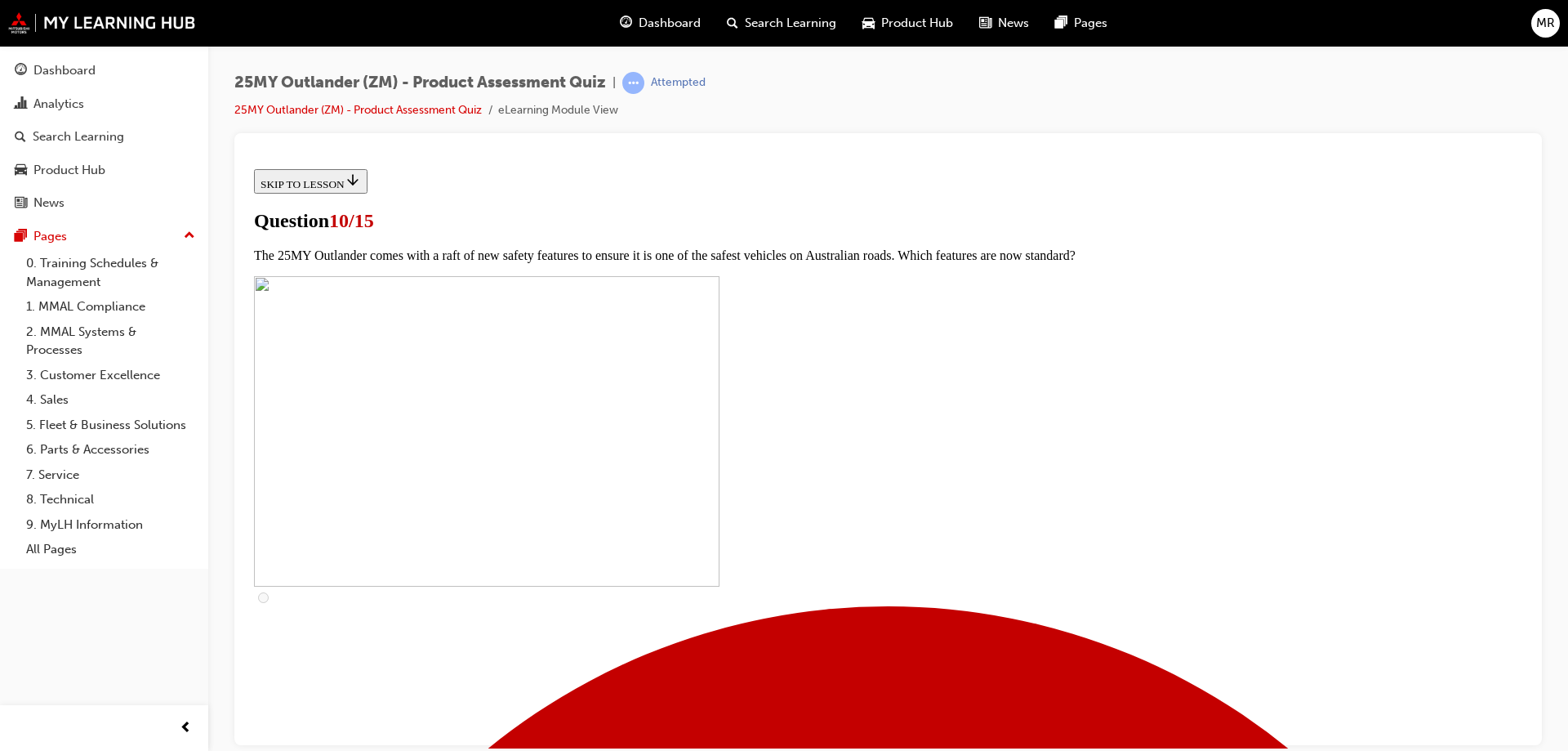
scroll to position [490, 0]
checkbox input "true"
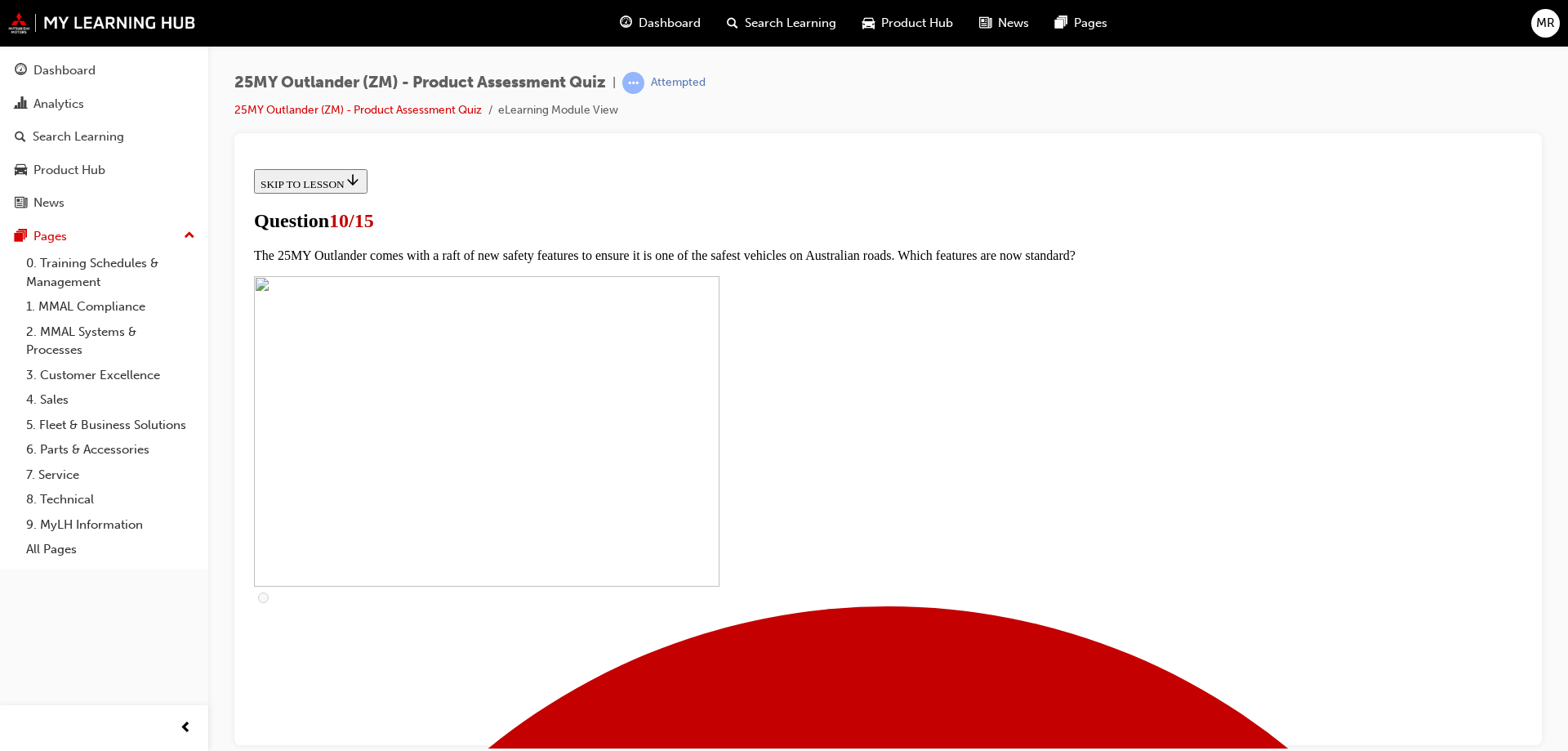
checkbox input "true"
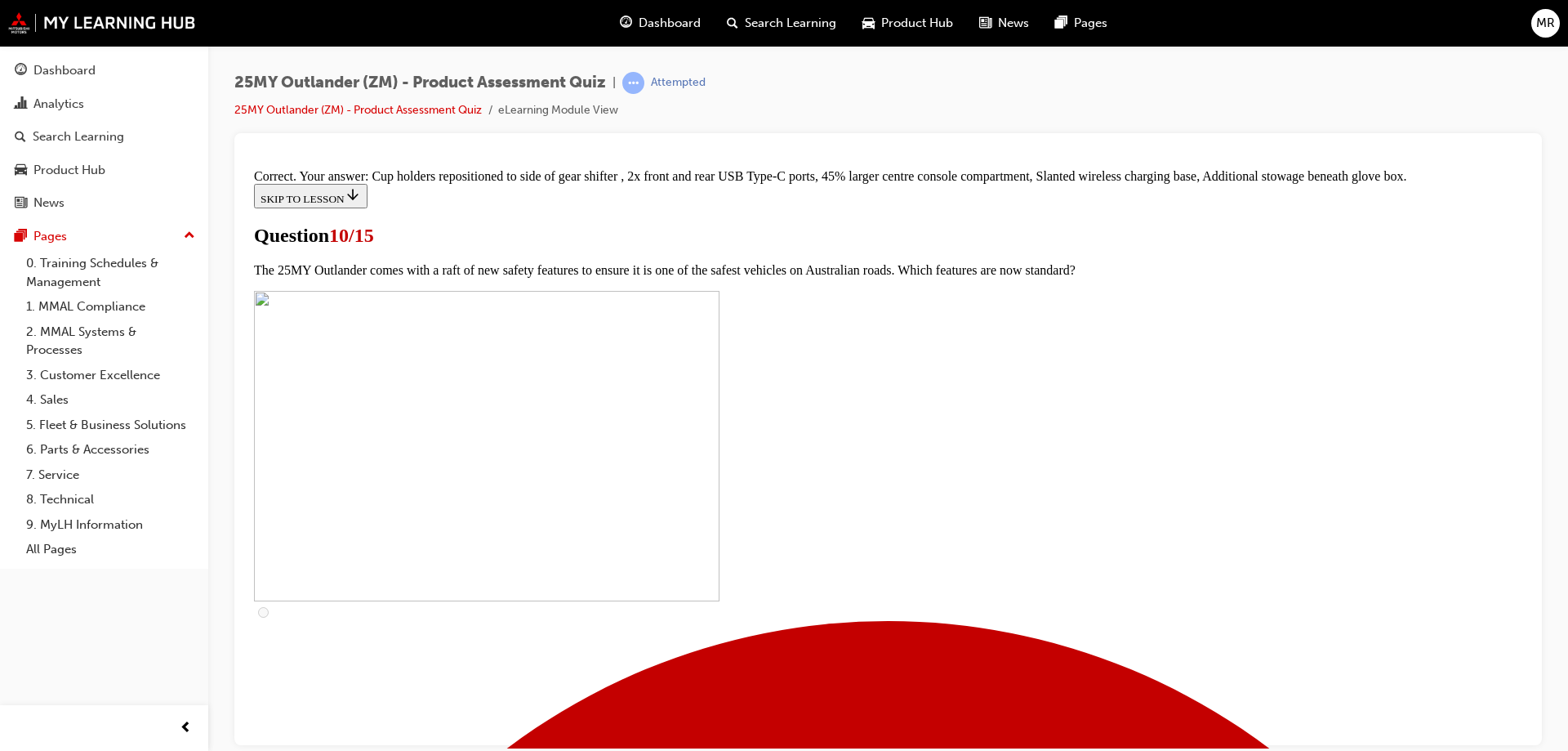
scroll to position [697, 0]
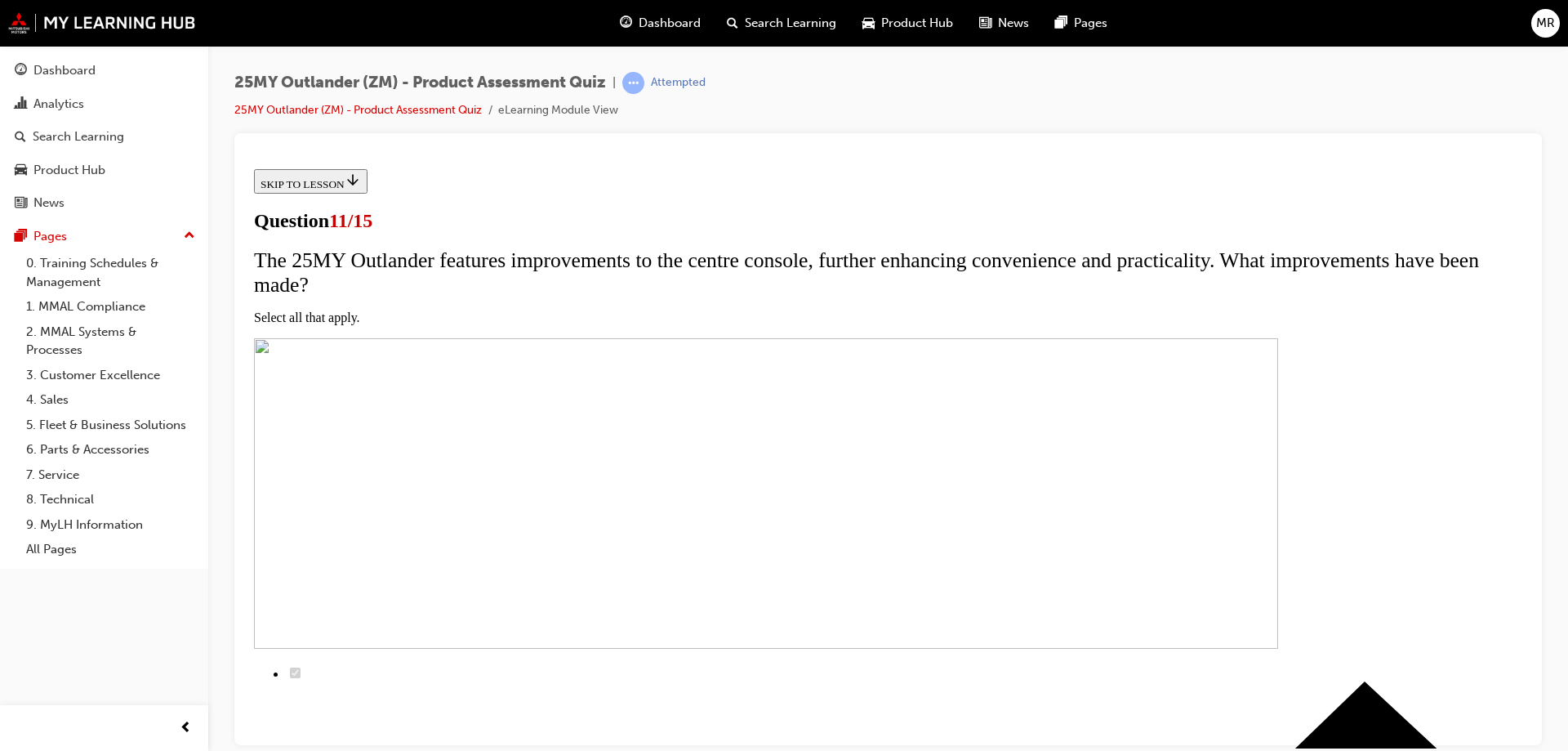
scroll to position [164, 0]
checkbox input "true"
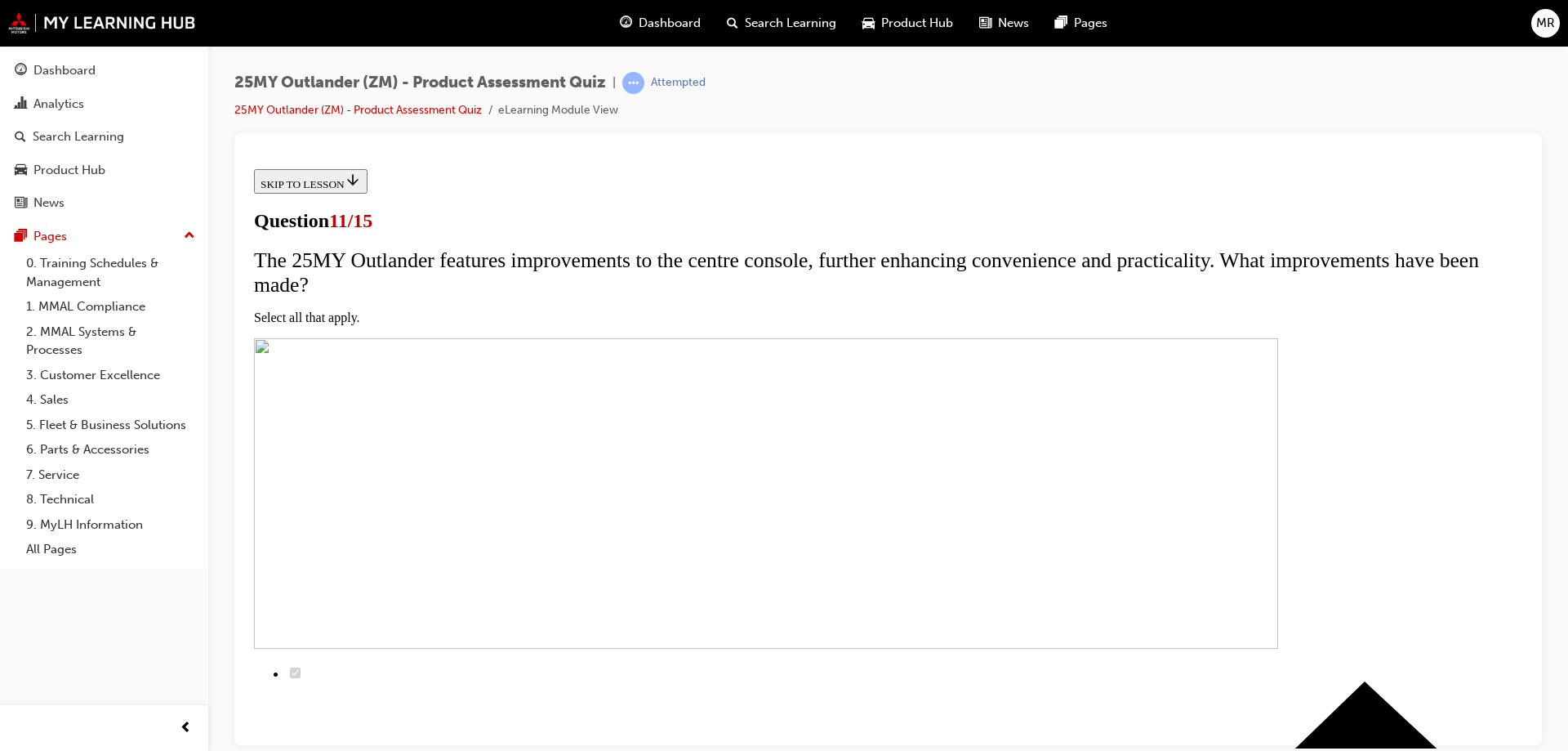
checkbox input "true"
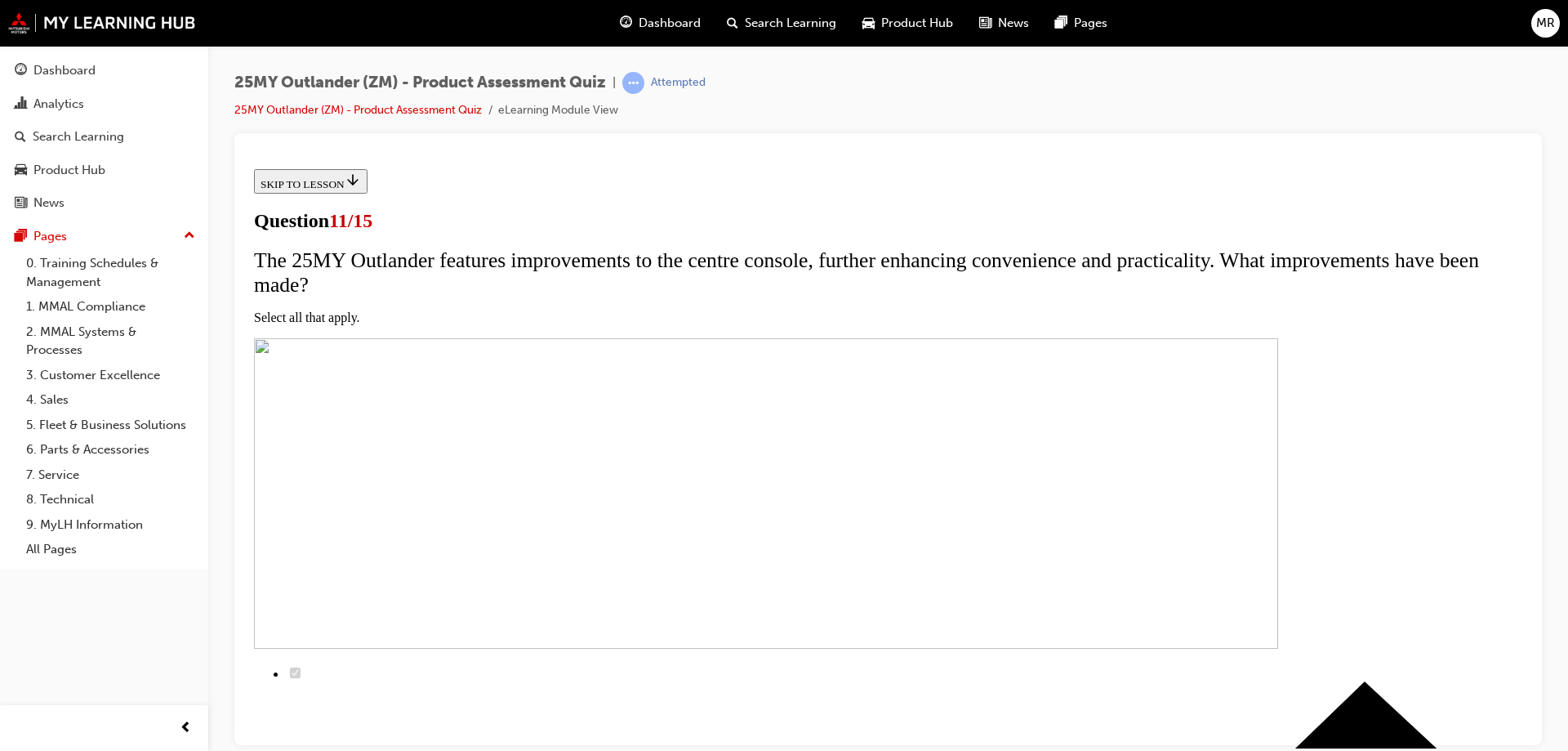
checkbox input "true"
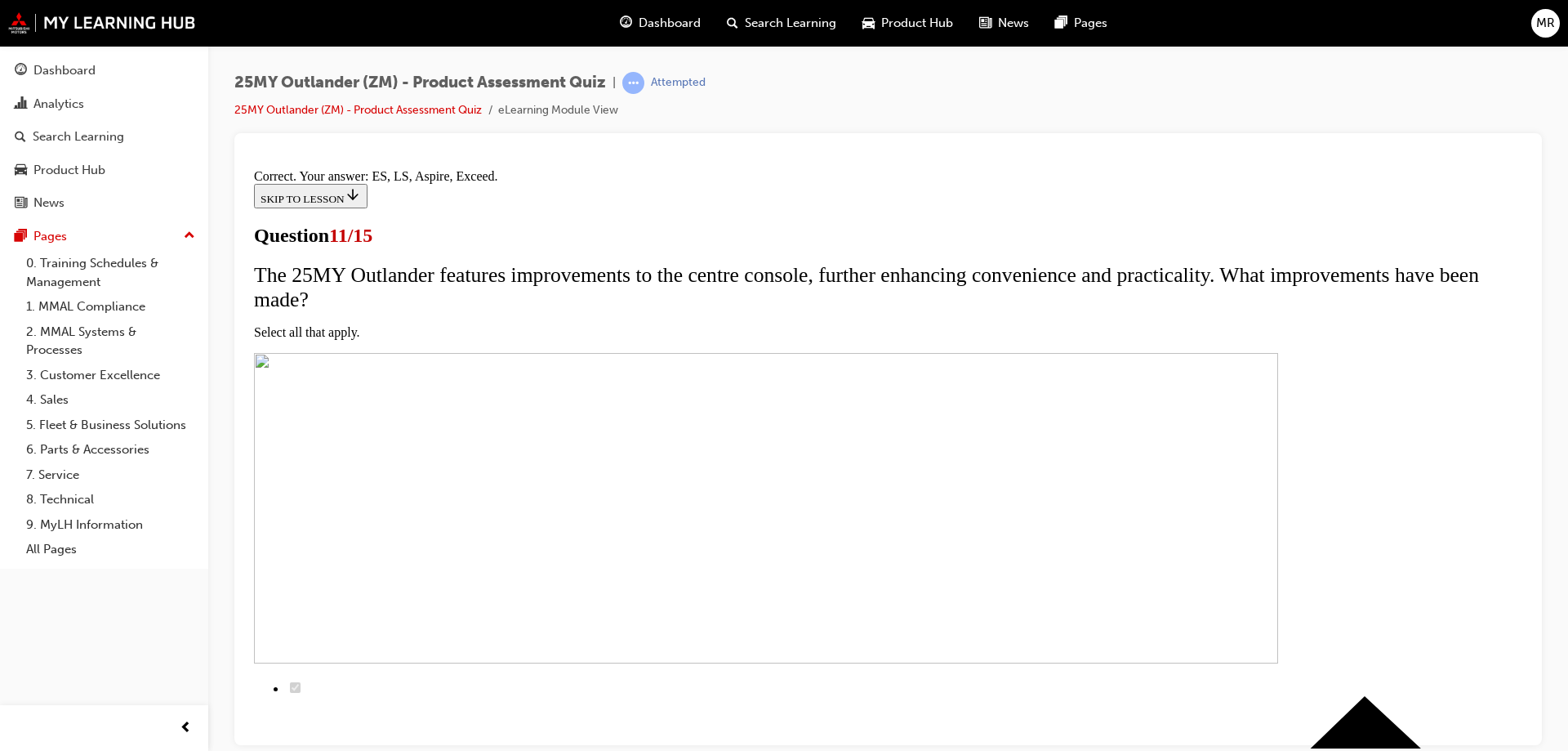
scroll to position [387, 0]
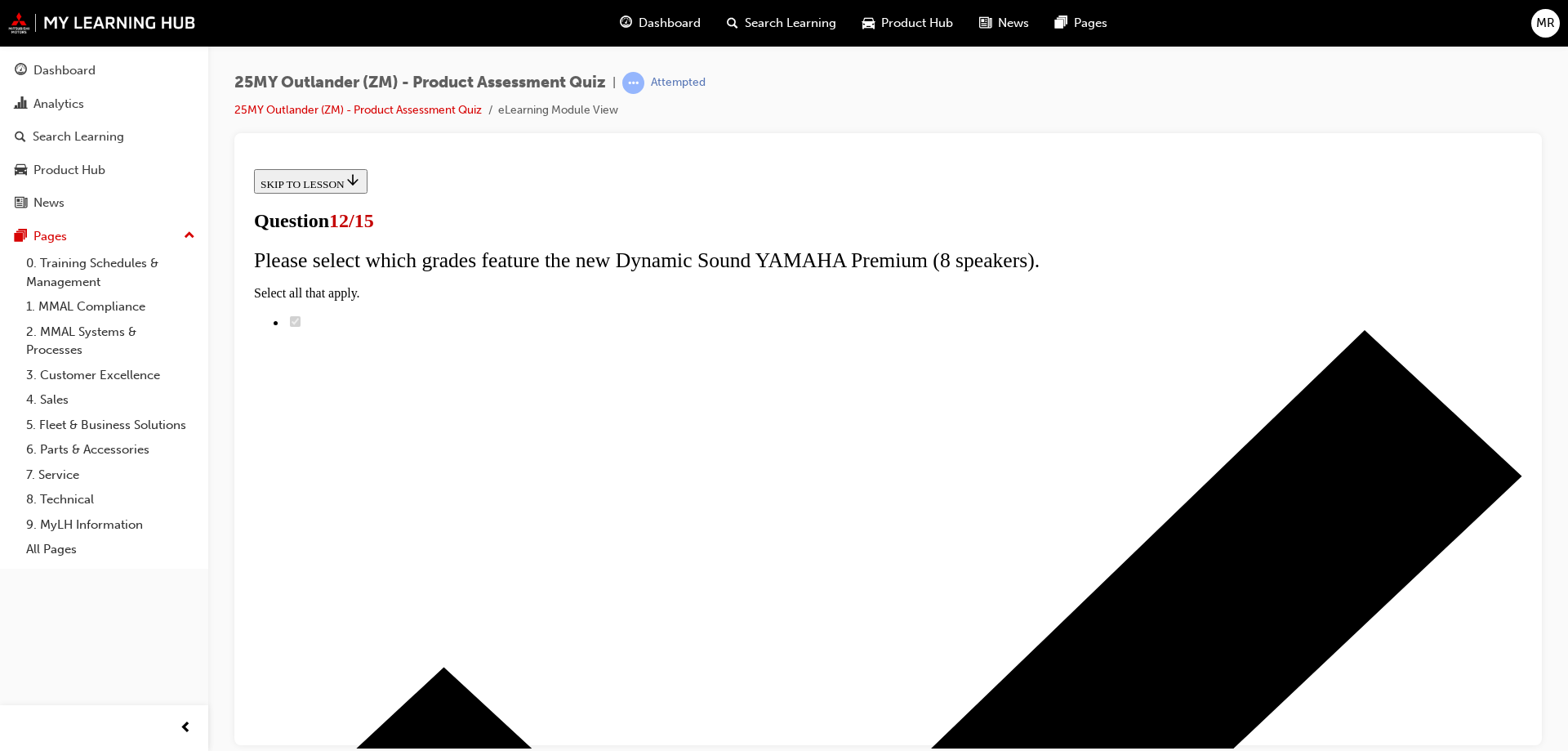
scroll to position [130, 0]
radio input "true"
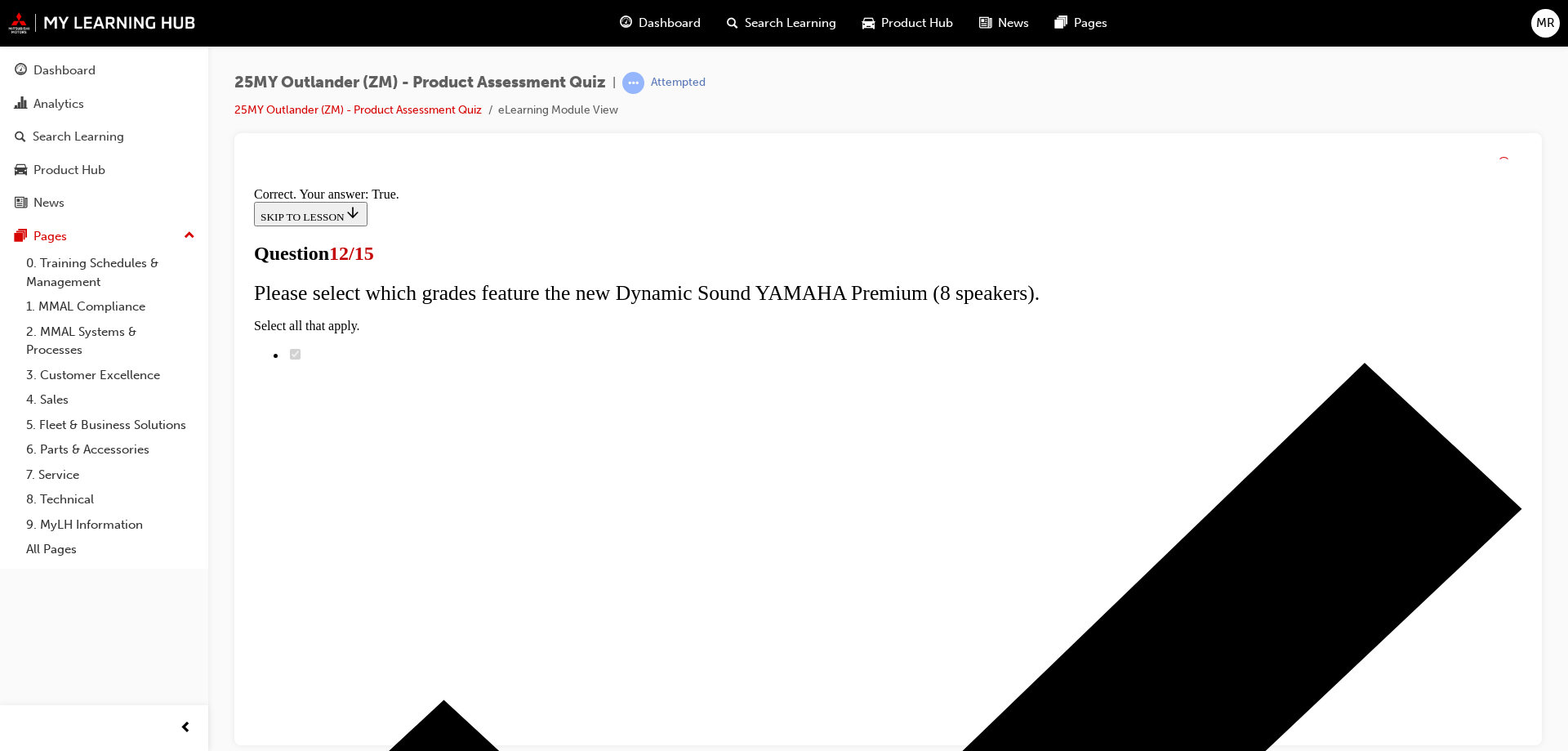
scroll to position [191, 0]
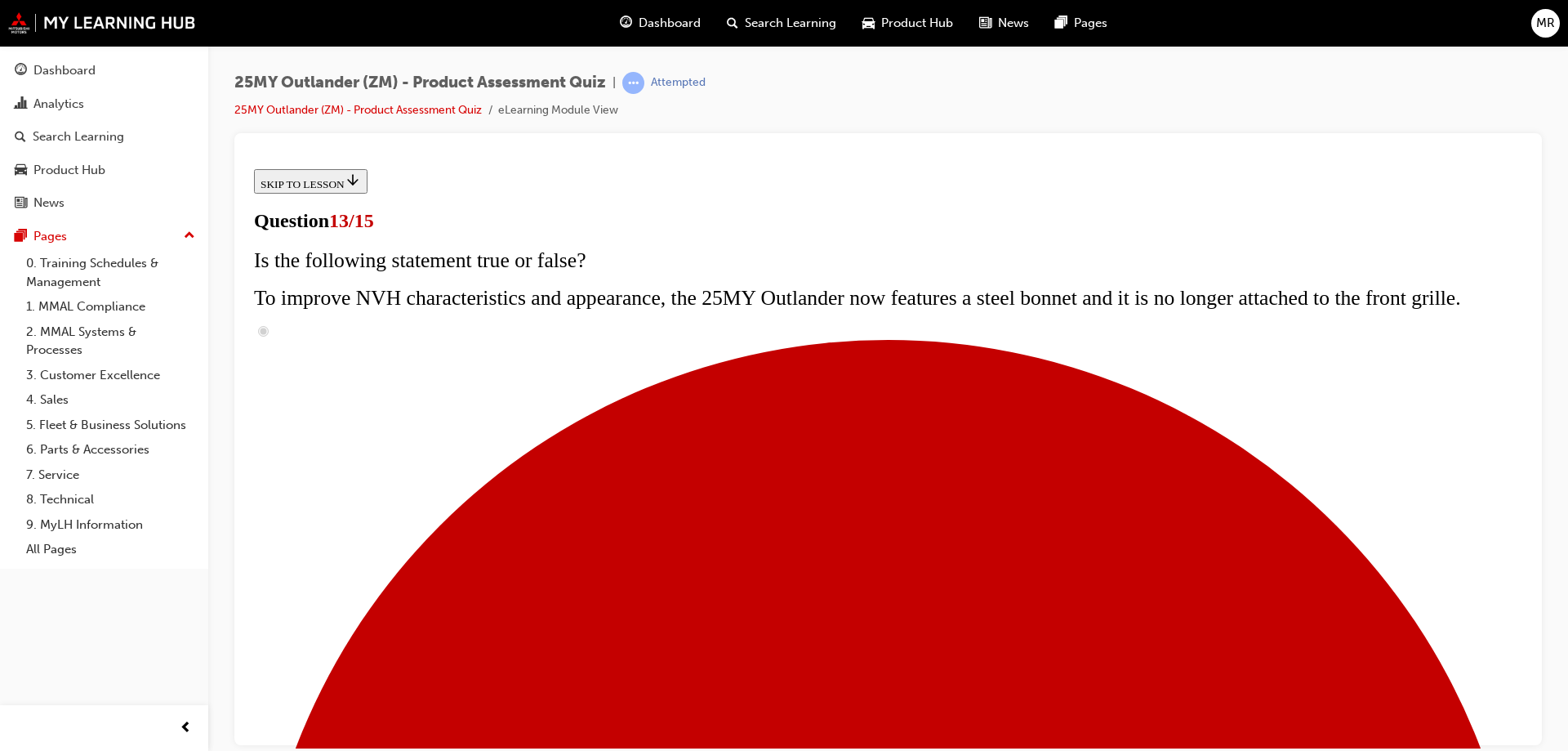
scroll to position [245, 0]
radio input "true"
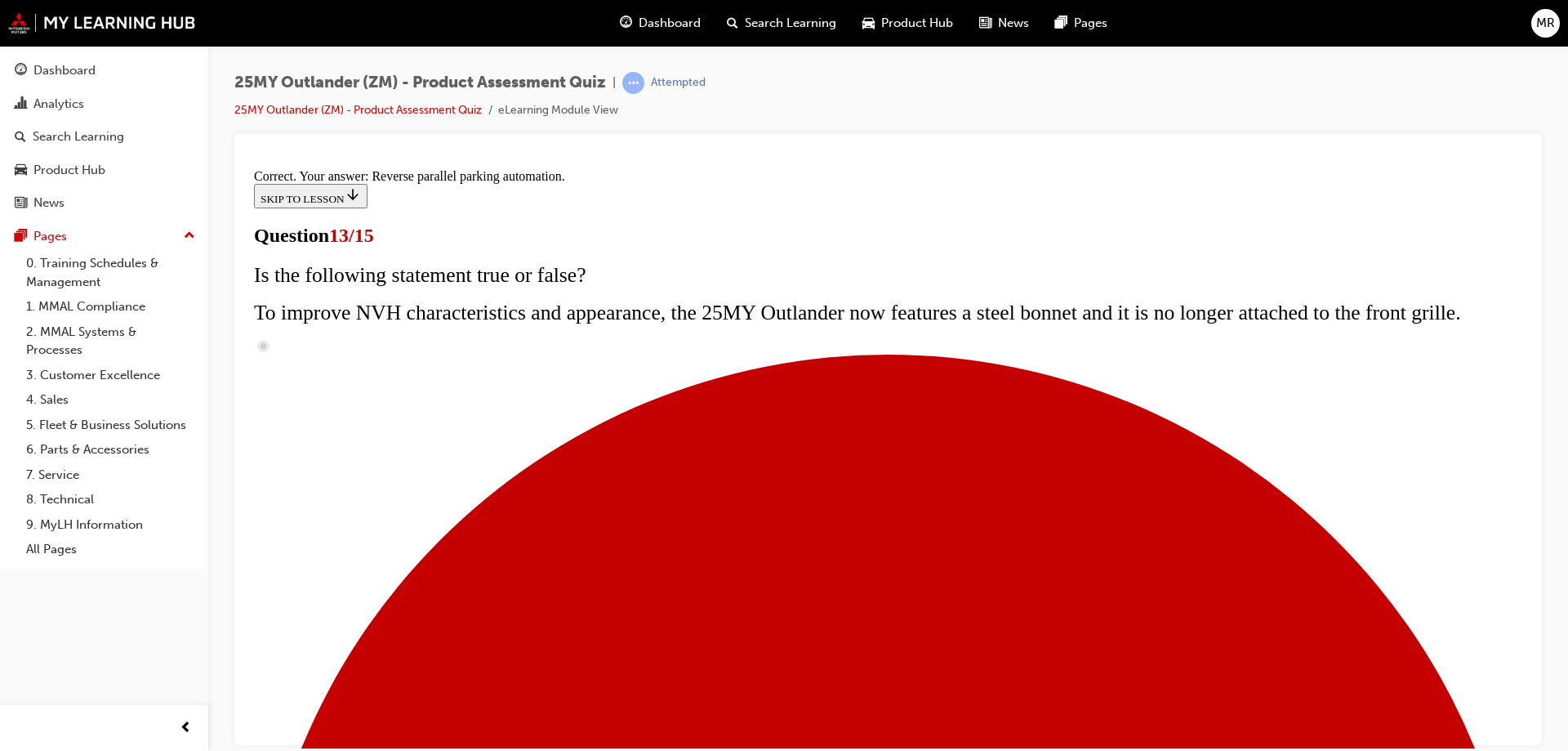
scroll to position [425, 0]
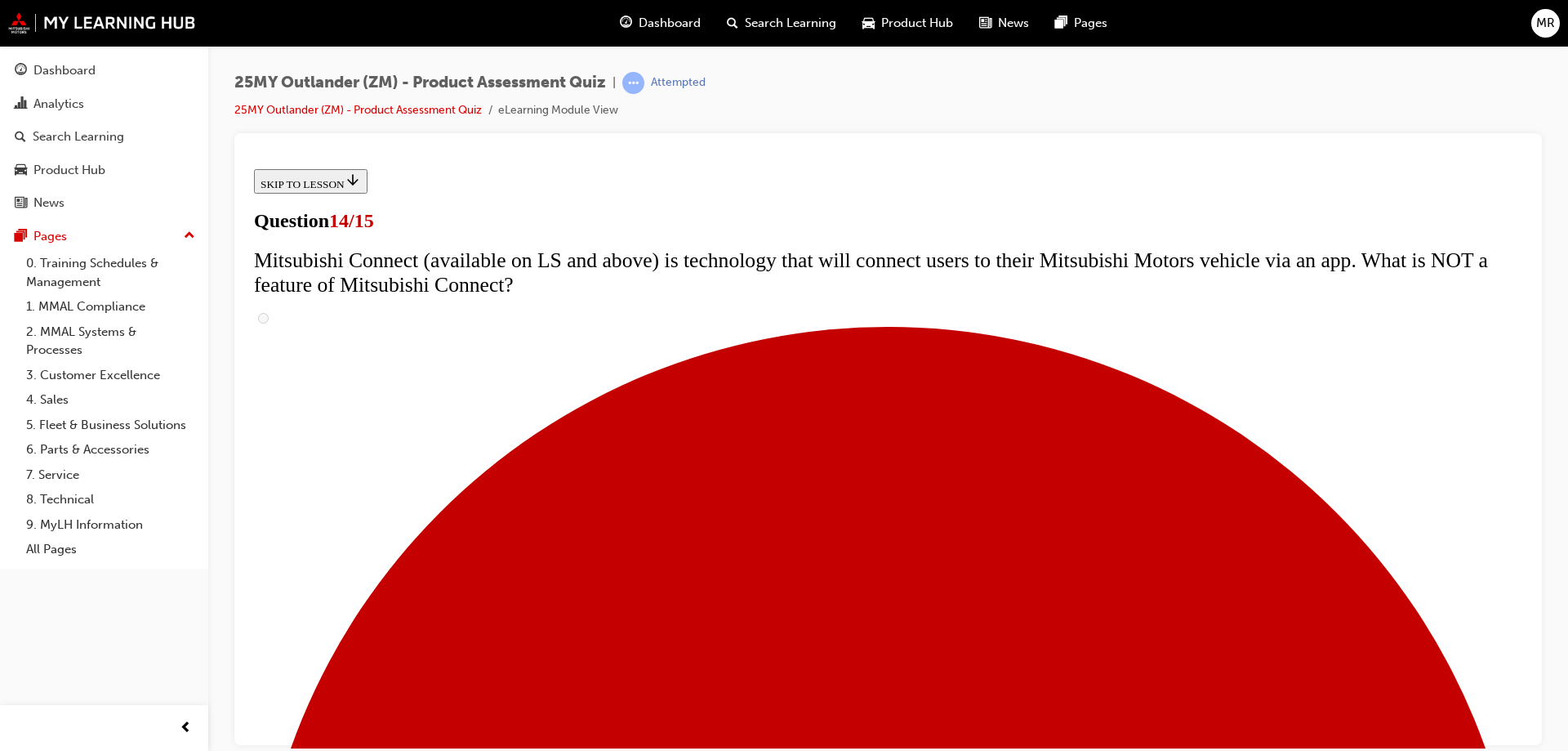
scroll to position [572, 0]
radio input "true"
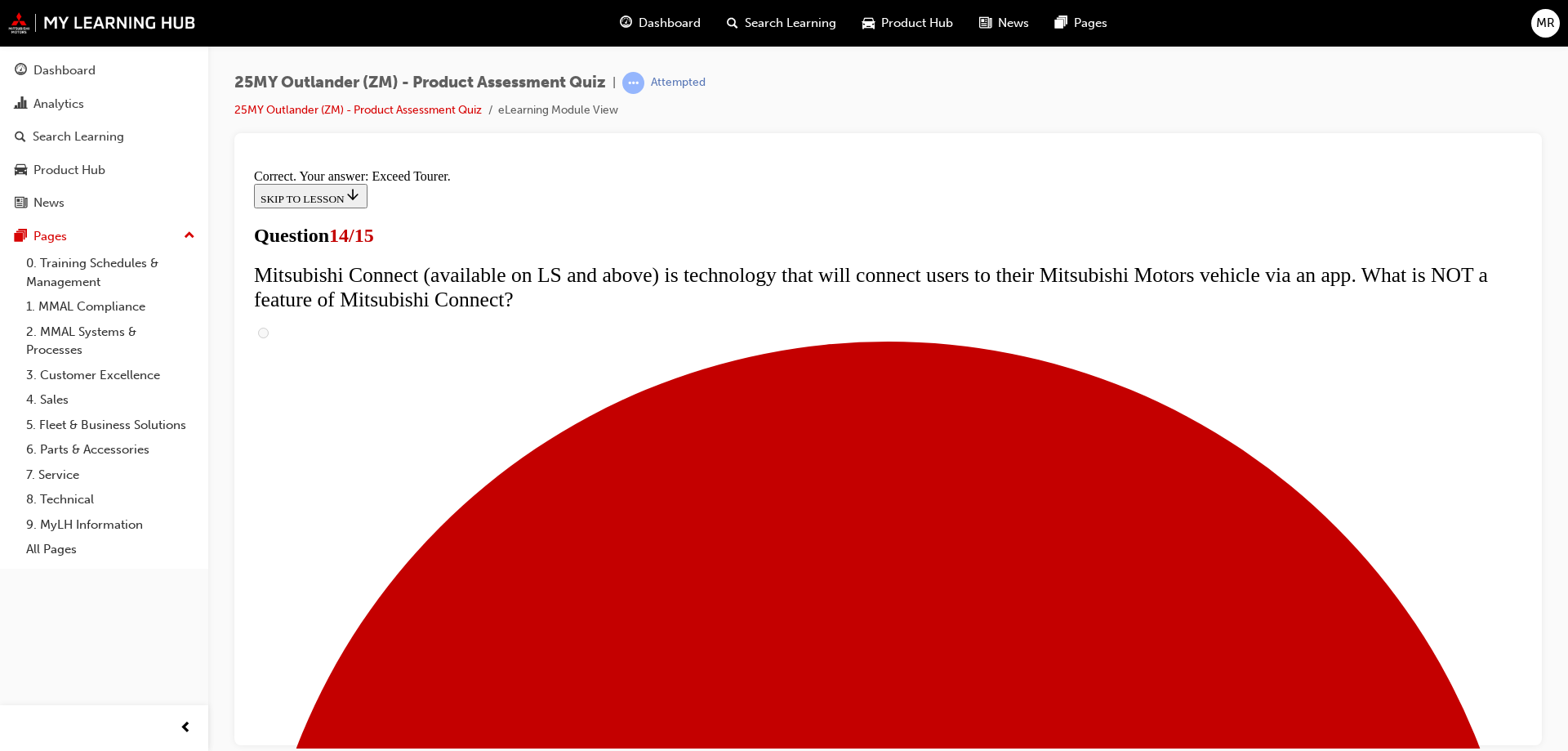
scroll to position [682, 0]
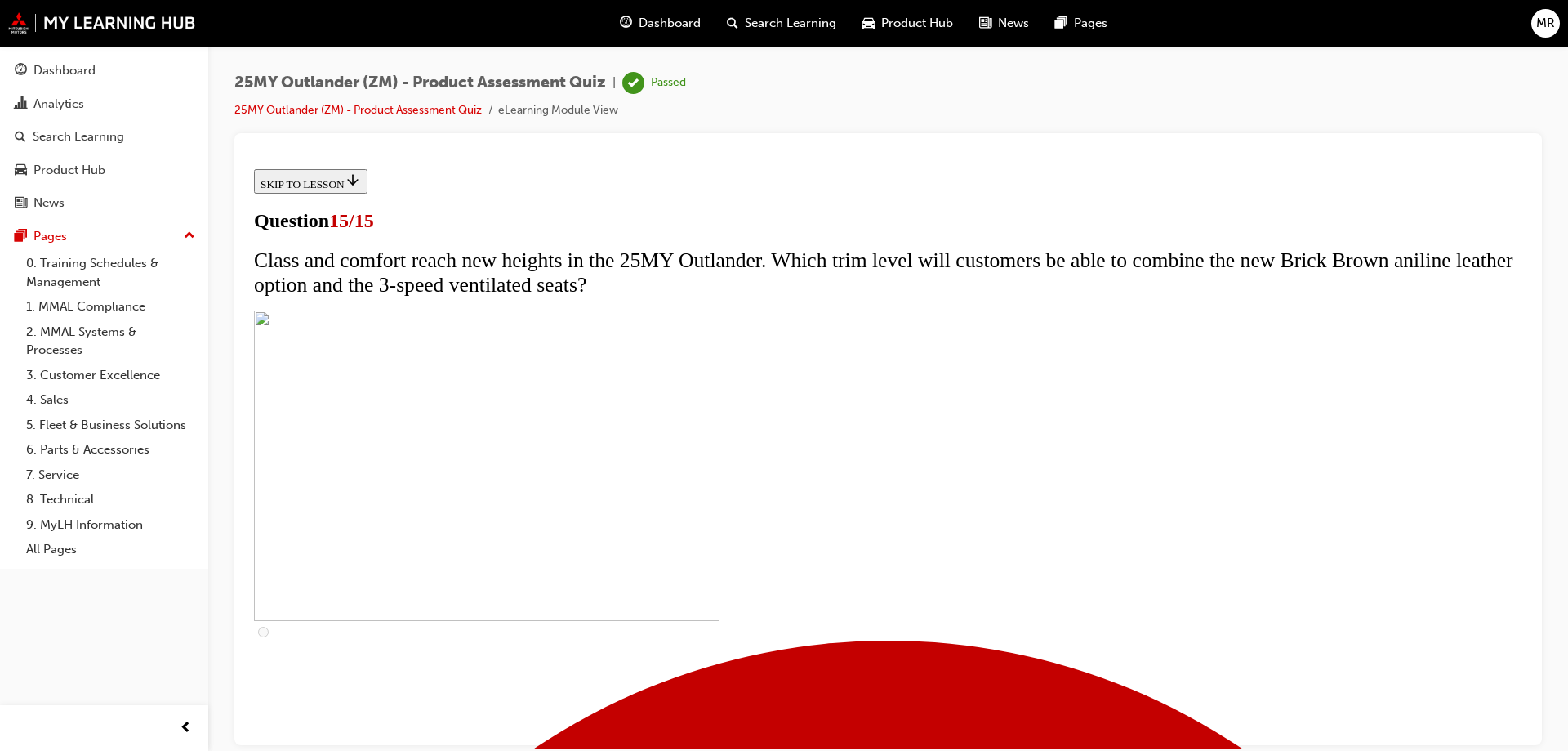
scroll to position [246, 0]
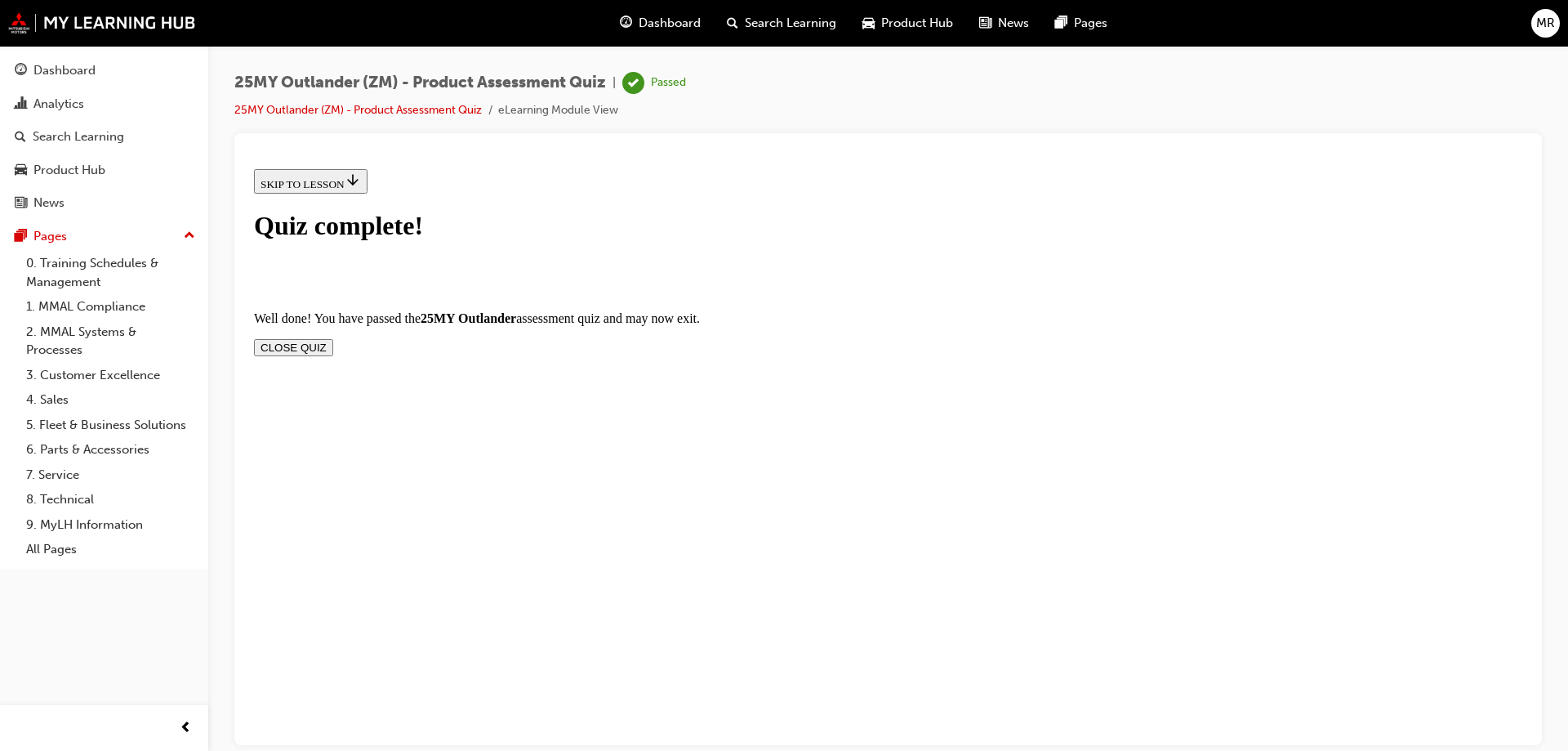
click at [333, 338] on button "CLOSE QUIZ" at bounding box center [293, 347] width 79 height 17
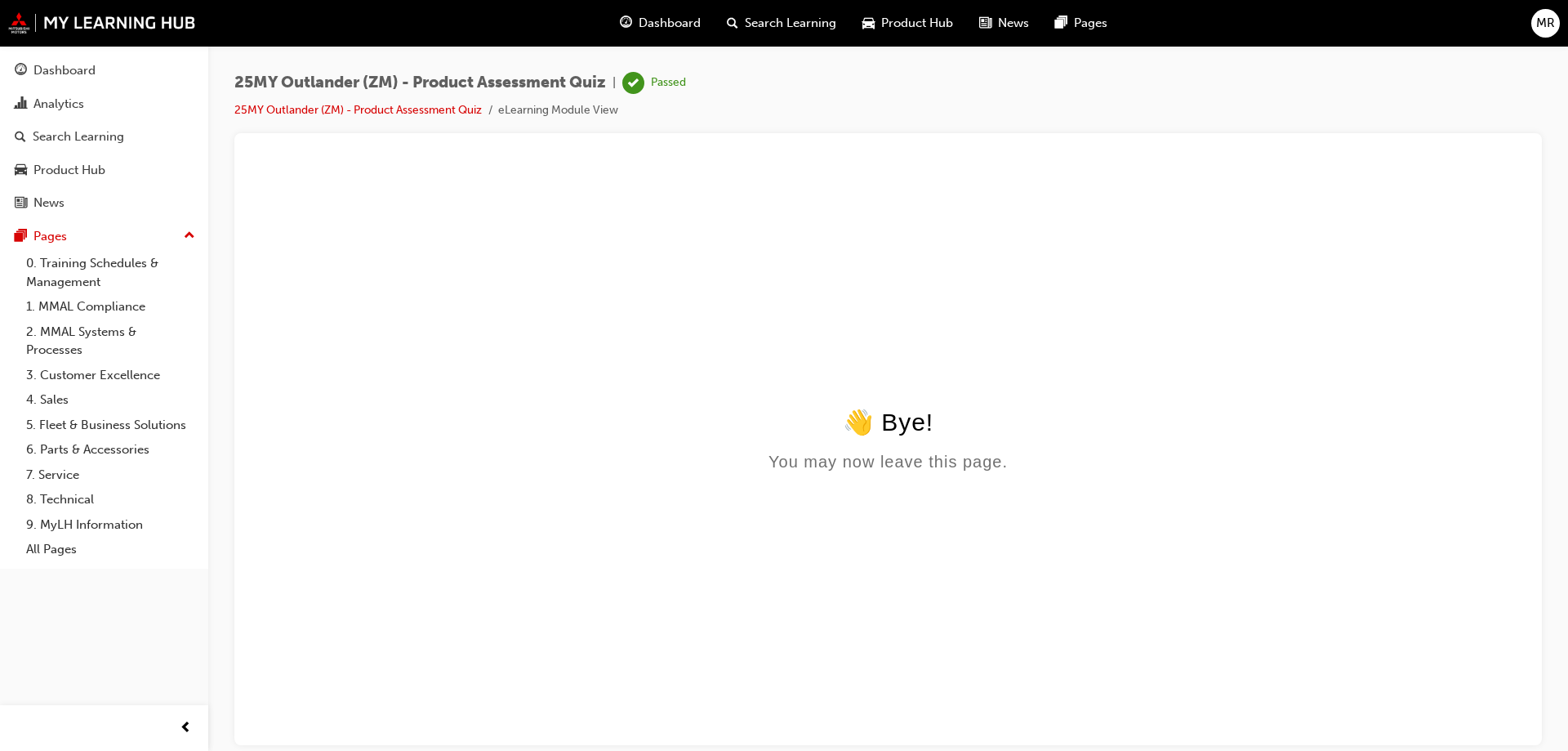
scroll to position [0, 0]
